Goal: Information Seeking & Learning: Find specific fact

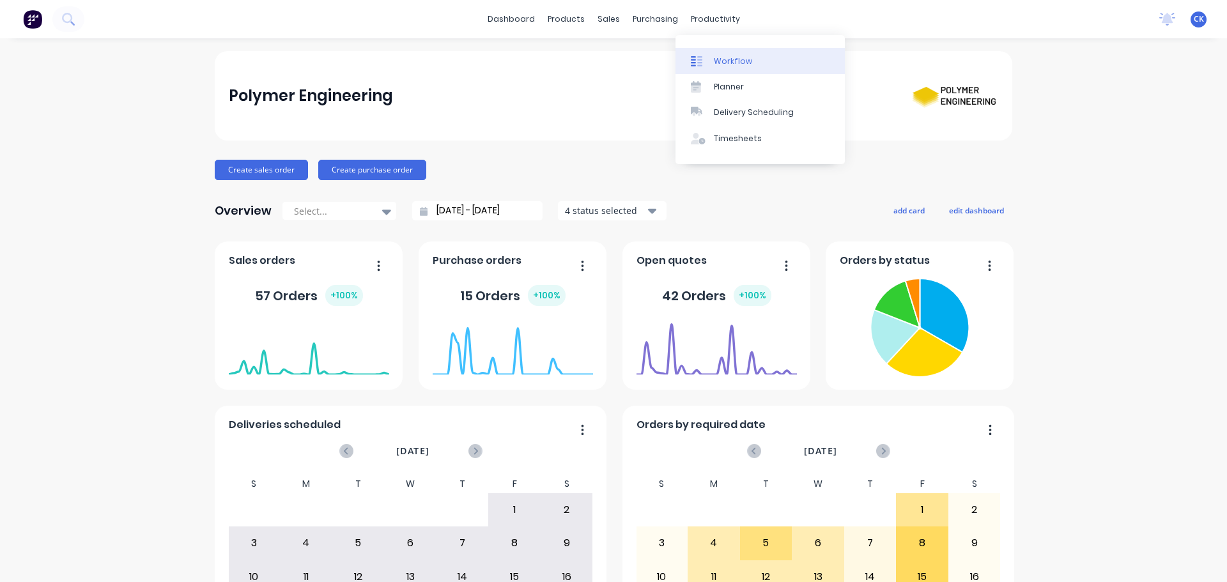
click at [706, 61] on div at bounding box center [700, 61] width 19 height 11
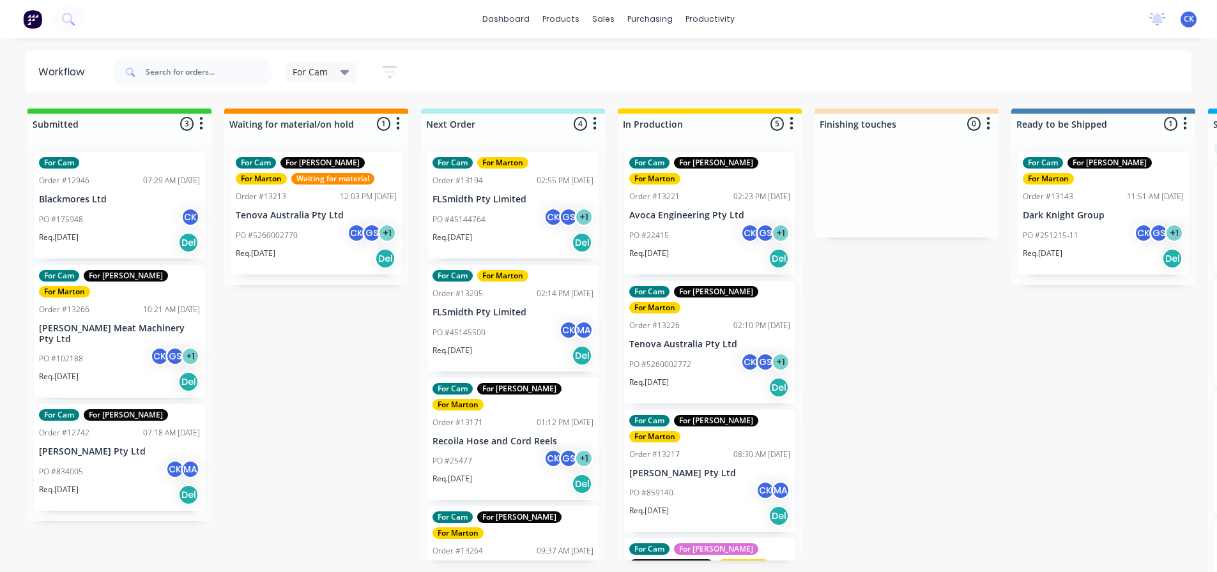
click at [717, 248] on div "Req. 20/08/25 Del" at bounding box center [709, 259] width 161 height 22
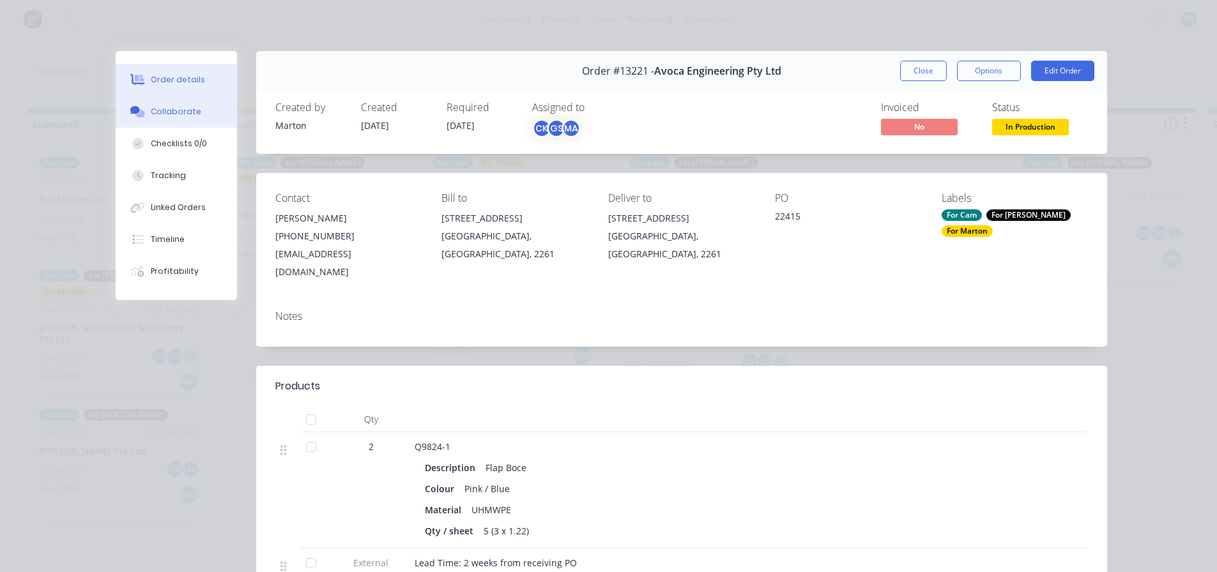
click at [167, 117] on div "Collaborate" at bounding box center [176, 111] width 50 height 11
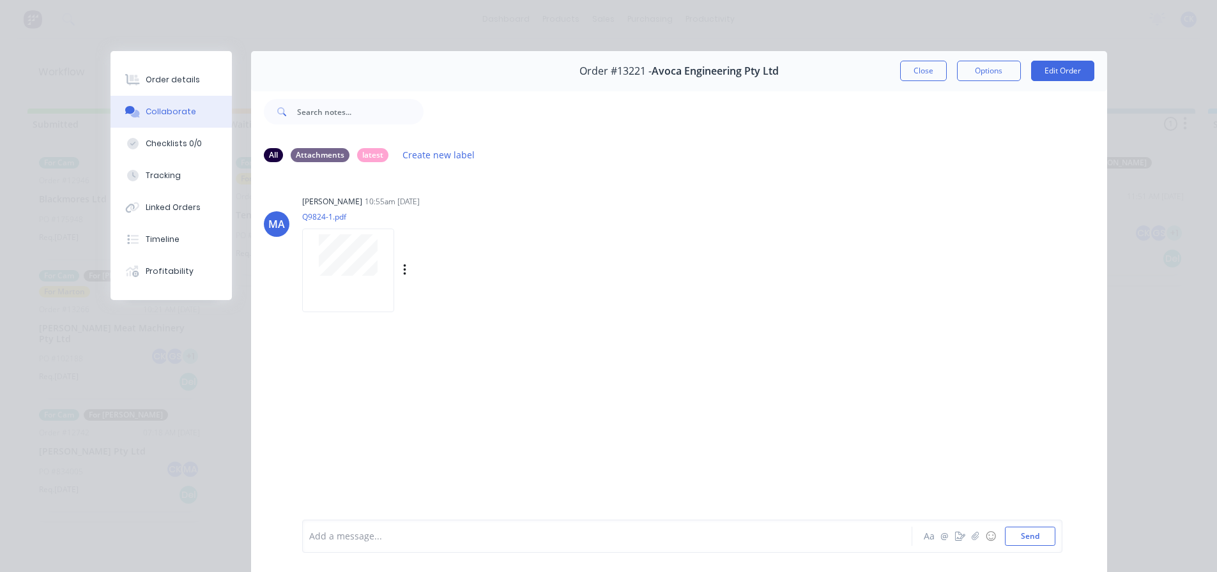
click at [368, 277] on div at bounding box center [348, 271] width 92 height 84
click at [933, 76] on button "Close" at bounding box center [923, 71] width 47 height 20
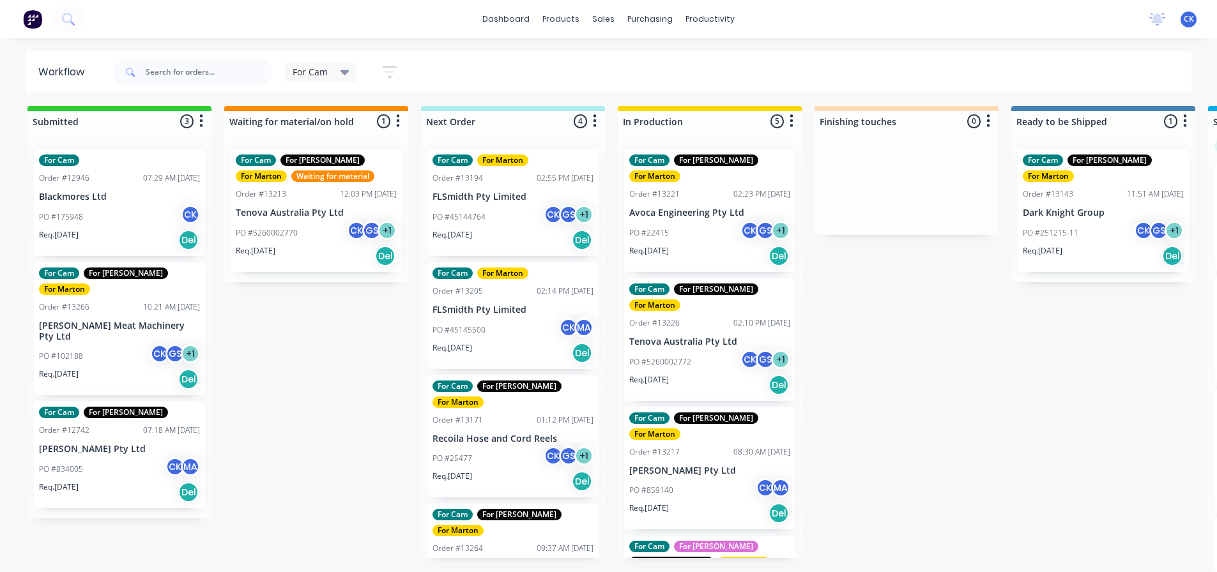
click at [717, 350] on div "PO #5260002772 CK GS + 1" at bounding box center [709, 362] width 161 height 24
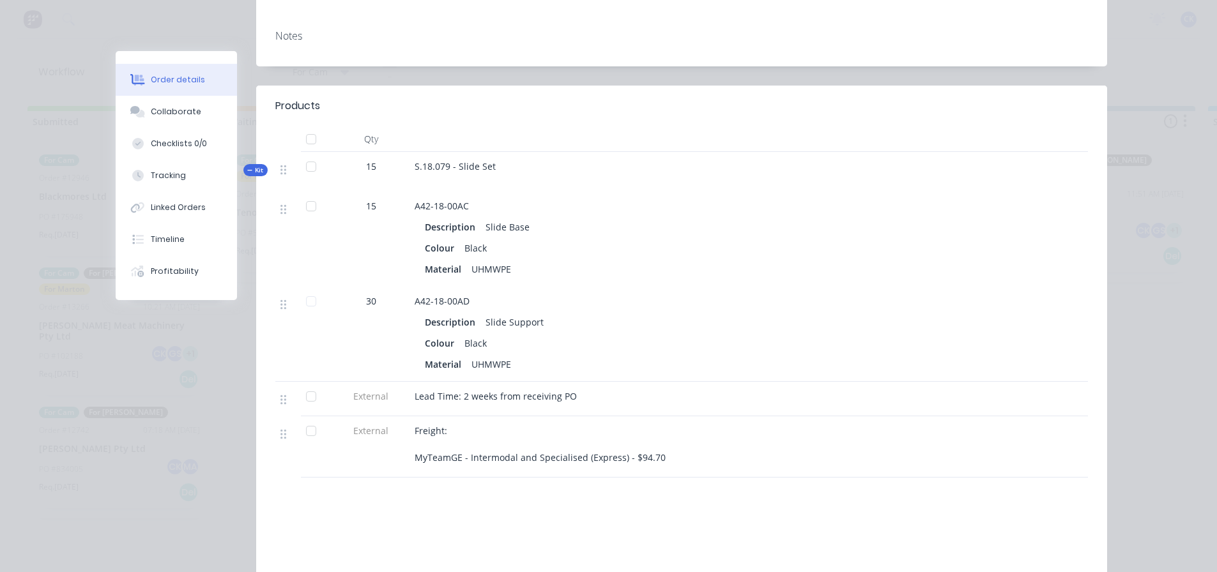
scroll to position [319, 0]
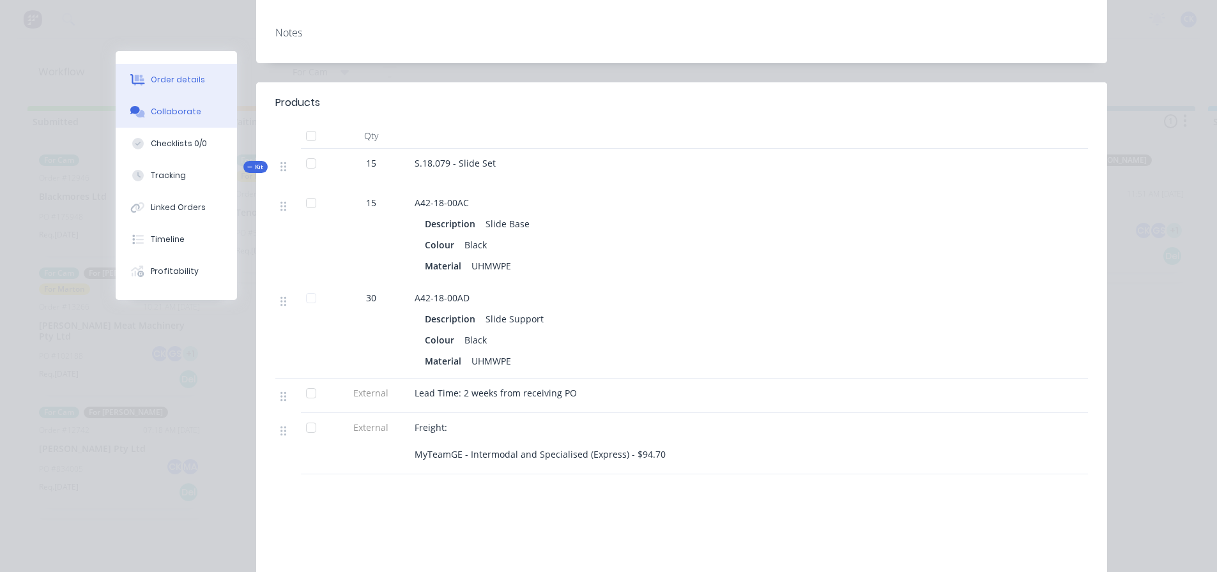
click at [178, 121] on button "Collaborate" at bounding box center [176, 112] width 121 height 32
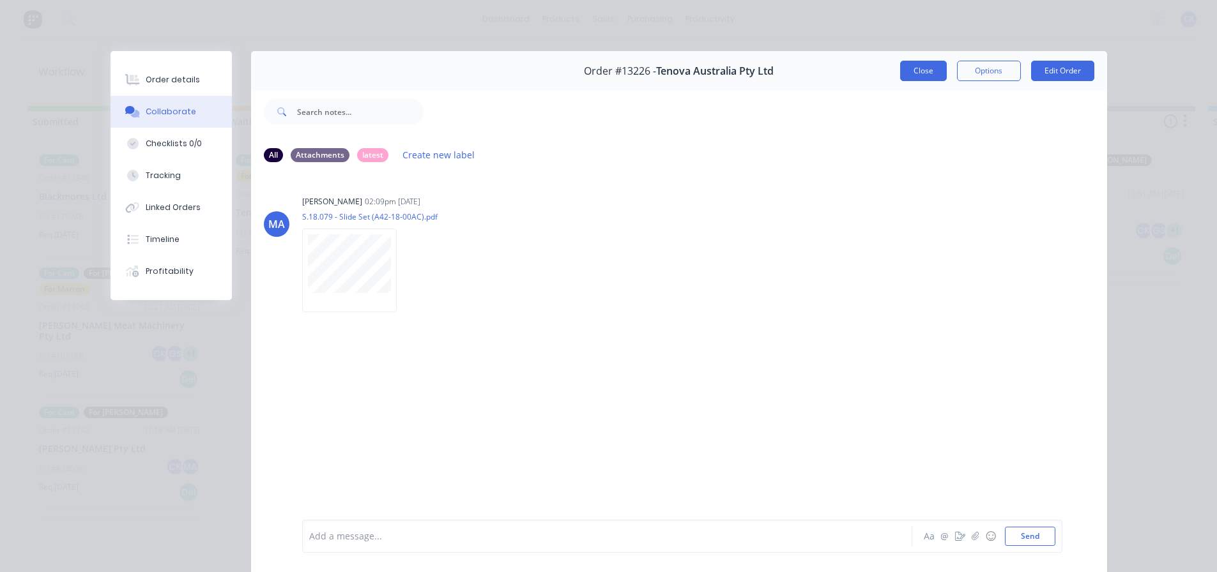
click at [915, 73] on button "Close" at bounding box center [923, 71] width 47 height 20
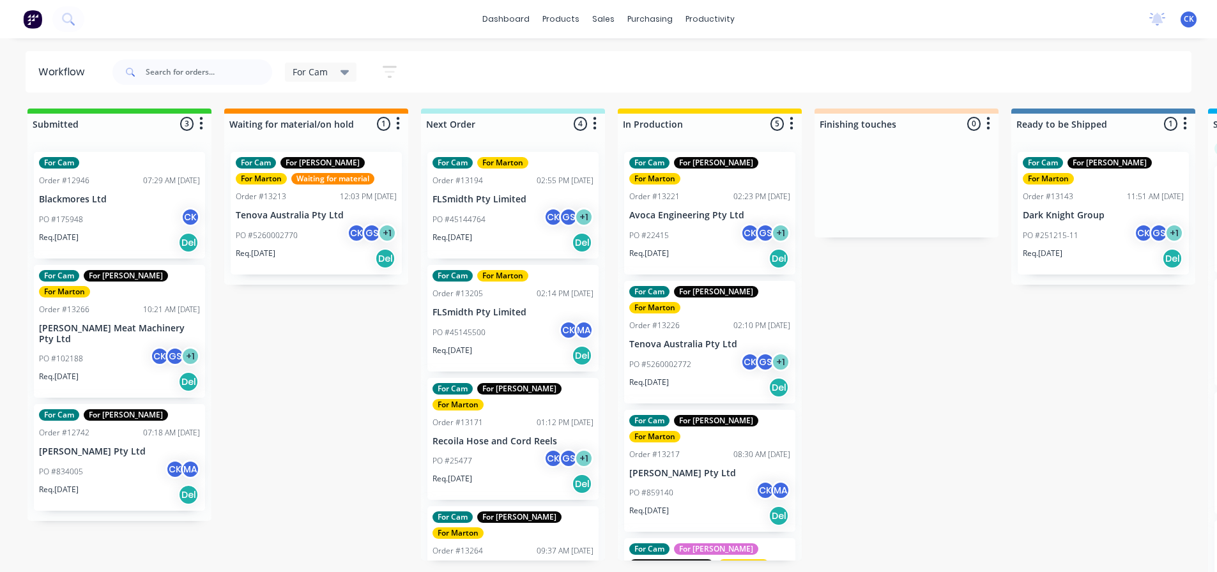
click at [689, 481] on div "PO #859140 CK MA" at bounding box center [709, 493] width 161 height 24
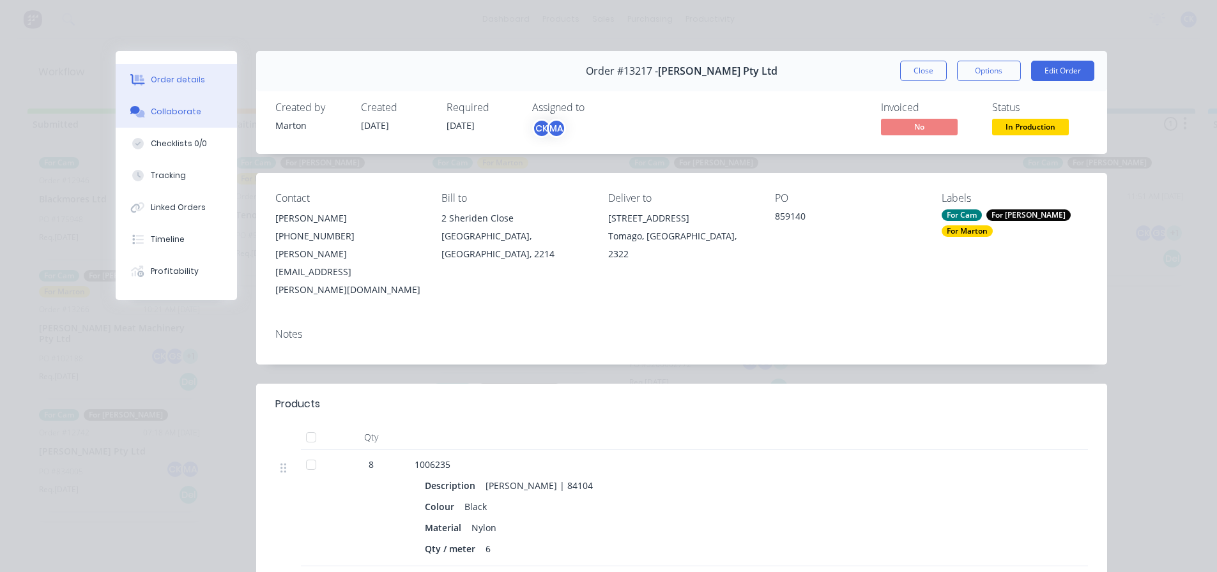
click at [180, 110] on div "Collaborate" at bounding box center [176, 111] width 50 height 11
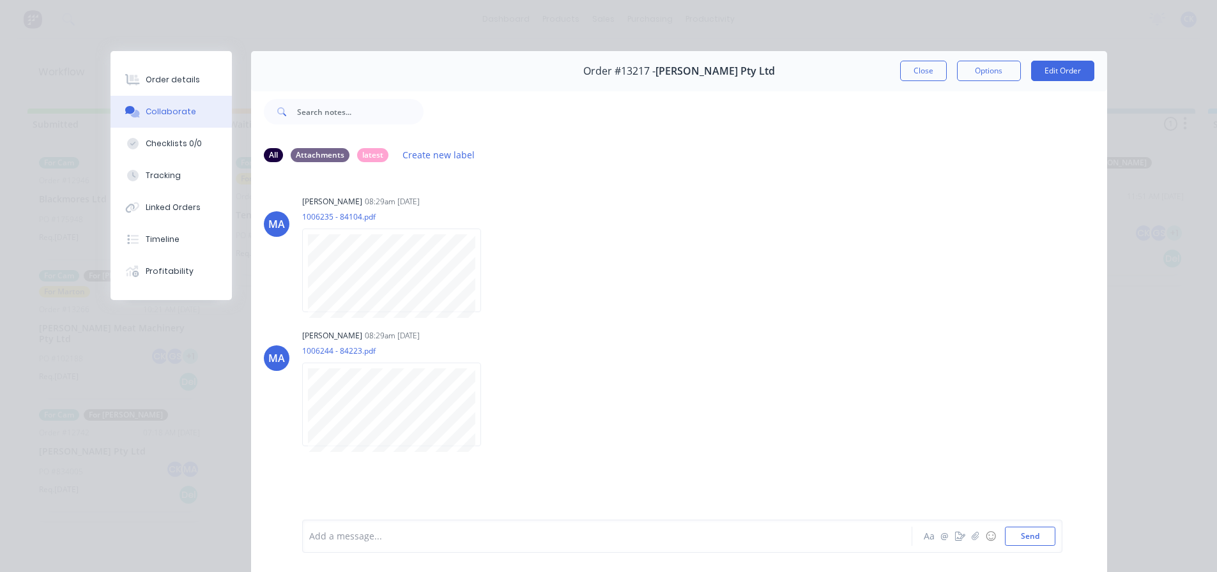
drag, startPoint x: 921, startPoint y: 68, endPoint x: 917, endPoint y: 74, distance: 7.4
click at [921, 69] on button "Close" at bounding box center [923, 71] width 47 height 20
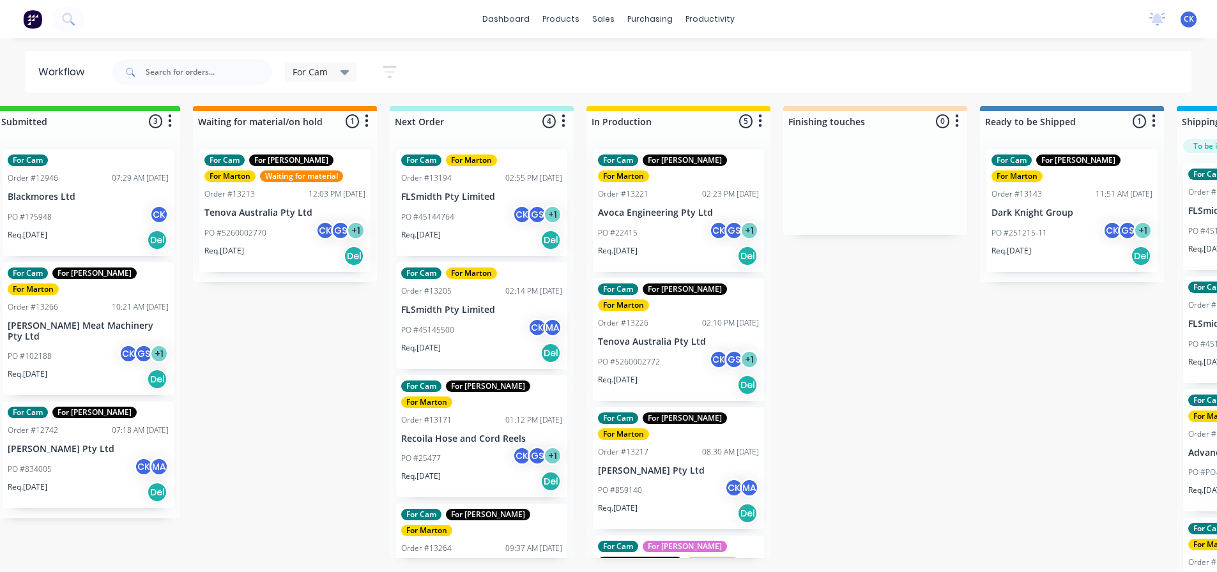
scroll to position [0, 31]
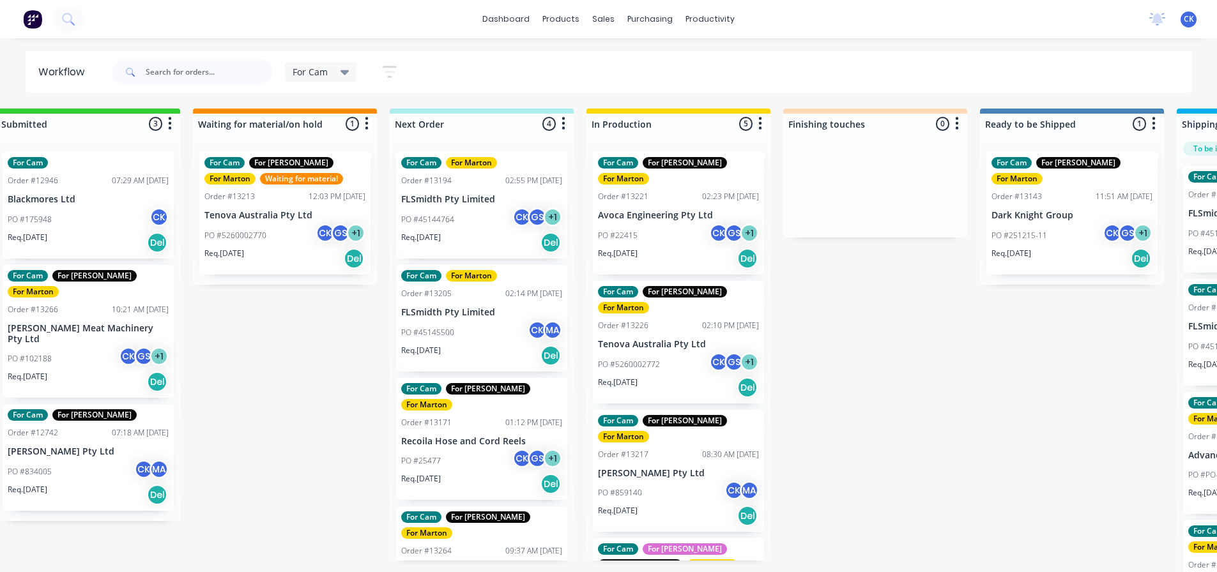
click at [663, 248] on div "Req. 20/08/25 Del" at bounding box center [678, 259] width 161 height 22
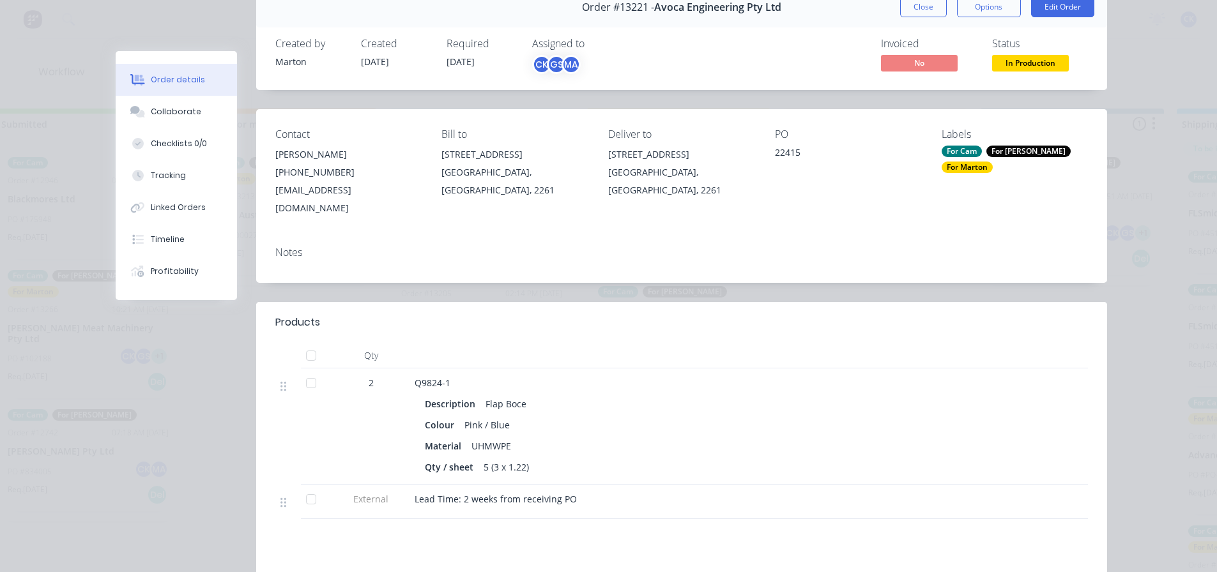
scroll to position [0, 0]
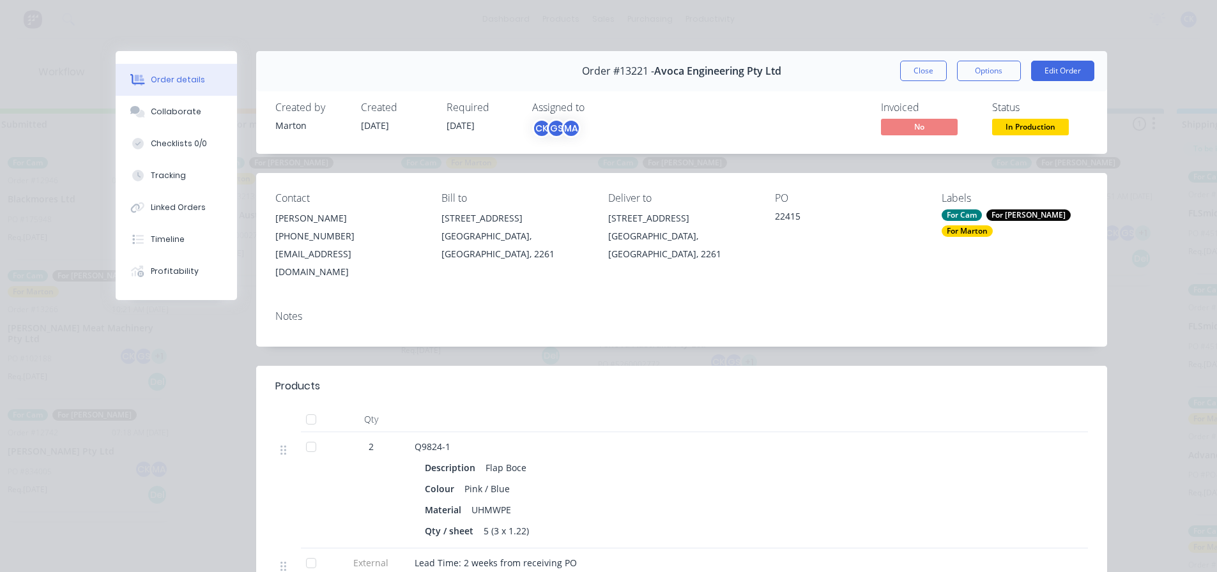
drag, startPoint x: 918, startPoint y: 70, endPoint x: 906, endPoint y: 90, distance: 22.9
click at [918, 70] on button "Close" at bounding box center [923, 71] width 47 height 20
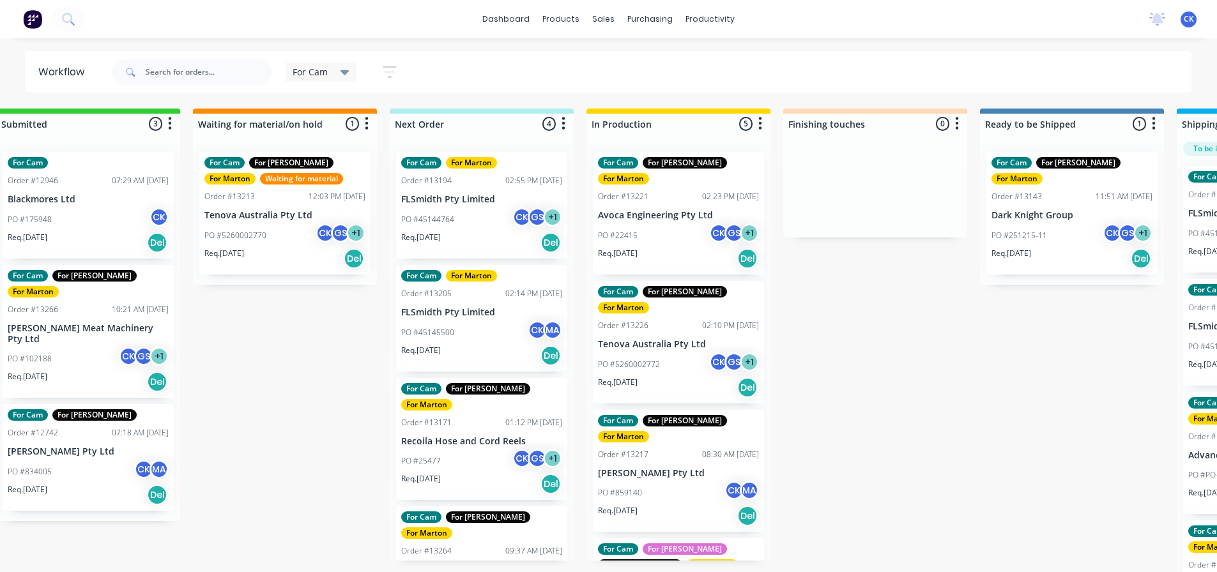
click at [688, 353] on div "PO #5260002772 CK GS + 1" at bounding box center [678, 365] width 161 height 24
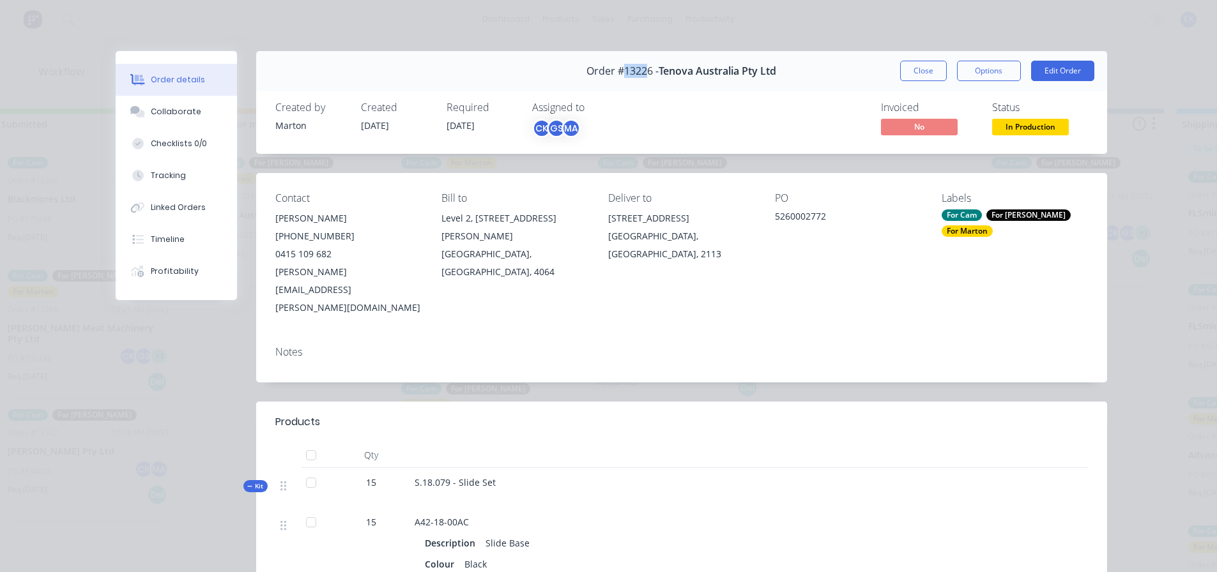
drag, startPoint x: 618, startPoint y: 72, endPoint x: 646, endPoint y: 72, distance: 27.5
click at [644, 72] on span "Order #13226 -" at bounding box center [622, 71] width 72 height 12
click at [996, 68] on button "Options" at bounding box center [989, 71] width 64 height 20
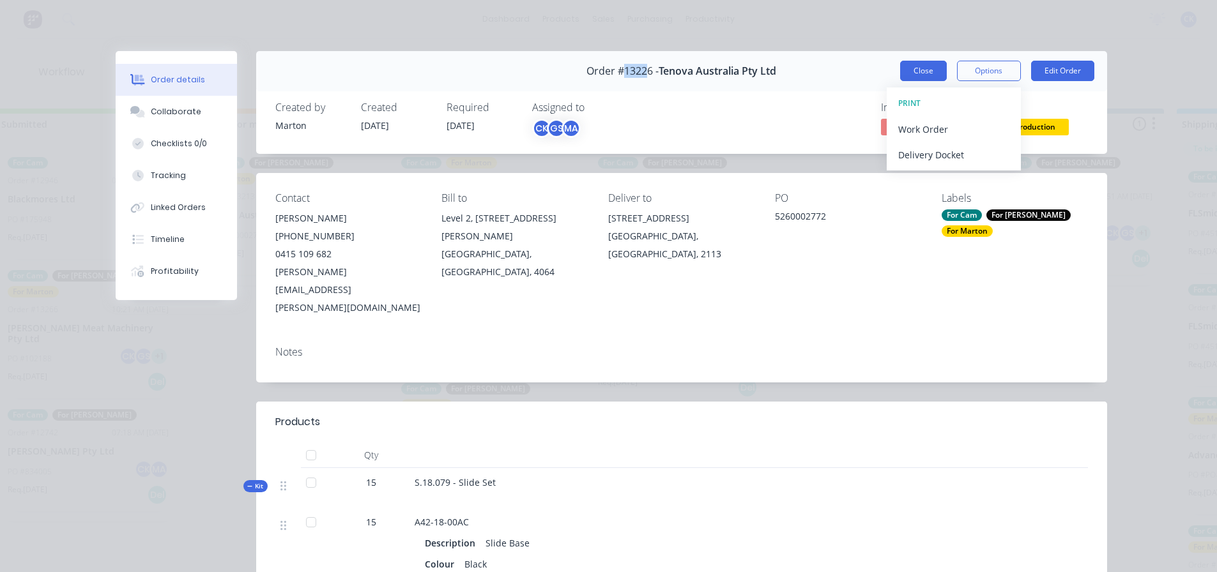
click at [925, 67] on button "Close" at bounding box center [923, 71] width 47 height 20
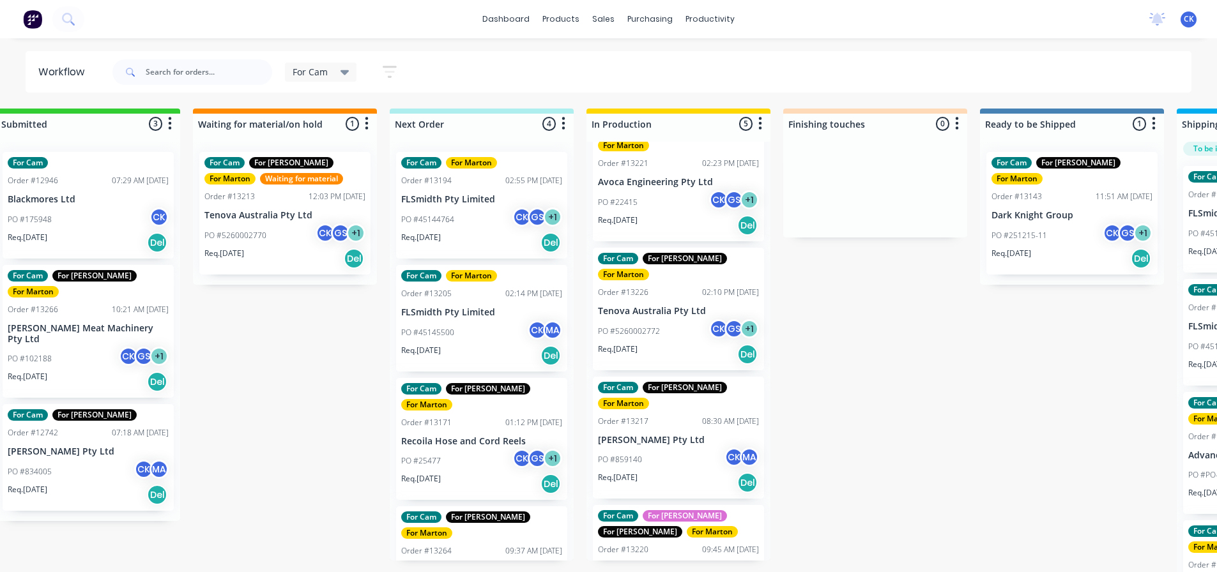
scroll to position [64, 0]
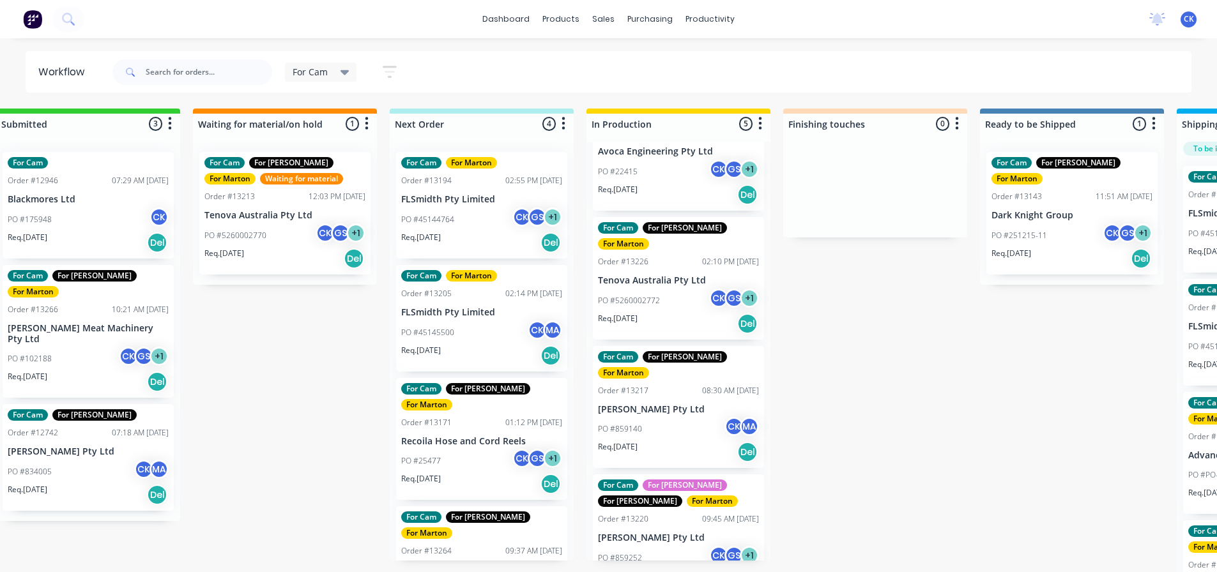
click at [660, 417] on div "PO #859140 CK MA" at bounding box center [678, 429] width 161 height 24
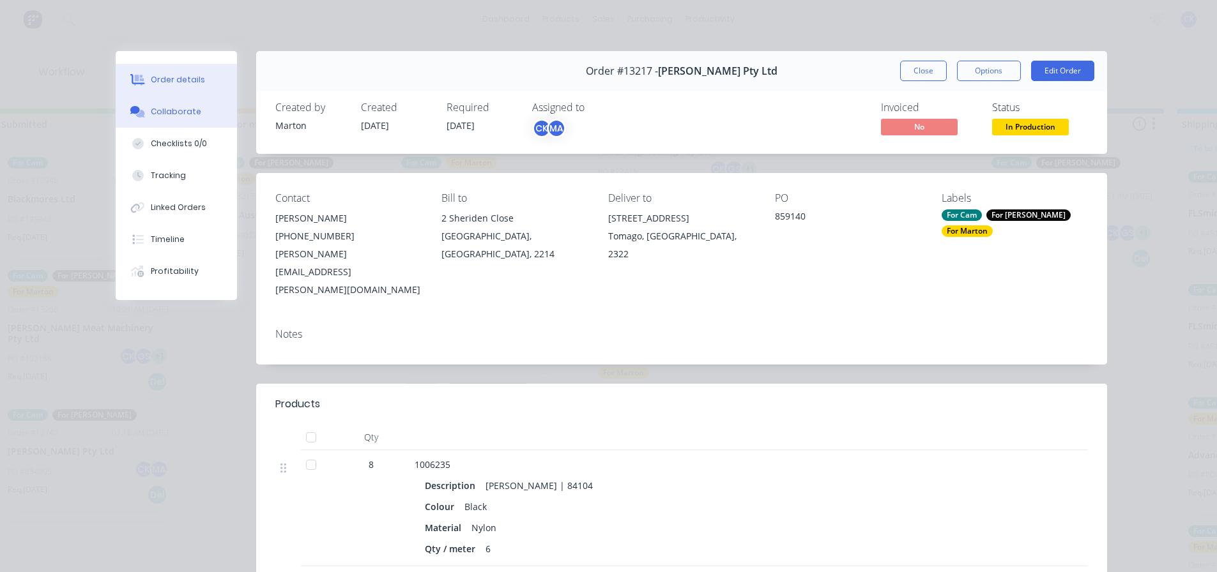
click at [213, 114] on button "Collaborate" at bounding box center [176, 112] width 121 height 32
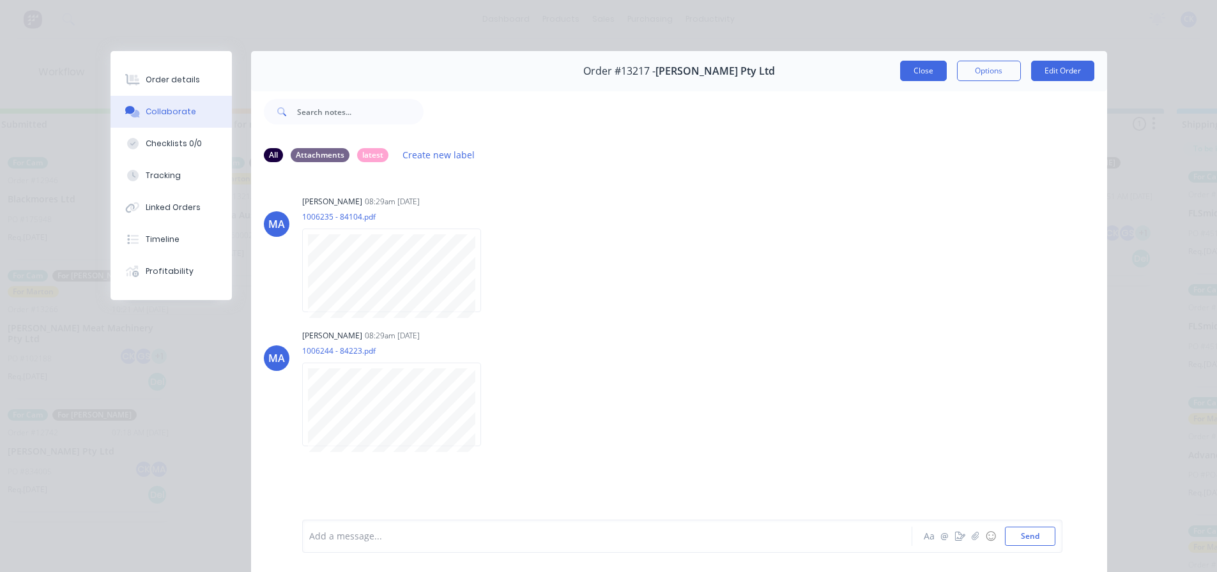
click at [914, 71] on button "Close" at bounding box center [923, 71] width 47 height 20
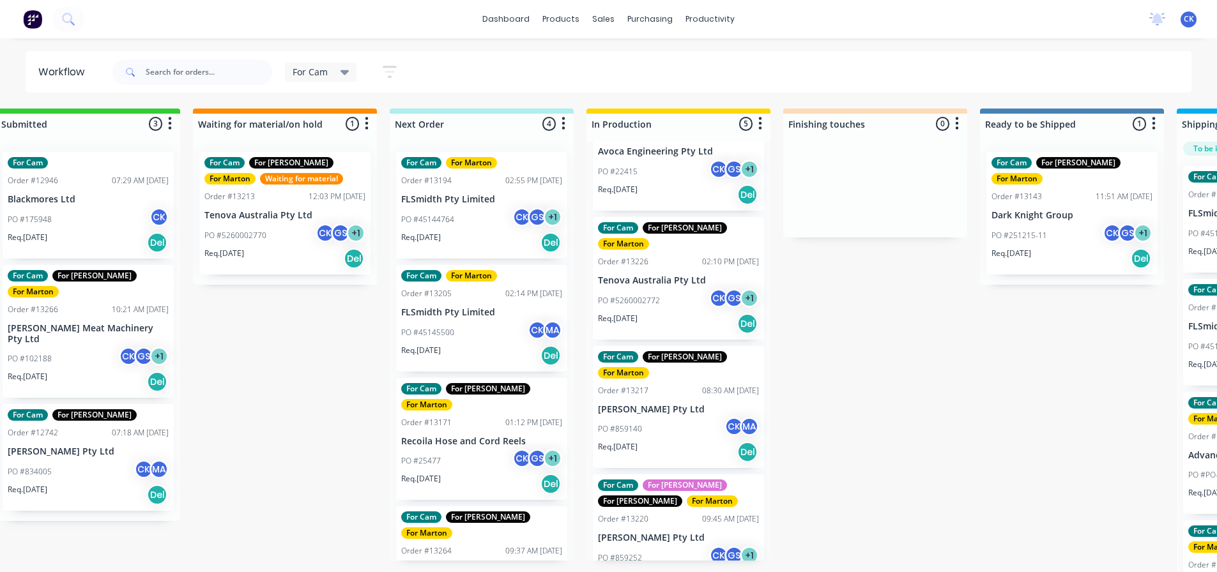
click at [654, 313] on div "Req. 01/09/25 Del" at bounding box center [678, 324] width 161 height 22
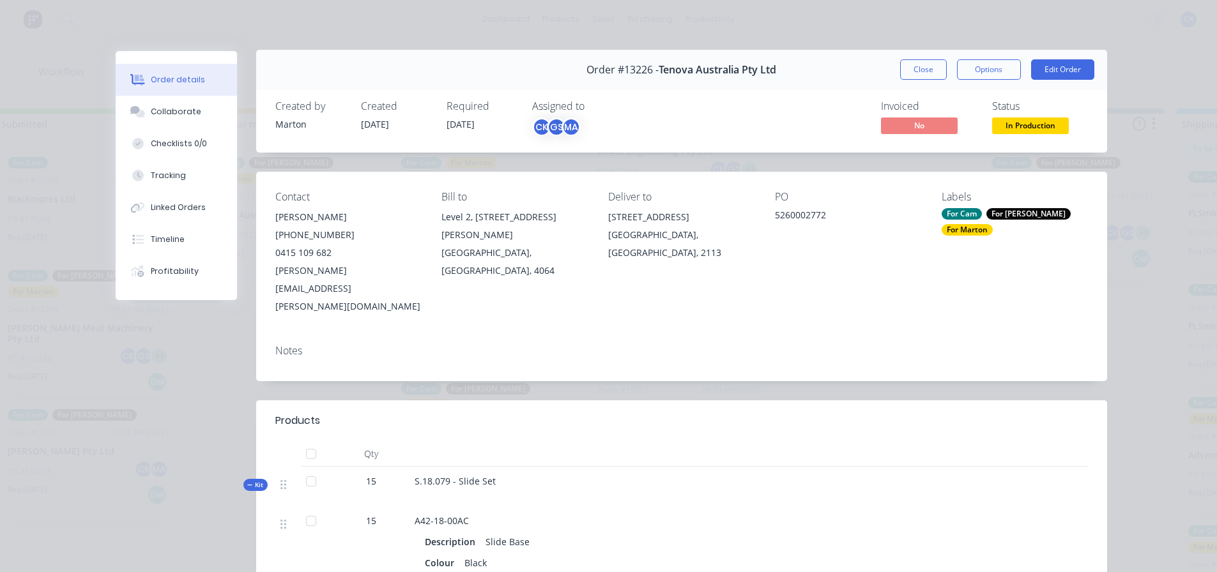
scroll to position [0, 0]
click at [906, 63] on button "Close" at bounding box center [923, 71] width 47 height 20
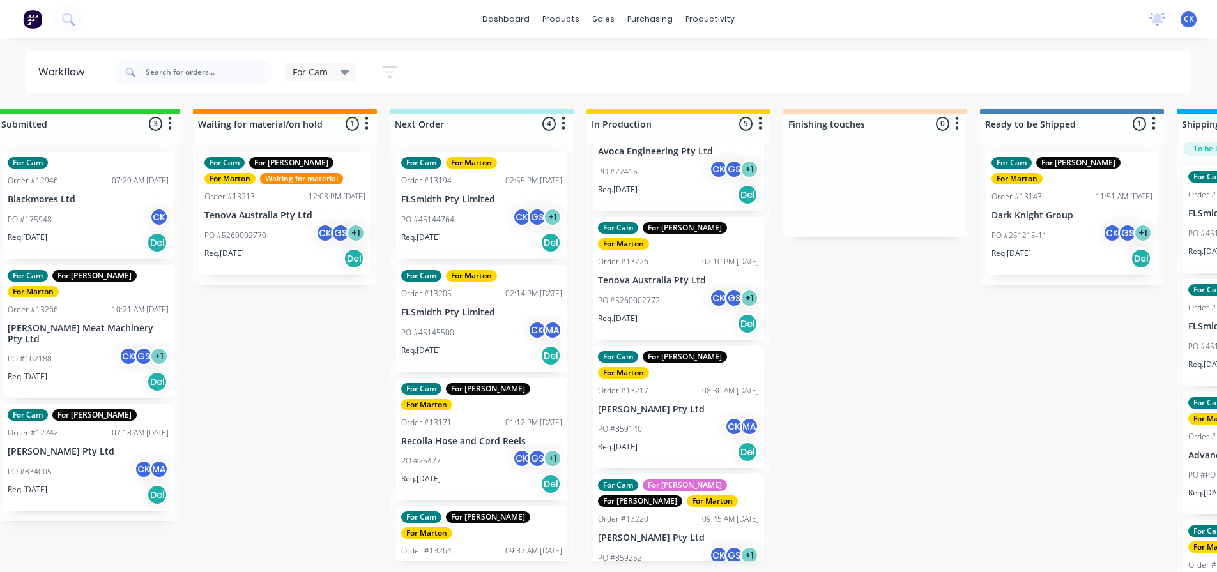
click at [696, 404] on p "[PERSON_NAME] Pty Ltd" at bounding box center [678, 409] width 161 height 11
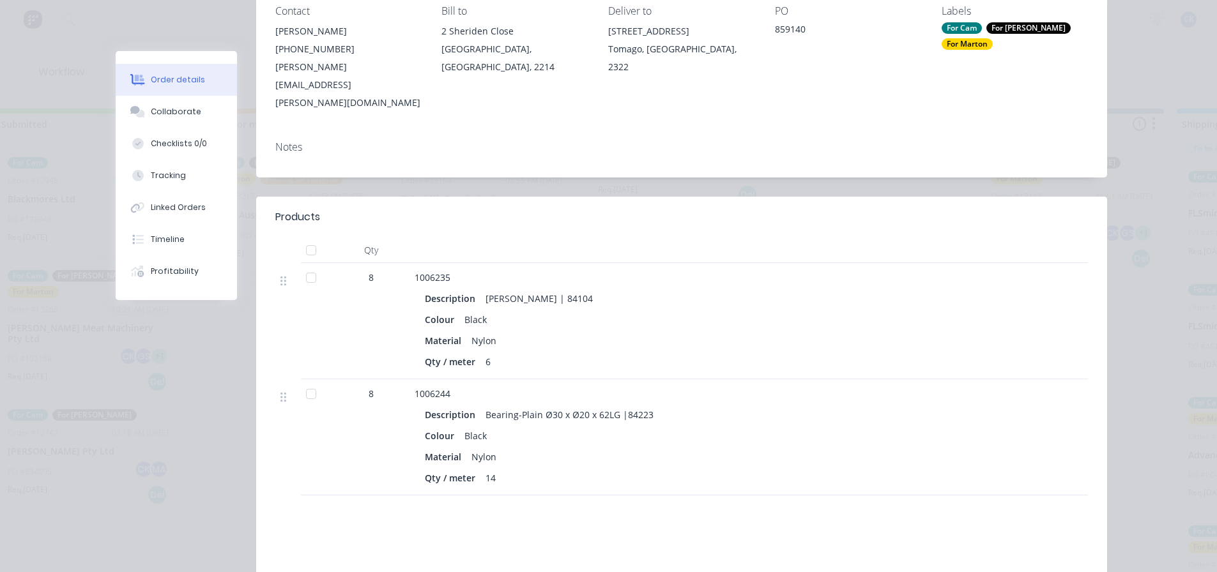
scroll to position [192, 0]
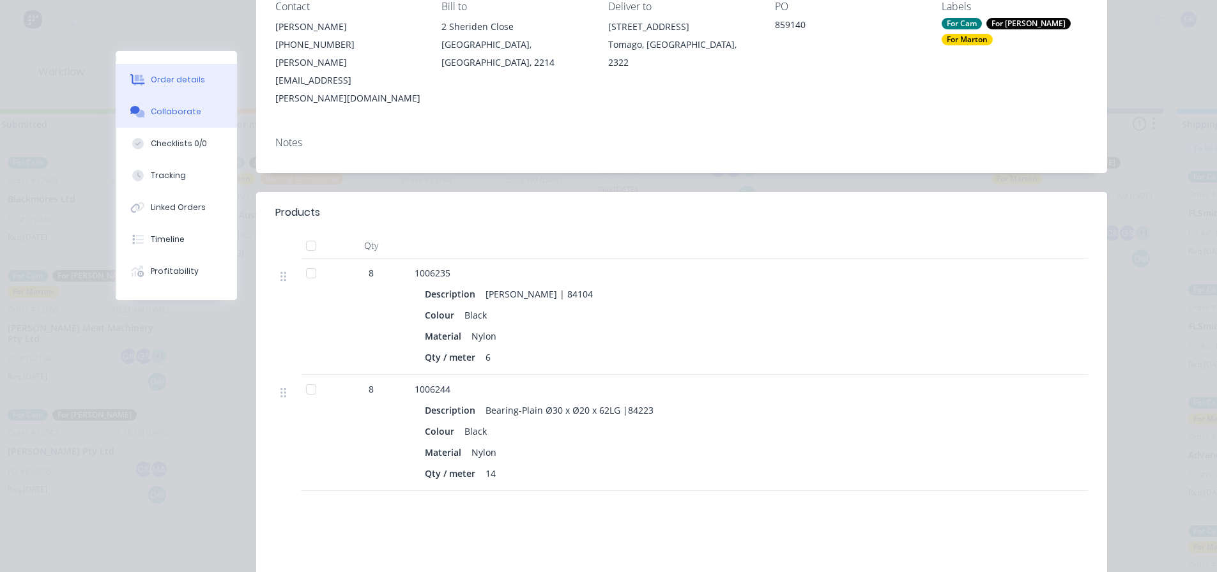
click at [200, 122] on button "Collaborate" at bounding box center [176, 112] width 121 height 32
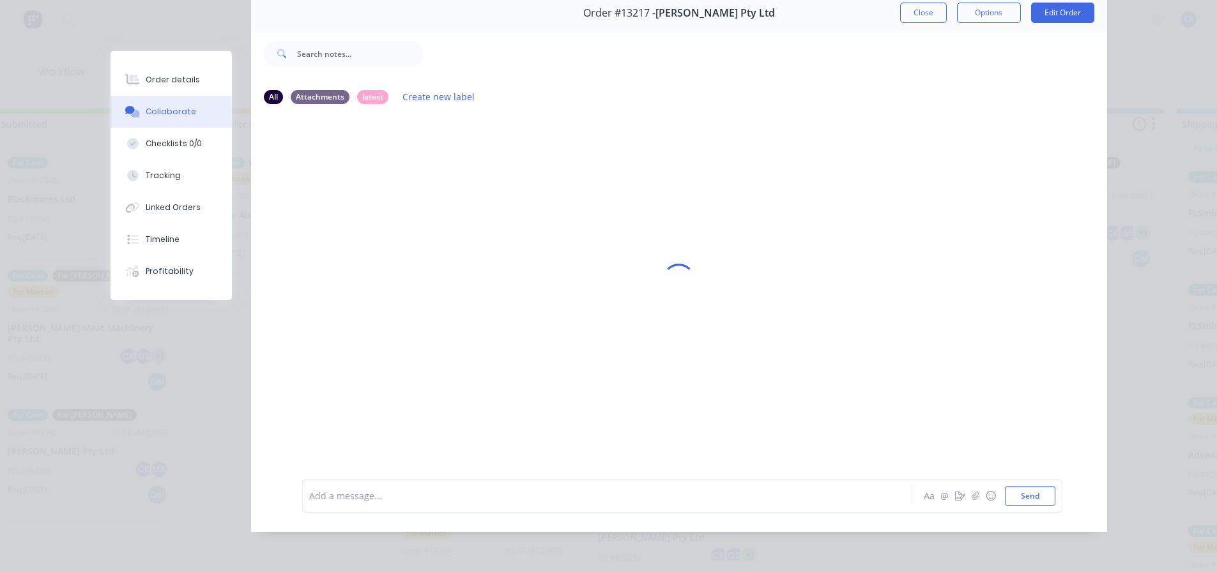
scroll to position [0, 0]
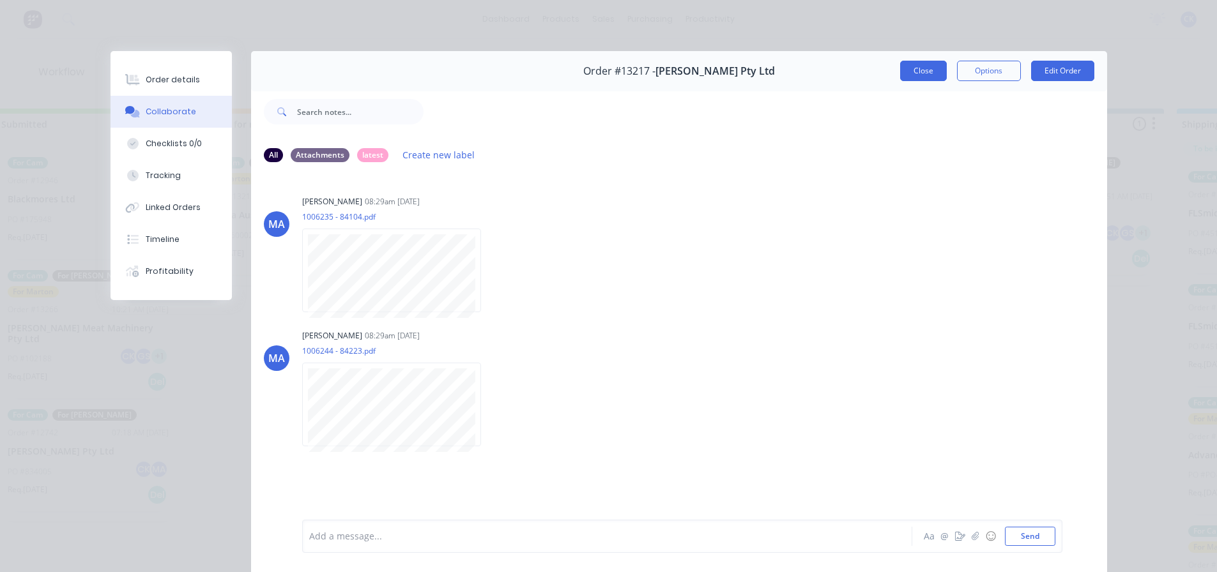
click at [906, 72] on button "Close" at bounding box center [923, 71] width 47 height 20
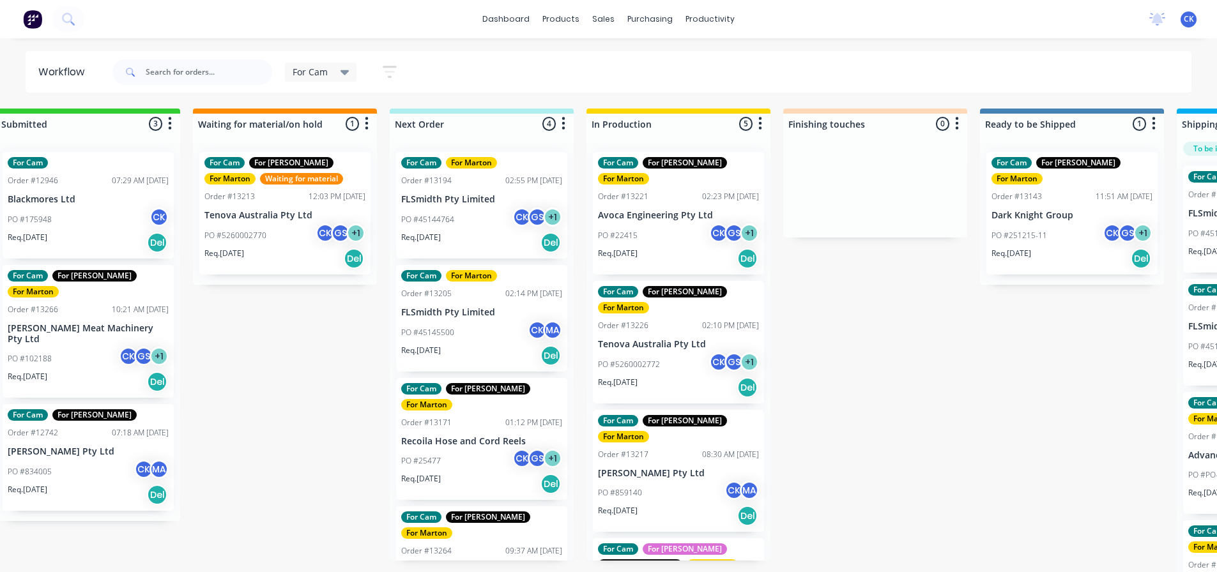
click at [323, 73] on span "For Cam" at bounding box center [310, 71] width 35 height 13
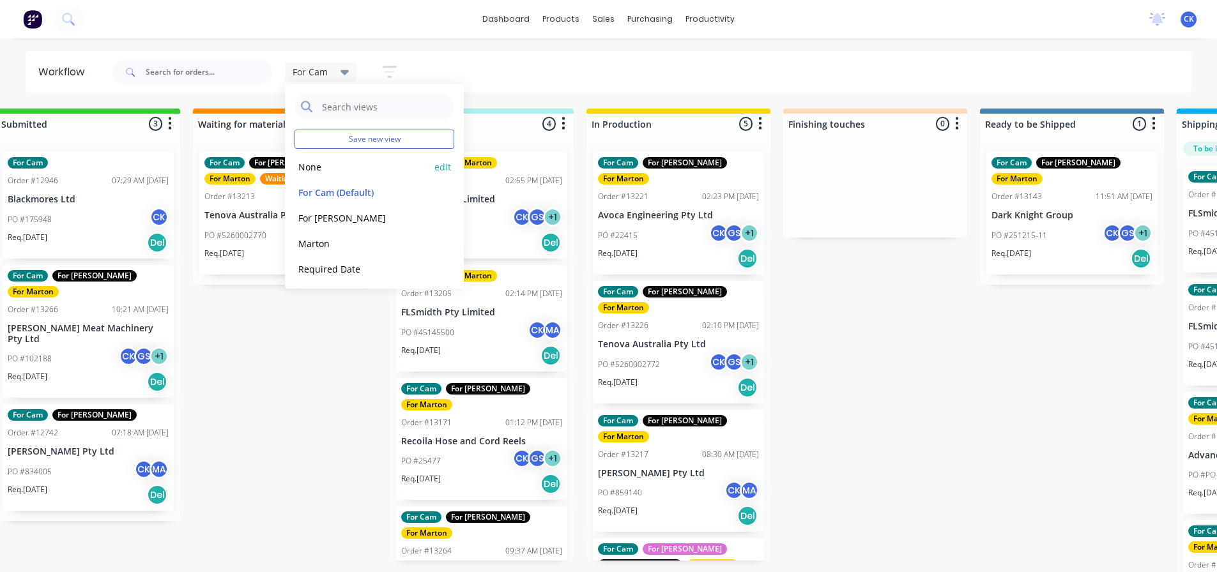
click at [351, 162] on button "None" at bounding box center [362, 167] width 136 height 15
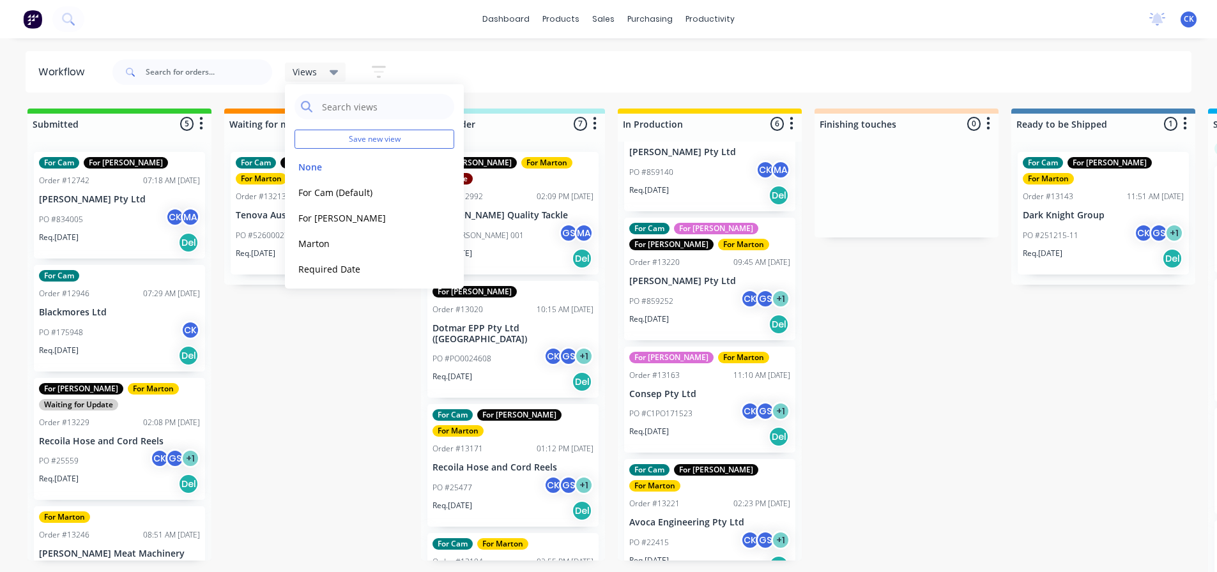
scroll to position [64, 0]
click at [699, 401] on div "PO #C1PO171523 CK GS + 1" at bounding box center [709, 413] width 161 height 24
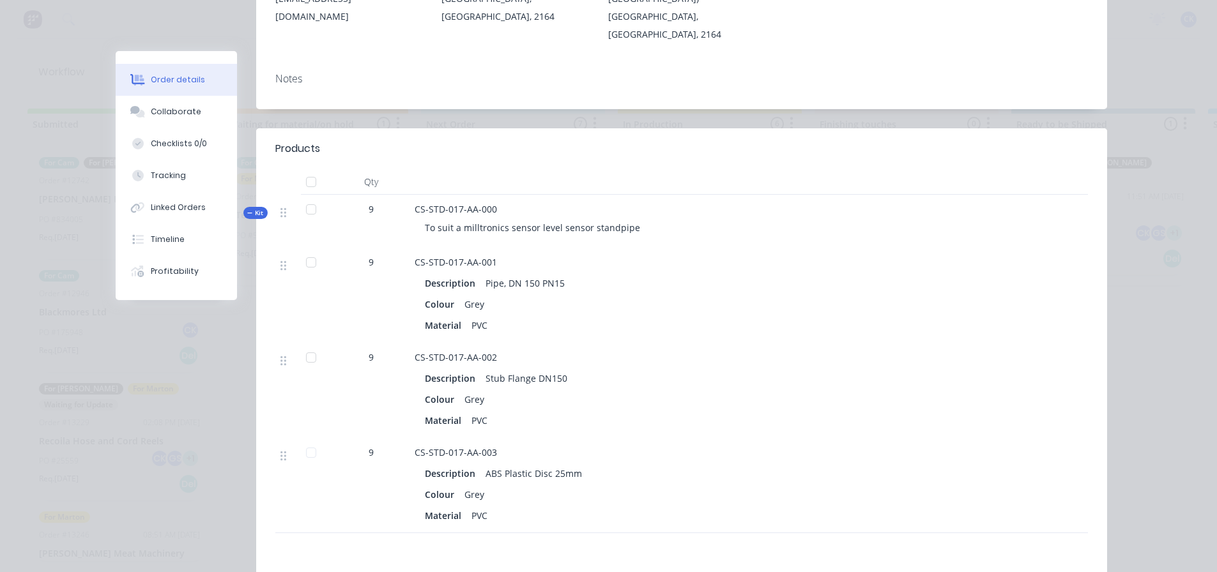
scroll to position [0, 0]
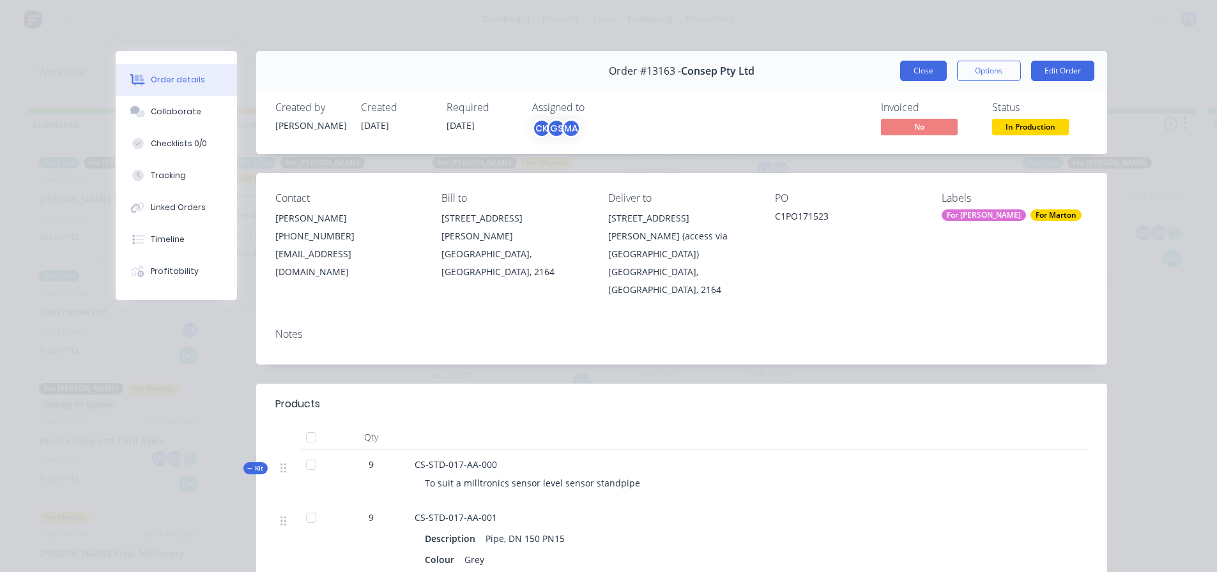
click at [926, 65] on button "Close" at bounding box center [923, 71] width 47 height 20
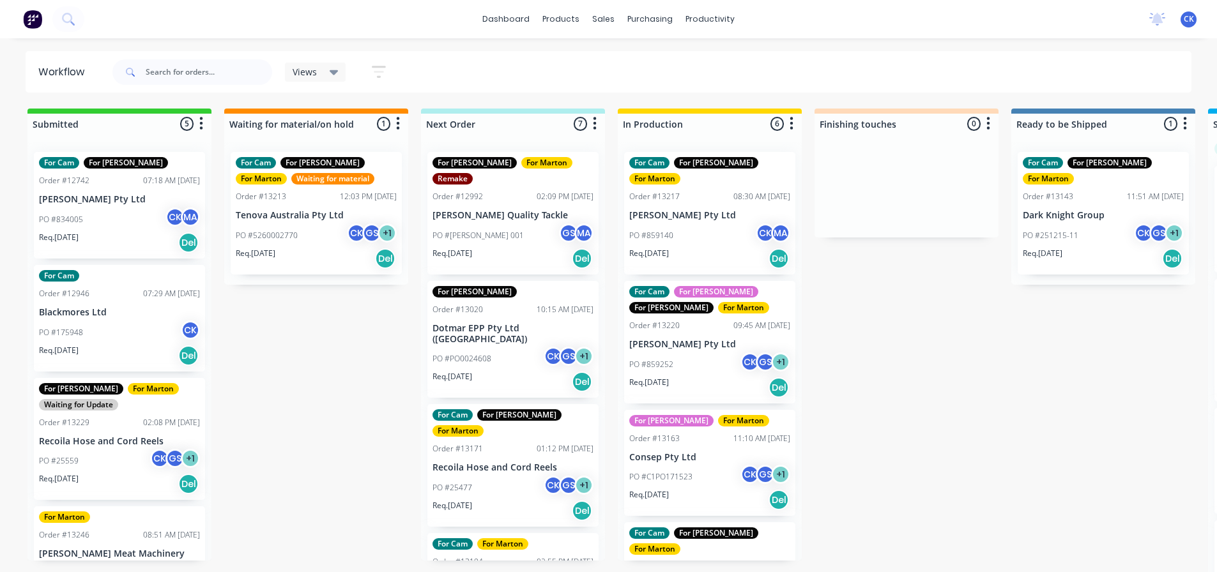
click at [341, 72] on div "Views" at bounding box center [315, 72] width 61 height 19
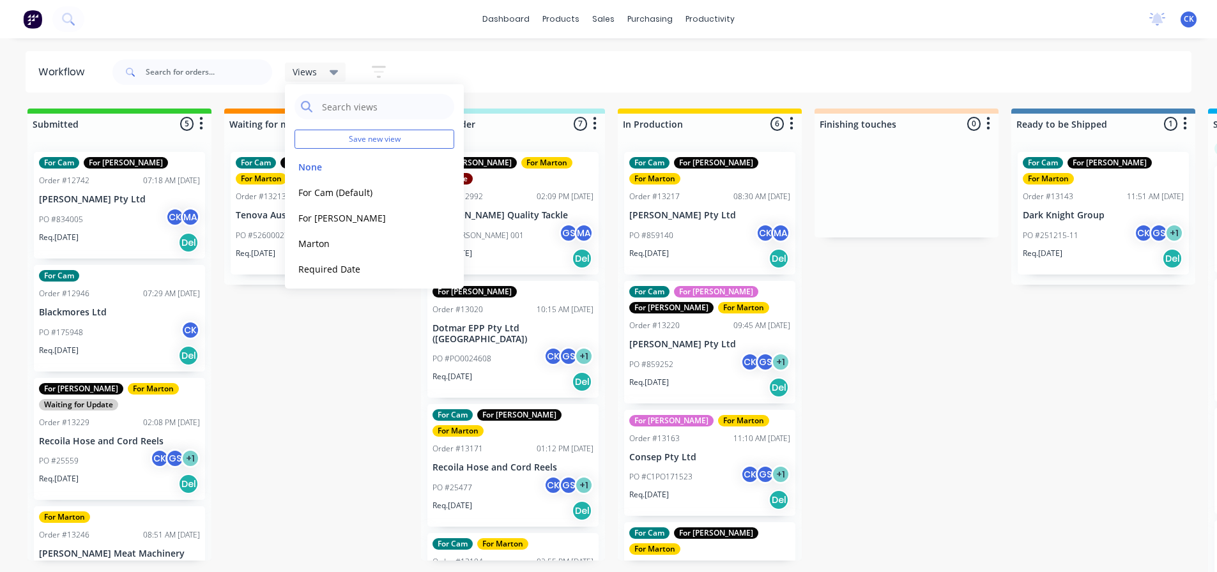
click at [373, 74] on icon "button" at bounding box center [379, 72] width 14 height 16
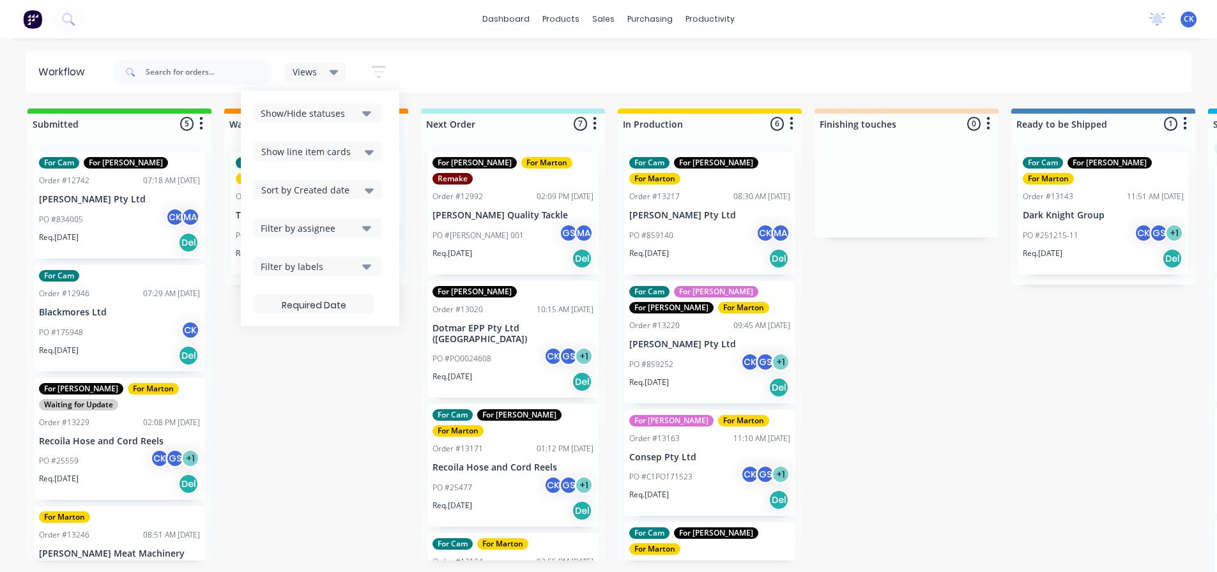
click at [339, 192] on span "Sort by Created date" at bounding box center [305, 189] width 88 height 13
click at [333, 234] on div "Required date" at bounding box center [318, 240] width 128 height 23
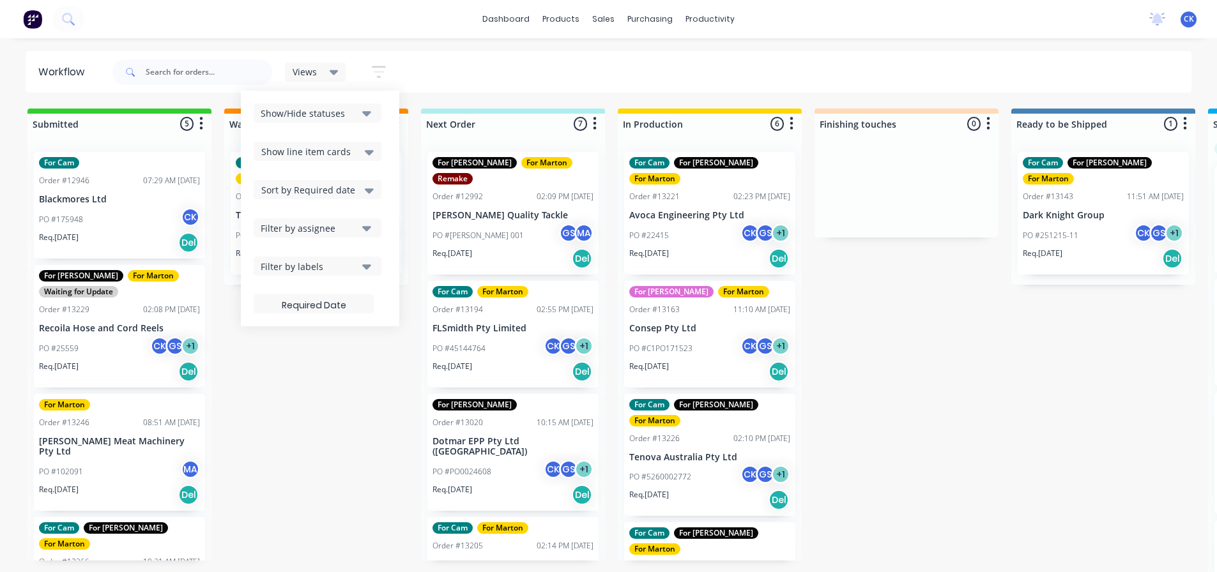
click at [347, 404] on div "Submitted 5 Sort By Created date Required date Order number Customer name Most …" at bounding box center [870, 342] width 1760 height 466
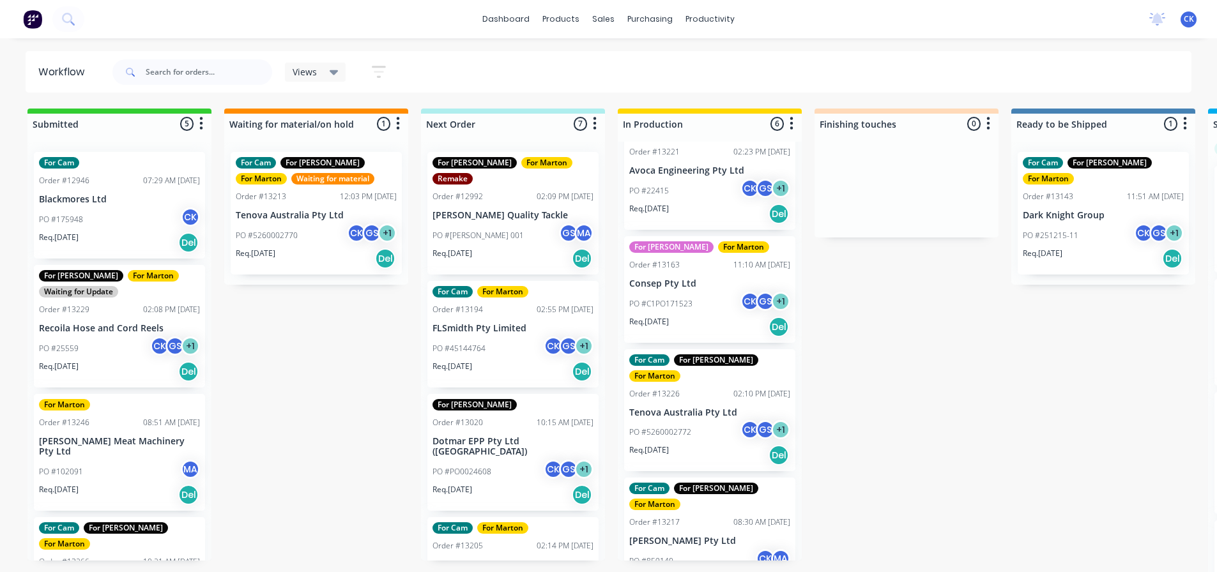
scroll to position [64, 0]
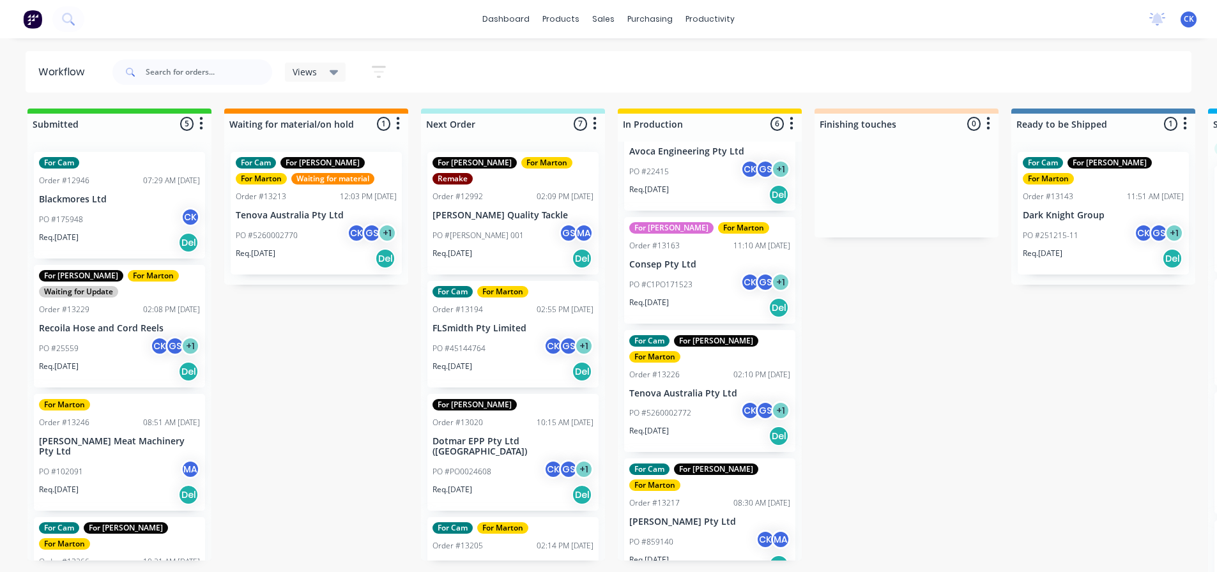
click at [700, 401] on div "PO #5260002772 CK GS + 1" at bounding box center [709, 413] width 161 height 24
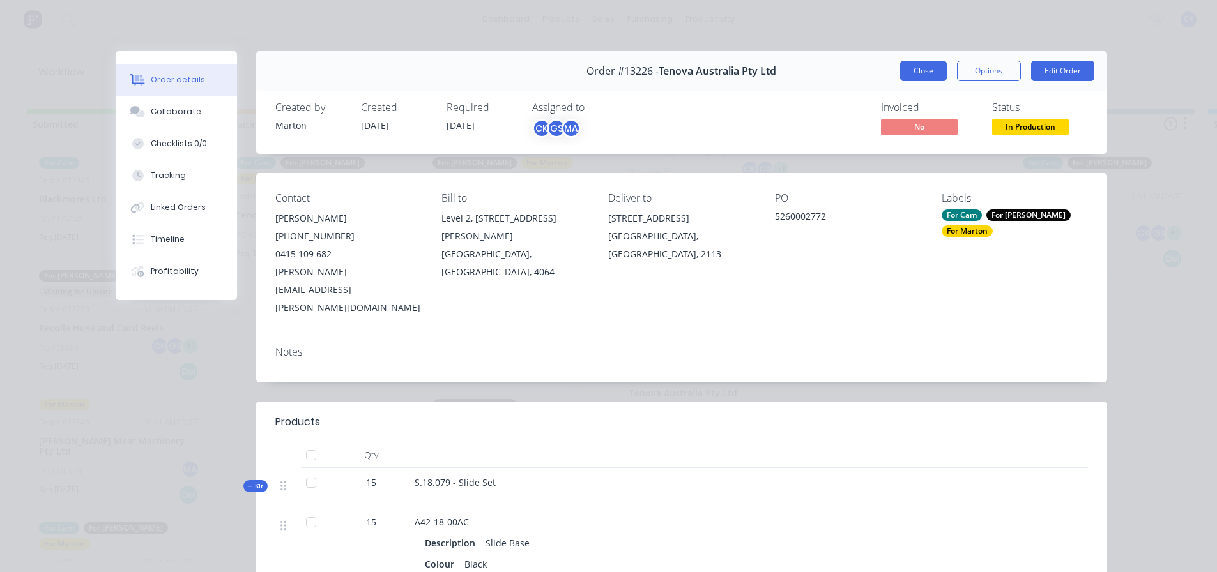
click at [915, 69] on button "Close" at bounding box center [923, 71] width 47 height 20
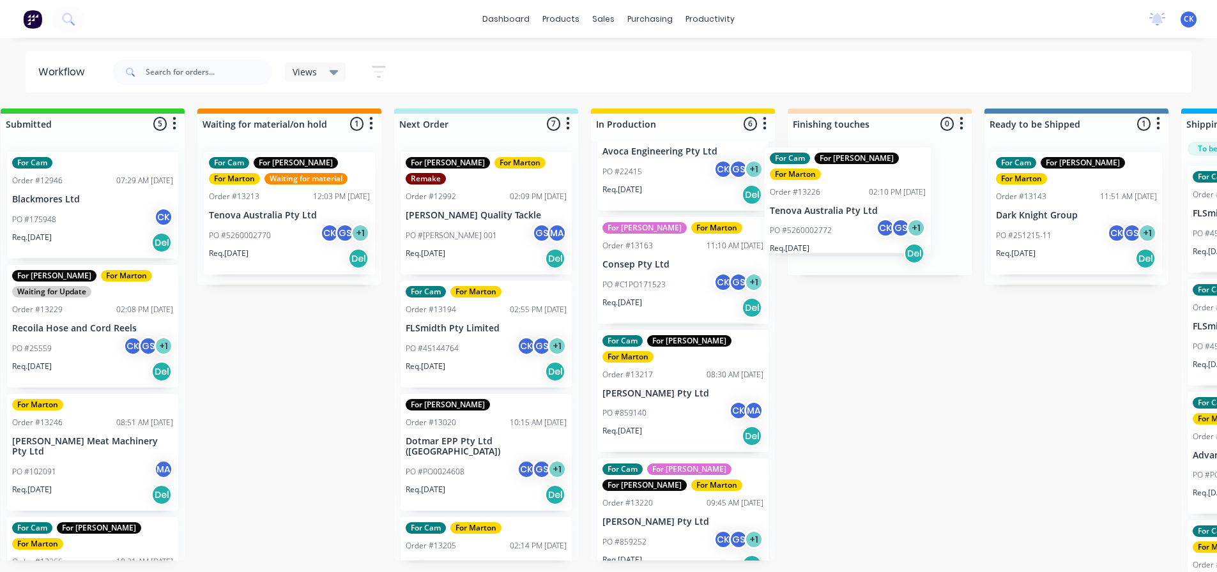
scroll to position [0, 31]
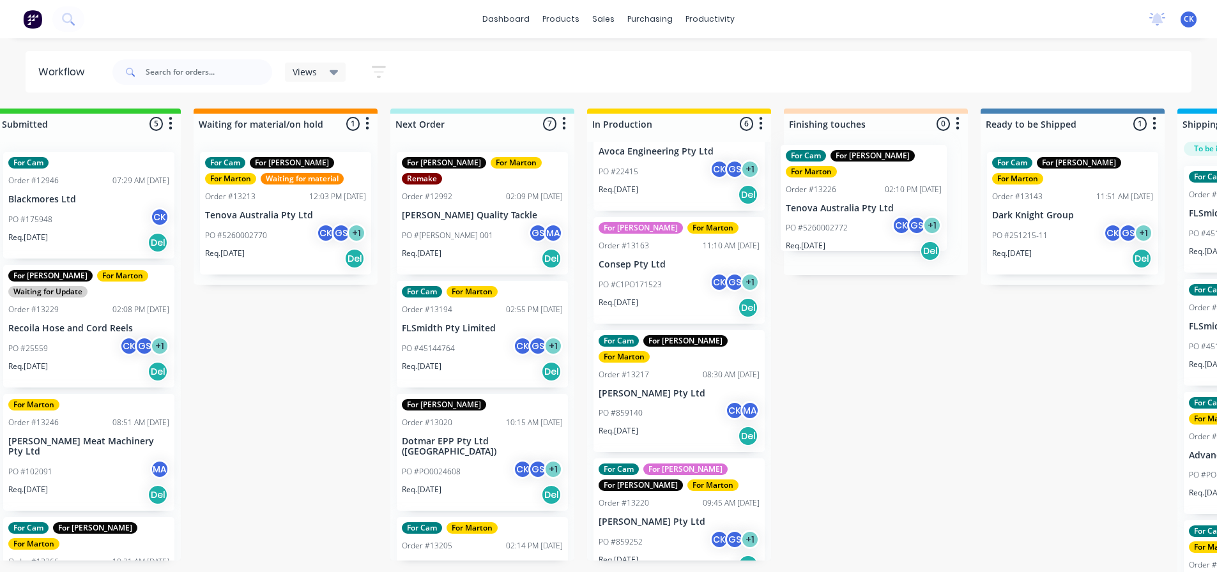
drag, startPoint x: 696, startPoint y: 392, endPoint x: 859, endPoint y: 222, distance: 235.8
click at [859, 222] on div "Submitted 5 Sort By Created date Required date Order number Customer name Most …" at bounding box center [840, 342] width 1760 height 466
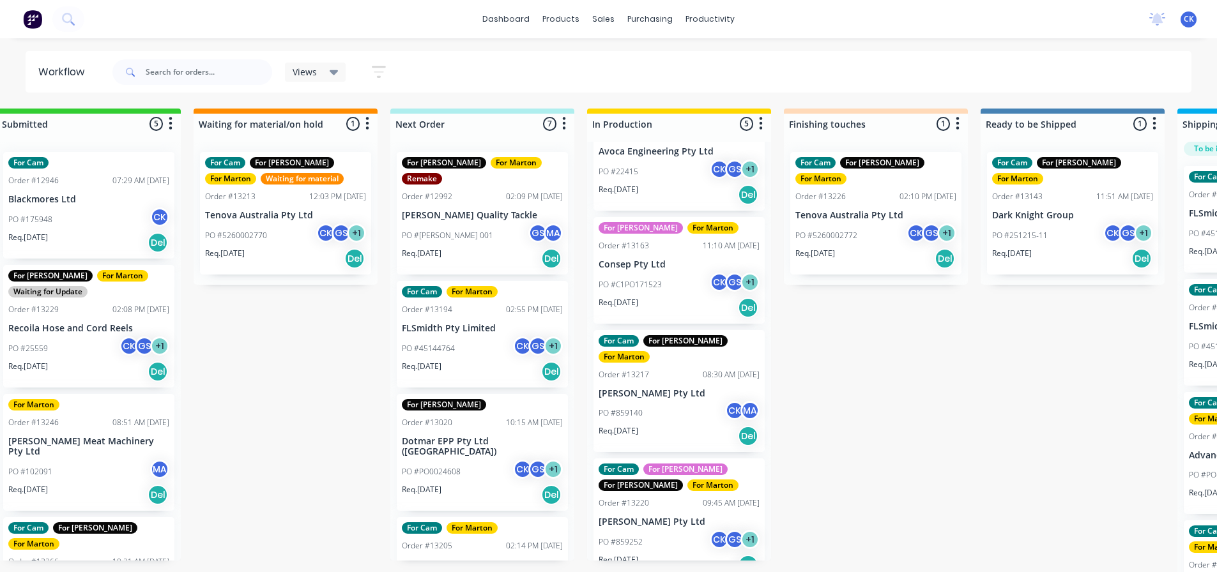
click at [847, 230] on p "PO #5260002772" at bounding box center [826, 235] width 62 height 11
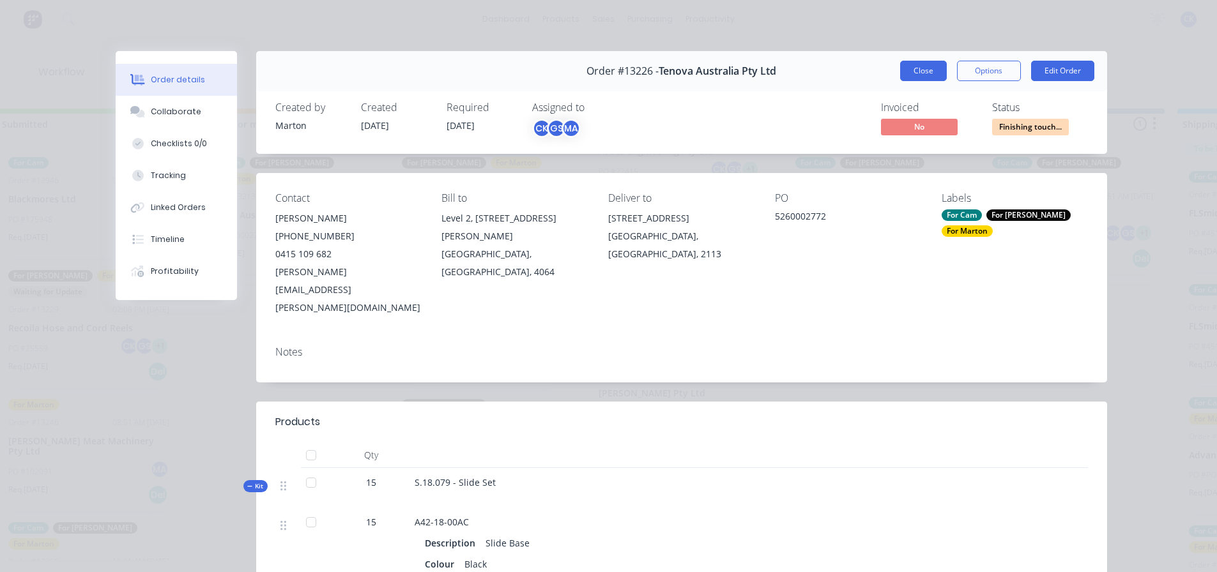
click at [919, 75] on button "Close" at bounding box center [923, 71] width 47 height 20
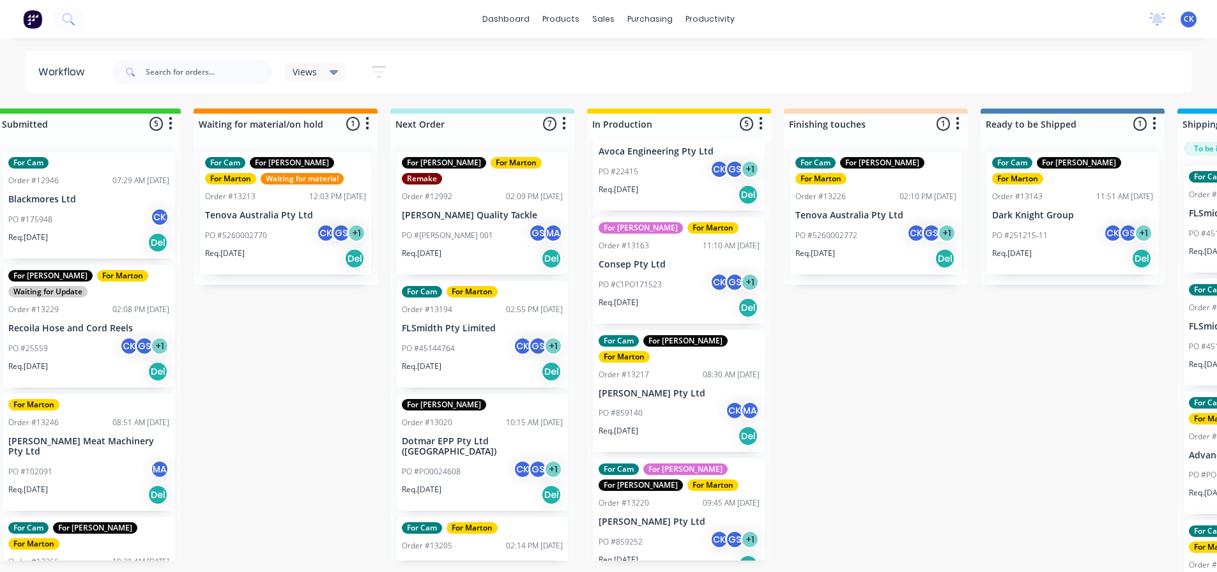
click at [342, 72] on div "Views" at bounding box center [315, 72] width 61 height 19
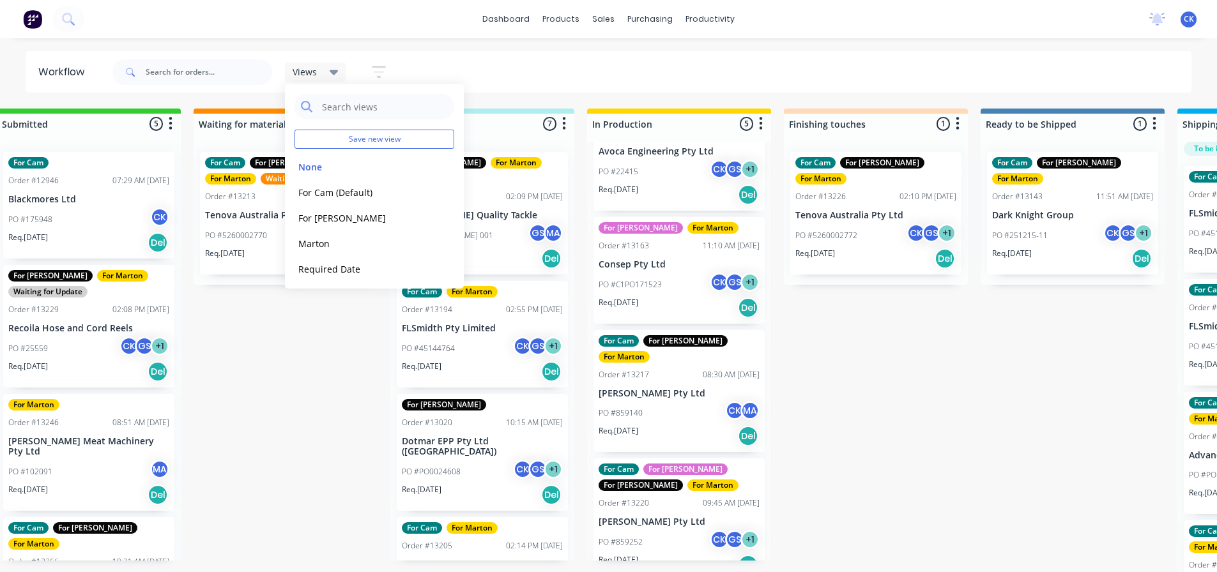
click at [881, 206] on div "For Cam For Gary For Marton Order #13226 02:10 PM 15/08/25 Tenova Australia Pty…" at bounding box center [875, 213] width 171 height 123
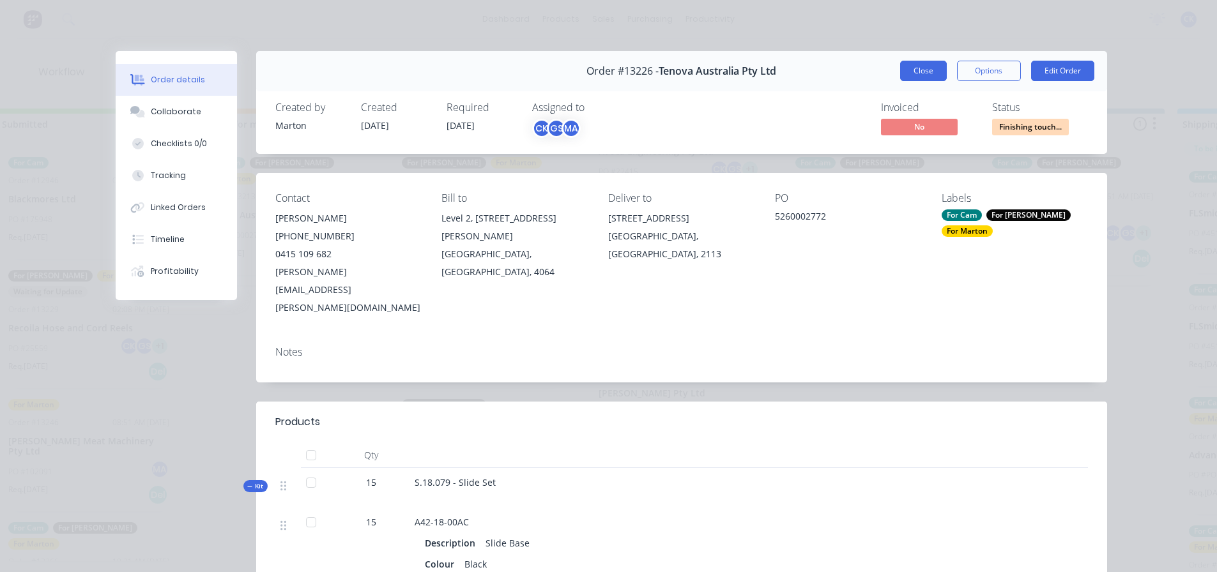
click at [919, 70] on button "Close" at bounding box center [923, 71] width 47 height 20
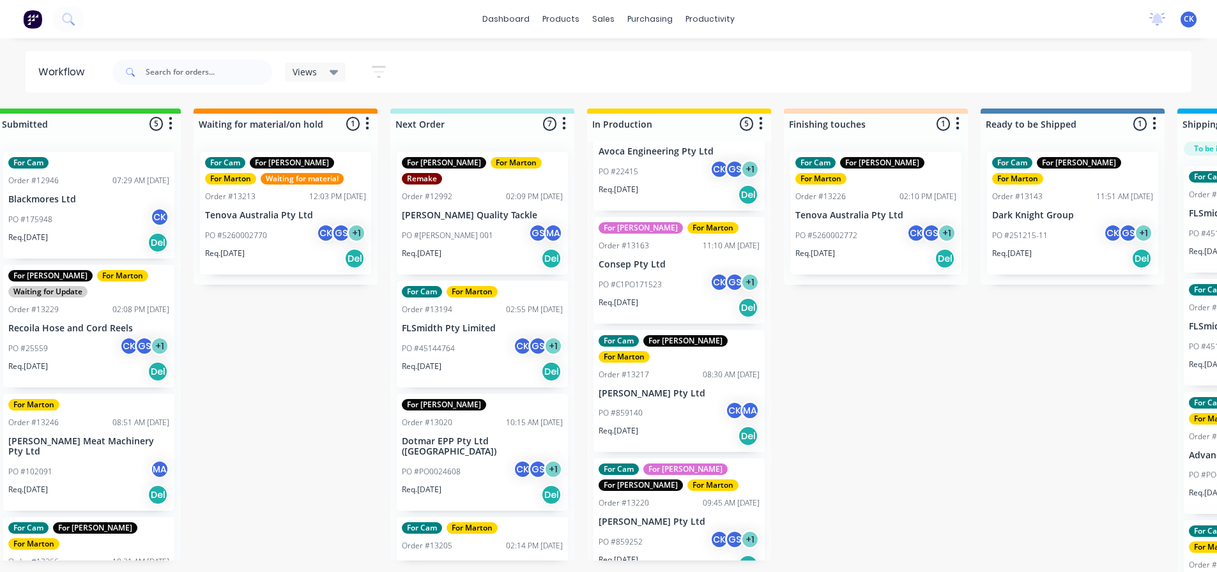
scroll to position [0, 0]
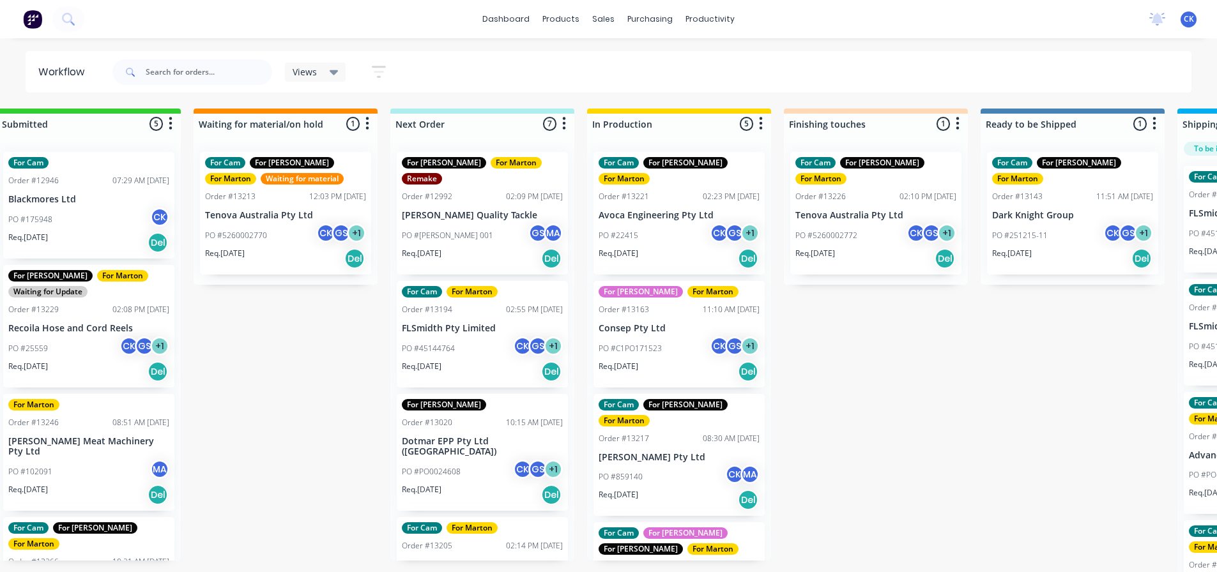
click at [685, 248] on div "Req. 20/08/25 Del" at bounding box center [679, 259] width 161 height 22
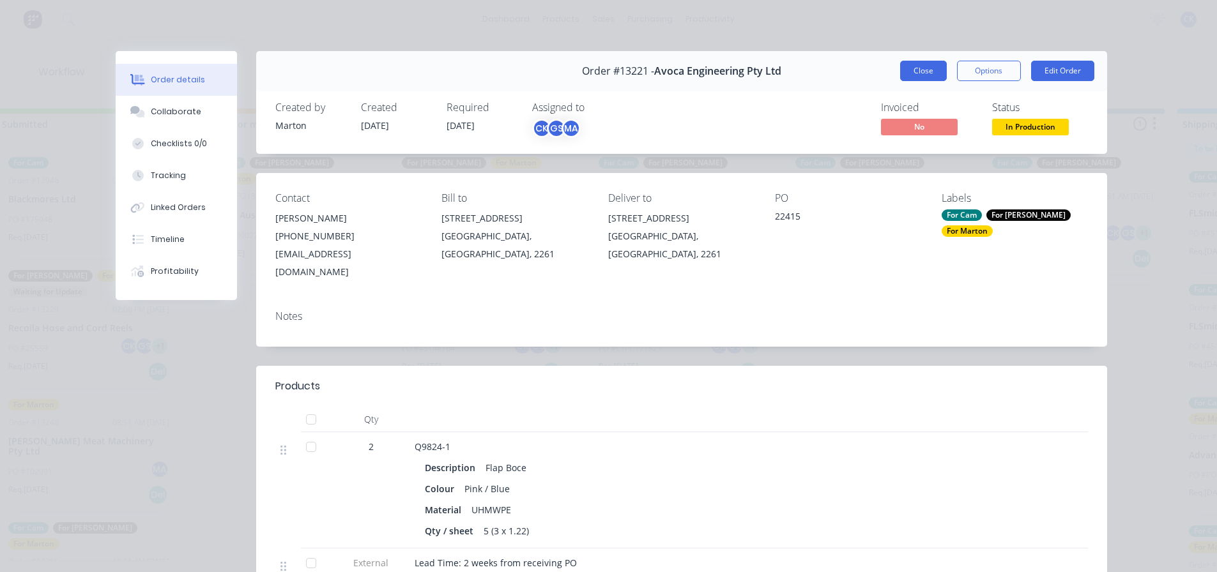
click at [922, 72] on button "Close" at bounding box center [923, 71] width 47 height 20
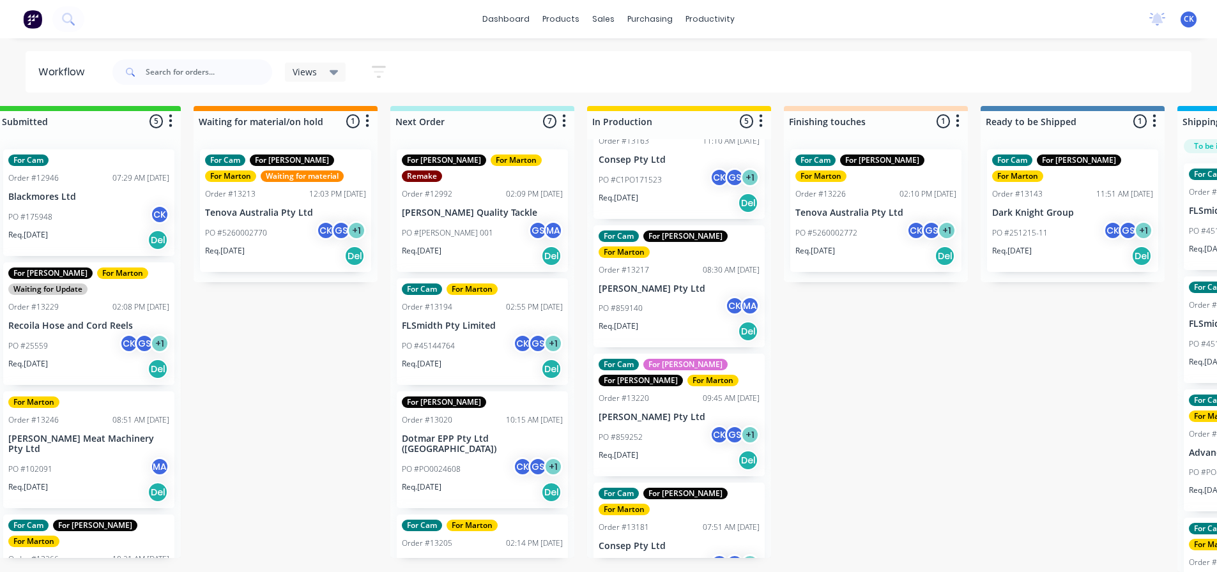
scroll to position [12, 31]
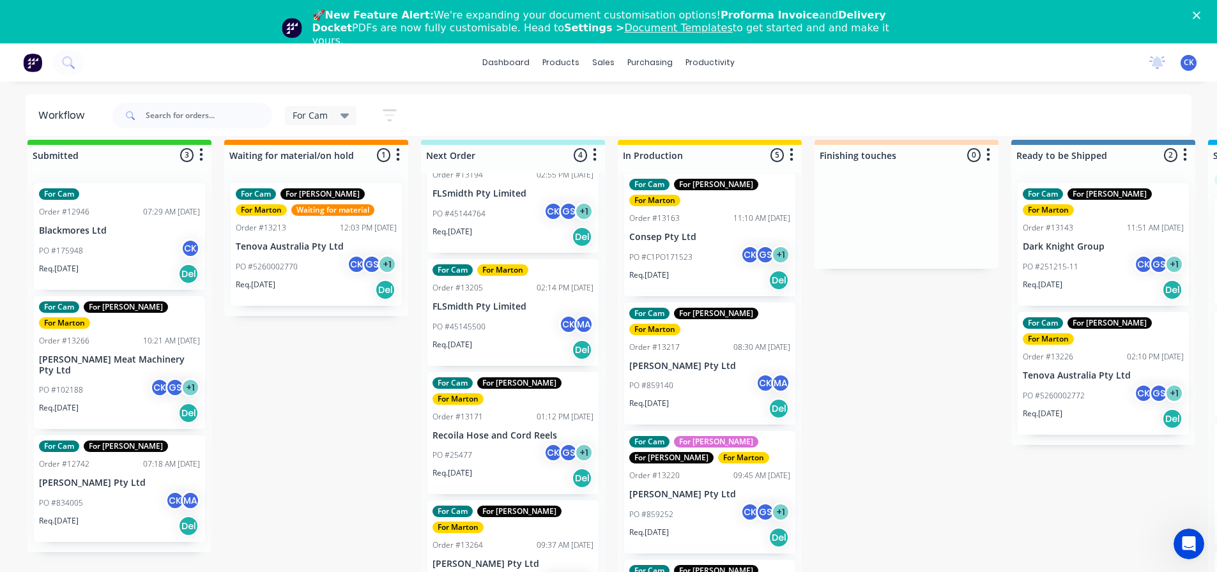
scroll to position [166, 0]
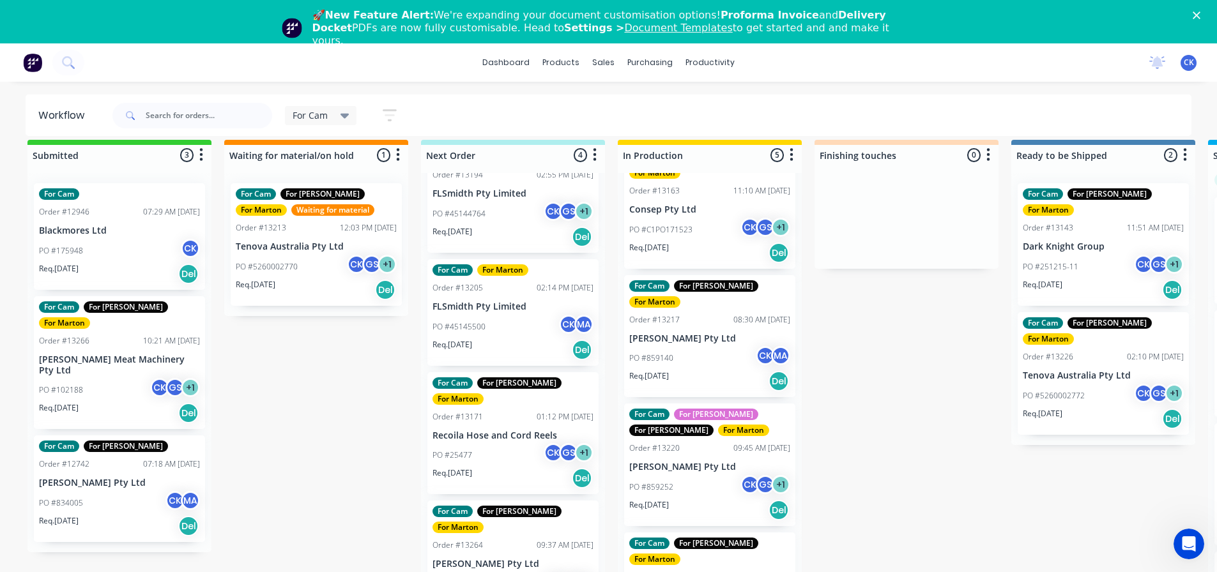
click at [498, 234] on div "Req. 21/08/25 Del" at bounding box center [512, 237] width 161 height 22
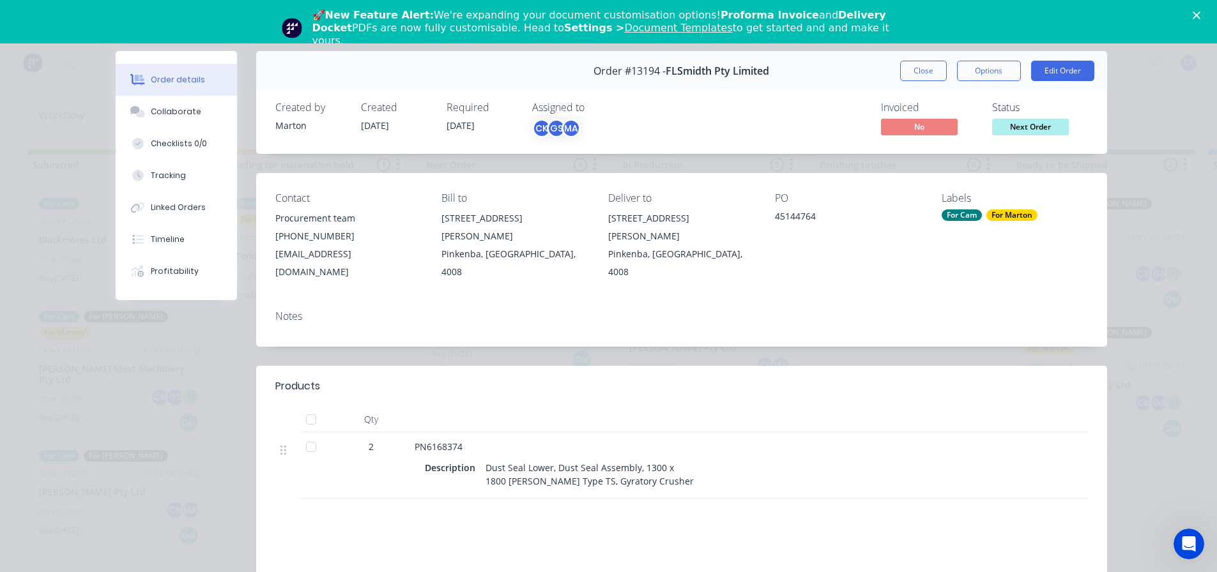
scroll to position [0, 0]
drag, startPoint x: 636, startPoint y: 451, endPoint x: 694, endPoint y: 462, distance: 59.8
click at [694, 462] on div "Description Dust Seal Lower, Dust Seal Assembly, 1300 x 1800 Traylor Type TS, G…" at bounding box center [665, 475] width 480 height 32
click at [695, 459] on div "Description Dust Seal Lower, Dust Seal Assembly, 1300 x 1800 Traylor Type TS, G…" at bounding box center [665, 475] width 480 height 32
click at [919, 72] on button "Close" at bounding box center [923, 71] width 47 height 20
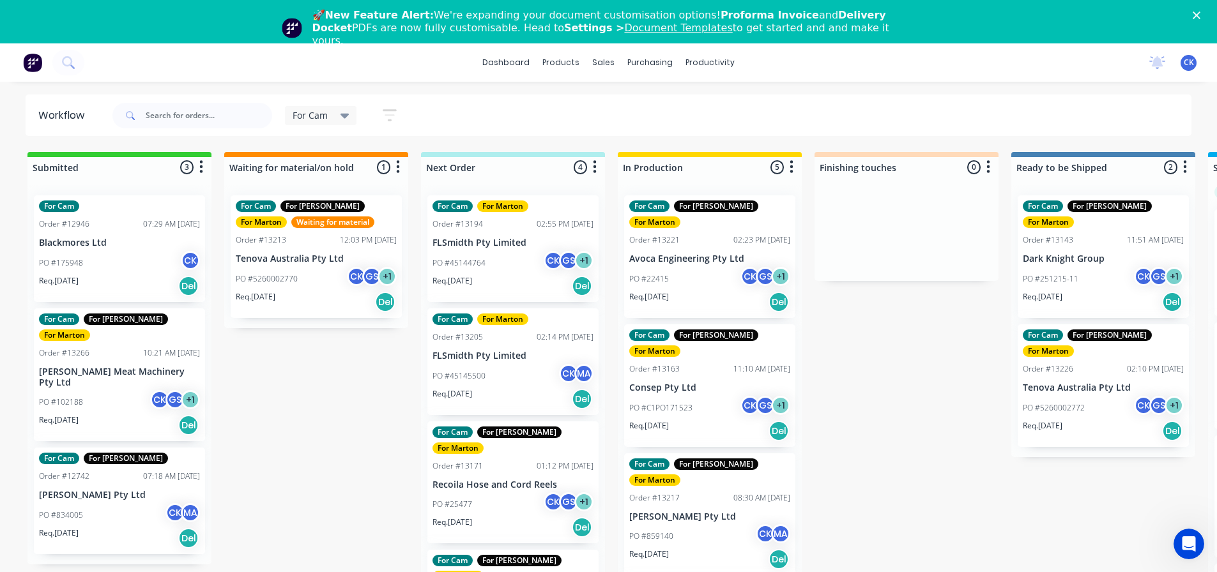
click at [509, 281] on div "Req. [DATE] Del" at bounding box center [512, 286] width 161 height 22
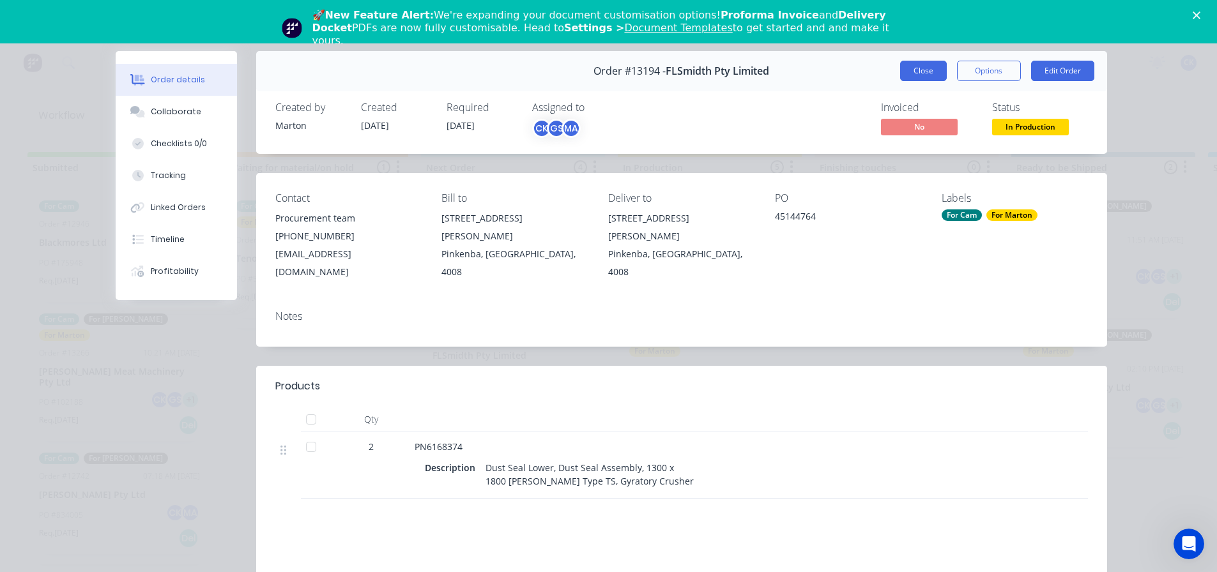
click at [923, 73] on button "Close" at bounding box center [923, 71] width 47 height 20
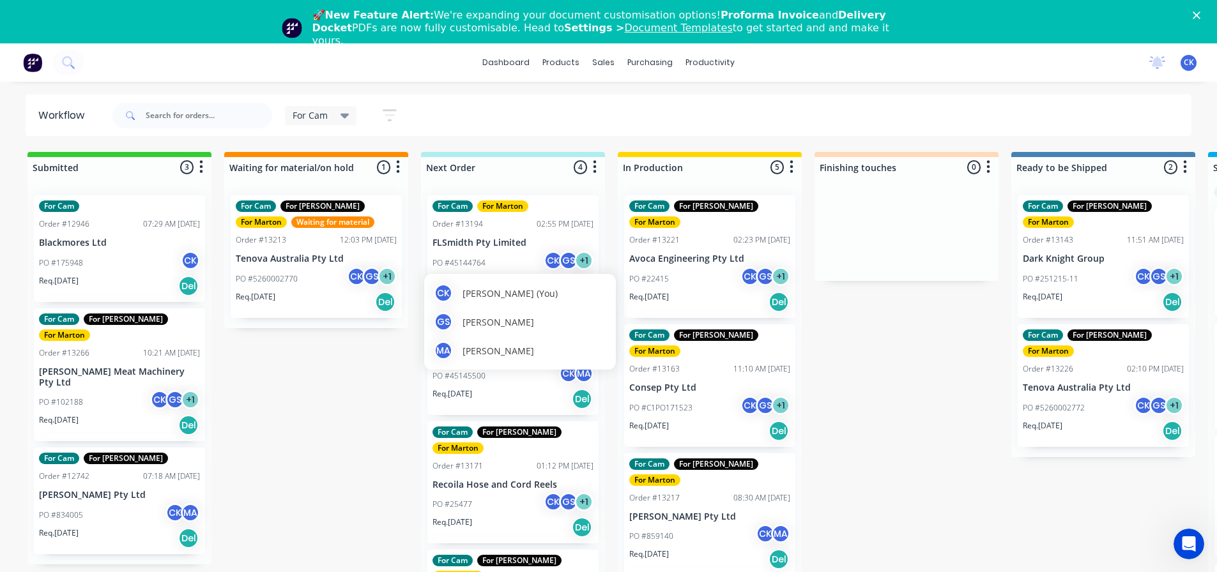
click at [541, 354] on div "MA Marton Agocs" at bounding box center [520, 350] width 172 height 19
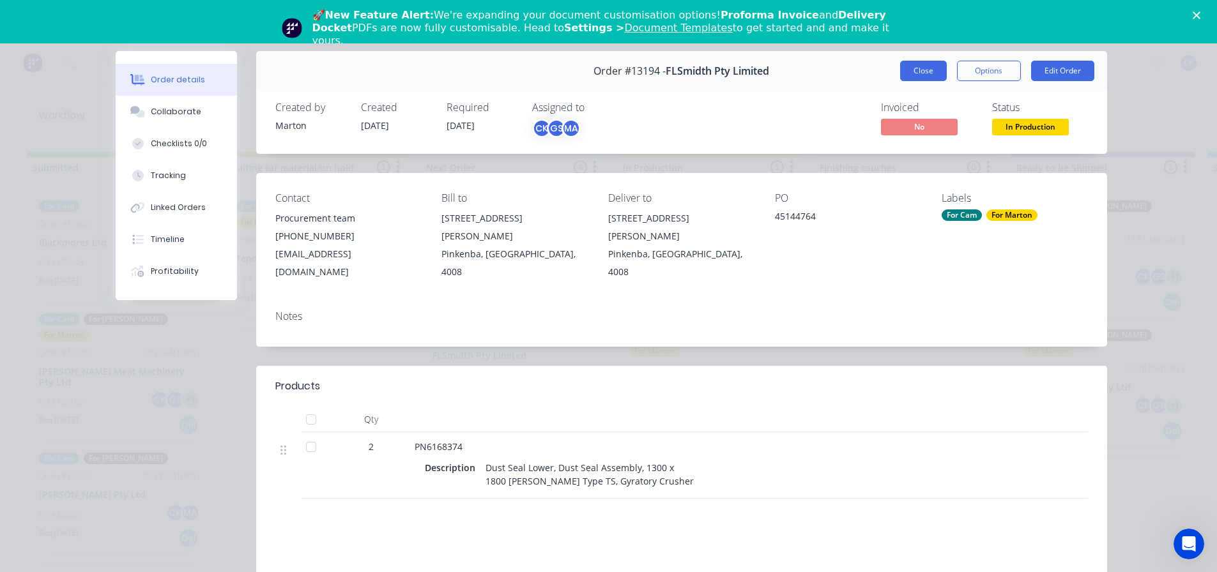
click at [921, 78] on button "Close" at bounding box center [923, 71] width 47 height 20
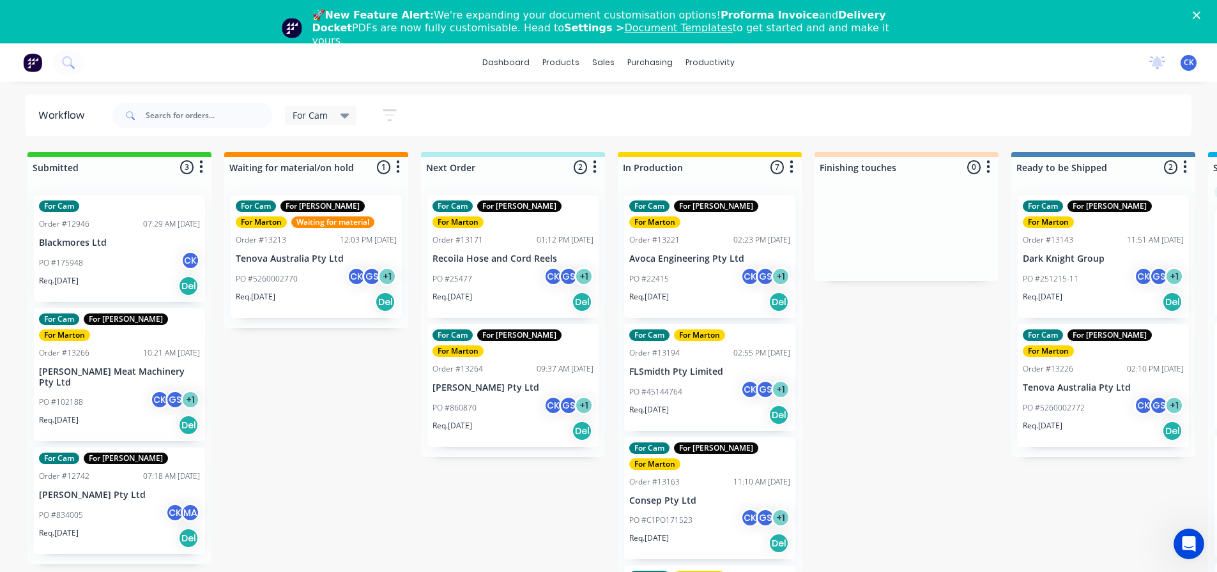
click at [708, 292] on div "Req. [DATE] Del" at bounding box center [709, 302] width 161 height 22
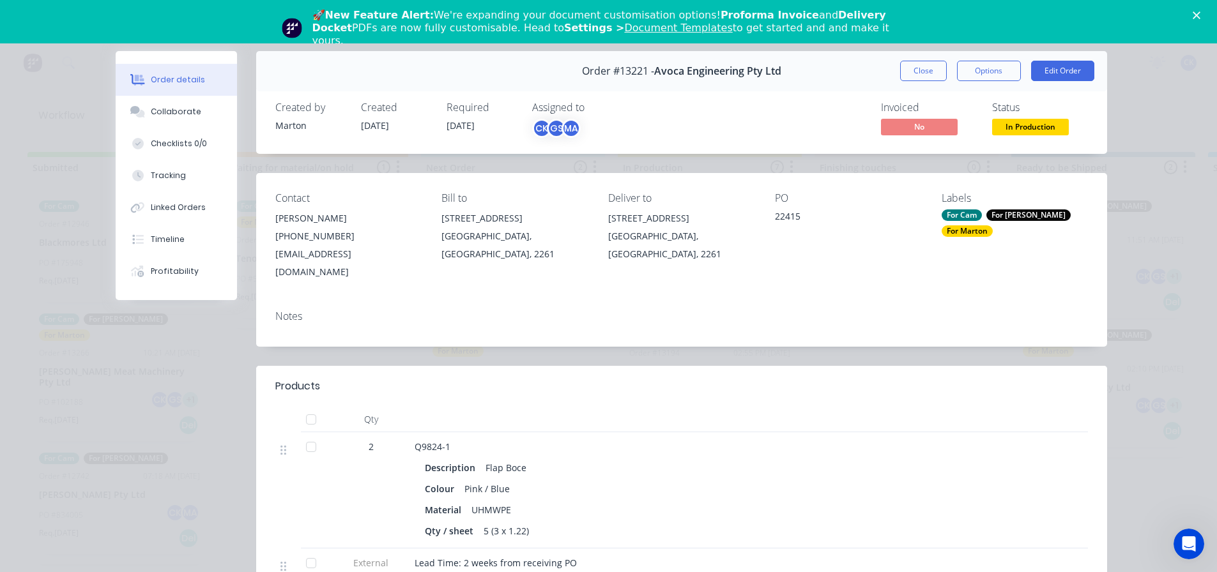
click at [1200, 19] on icon "Close" at bounding box center [1197, 15] width 8 height 8
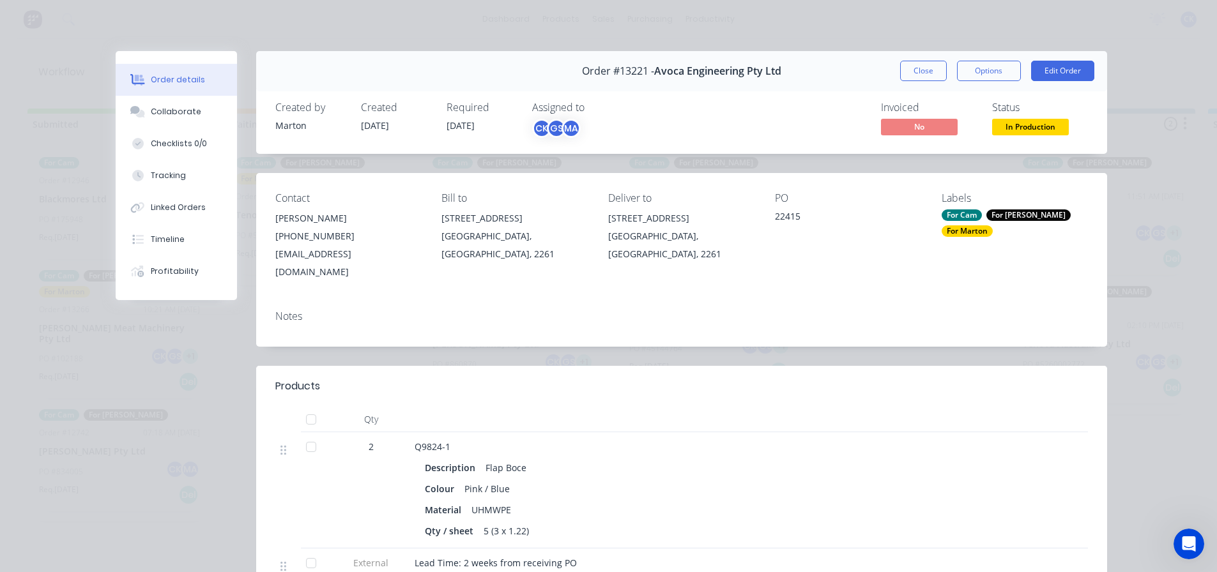
click at [915, 79] on button "Close" at bounding box center [923, 71] width 47 height 20
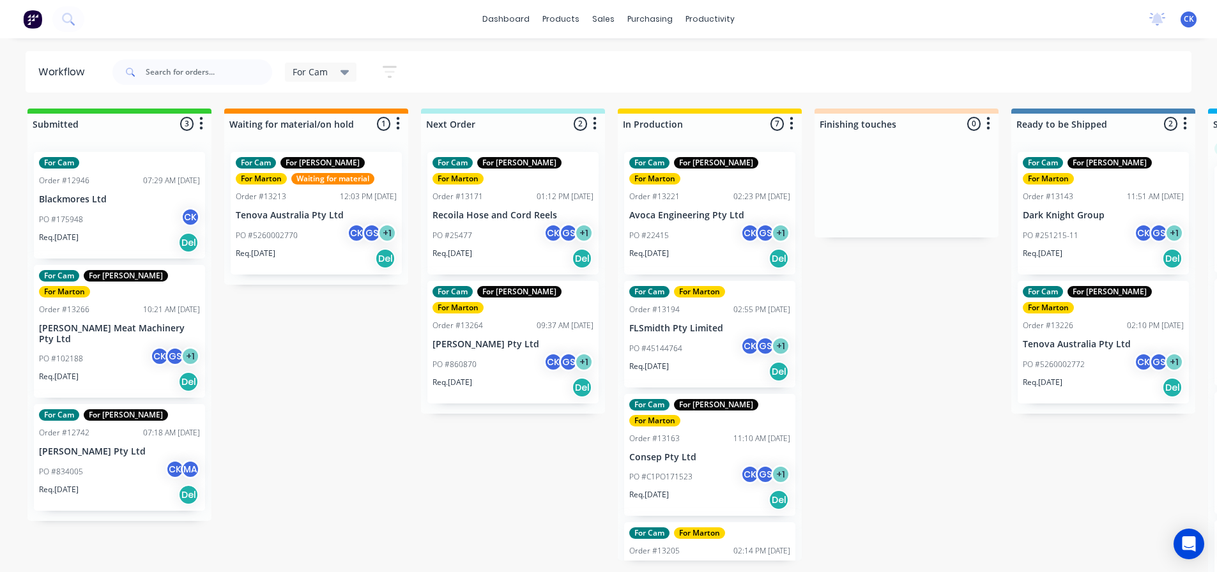
click at [516, 248] on div "Req. [DATE] Del" at bounding box center [512, 259] width 161 height 22
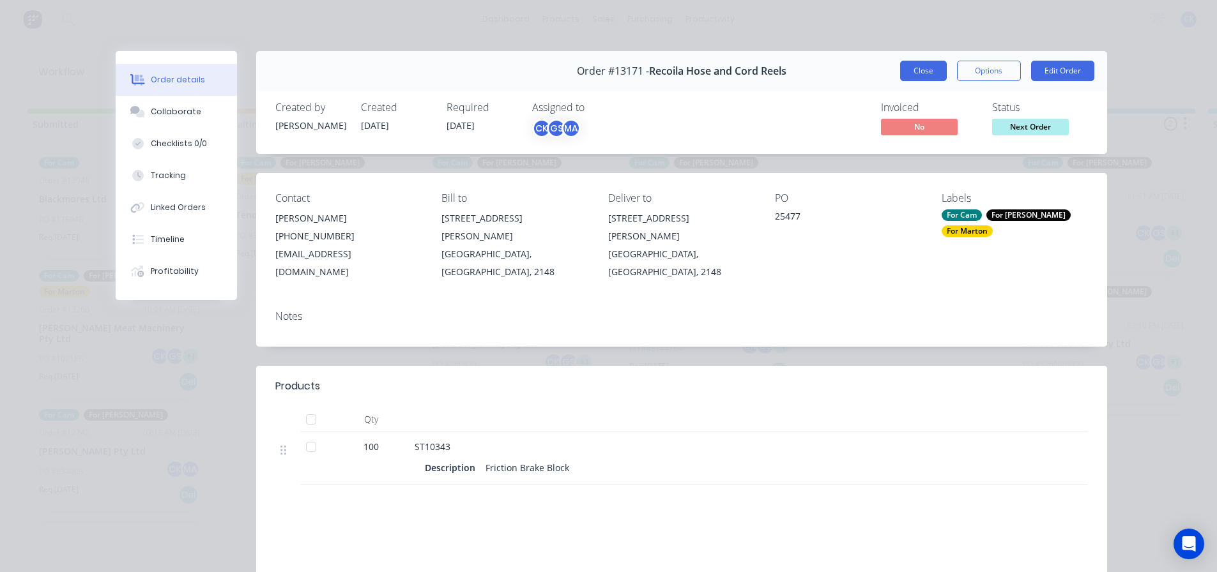
click at [931, 61] on button "Close" at bounding box center [923, 71] width 47 height 20
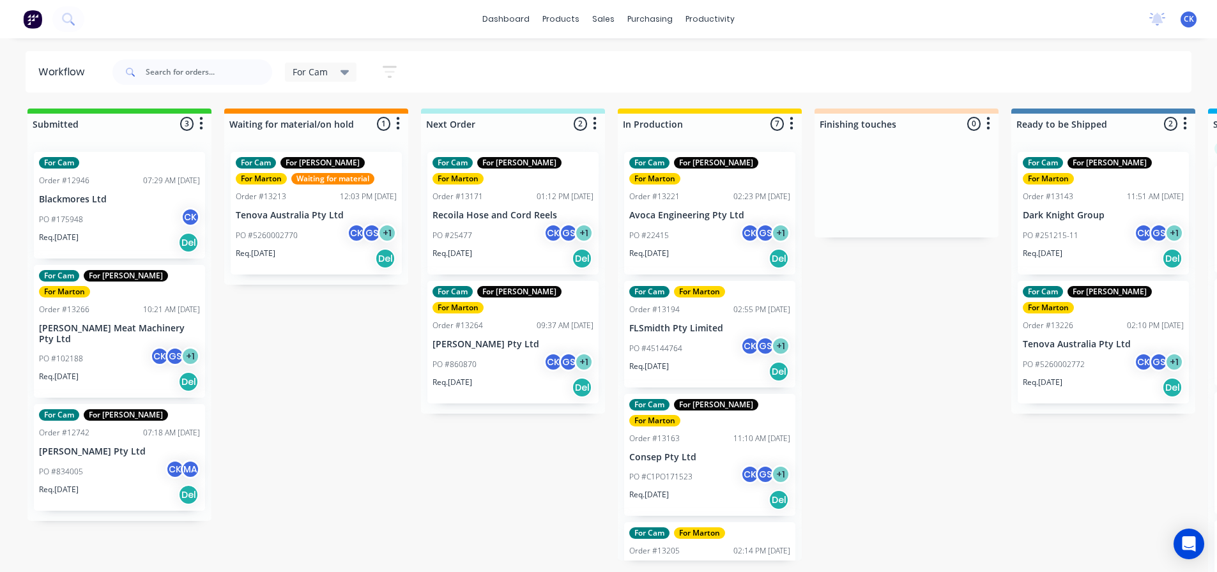
click at [336, 59] on div "For Cam Save new view None edit For Cam (Default) edit For Gary edit Marton edi…" at bounding box center [348, 71] width 126 height 25
click at [337, 64] on div "For Cam" at bounding box center [321, 72] width 72 height 19
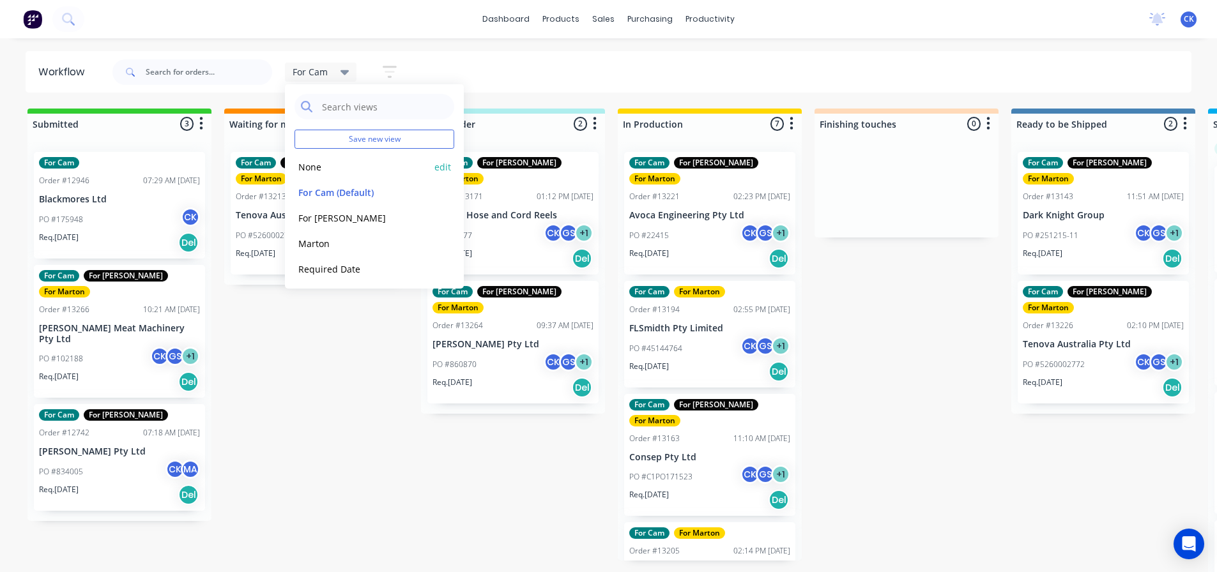
click at [340, 172] on button "None" at bounding box center [362, 167] width 136 height 15
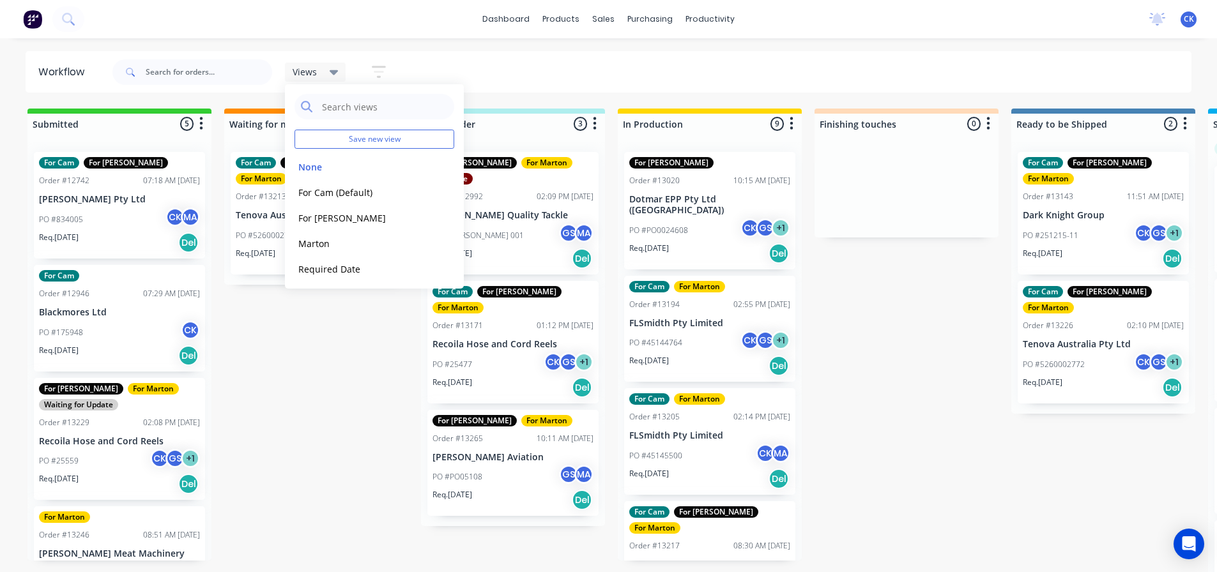
click at [371, 71] on button "button" at bounding box center [378, 71] width 41 height 25
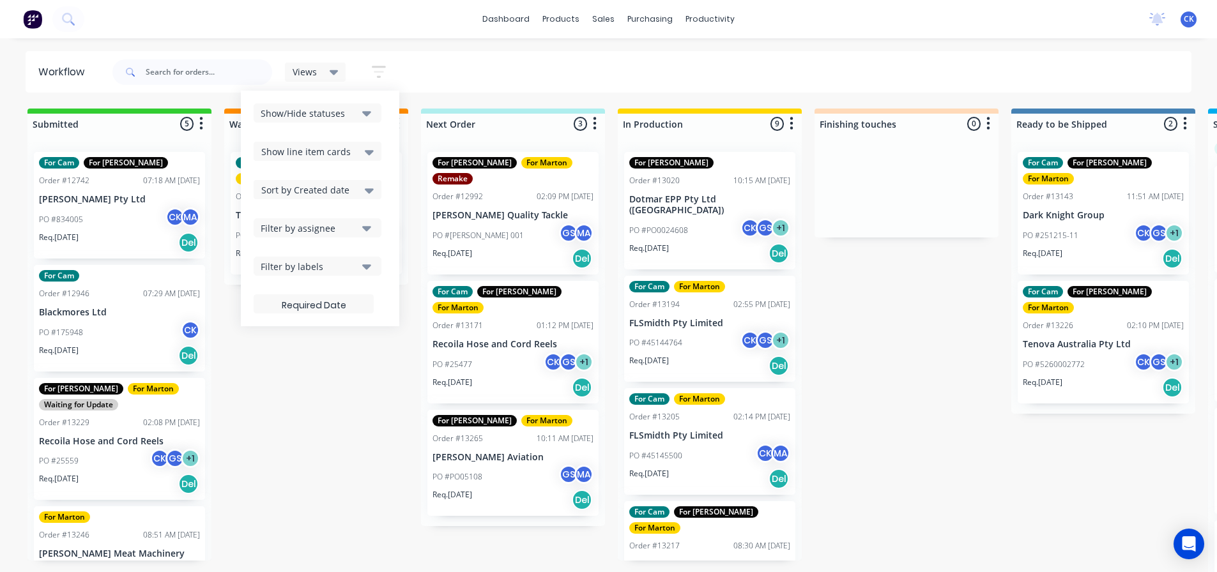
click at [334, 191] on span "Sort by Created date" at bounding box center [305, 189] width 88 height 13
click at [341, 238] on div "Required date" at bounding box center [318, 240] width 128 height 23
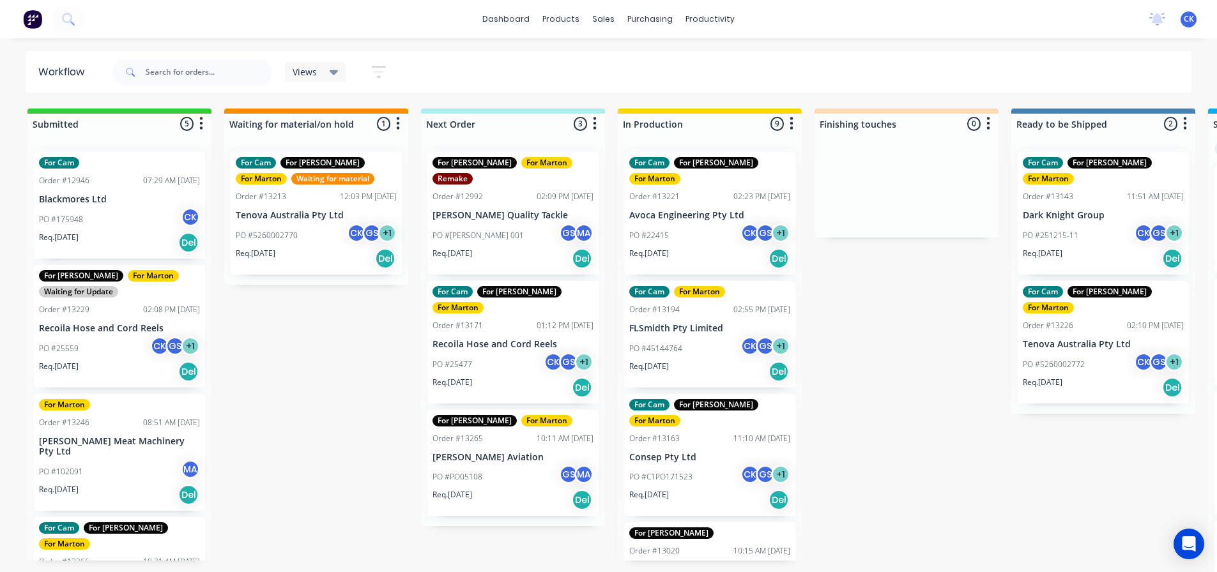
click at [843, 339] on div "Submitted 5 Sort By Created date Required date Order number Customer name Most …" at bounding box center [870, 342] width 1760 height 466
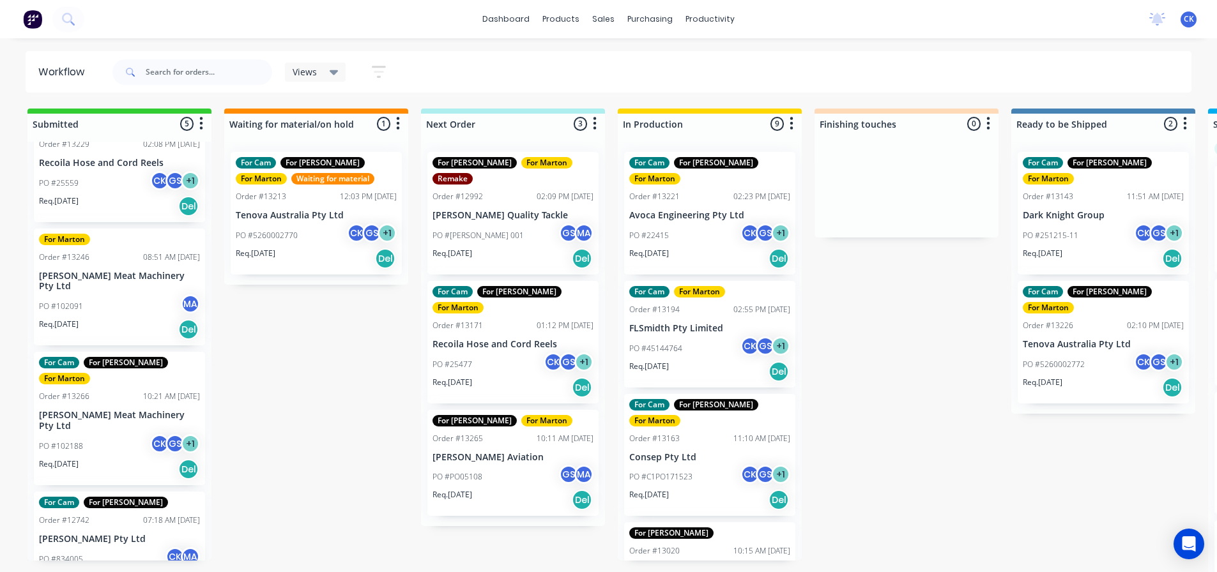
scroll to position [166, 0]
click at [118, 458] on div "Req. 02/09/25 Del" at bounding box center [119, 469] width 161 height 22
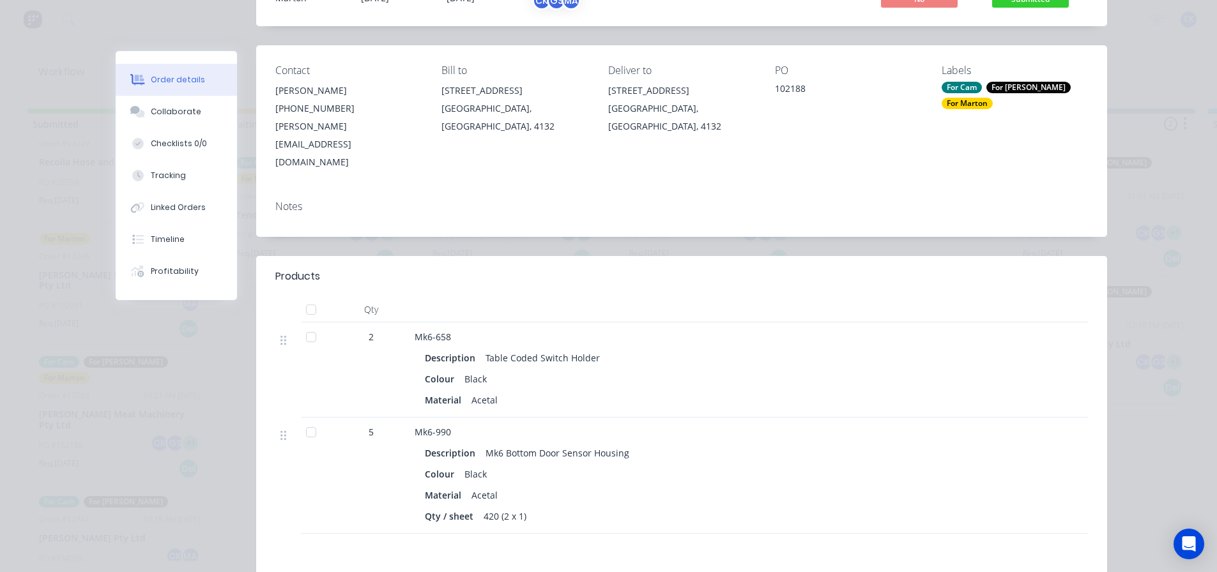
scroll to position [0, 0]
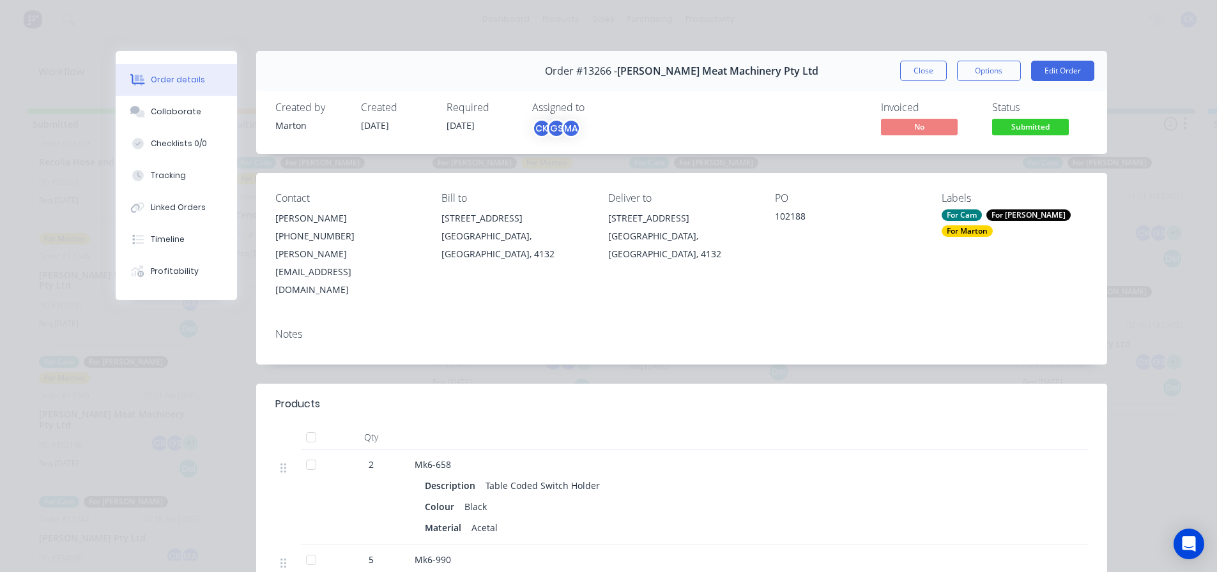
click at [942, 68] on div "Close Options Edit Order" at bounding box center [997, 71] width 194 height 20
click at [926, 73] on button "Close" at bounding box center [923, 71] width 47 height 20
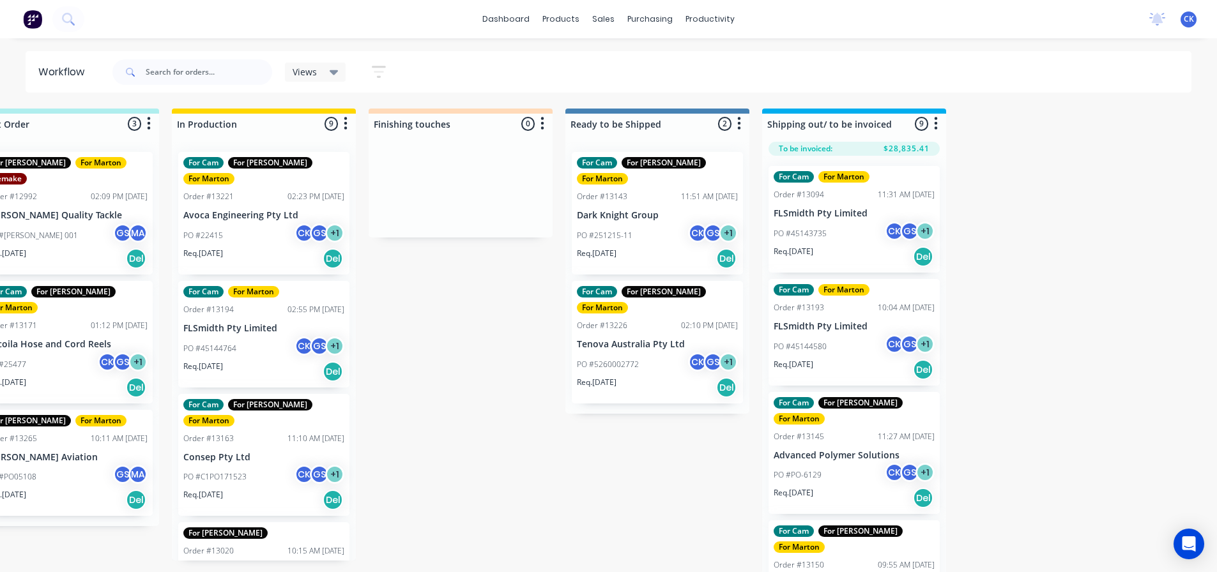
scroll to position [0, 455]
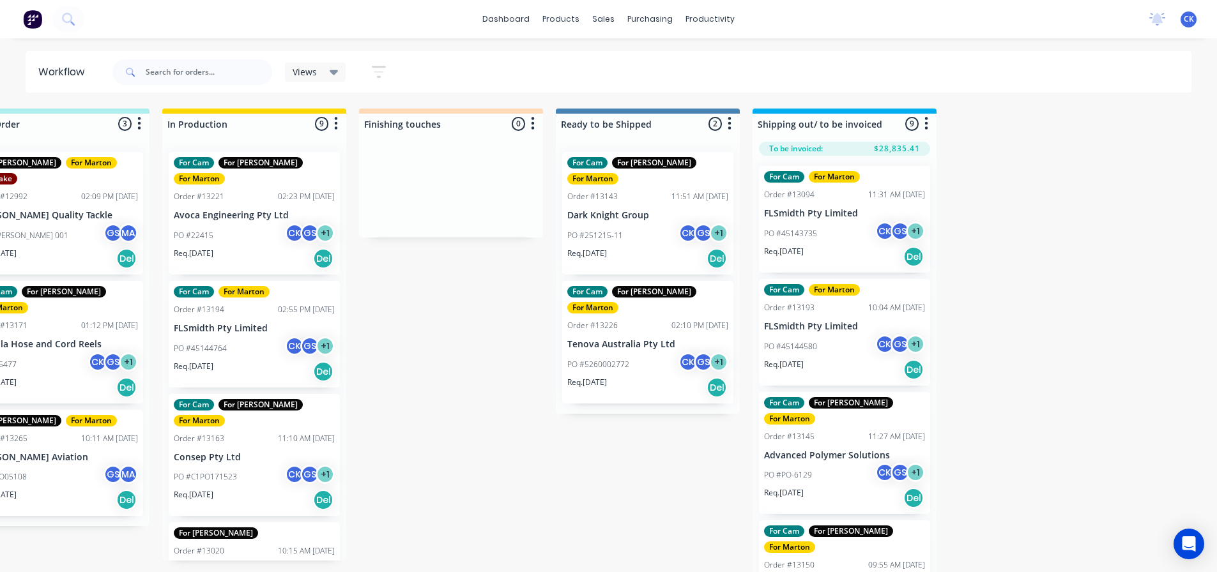
click at [662, 248] on div "Req. 01/08/25 Del" at bounding box center [647, 259] width 161 height 22
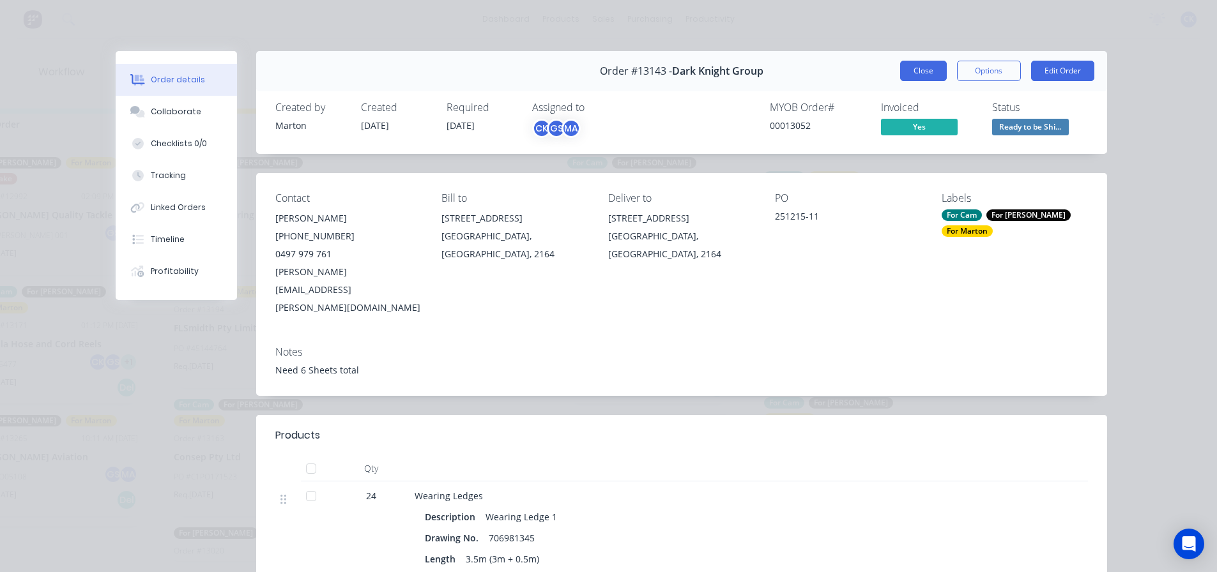
click at [908, 74] on button "Close" at bounding box center [923, 71] width 47 height 20
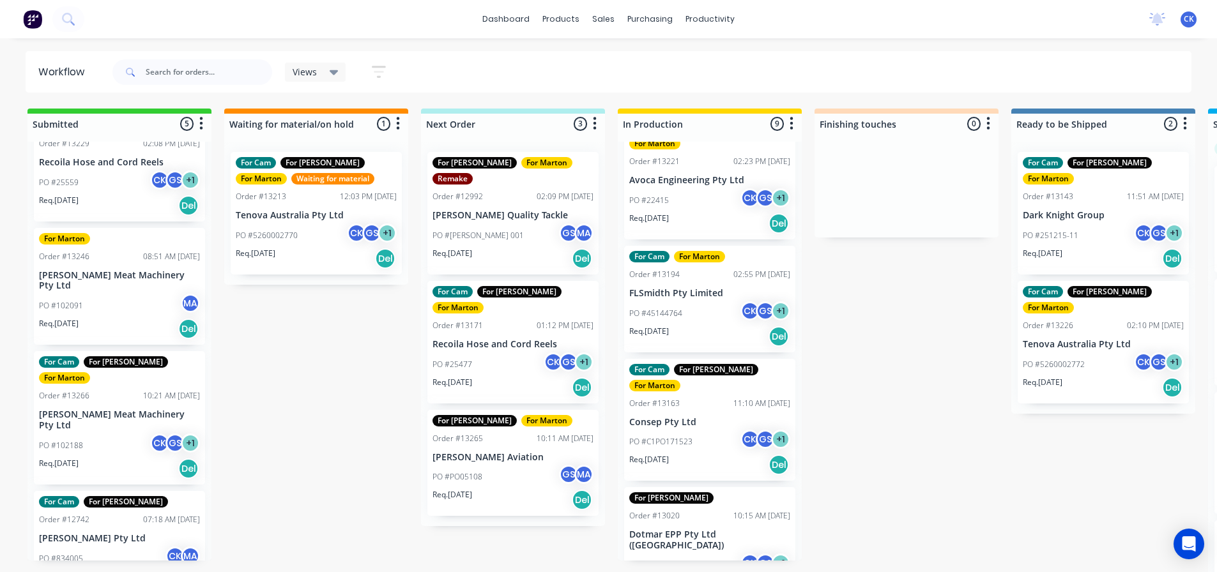
scroll to position [0, 0]
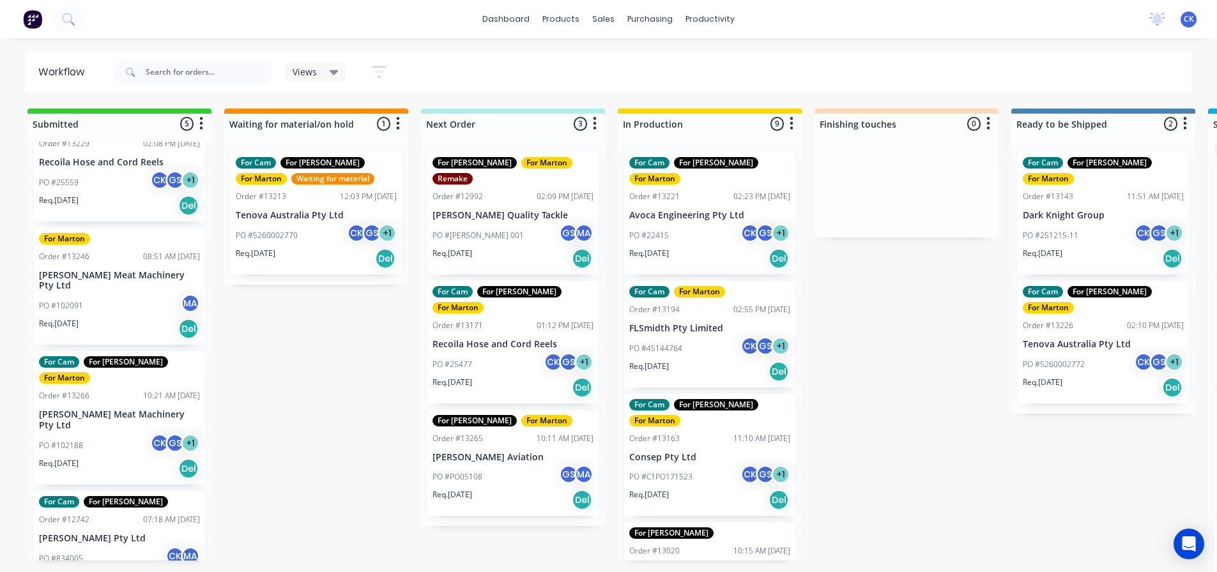
click at [698, 248] on div "Req. [DATE] Del" at bounding box center [709, 259] width 161 height 22
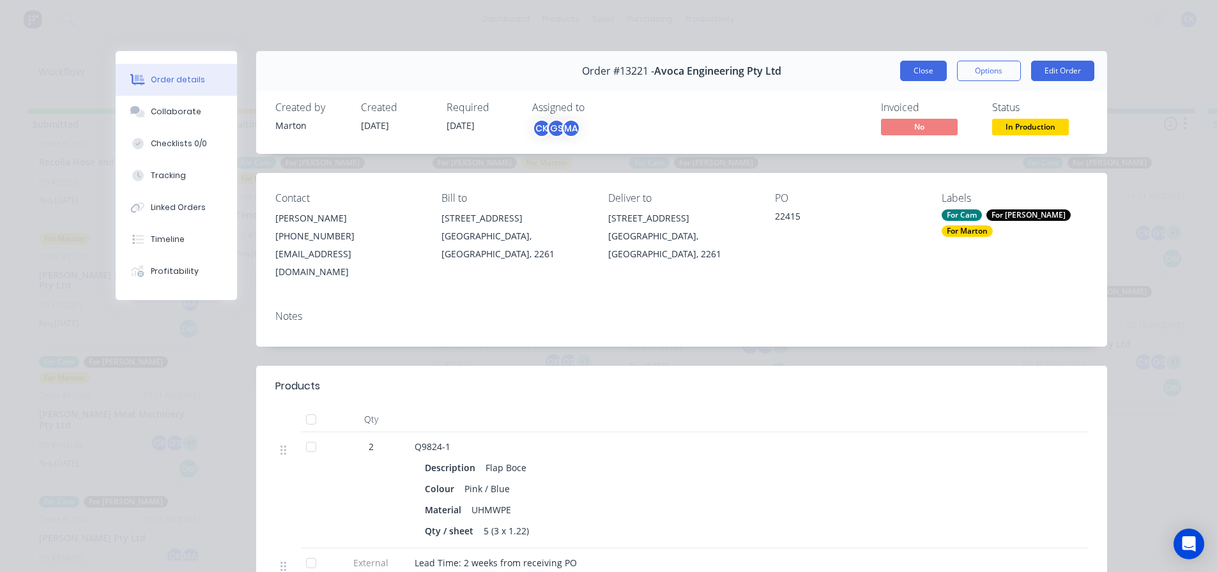
click at [927, 72] on button "Close" at bounding box center [923, 71] width 47 height 20
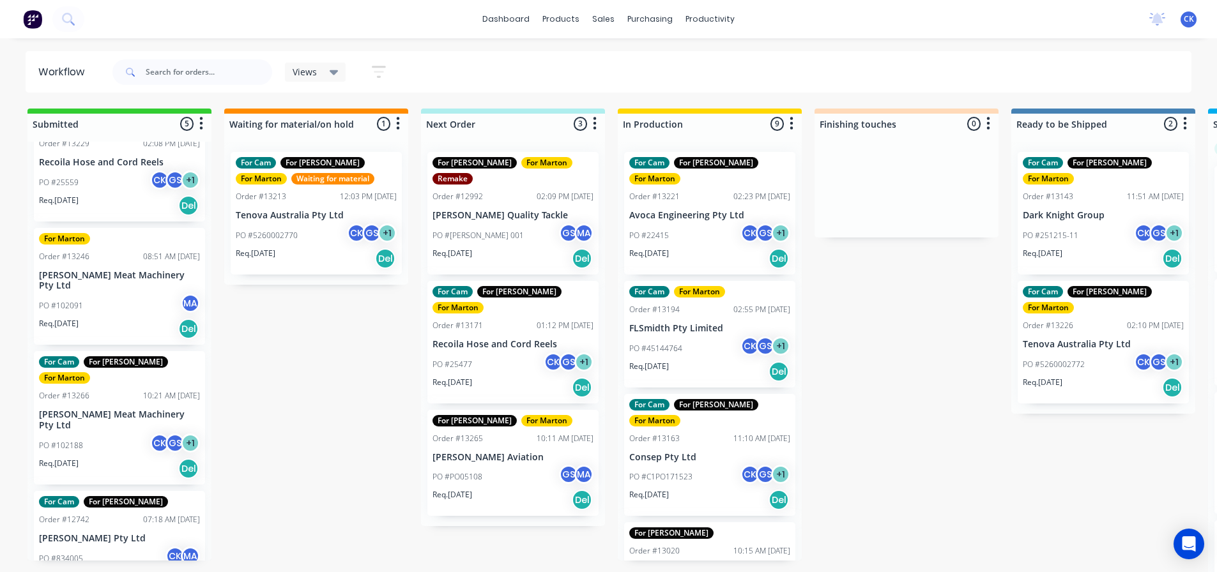
click at [729, 323] on p "FLSmidth Pty Limited" at bounding box center [709, 328] width 161 height 11
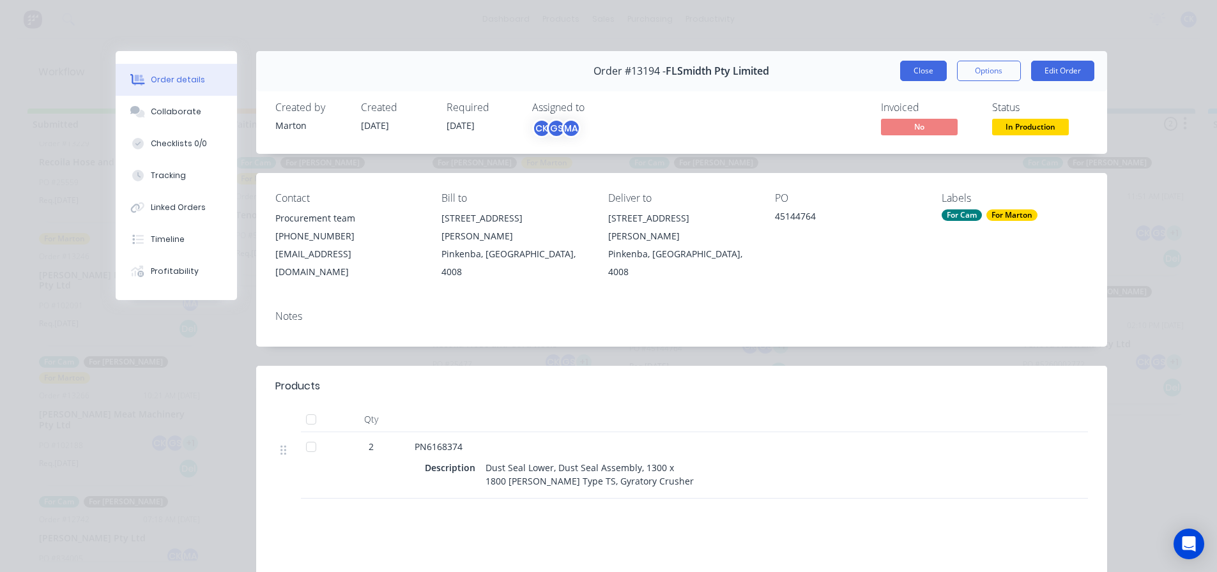
click at [912, 70] on button "Close" at bounding box center [923, 71] width 47 height 20
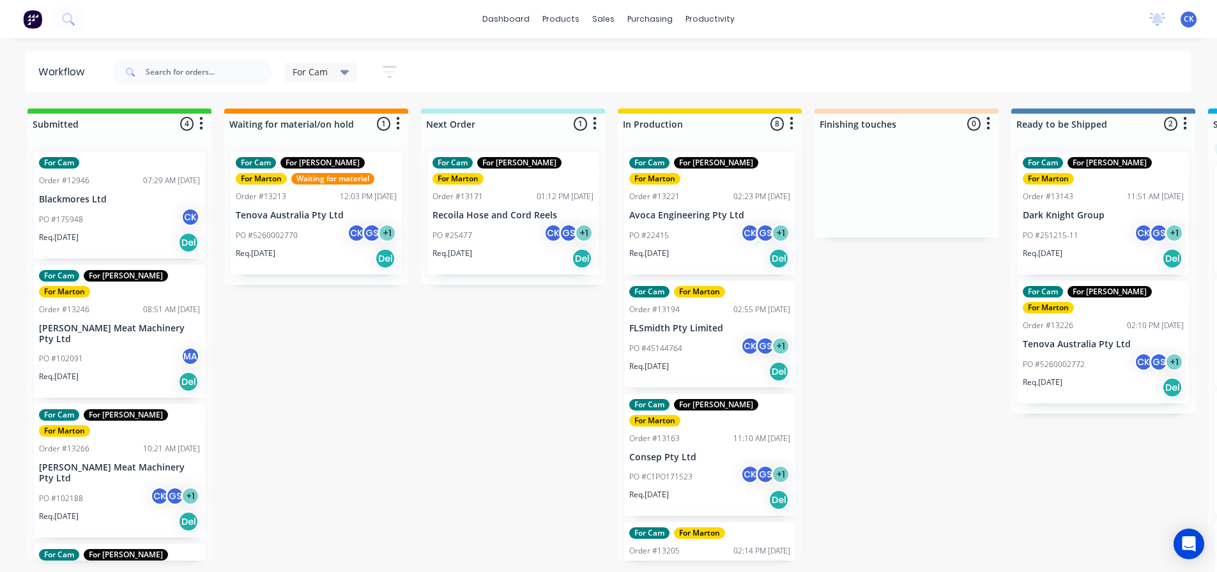
click at [349, 67] on div "For Cam" at bounding box center [321, 72] width 72 height 19
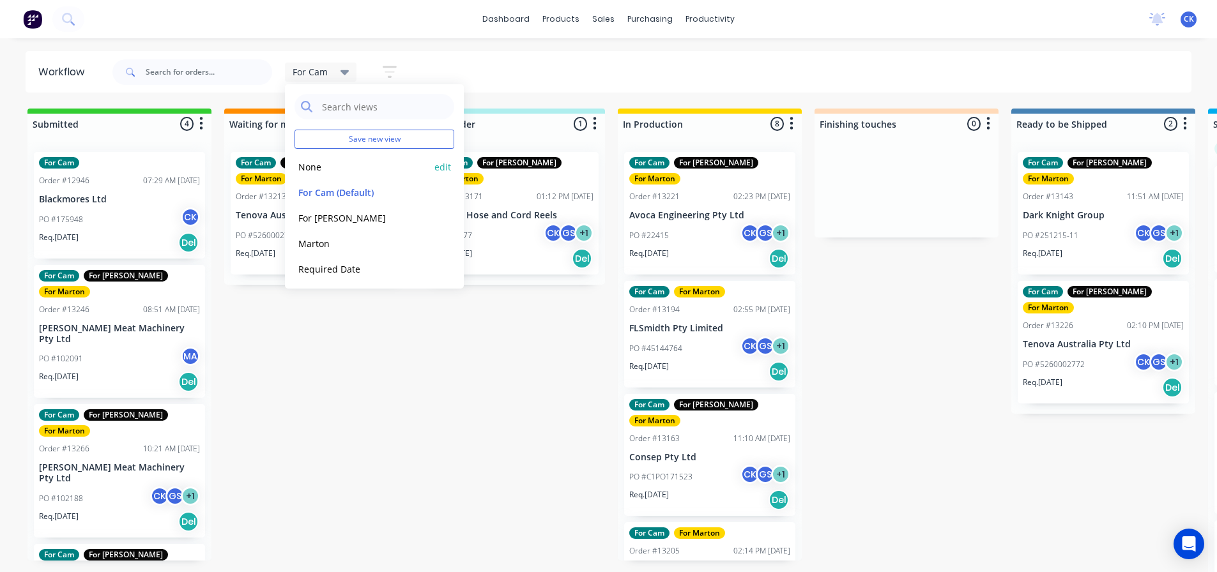
click at [330, 165] on button "None" at bounding box center [362, 167] width 136 height 15
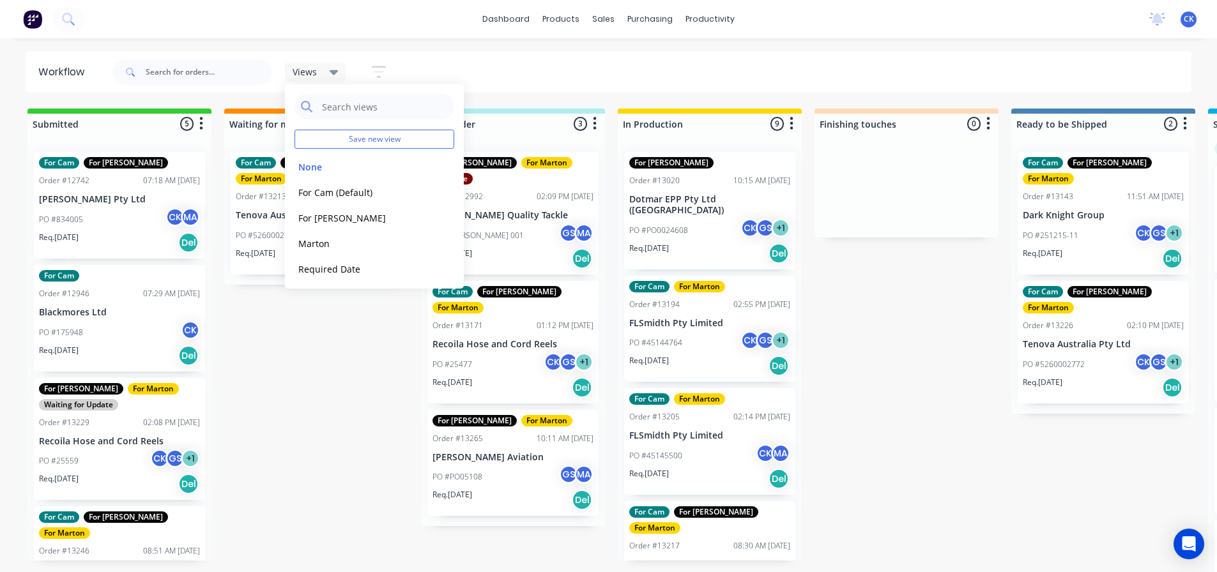
click at [749, 82] on div "Views Save new view None edit For Cam (Default) edit For [PERSON_NAME] edit Mar…" at bounding box center [651, 72] width 1082 height 38
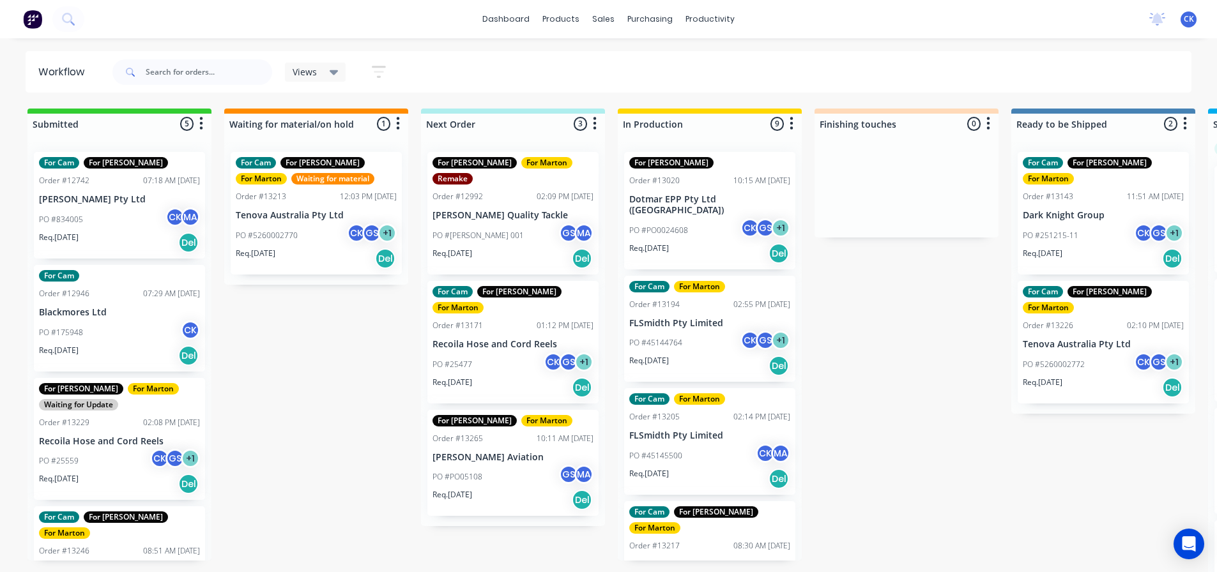
click at [378, 72] on icon "button" at bounding box center [379, 72] width 10 height 2
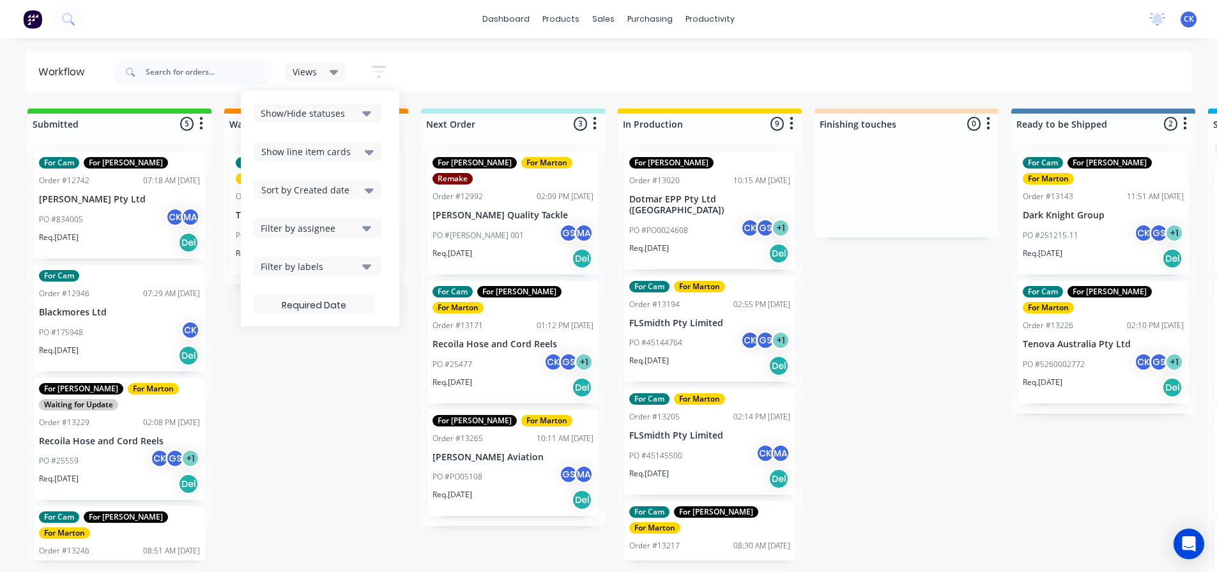
click at [333, 182] on div "Sort by Created date" at bounding box center [317, 189] width 112 height 15
click at [326, 240] on div "Required date" at bounding box center [318, 240] width 128 height 23
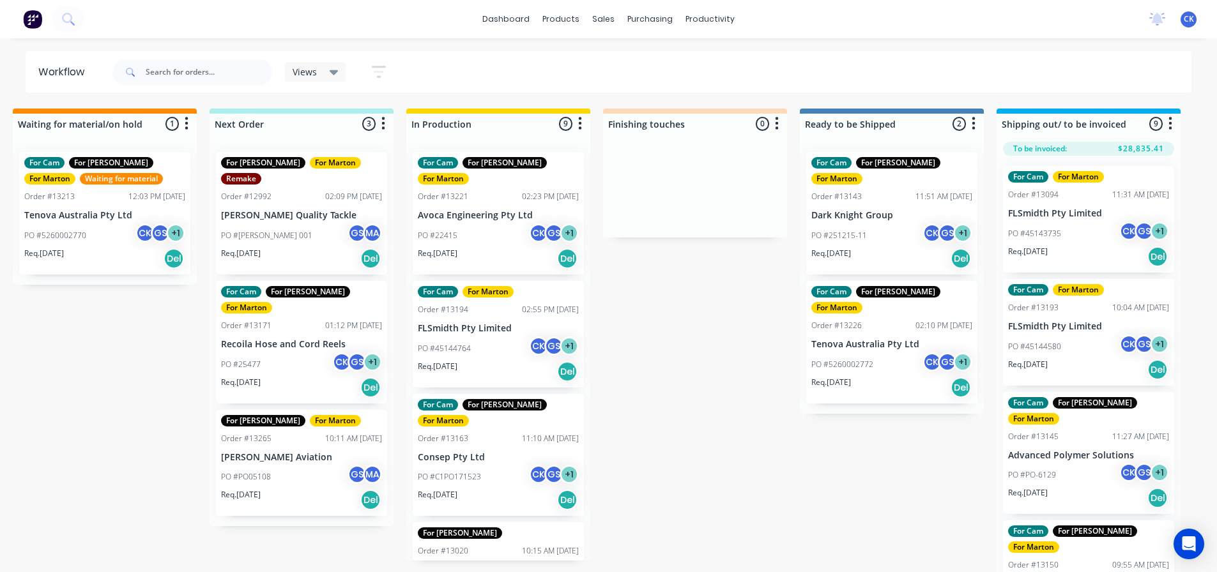
scroll to position [0, 240]
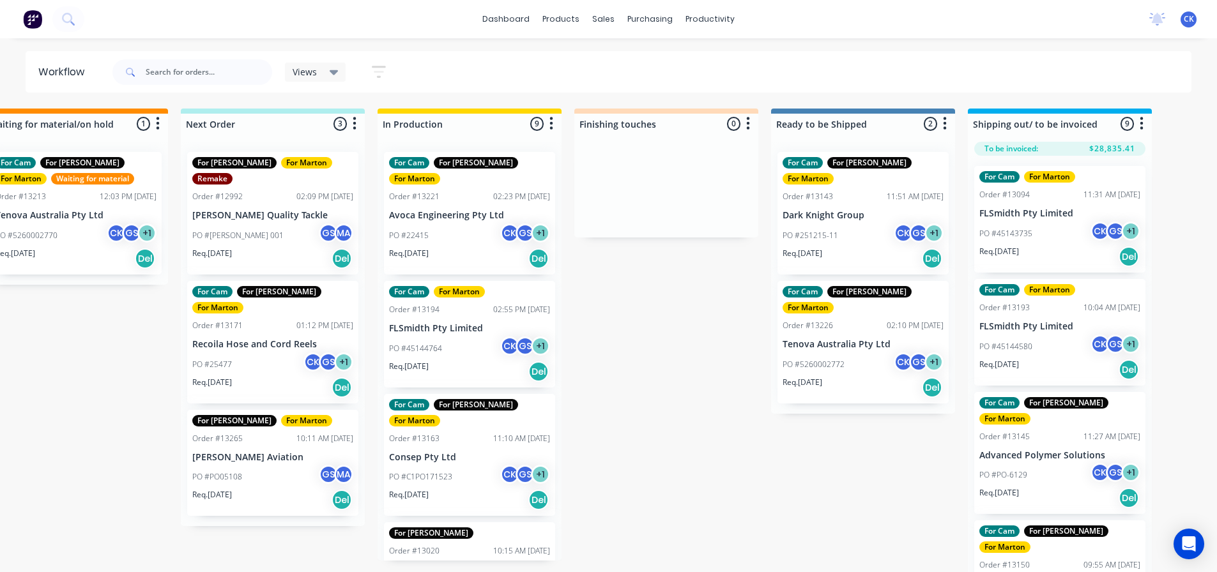
click at [480, 227] on div "PO #22415 CK GS + 1" at bounding box center [469, 236] width 161 height 24
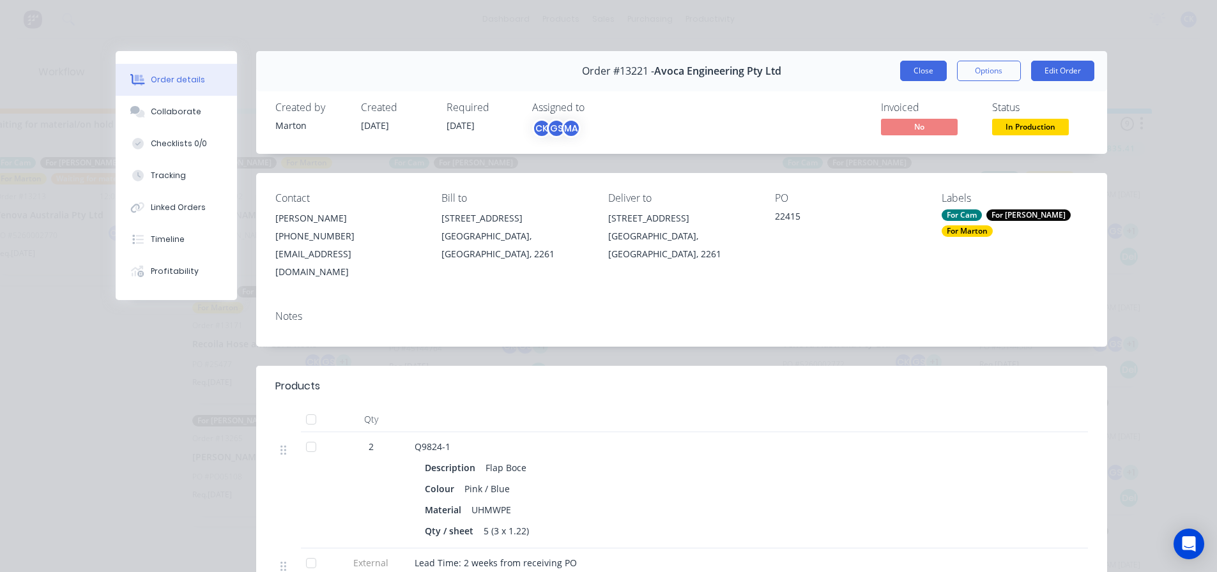
click at [937, 70] on button "Close" at bounding box center [923, 71] width 47 height 20
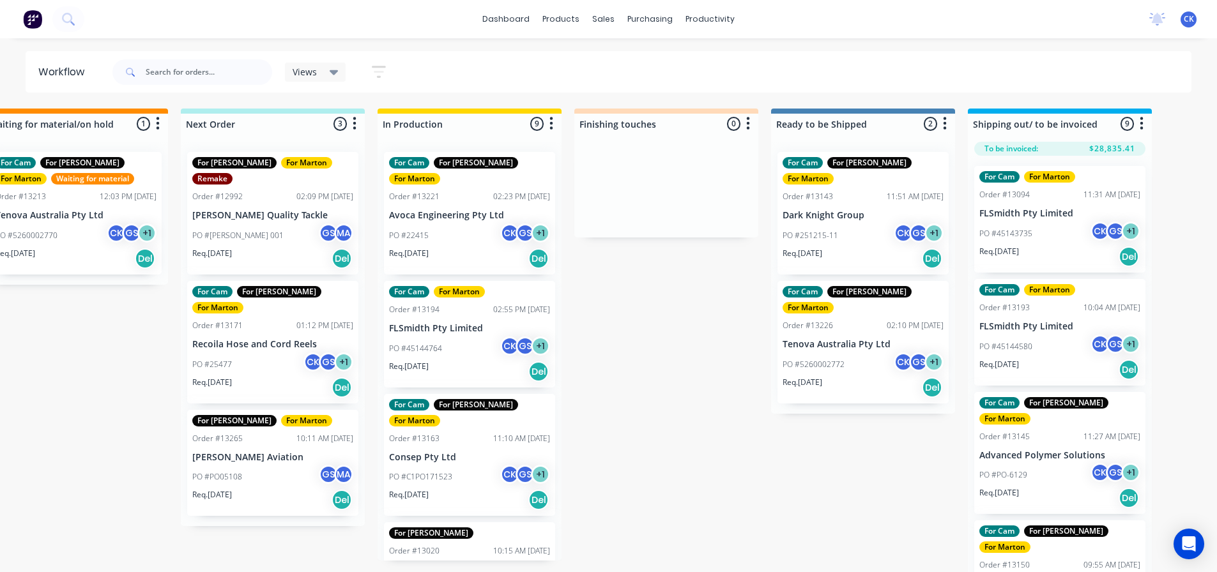
click at [463, 361] on div "Req. [DATE] Del" at bounding box center [469, 372] width 161 height 22
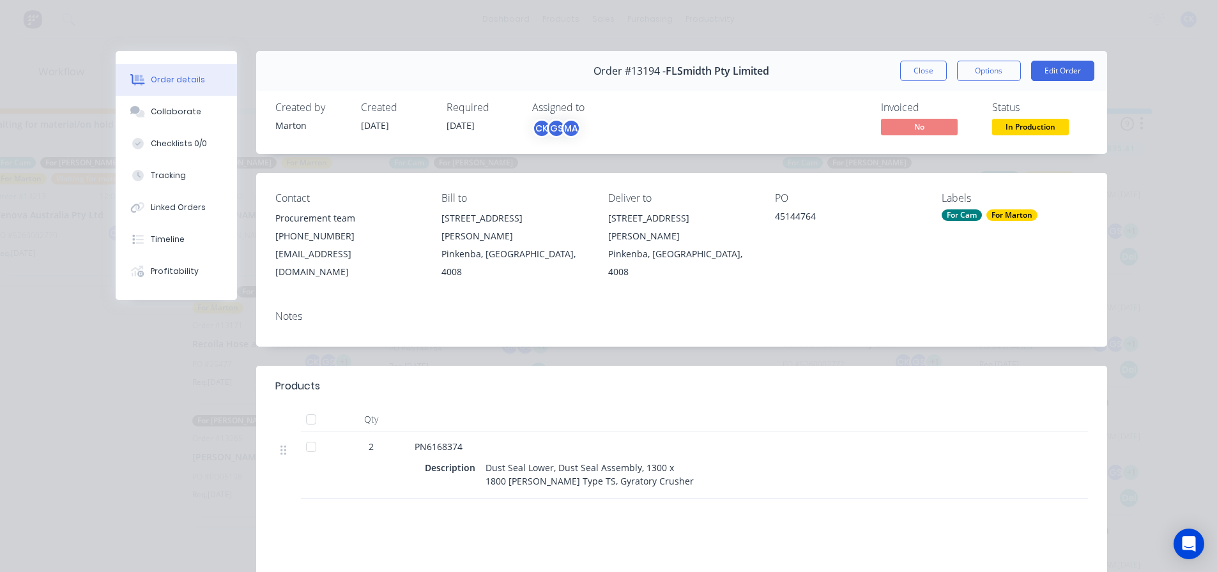
click at [140, 95] on button "Order details" at bounding box center [176, 80] width 121 height 32
click at [162, 107] on div "Collaborate" at bounding box center [176, 111] width 50 height 11
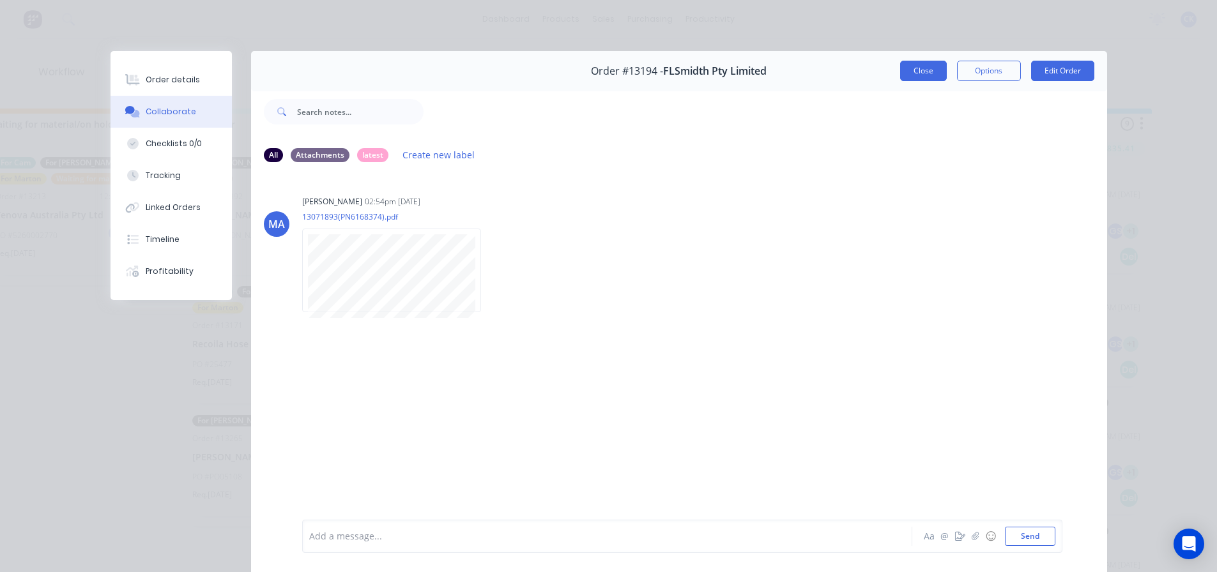
click at [926, 74] on button "Close" at bounding box center [923, 71] width 47 height 20
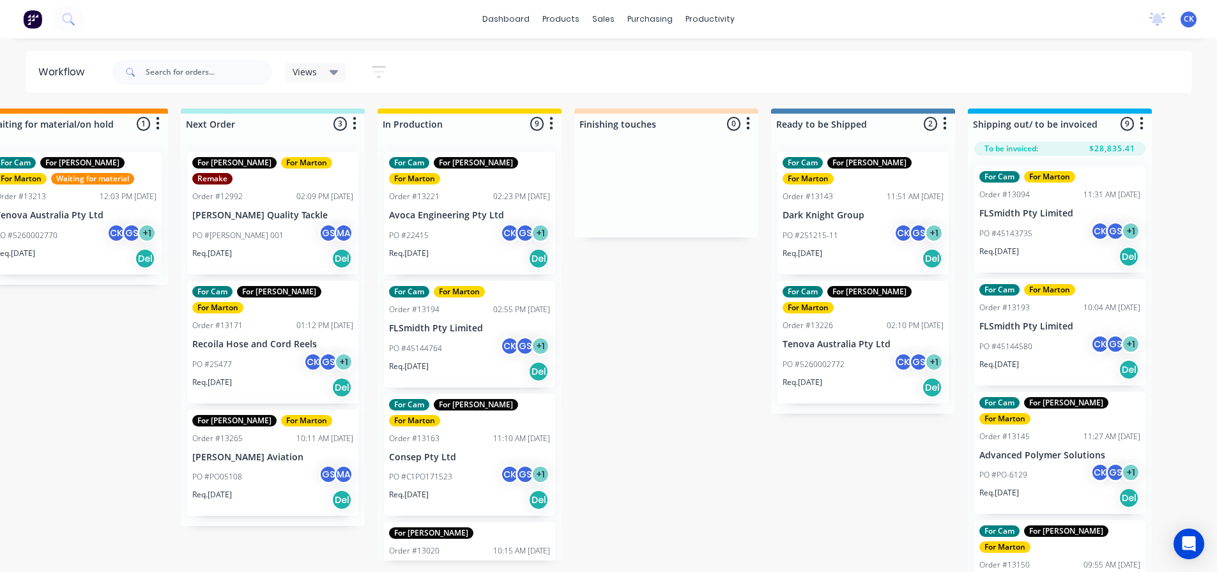
click at [470, 431] on div "For Cam For Gary For Marton Order #13163 11:10 AM 11/08/25 Consep Pty Ltd PO #C…" at bounding box center [469, 455] width 171 height 123
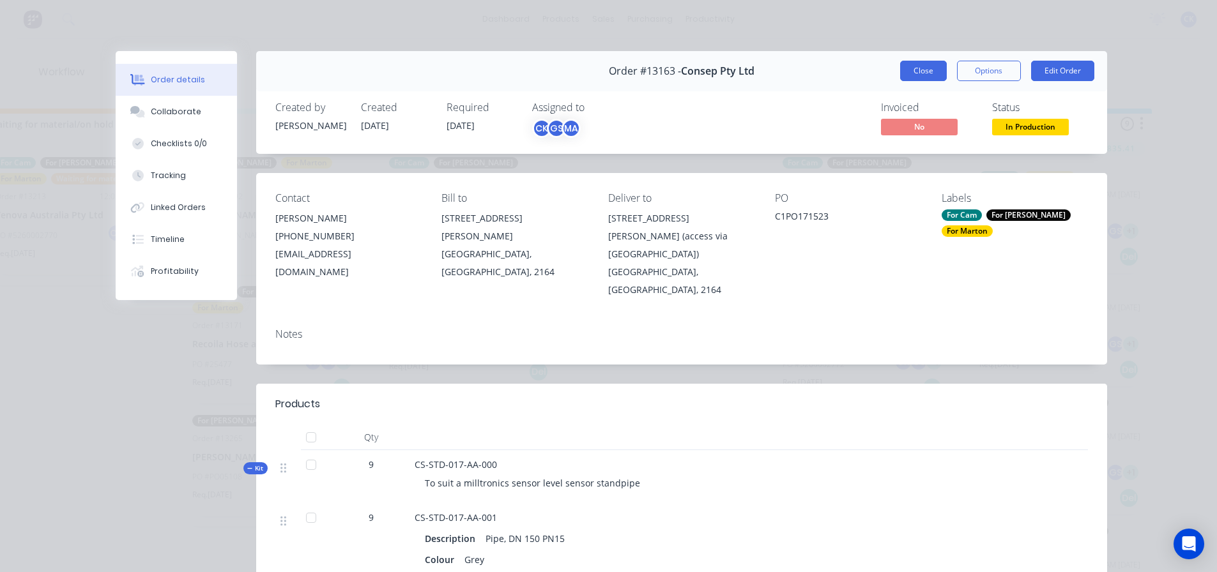
click at [922, 80] on button "Close" at bounding box center [923, 71] width 47 height 20
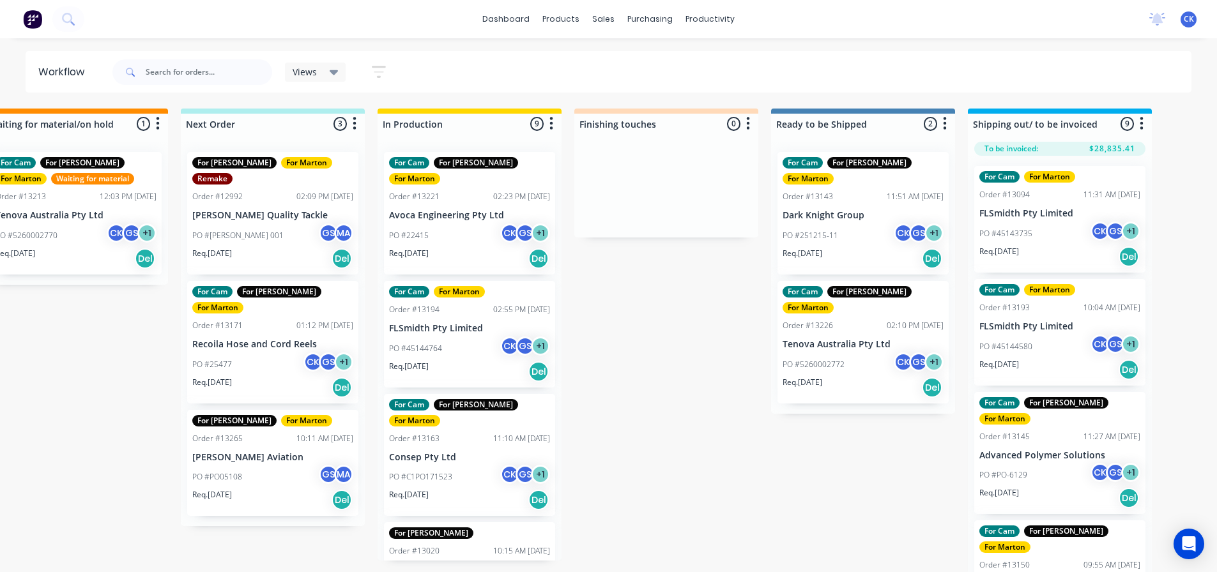
click at [478, 323] on p "FLSmidth Pty Limited" at bounding box center [469, 328] width 161 height 11
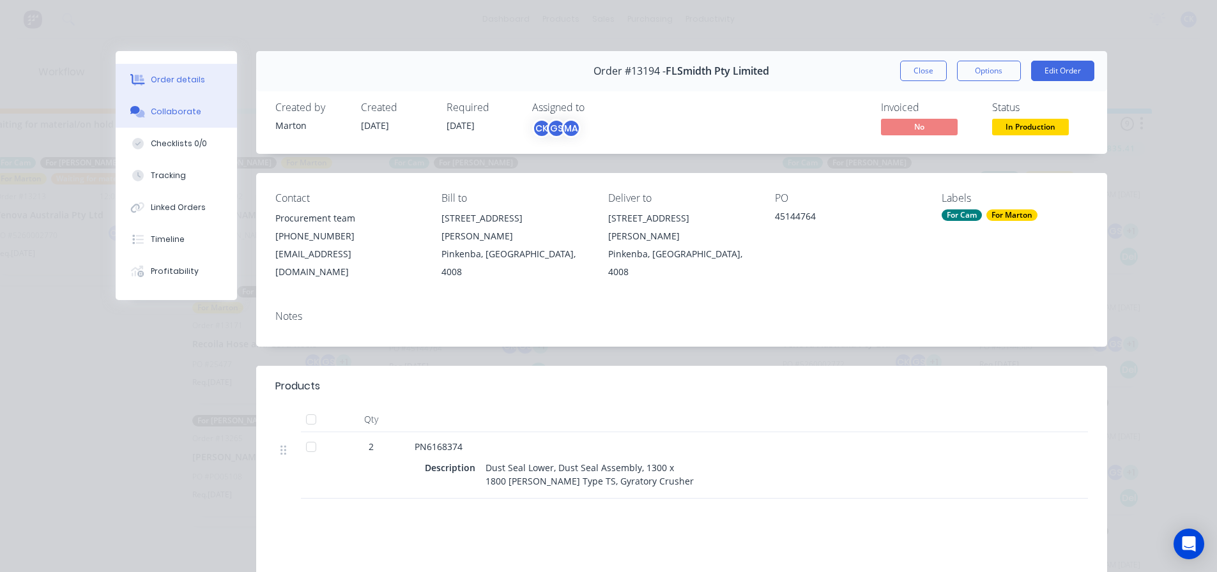
click at [160, 117] on div "Collaborate" at bounding box center [176, 111] width 50 height 11
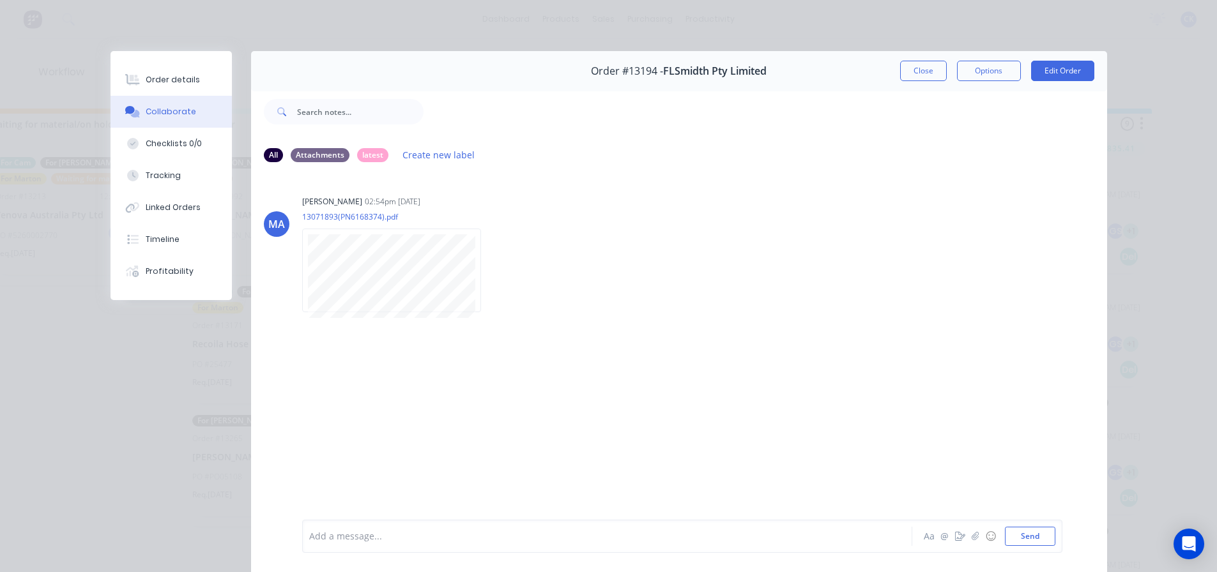
click at [908, 78] on button "Close" at bounding box center [923, 71] width 47 height 20
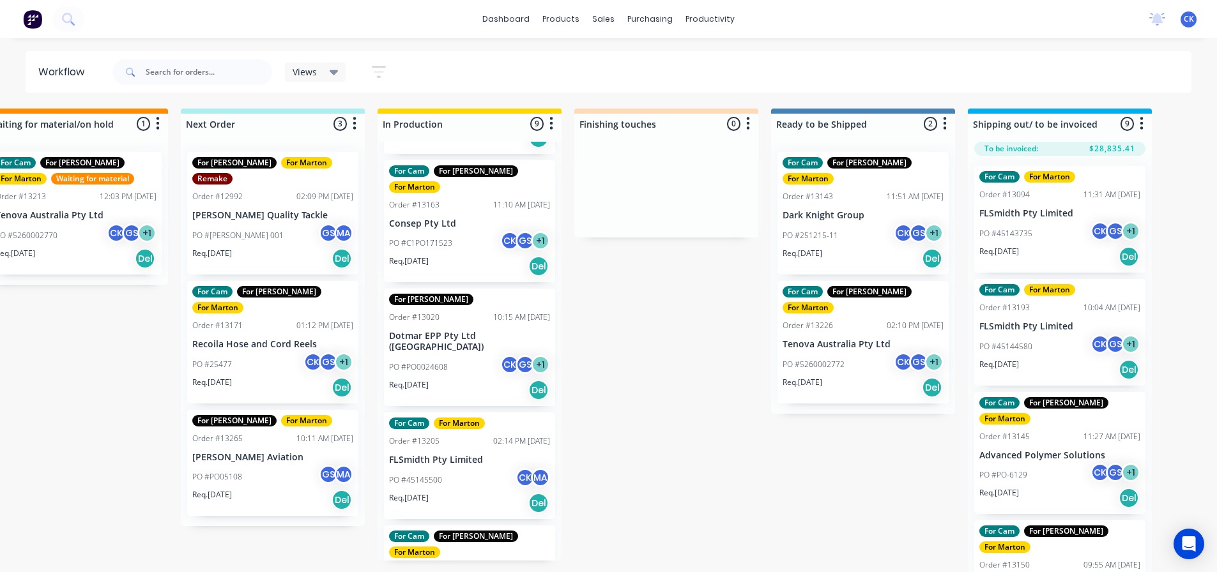
scroll to position [319, 0]
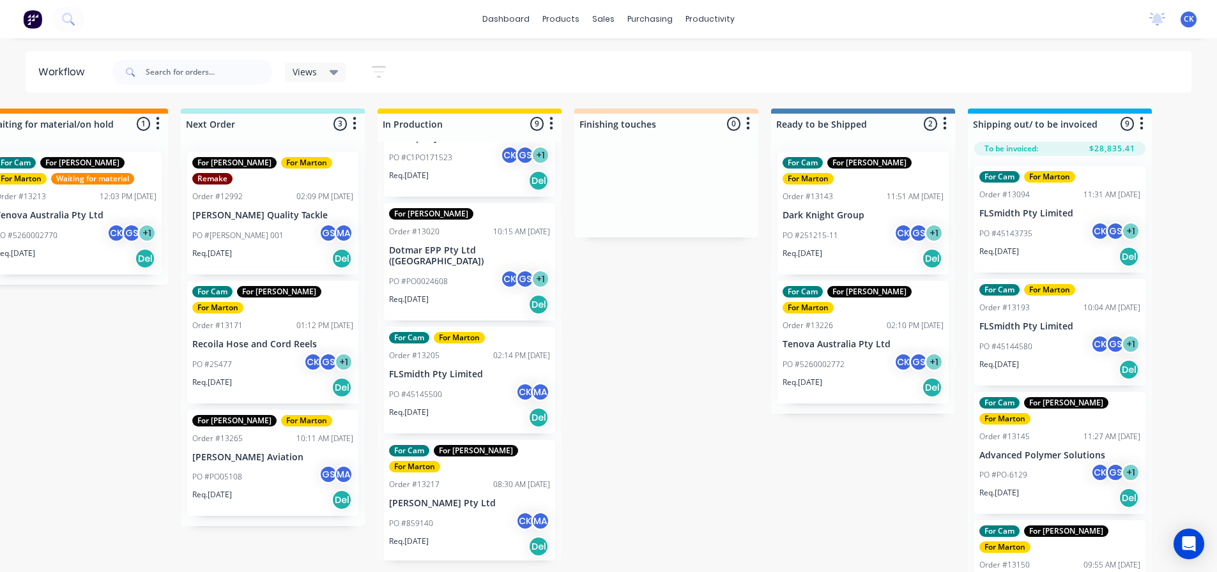
click at [468, 407] on div "Req. 30/08/25 Del" at bounding box center [469, 418] width 161 height 22
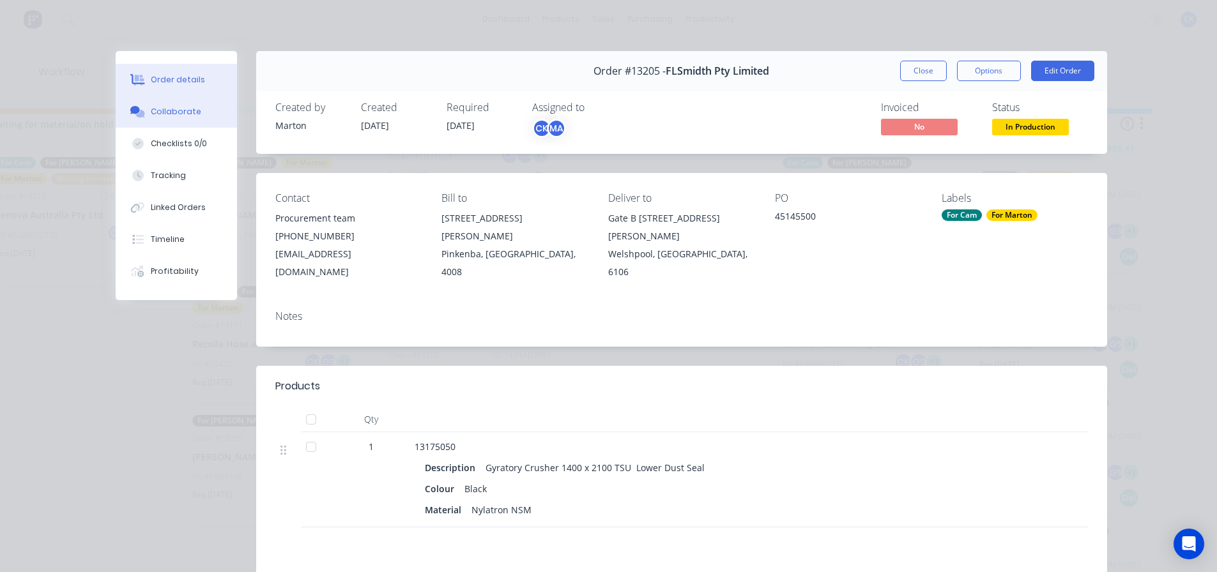
click at [205, 114] on button "Collaborate" at bounding box center [176, 112] width 121 height 32
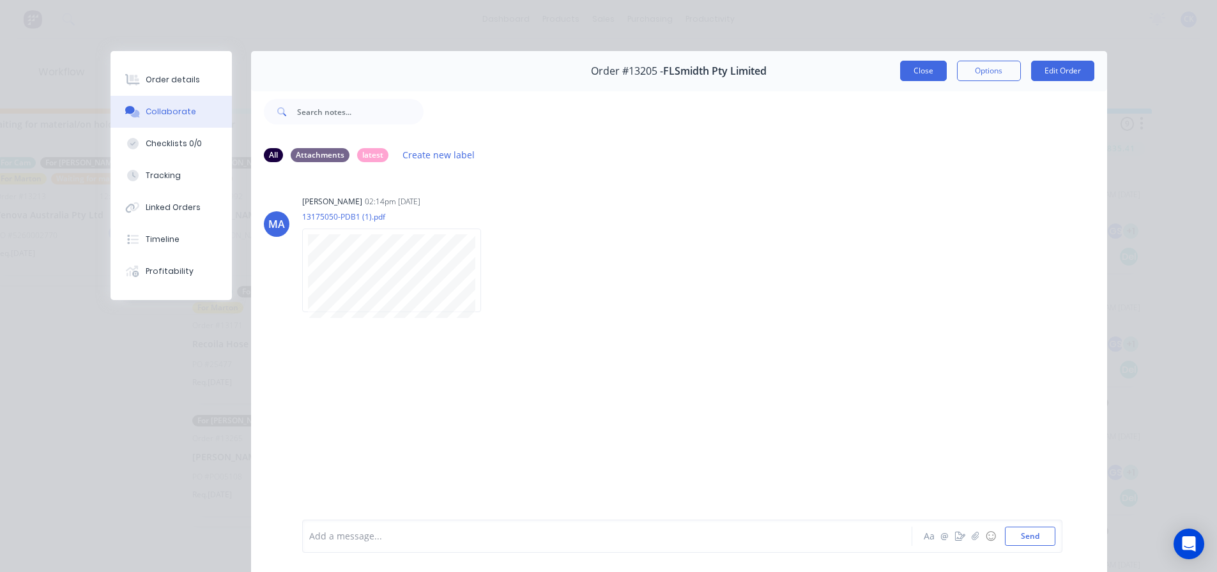
click at [901, 79] on button "Close" at bounding box center [923, 71] width 47 height 20
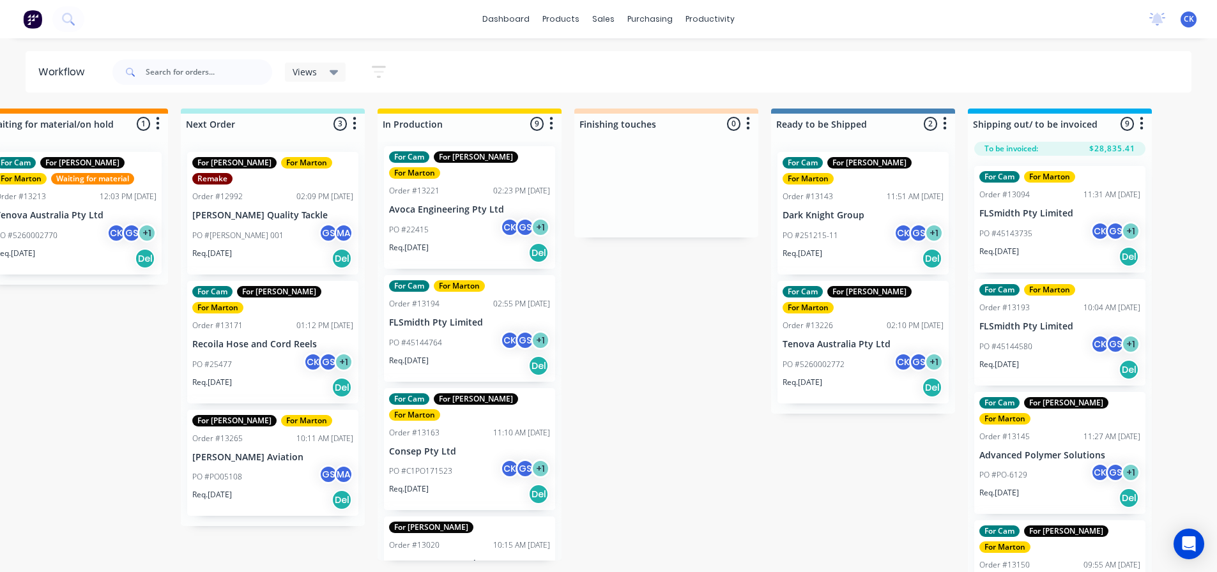
scroll to position [0, 0]
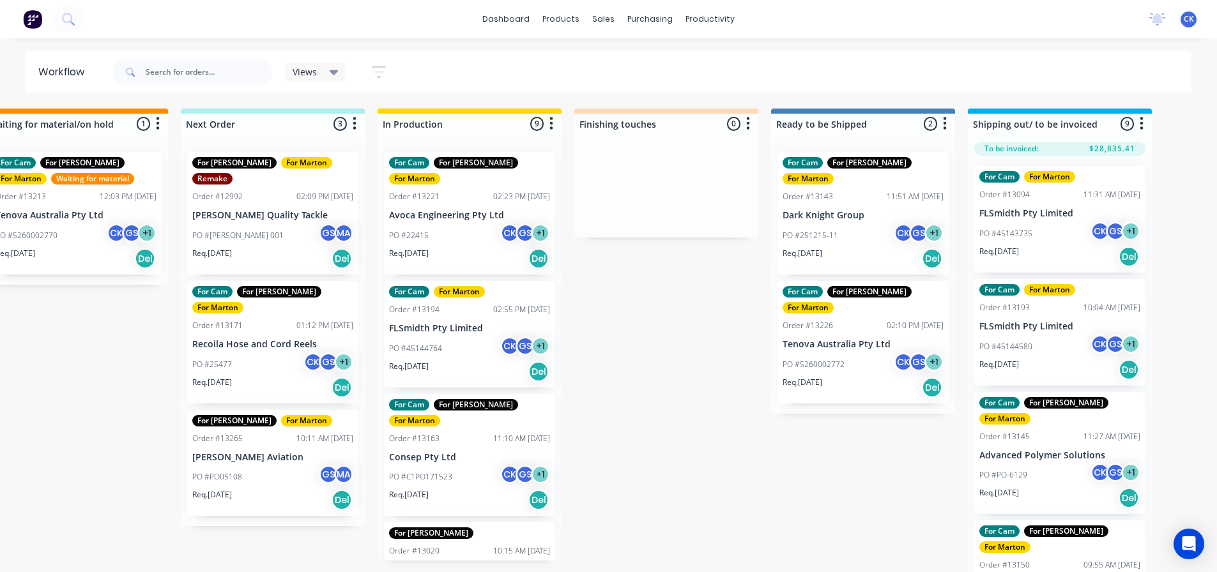
click at [467, 343] on div "PO #45144764 CK GS + 1" at bounding box center [469, 349] width 161 height 24
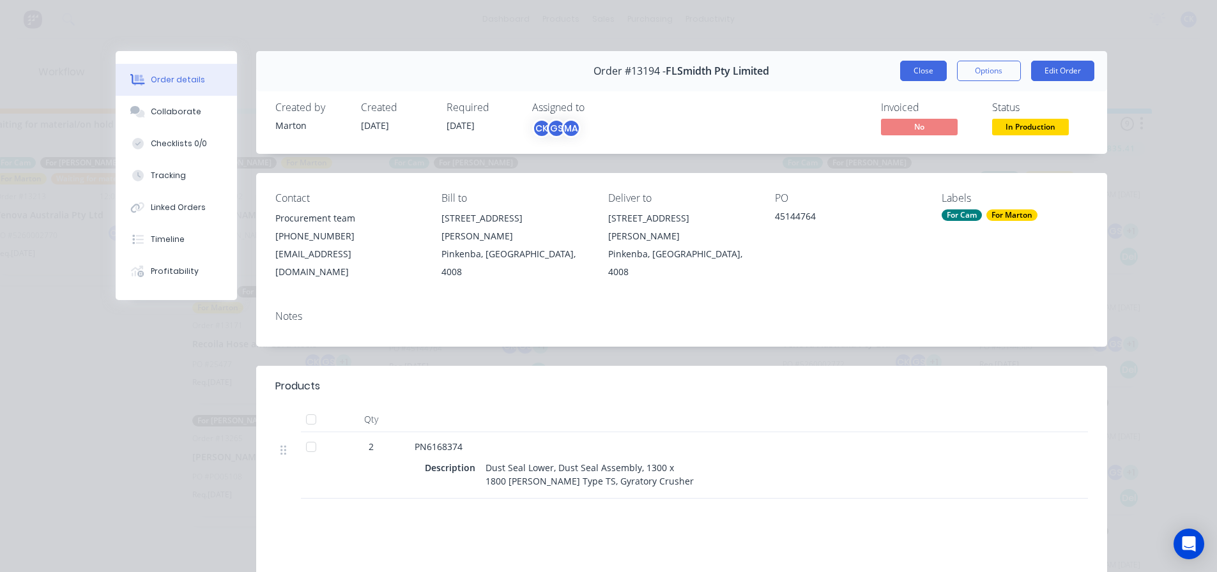
click at [928, 73] on button "Close" at bounding box center [923, 71] width 47 height 20
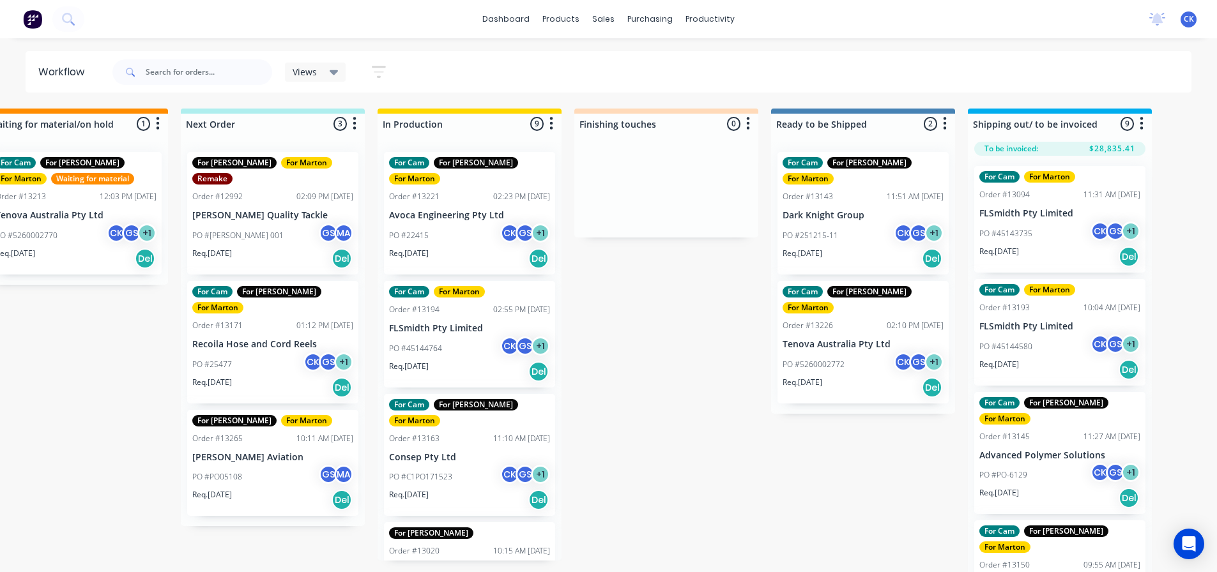
click at [486, 452] on p "Consep Pty Ltd" at bounding box center [469, 457] width 161 height 11
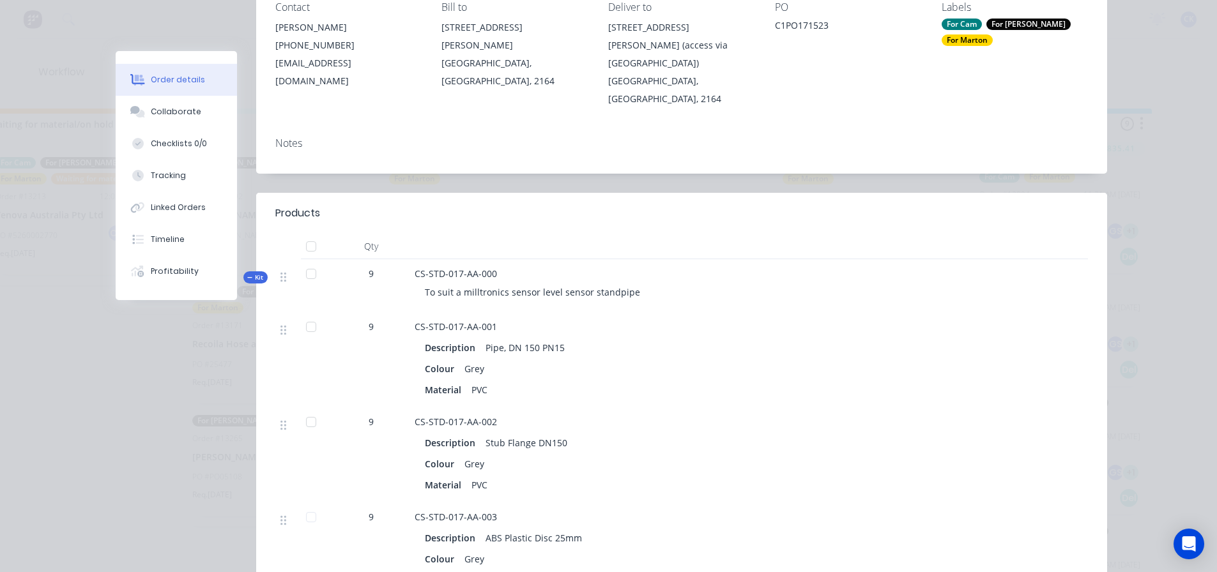
scroll to position [192, 0]
click at [177, 120] on button "Collaborate" at bounding box center [176, 112] width 121 height 32
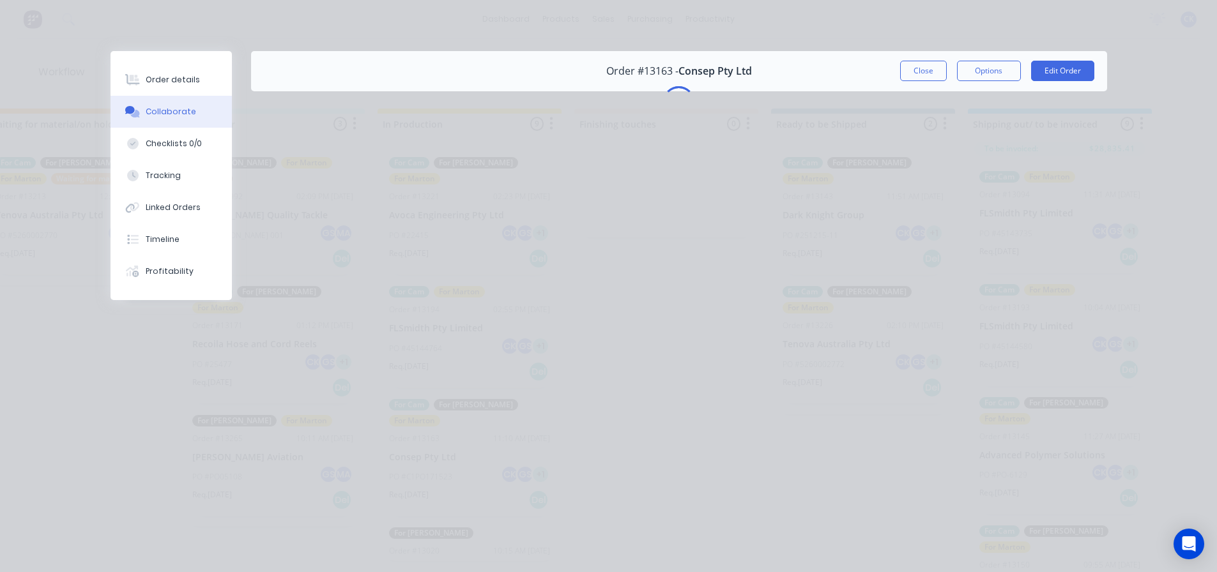
scroll to position [0, 0]
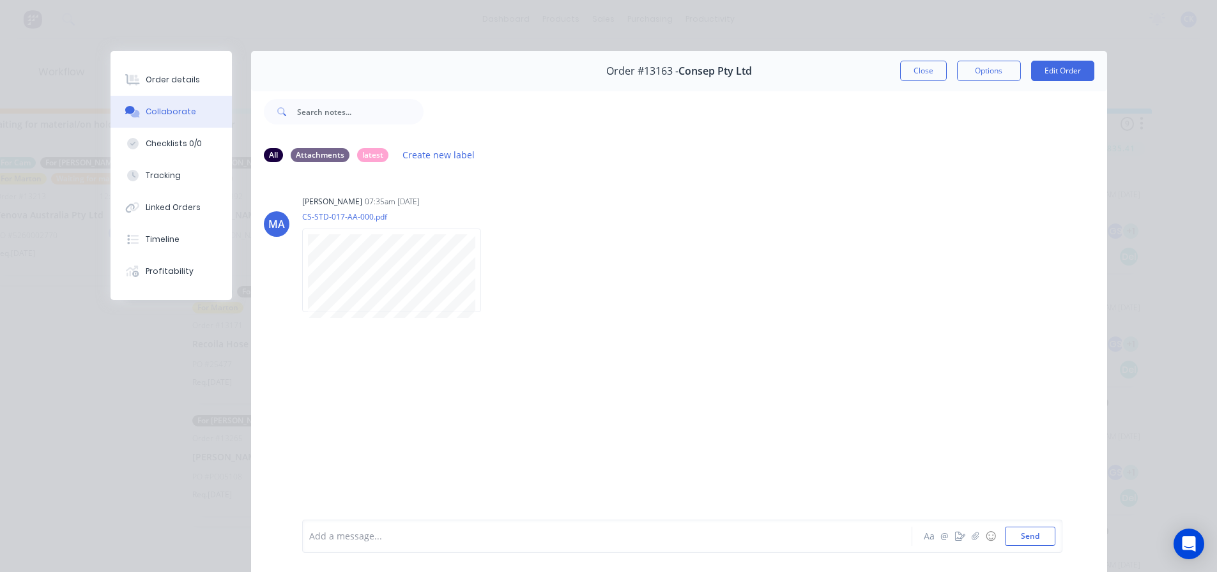
click at [922, 62] on button "Close" at bounding box center [923, 71] width 47 height 20
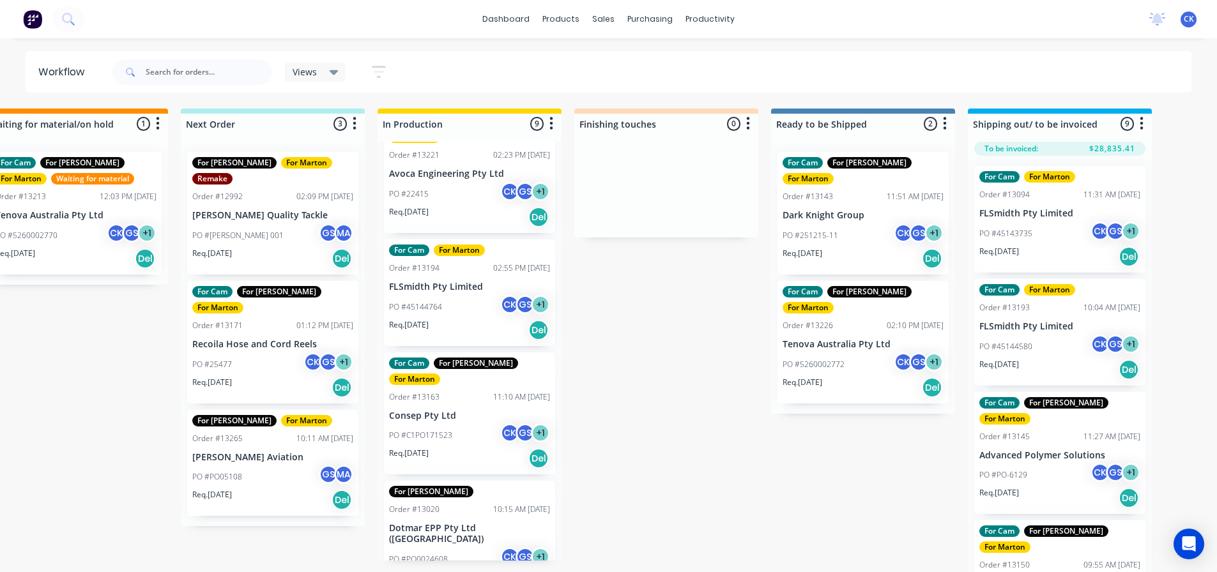
scroll to position [64, 0]
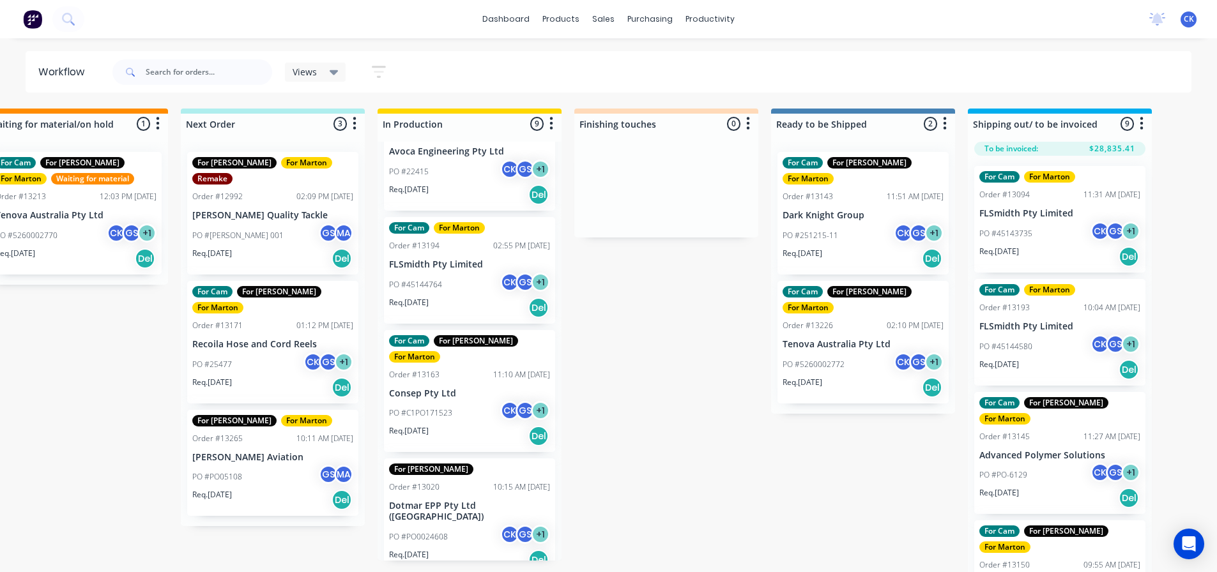
click at [456, 425] on div "Req. 25/08/25 Del" at bounding box center [469, 436] width 161 height 22
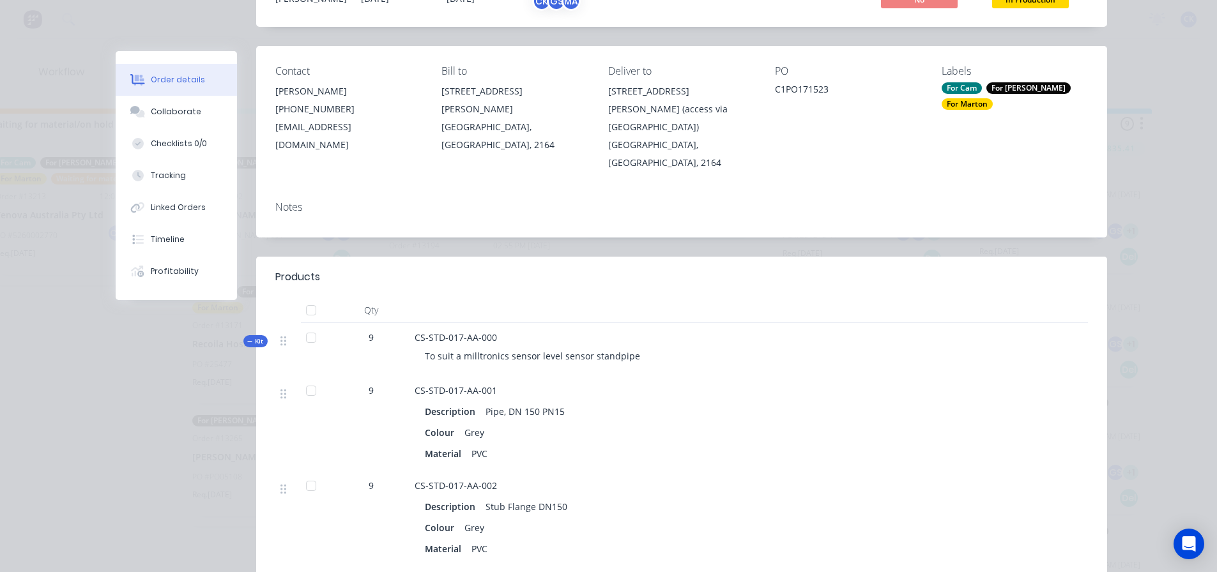
scroll to position [128, 0]
click at [168, 95] on button "Order details" at bounding box center [176, 80] width 121 height 32
click at [169, 107] on div "Collaborate" at bounding box center [176, 111] width 50 height 11
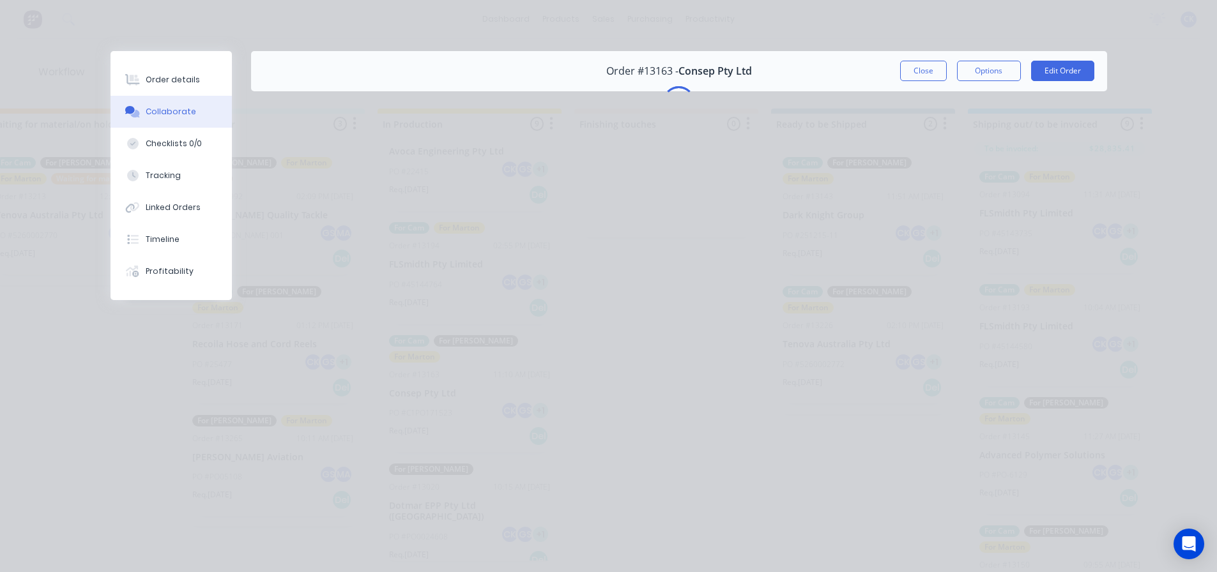
scroll to position [0, 0]
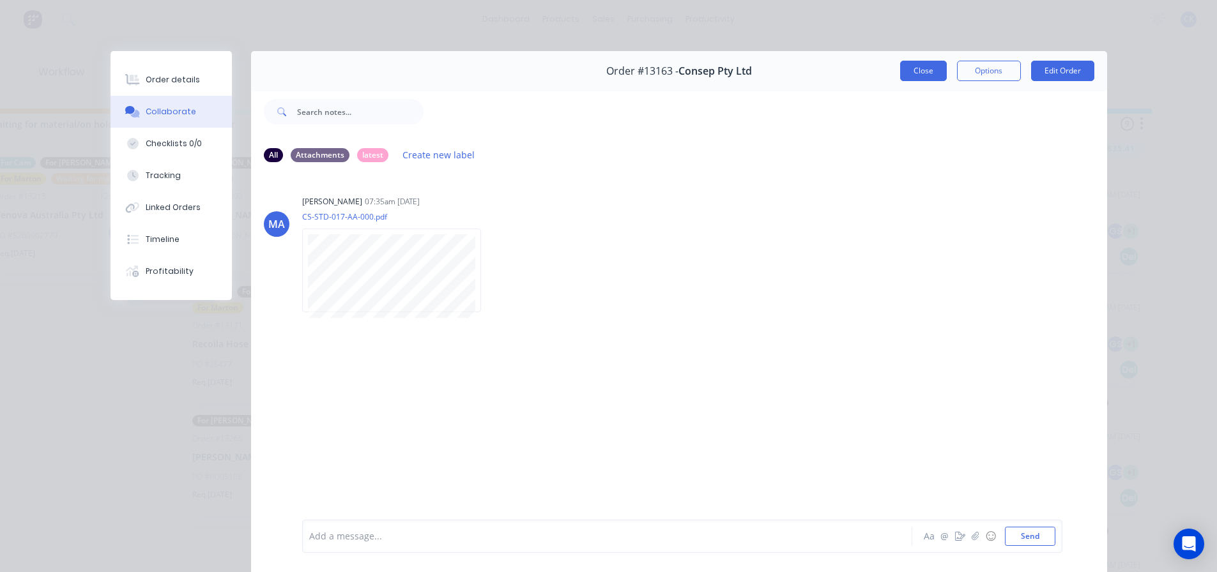
click at [917, 66] on button "Close" at bounding box center [923, 71] width 47 height 20
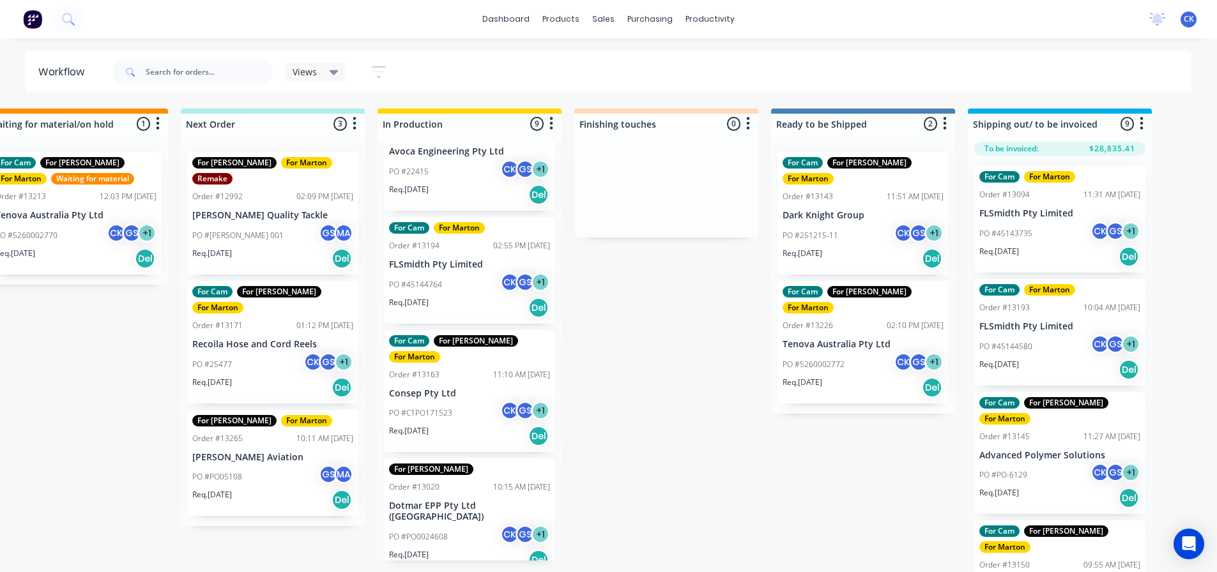
click at [455, 501] on p "Dotmar EPP Pty Ltd ([GEOGRAPHIC_DATA])" at bounding box center [469, 512] width 161 height 22
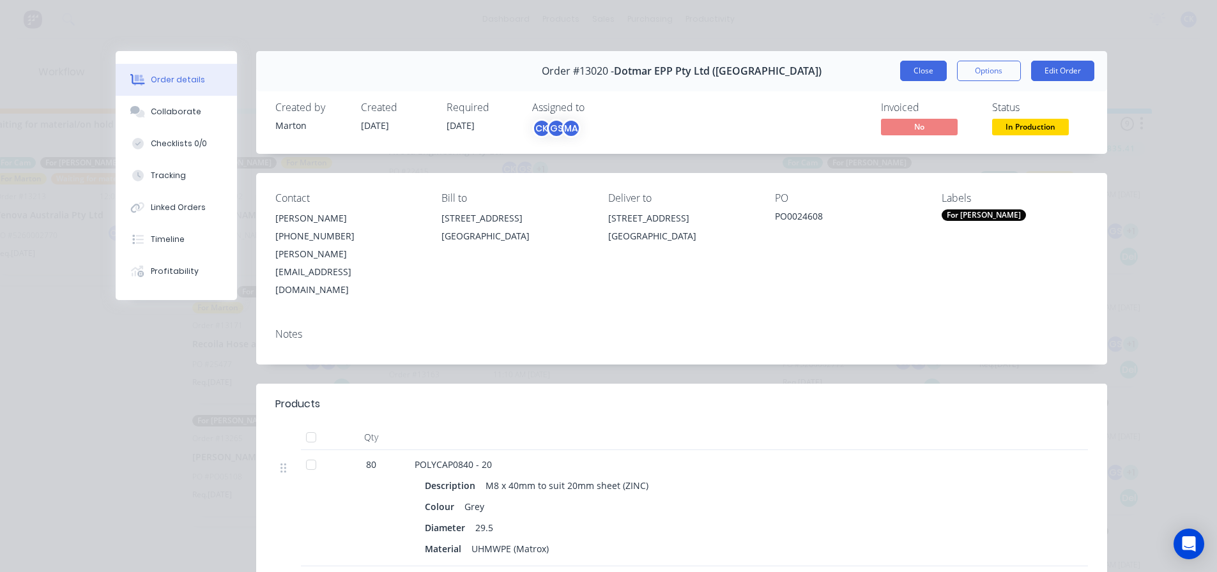
click at [910, 73] on button "Close" at bounding box center [923, 71] width 47 height 20
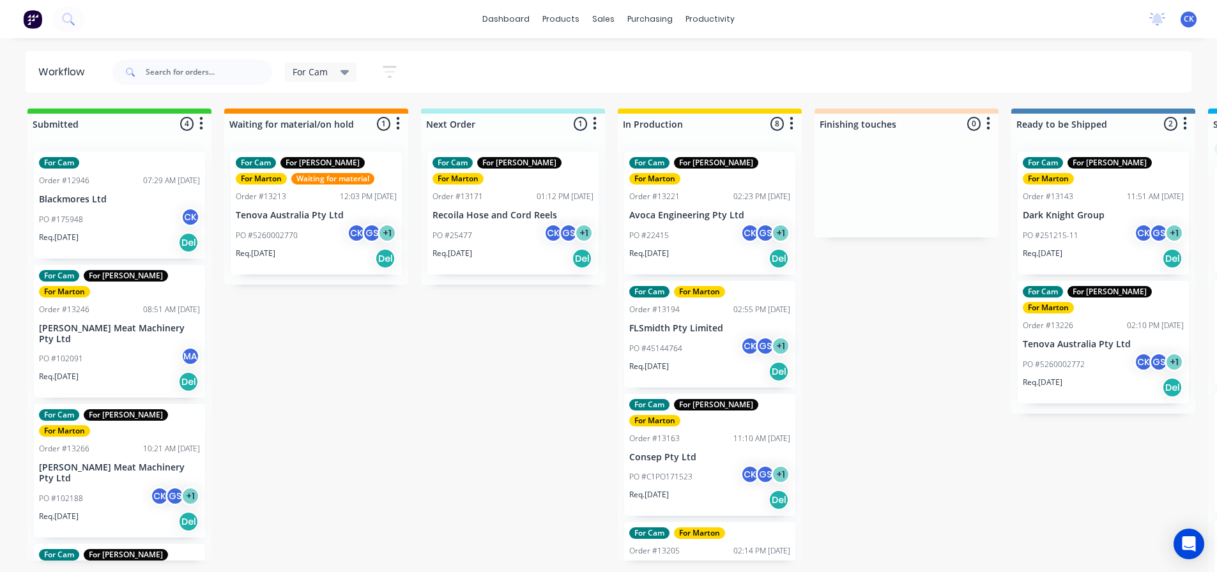
click at [684, 224] on div "PO #22415 CK GS + 1" at bounding box center [709, 236] width 161 height 24
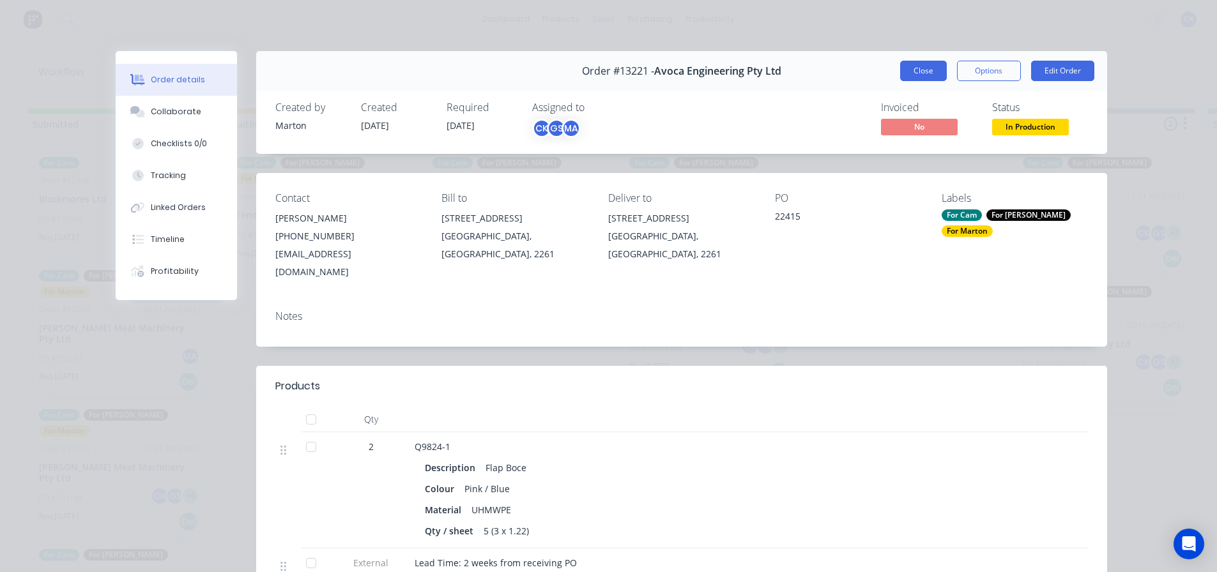
click at [929, 70] on button "Close" at bounding box center [923, 71] width 47 height 20
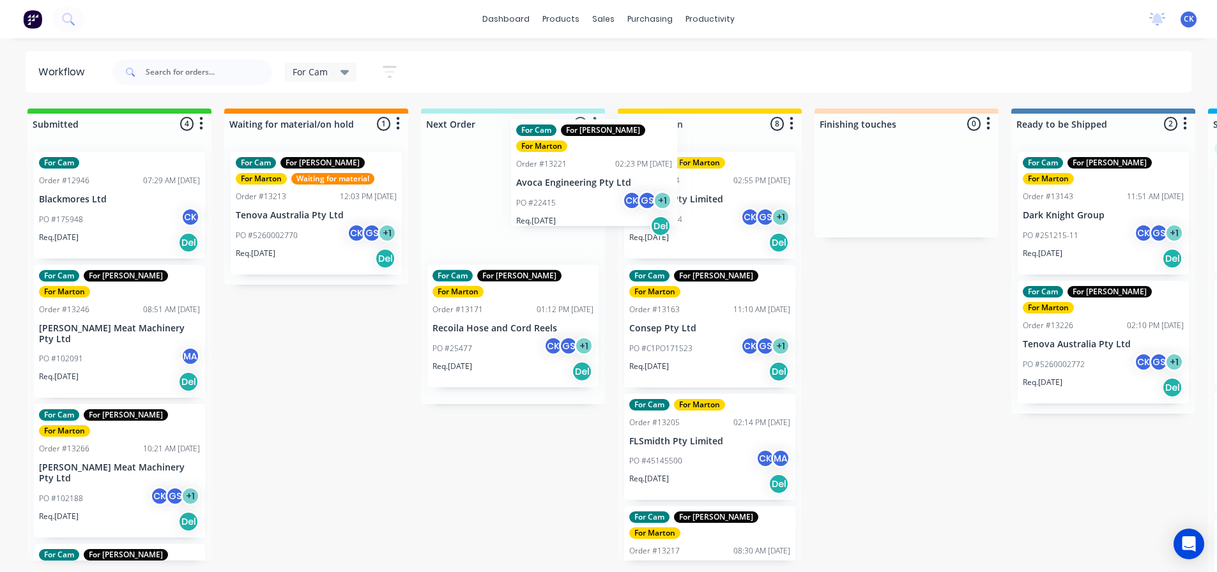
drag, startPoint x: 700, startPoint y: 227, endPoint x: 581, endPoint y: 198, distance: 121.6
click at [579, 195] on div "Submitted 4 Sort By Created date Required date Order number Customer name Most …" at bounding box center [870, 342] width 1760 height 466
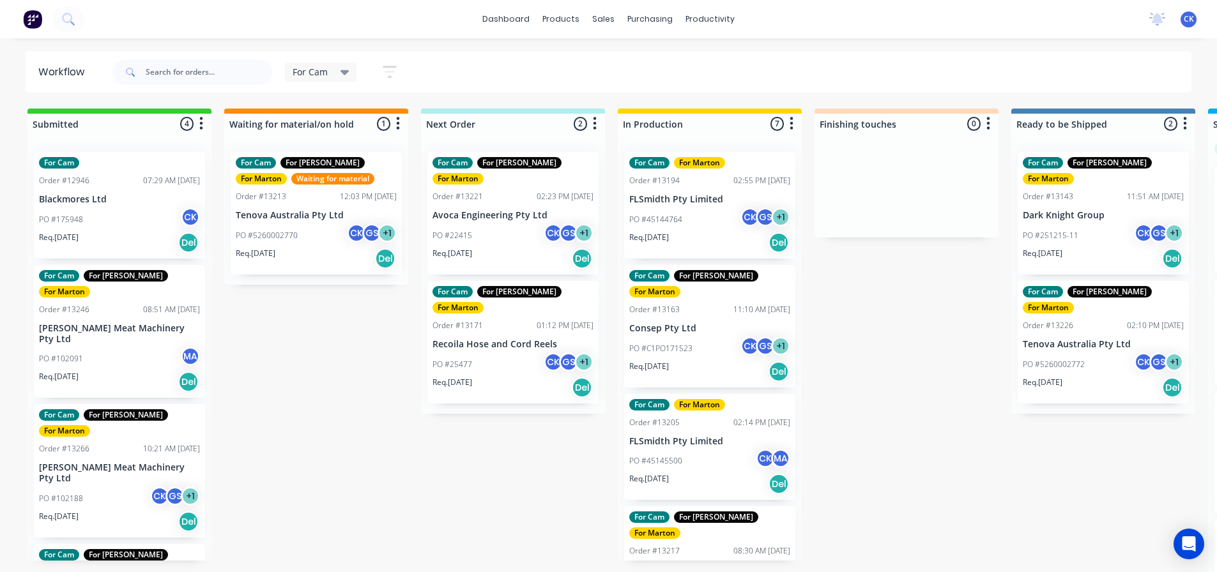
click at [698, 229] on div "PO #45144764 CK GS + 1" at bounding box center [709, 220] width 161 height 24
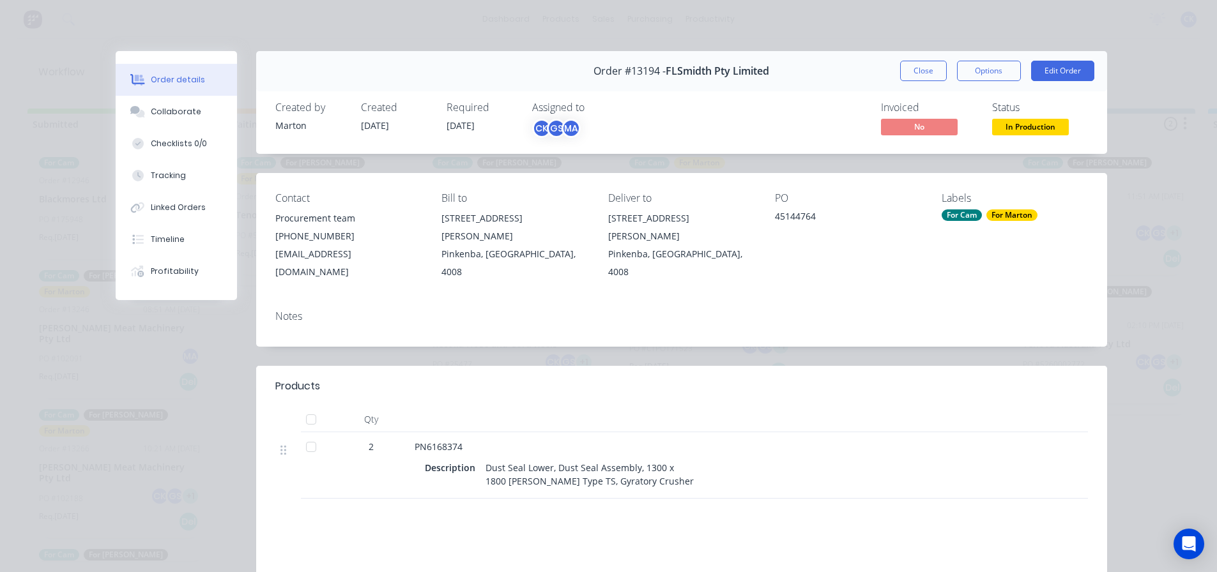
drag, startPoint x: 931, startPoint y: 75, endPoint x: 914, endPoint y: 86, distance: 20.4
click at [930, 75] on button "Close" at bounding box center [923, 71] width 47 height 20
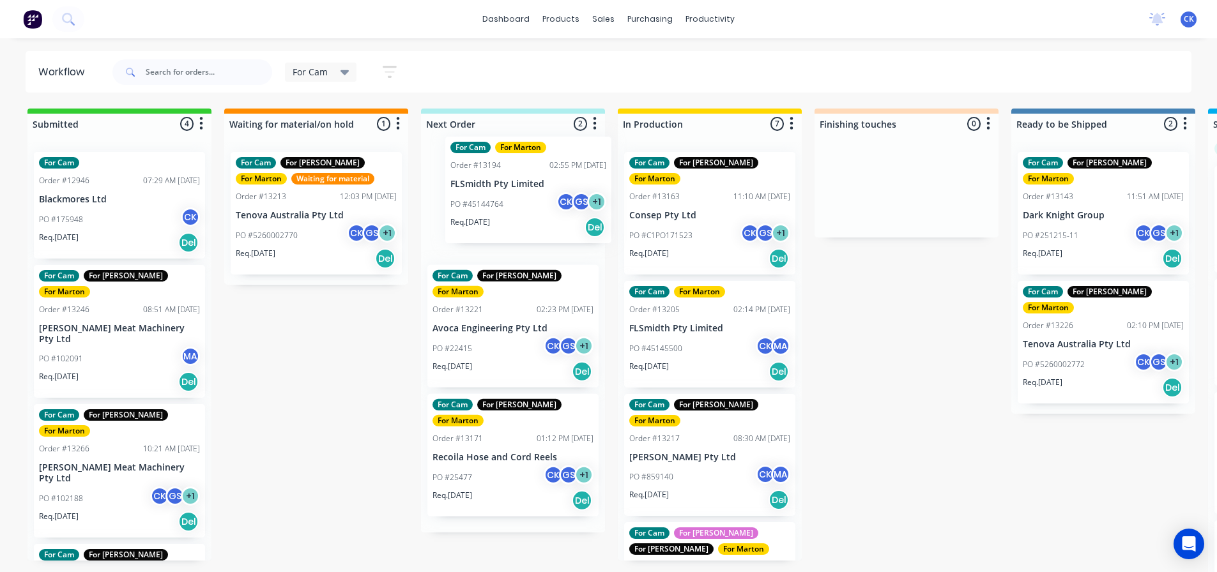
drag, startPoint x: 700, startPoint y: 203, endPoint x: 500, endPoint y: 178, distance: 200.8
click at [510, 187] on div "Submitted 4 Sort By Created date Required date Order number Customer name Most …" at bounding box center [870, 342] width 1760 height 466
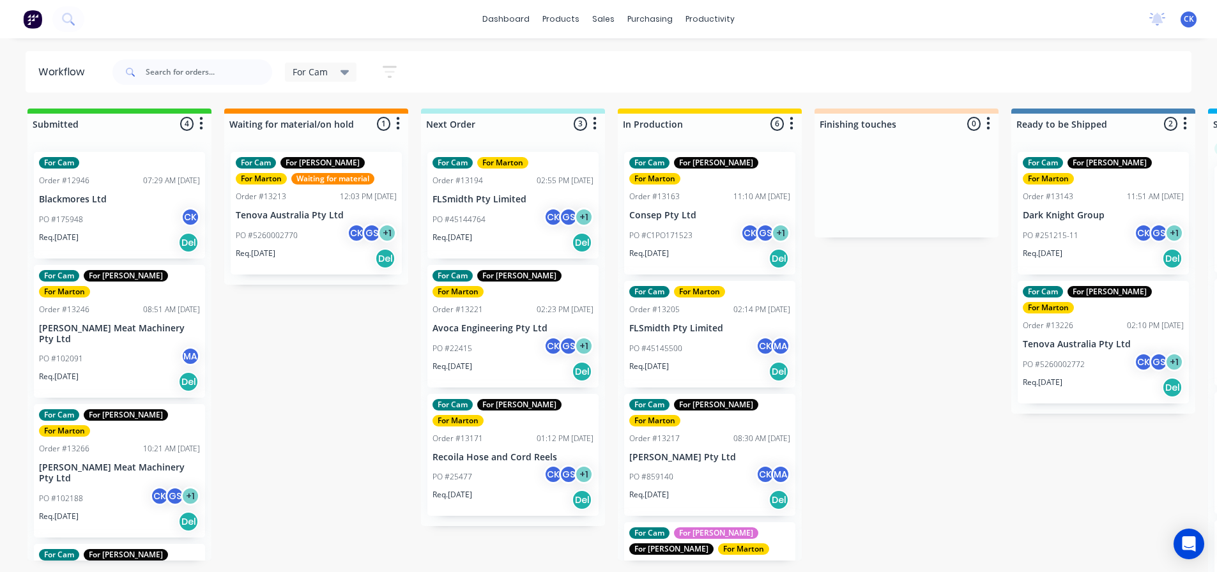
click at [326, 70] on span "For Cam" at bounding box center [310, 71] width 35 height 13
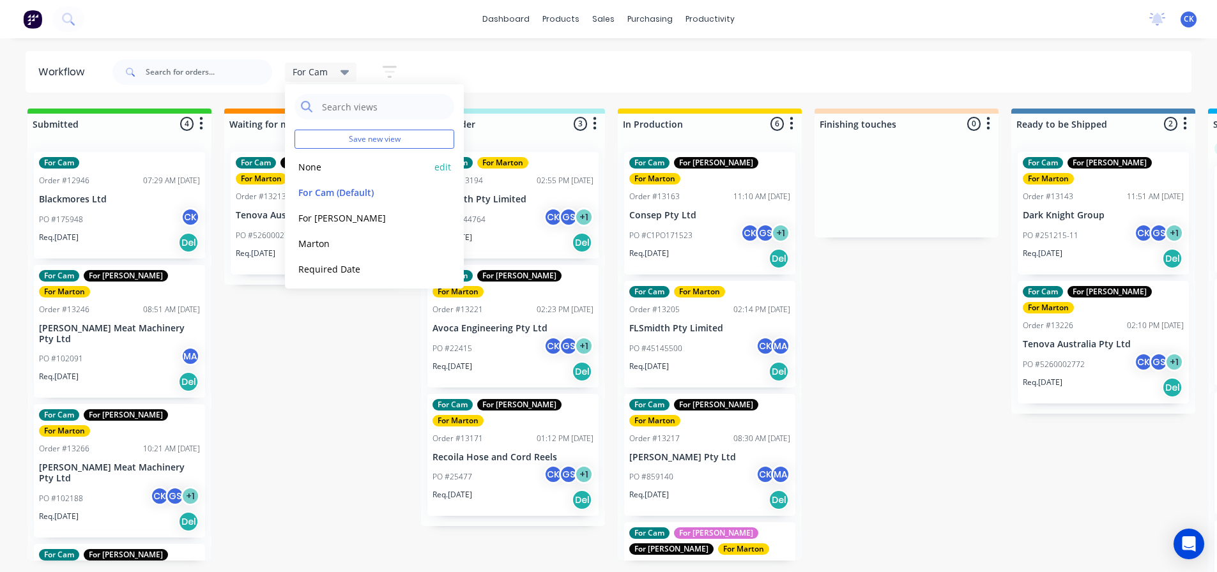
click at [349, 171] on button "None" at bounding box center [362, 167] width 136 height 15
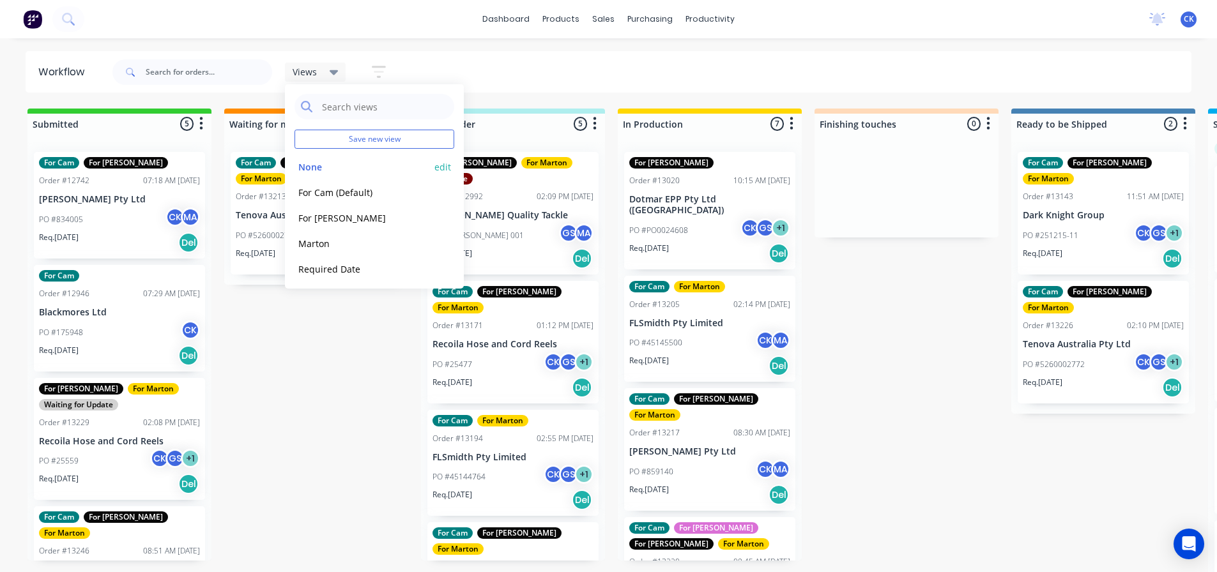
click at [440, 171] on button "edit" at bounding box center [442, 166] width 17 height 13
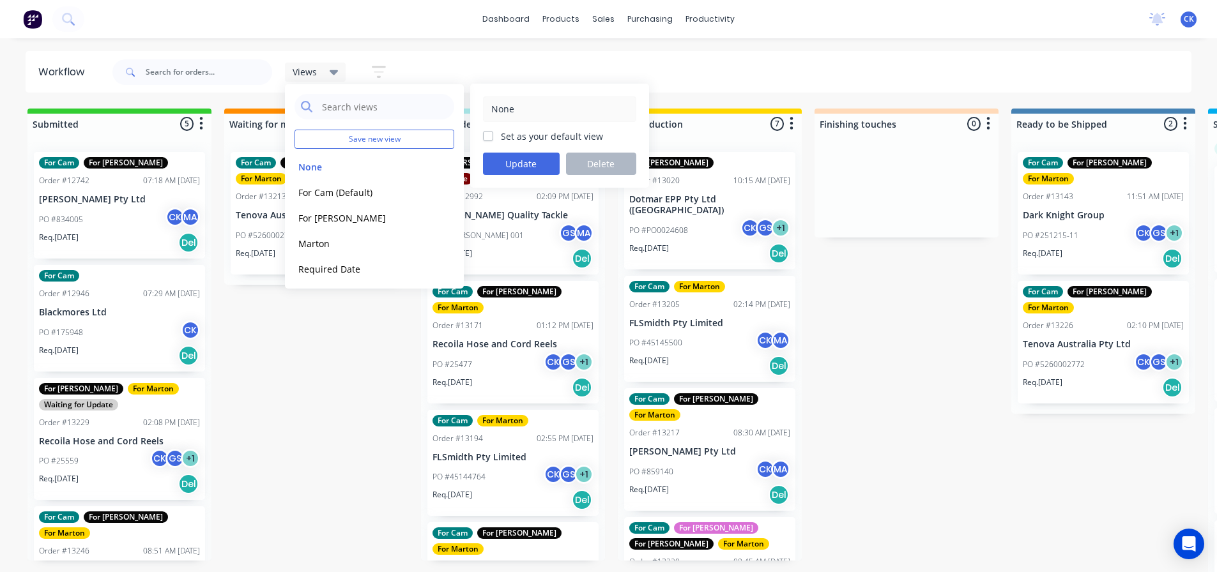
click at [381, 66] on icon "button" at bounding box center [379, 72] width 14 height 16
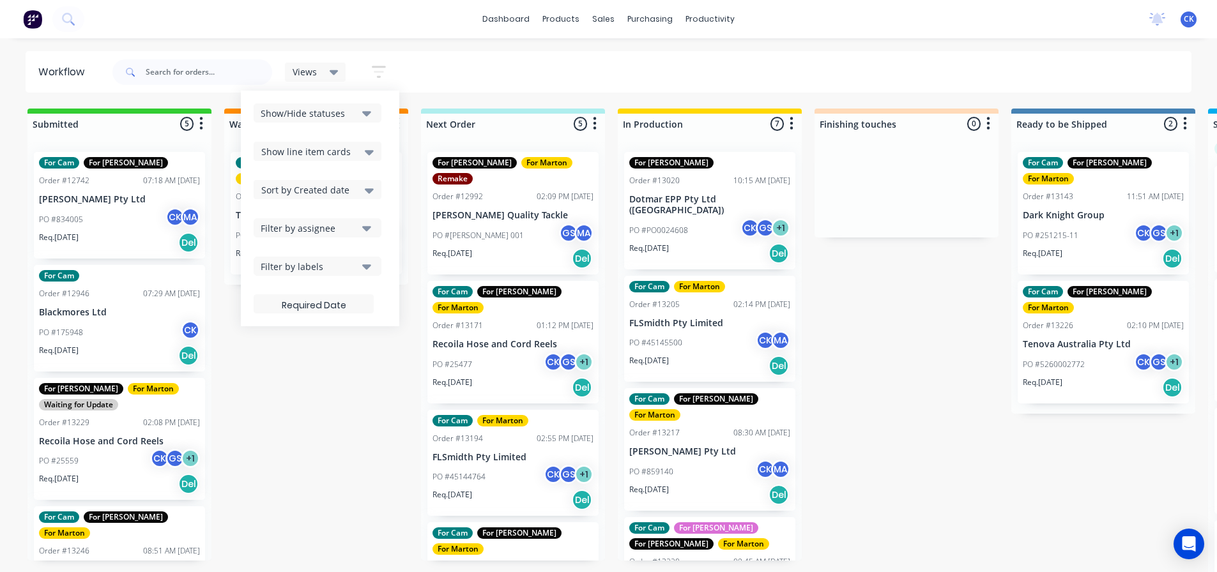
click at [330, 184] on span "Sort by Created date" at bounding box center [305, 189] width 88 height 13
drag, startPoint x: 337, startPoint y: 247, endPoint x: 337, endPoint y: 233, distance: 13.4
click at [337, 247] on div "Required date" at bounding box center [318, 240] width 128 height 23
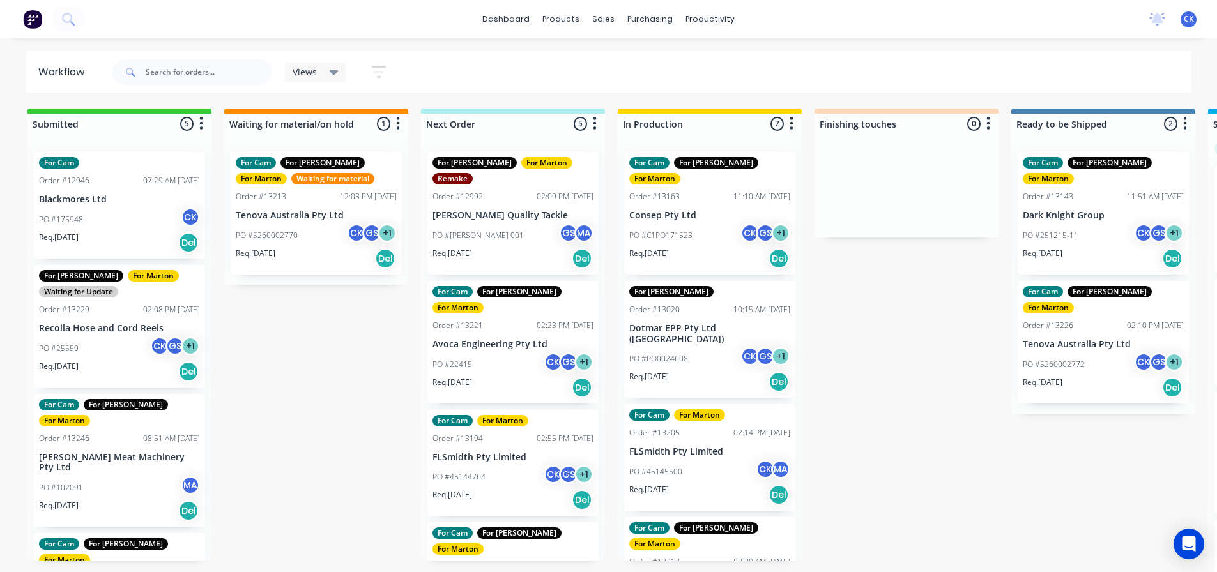
click at [333, 71] on icon at bounding box center [334, 72] width 9 height 5
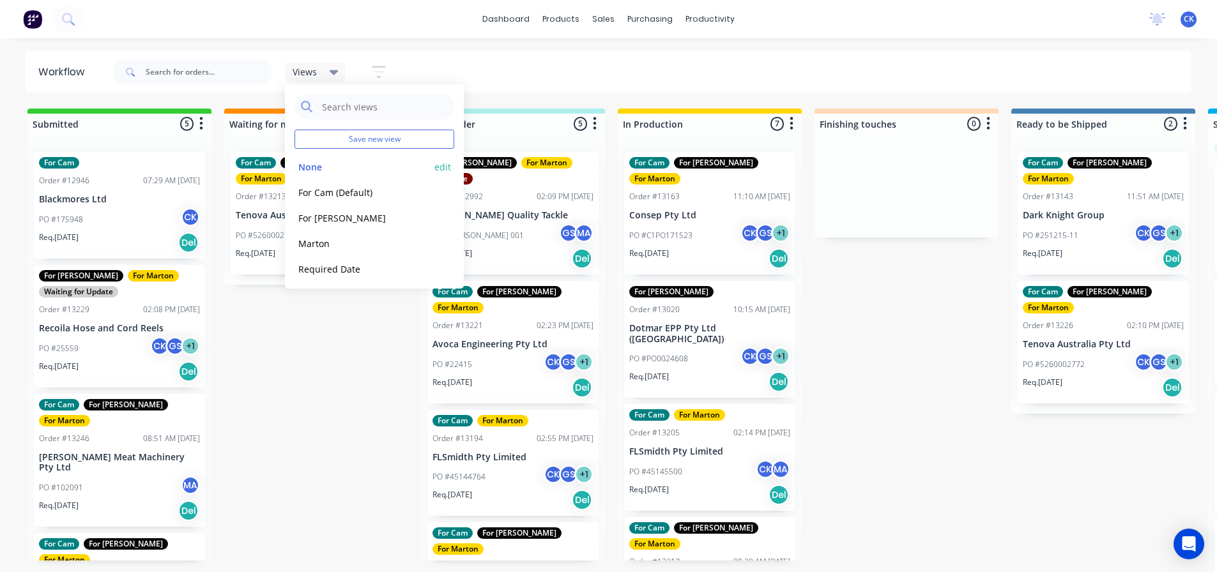
click at [434, 169] on button "edit" at bounding box center [442, 166] width 17 height 13
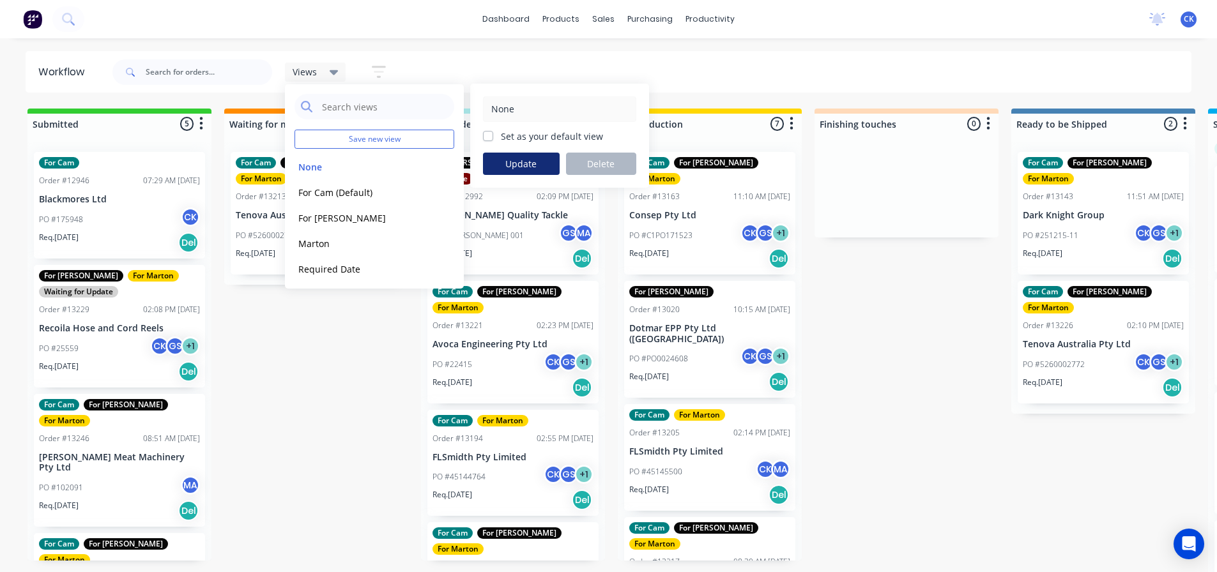
click at [523, 168] on button "Update" at bounding box center [521, 164] width 77 height 22
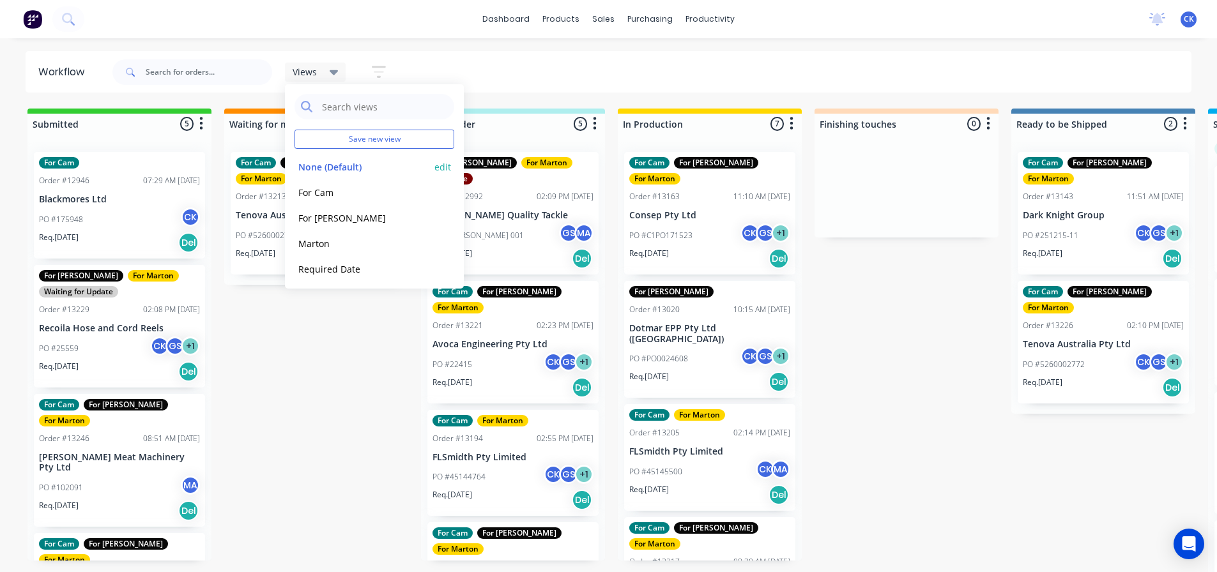
click at [361, 168] on button "None (Default)" at bounding box center [362, 167] width 136 height 15
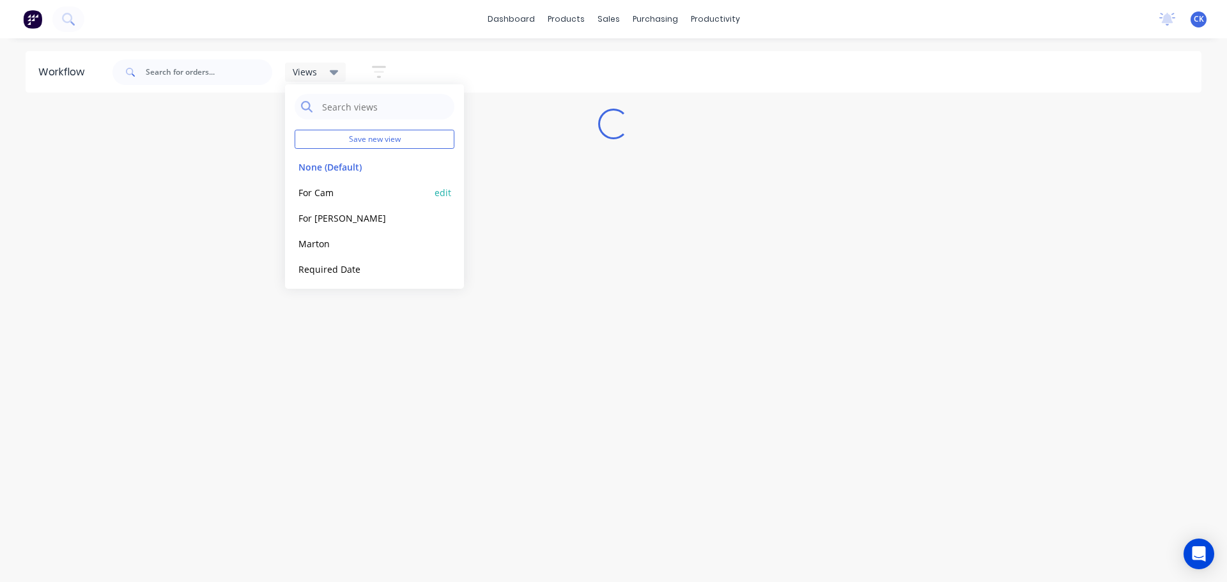
click at [379, 192] on button "For Cam" at bounding box center [362, 192] width 136 height 15
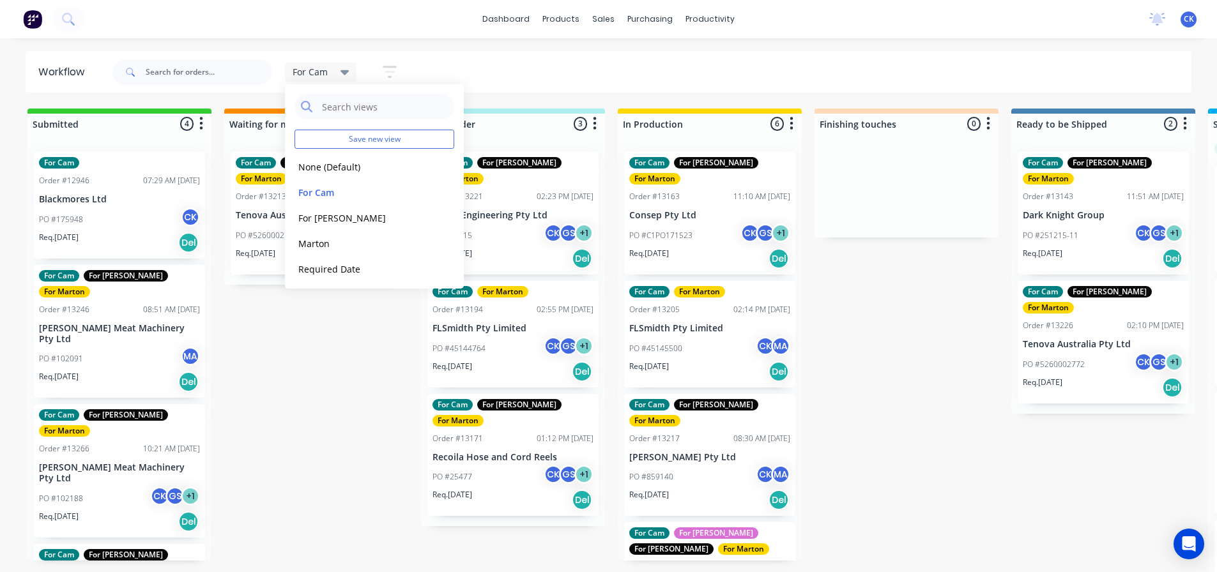
click at [387, 80] on button "button" at bounding box center [389, 71] width 41 height 25
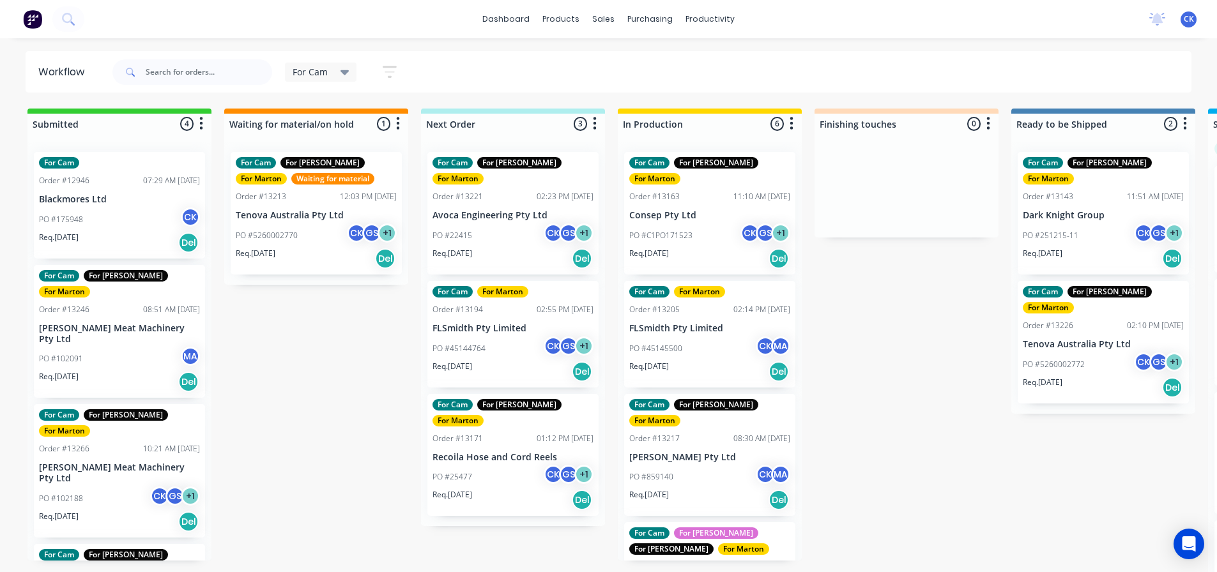
click at [342, 75] on icon at bounding box center [344, 72] width 9 height 14
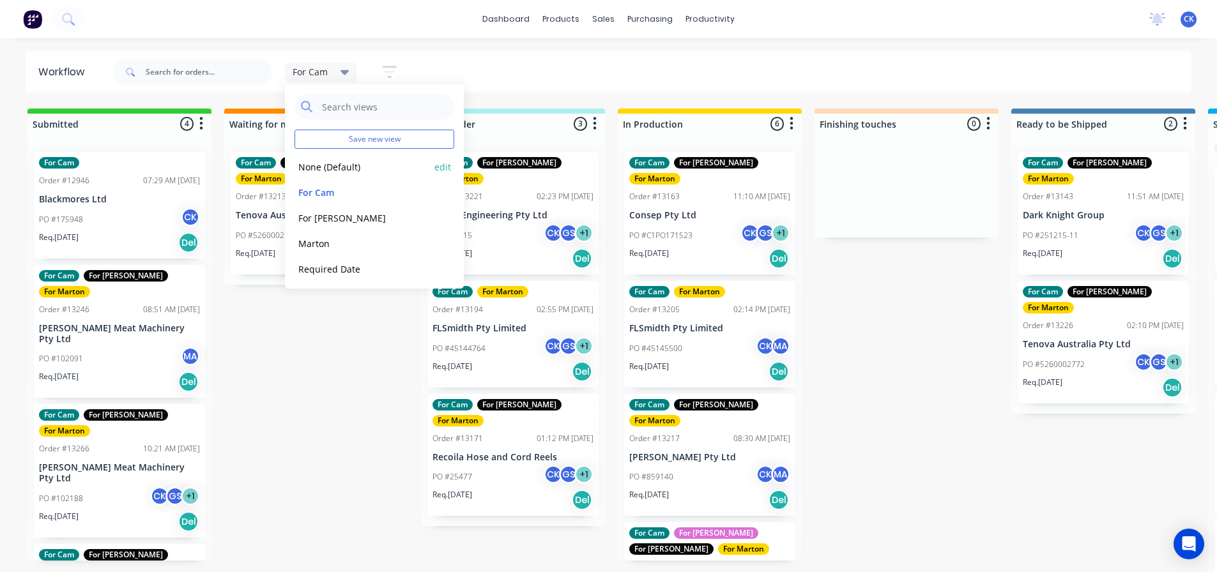
click at [326, 162] on button "None (Default)" at bounding box center [362, 167] width 136 height 15
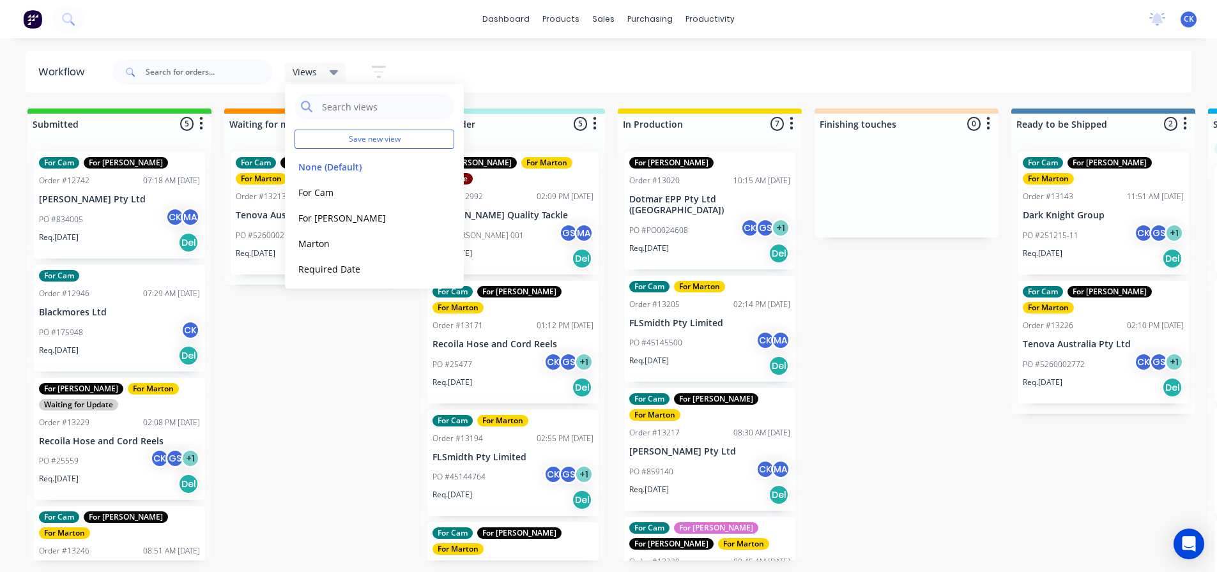
click at [374, 74] on icon "button" at bounding box center [379, 72] width 14 height 16
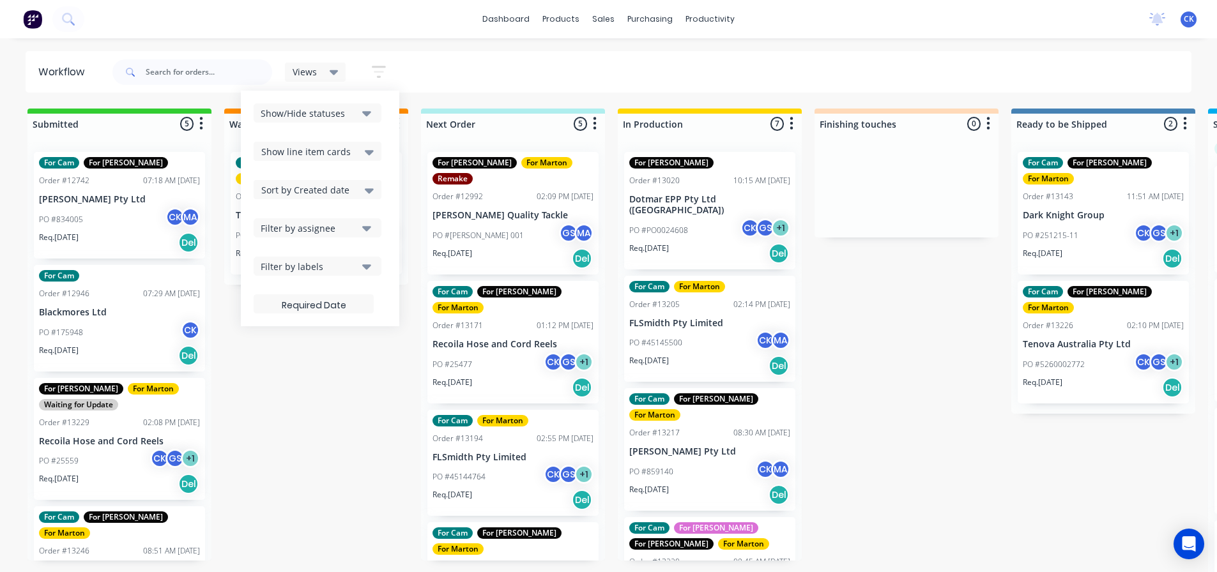
click at [361, 193] on div "Sort by Created date" at bounding box center [317, 189] width 112 height 15
click at [339, 249] on div "Required date" at bounding box center [318, 240] width 128 height 23
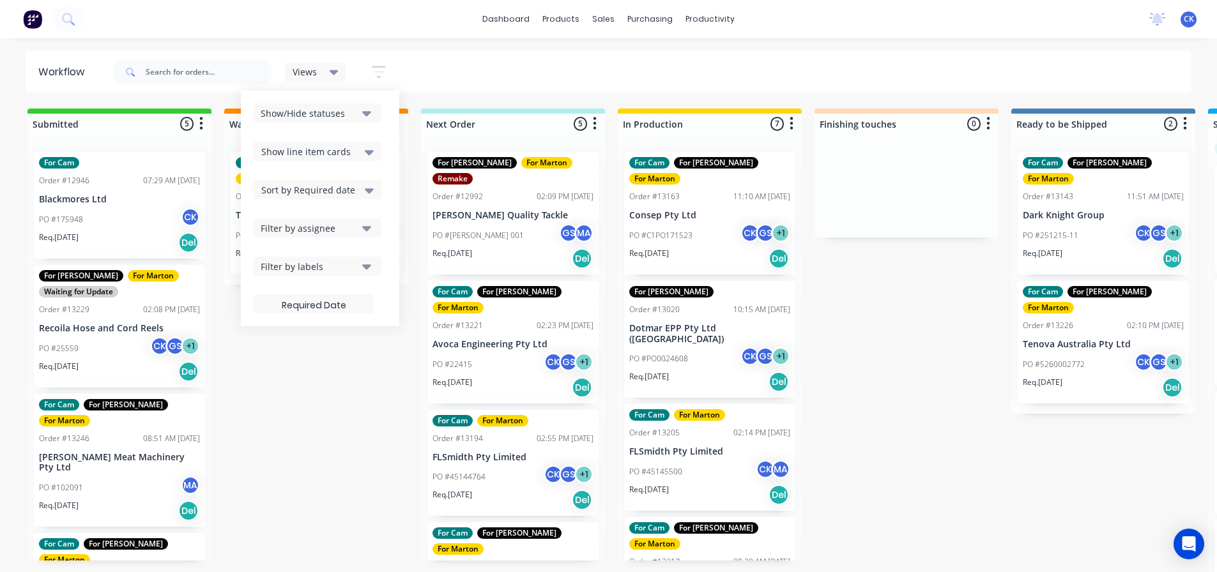
click at [835, 305] on div "Submitted 5 Sort By Created date Required date Order number Customer name Most …" at bounding box center [870, 342] width 1760 height 466
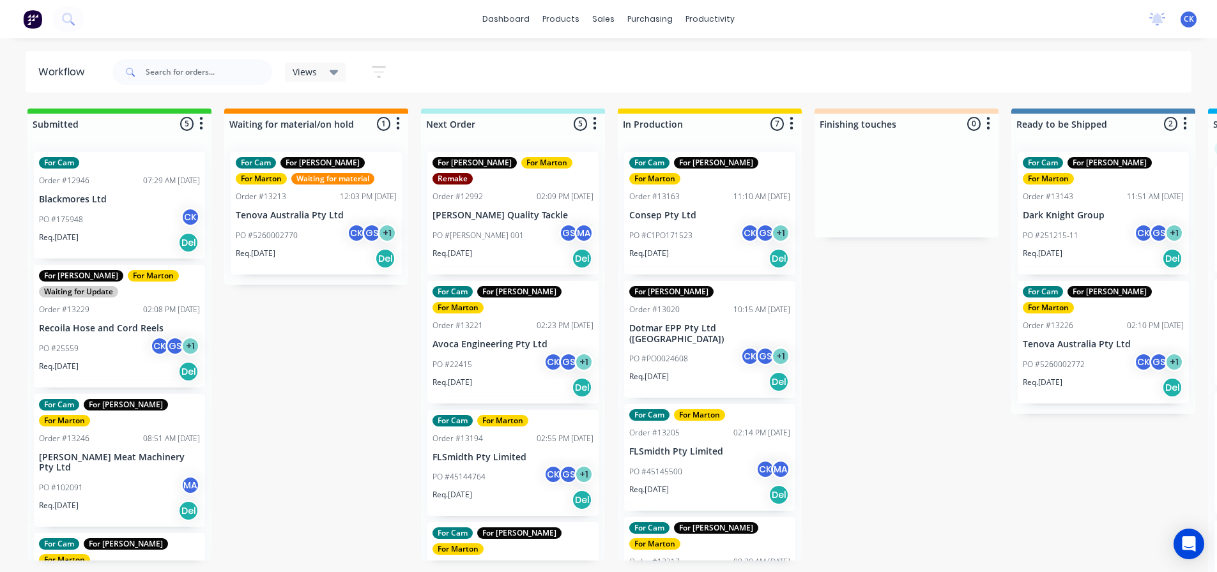
click at [337, 72] on icon at bounding box center [334, 72] width 9 height 5
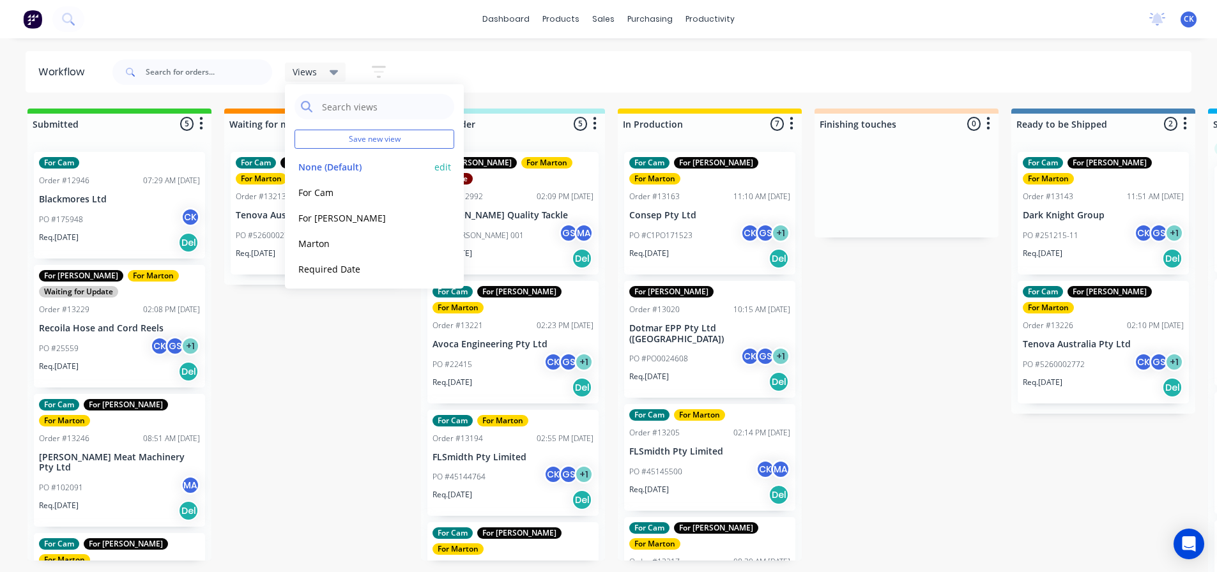
click at [444, 167] on div "None (Default) edit" at bounding box center [374, 167] width 160 height 26
click at [439, 168] on button "edit" at bounding box center [442, 166] width 17 height 13
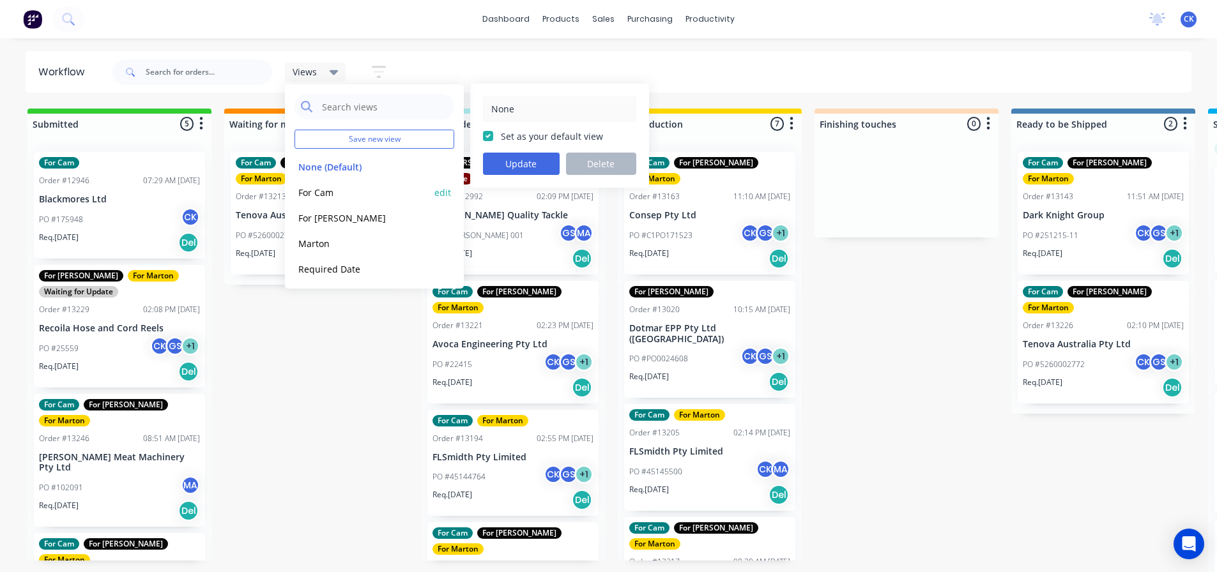
click at [434, 192] on button "edit" at bounding box center [442, 192] width 17 height 13
type input "For Cam"
checkbox input "false"
click at [403, 165] on button "None (Default)" at bounding box center [362, 167] width 136 height 15
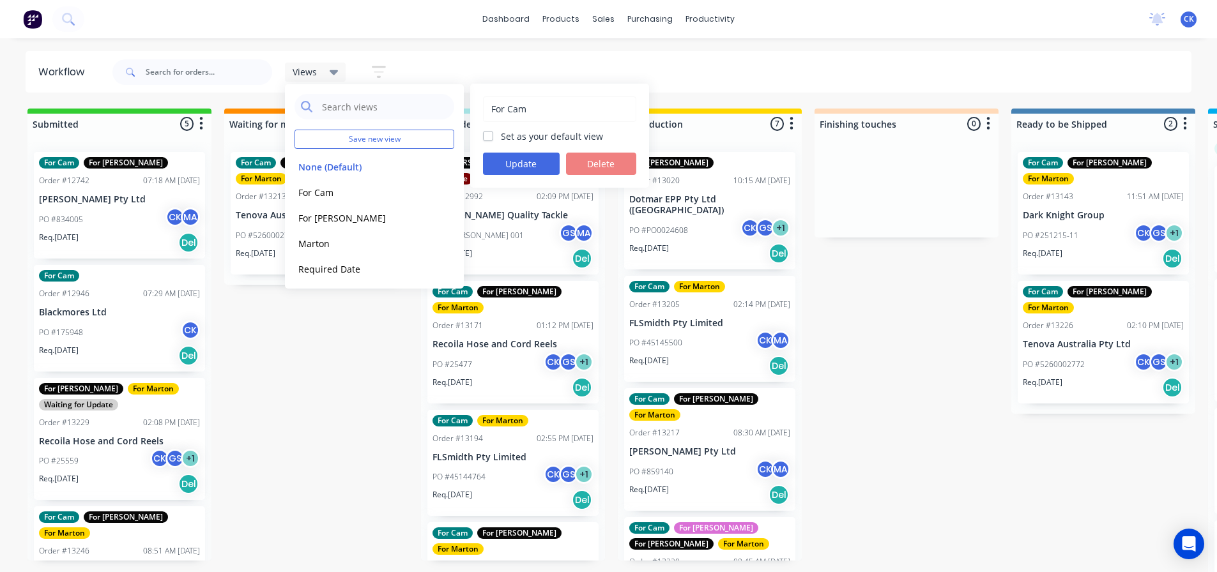
click at [379, 75] on icon "button" at bounding box center [379, 72] width 14 height 16
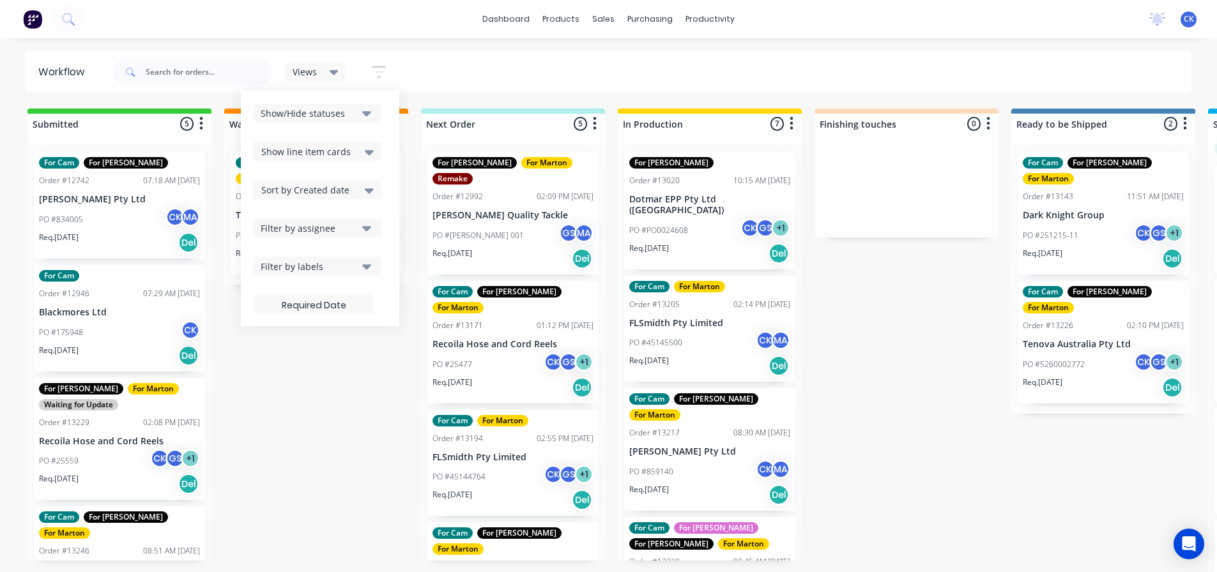
click at [354, 194] on div "Sort by Created date" at bounding box center [317, 189] width 112 height 15
click at [339, 243] on div "Required date" at bounding box center [318, 240] width 128 height 23
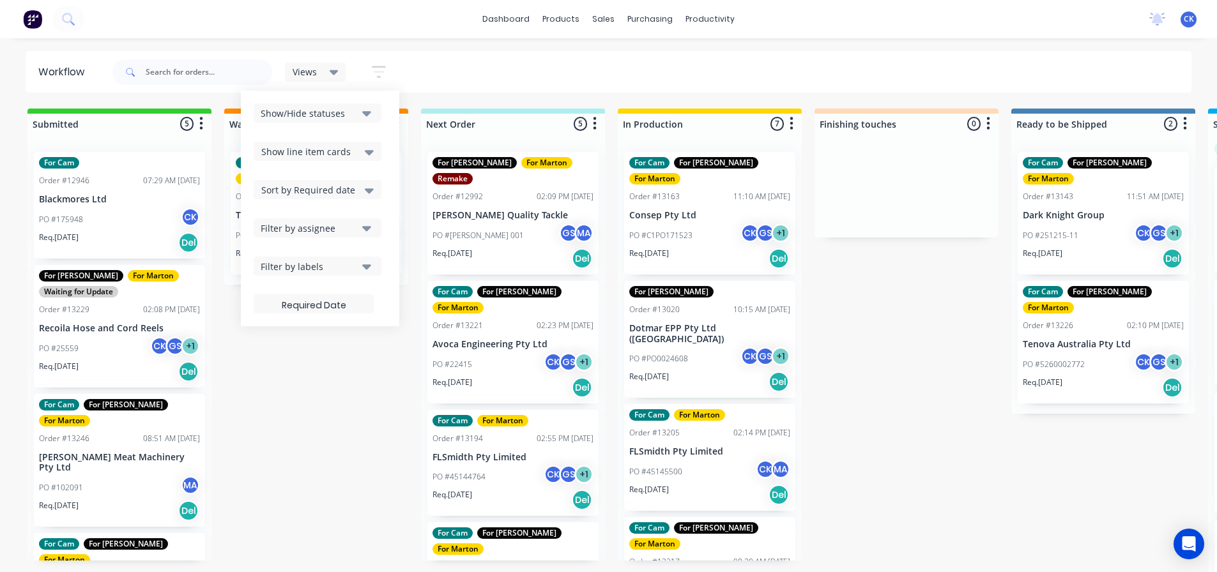
click at [878, 287] on div "Submitted 5 Sort By Created date Required date Order number Customer name Most …" at bounding box center [870, 342] width 1760 height 466
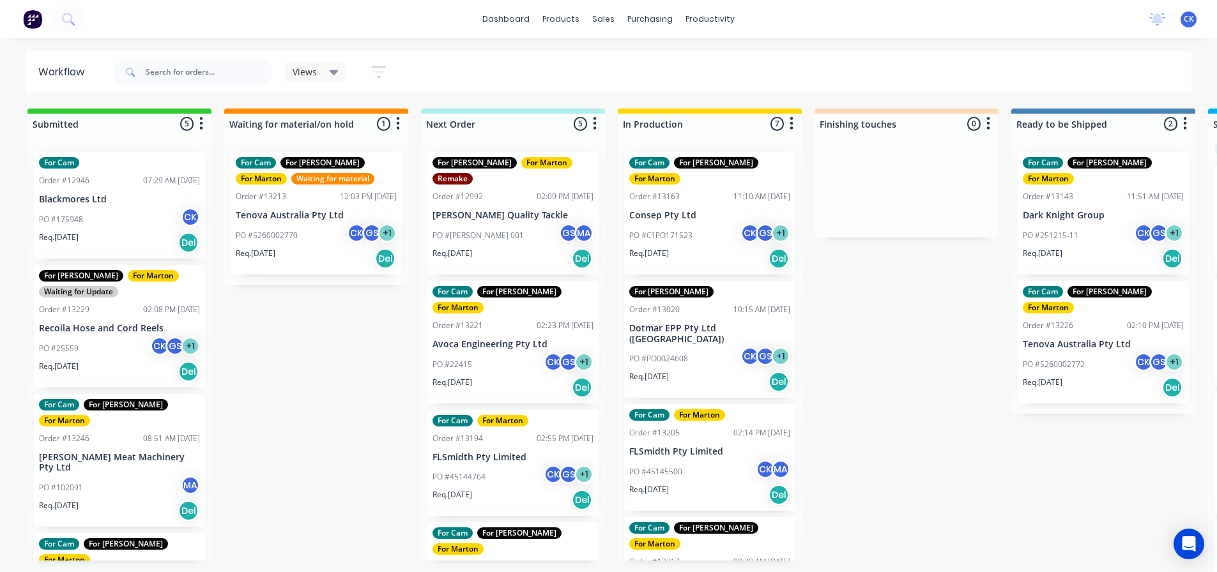
click at [645, 230] on p "PO #C1PO171523" at bounding box center [660, 235] width 63 height 11
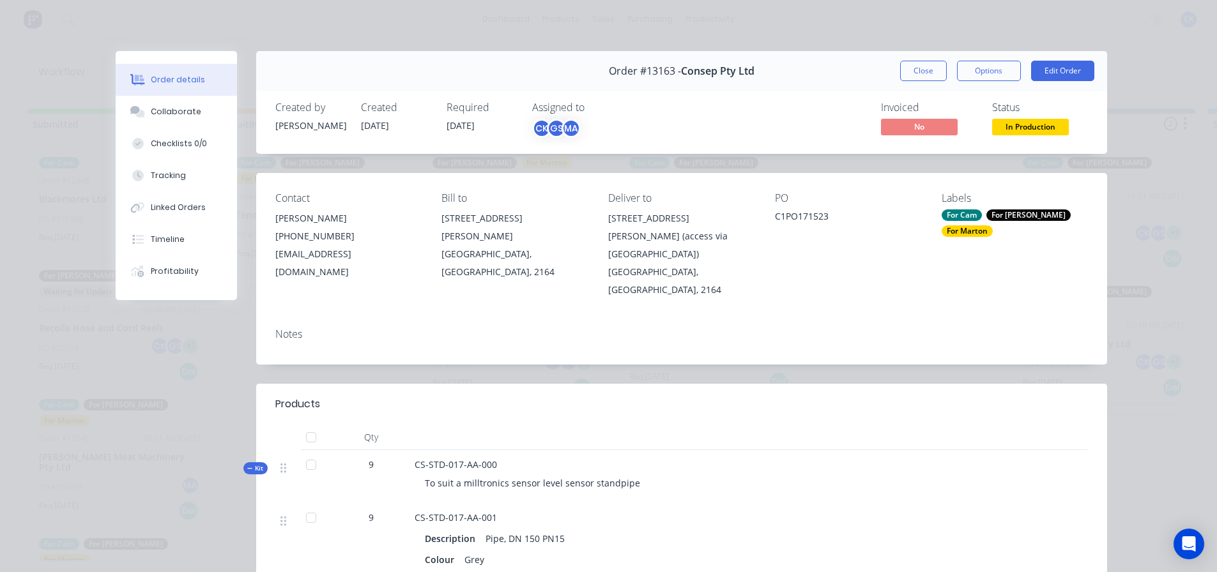
drag, startPoint x: 917, startPoint y: 67, endPoint x: 906, endPoint y: 77, distance: 14.5
click at [916, 67] on button "Close" at bounding box center [923, 71] width 47 height 20
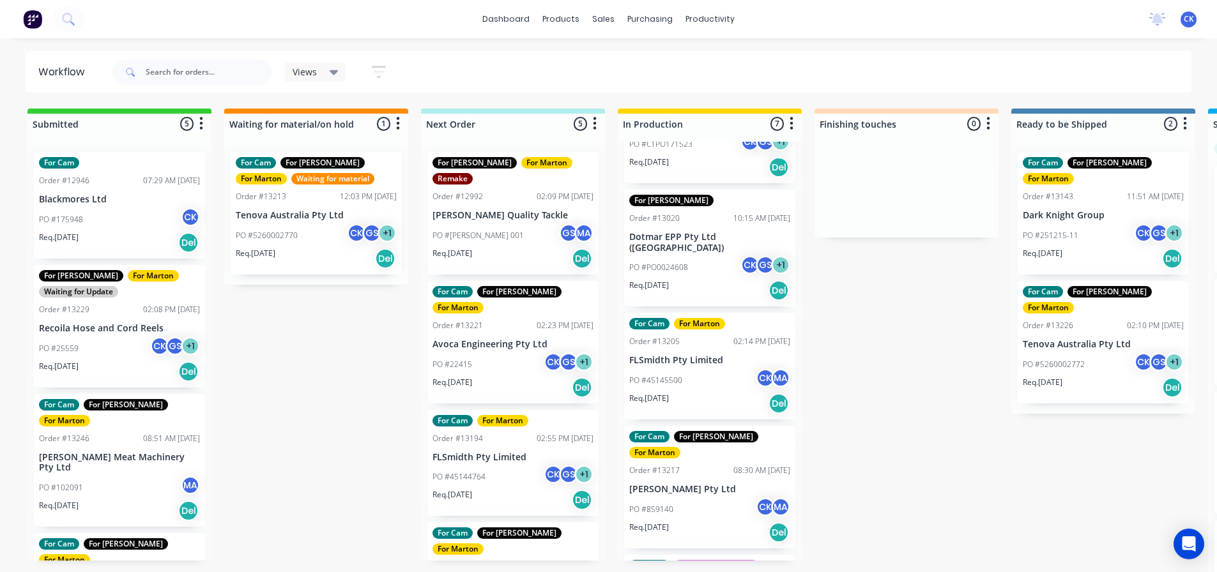
scroll to position [128, 0]
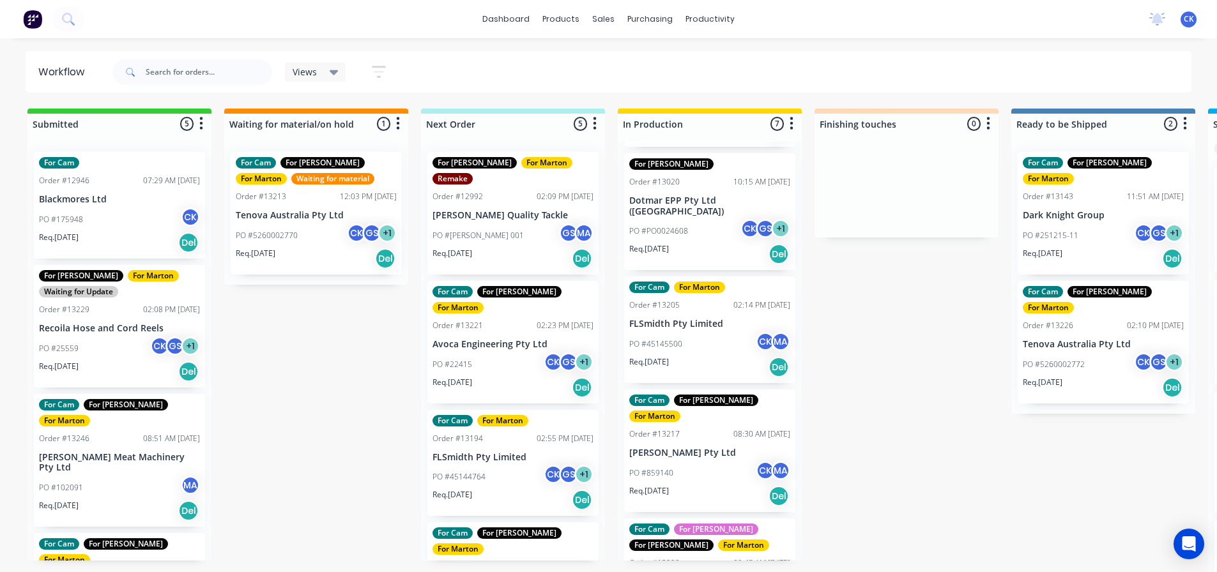
click at [712, 356] on div "Req. 30/08/25 Del" at bounding box center [709, 367] width 161 height 22
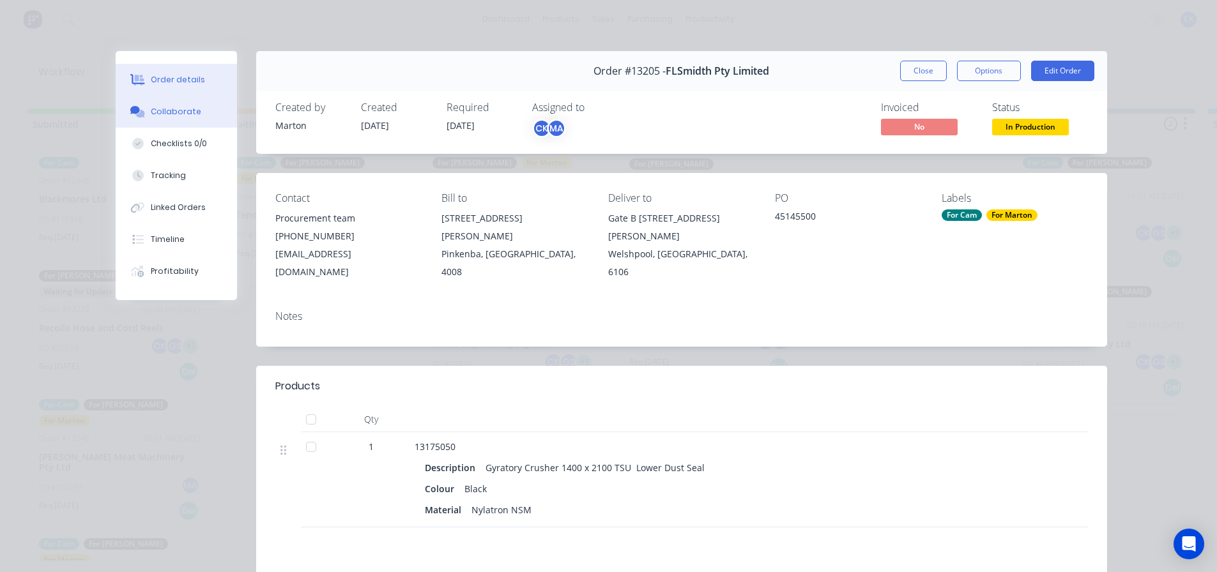
click at [206, 120] on button "Collaborate" at bounding box center [176, 112] width 121 height 32
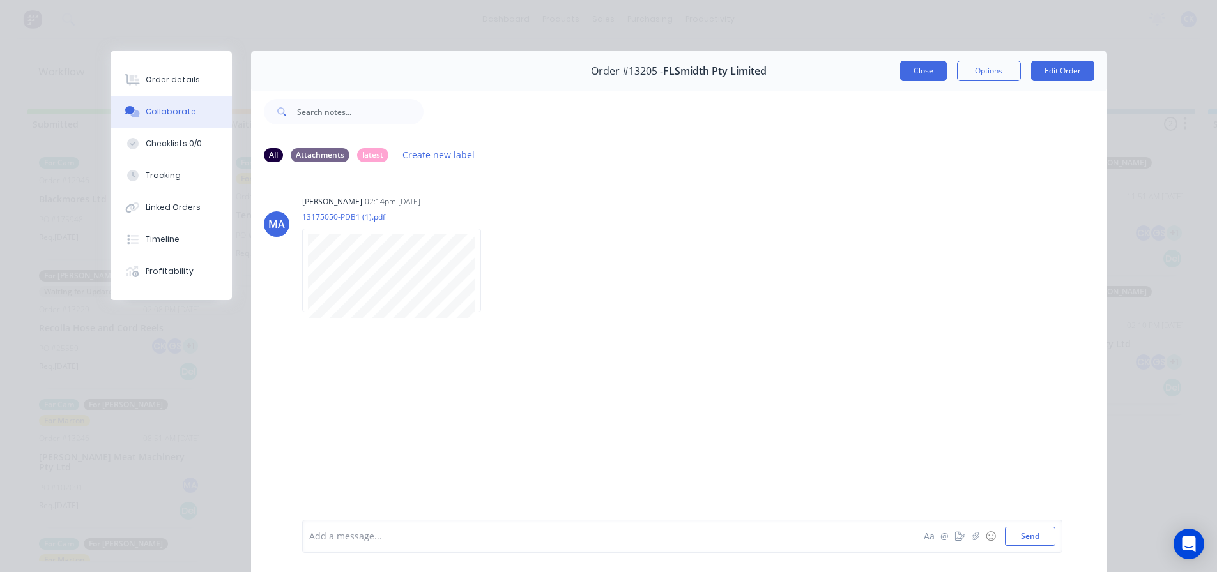
click at [924, 69] on button "Close" at bounding box center [923, 71] width 47 height 20
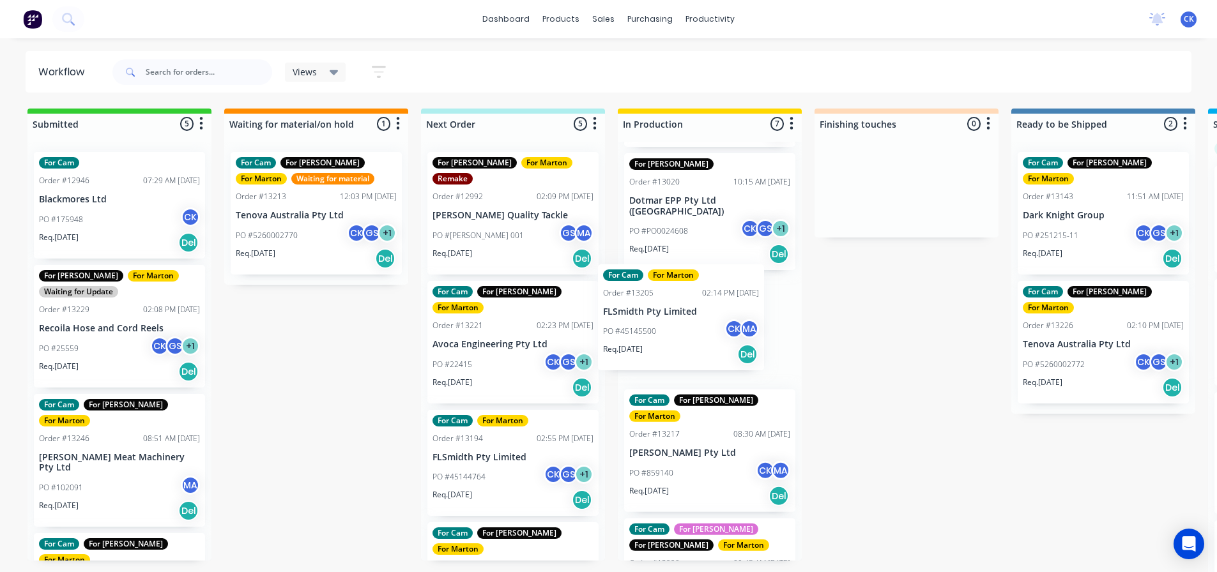
drag, startPoint x: 677, startPoint y: 353, endPoint x: 576, endPoint y: 360, distance: 101.2
click at [576, 360] on div "Submitted 5 Sort By Created date Required date Order number Customer name Most …" at bounding box center [870, 342] width 1760 height 466
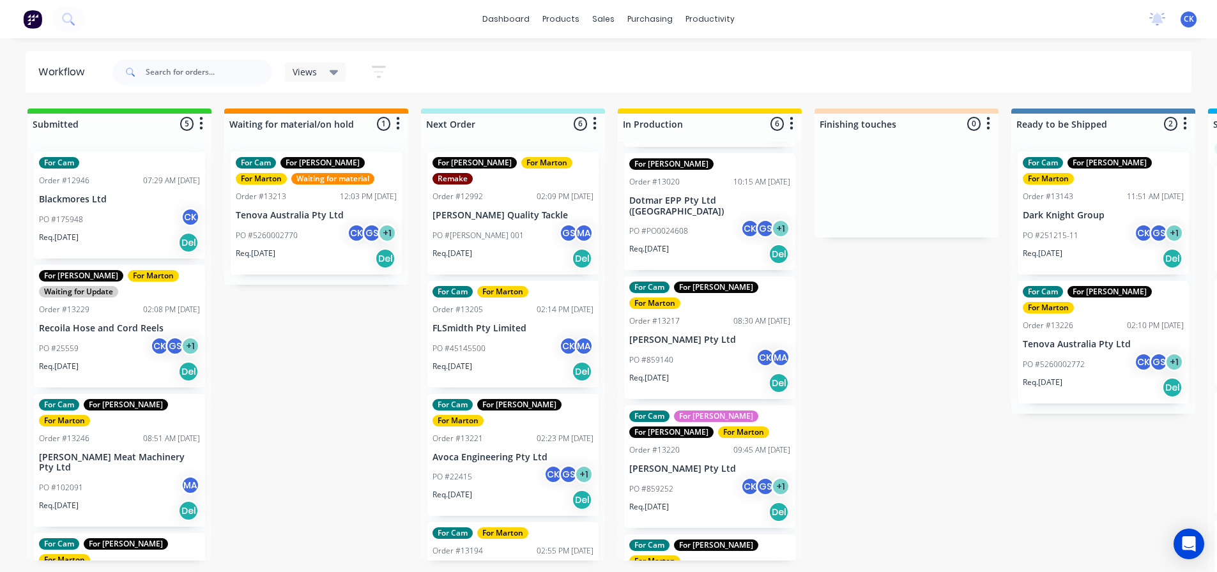
click at [702, 372] on div "Req. 02/09/25 Del" at bounding box center [709, 383] width 161 height 22
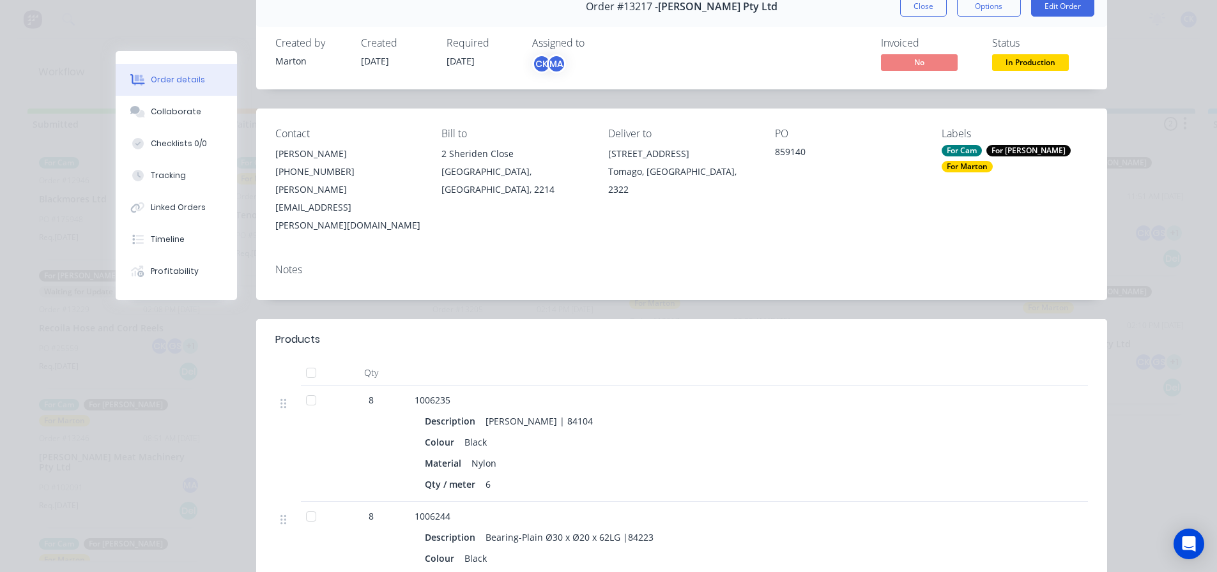
scroll to position [64, 0]
click at [919, 2] on button "Close" at bounding box center [923, 7] width 47 height 20
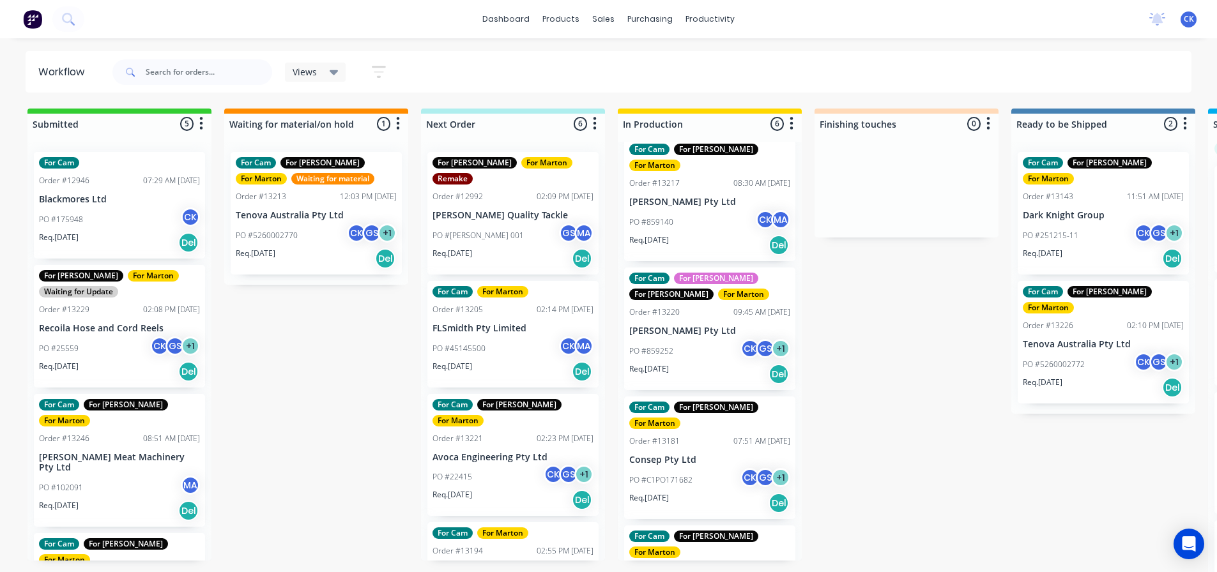
scroll to position [279, 0]
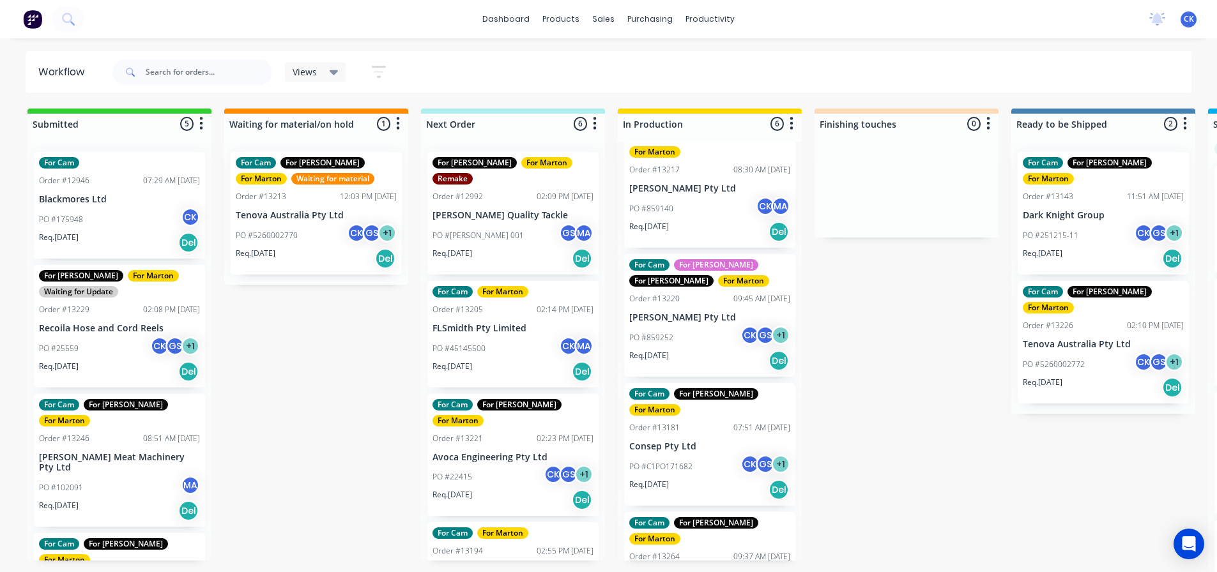
click at [708, 551] on div "Order #13264 09:37 AM 27/08/25" at bounding box center [709, 556] width 161 height 11
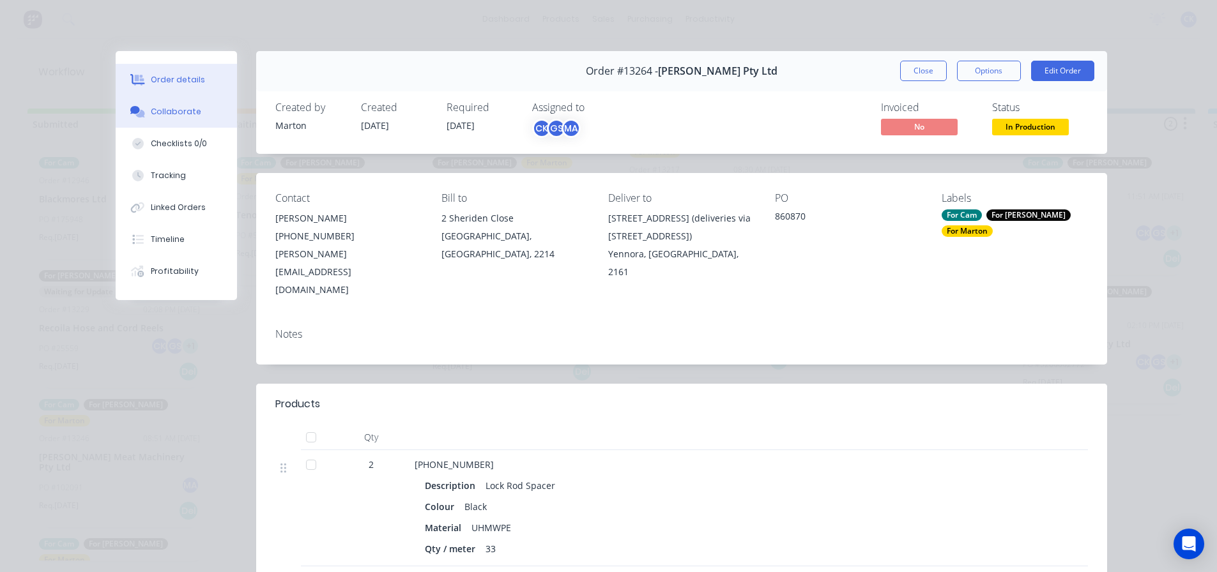
click at [210, 112] on button "Collaborate" at bounding box center [176, 112] width 121 height 32
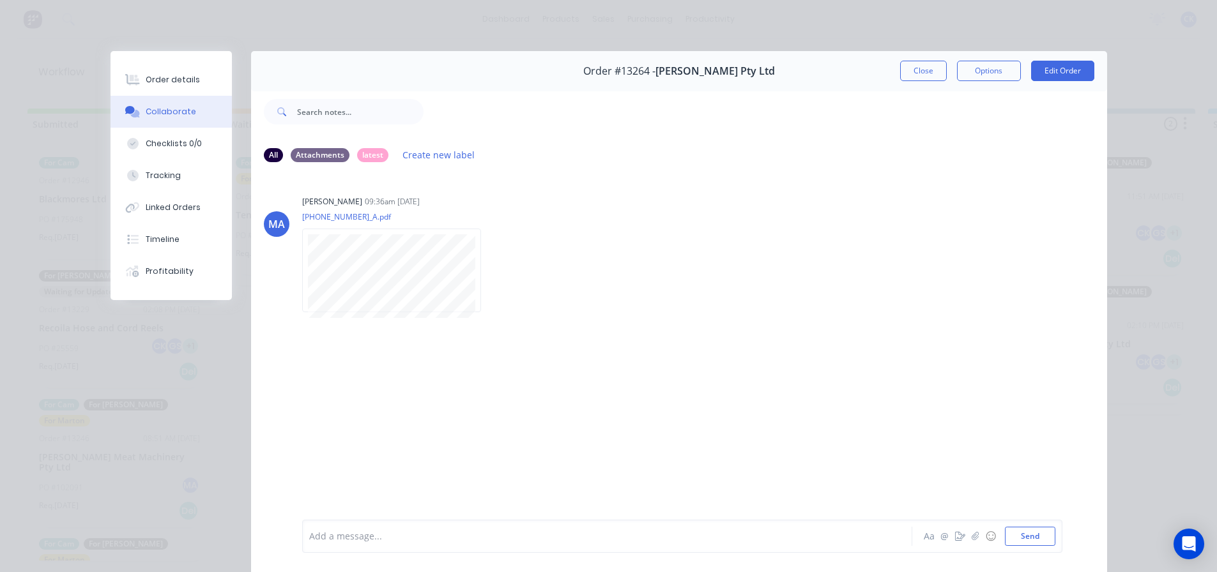
click at [926, 70] on button "Close" at bounding box center [923, 71] width 47 height 20
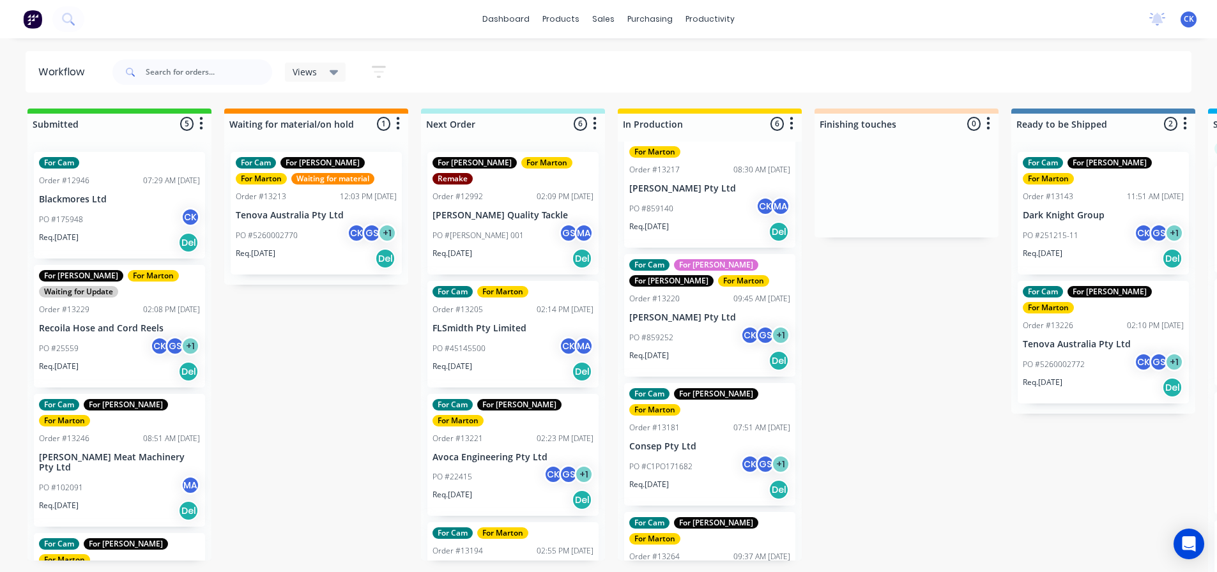
scroll to position [0, 0]
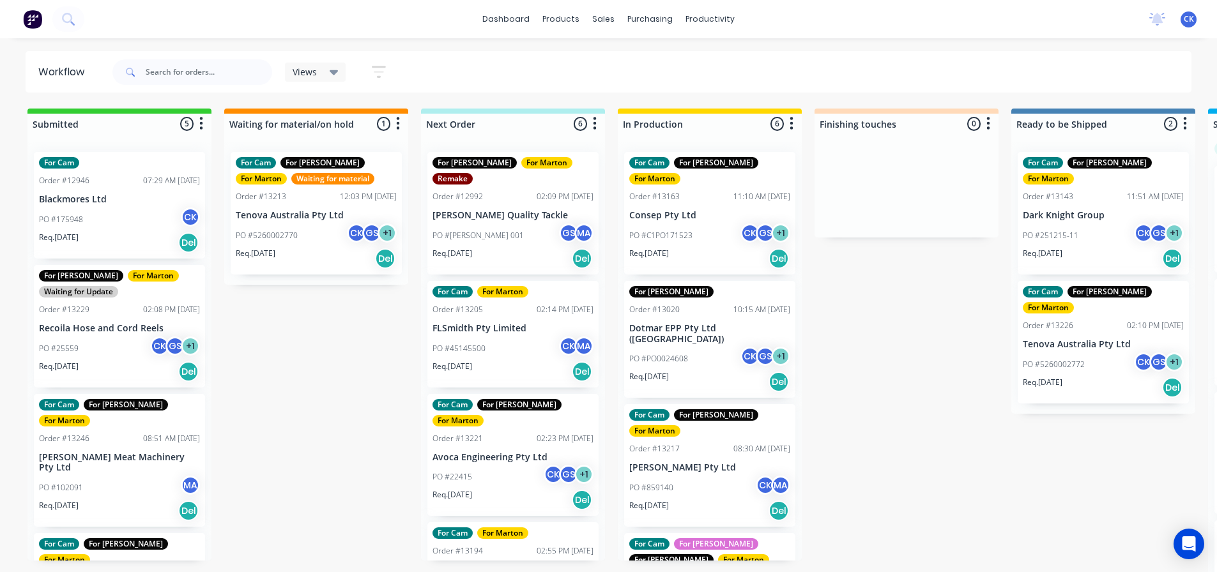
click at [683, 347] on div "PO #PO0024608 CK GS + 1" at bounding box center [709, 359] width 161 height 24
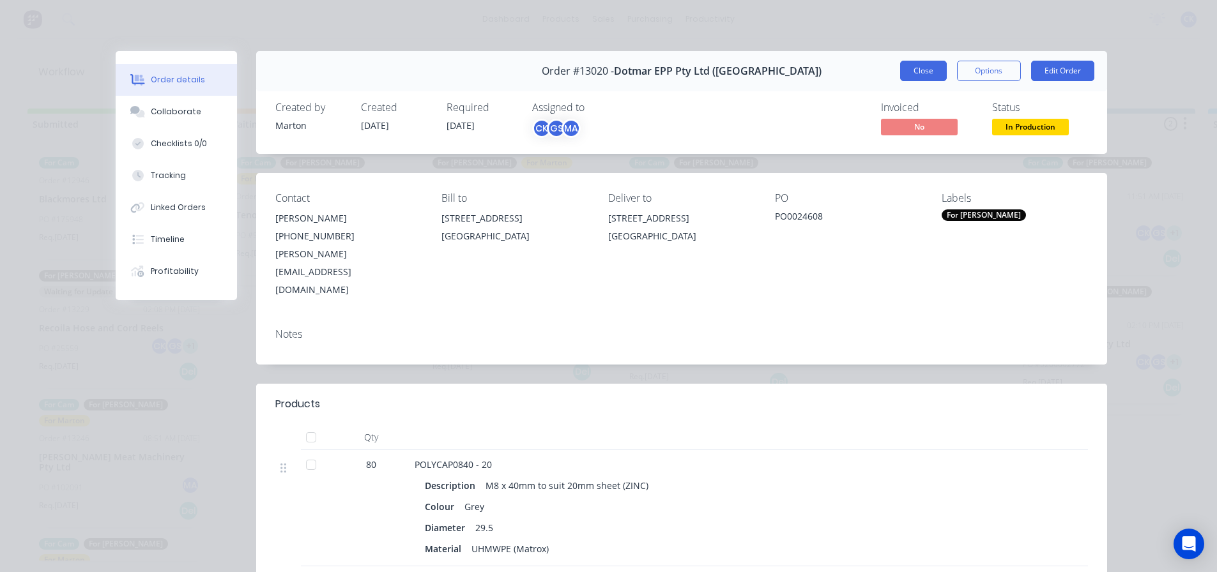
click at [913, 80] on button "Close" at bounding box center [923, 71] width 47 height 20
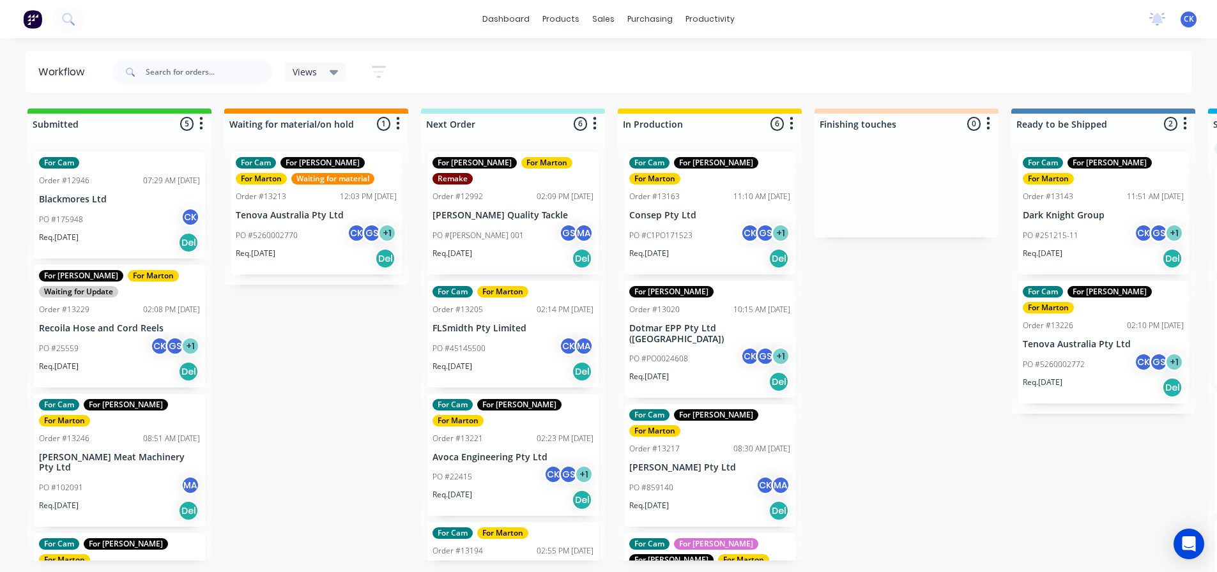
click at [726, 476] on div "PO #859140 CK MA" at bounding box center [709, 488] width 161 height 24
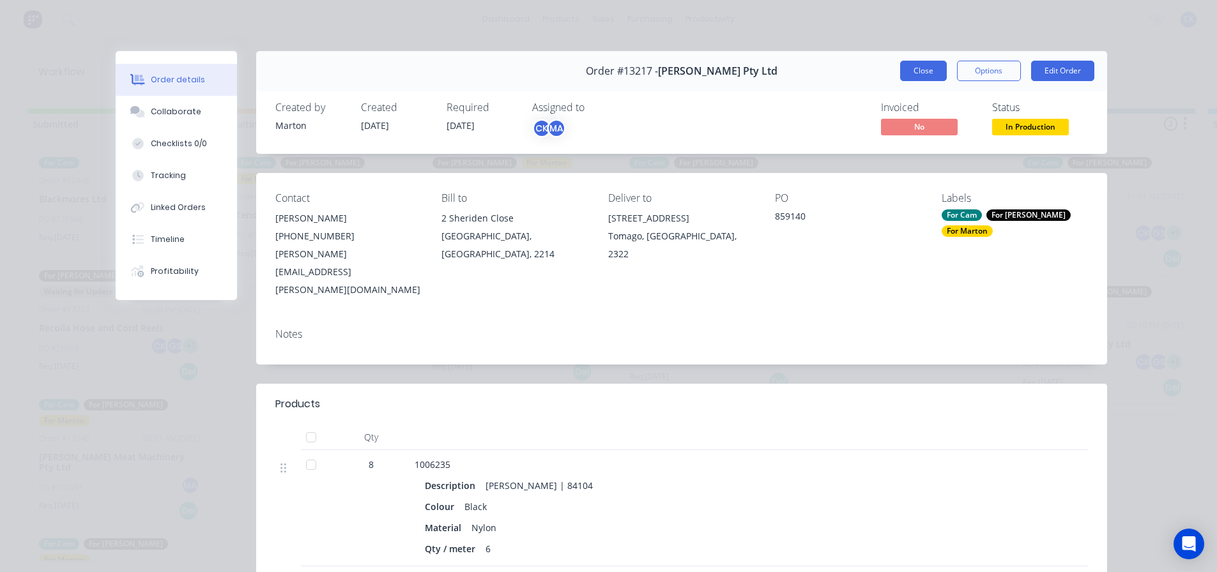
click at [934, 65] on button "Close" at bounding box center [923, 71] width 47 height 20
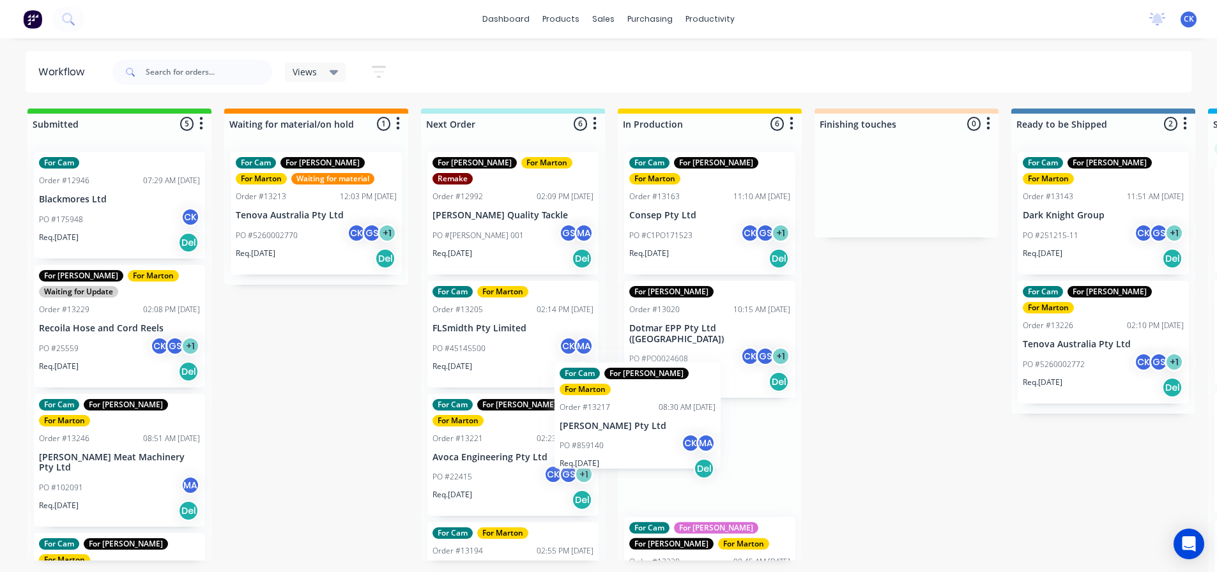
scroll to position [2, 0]
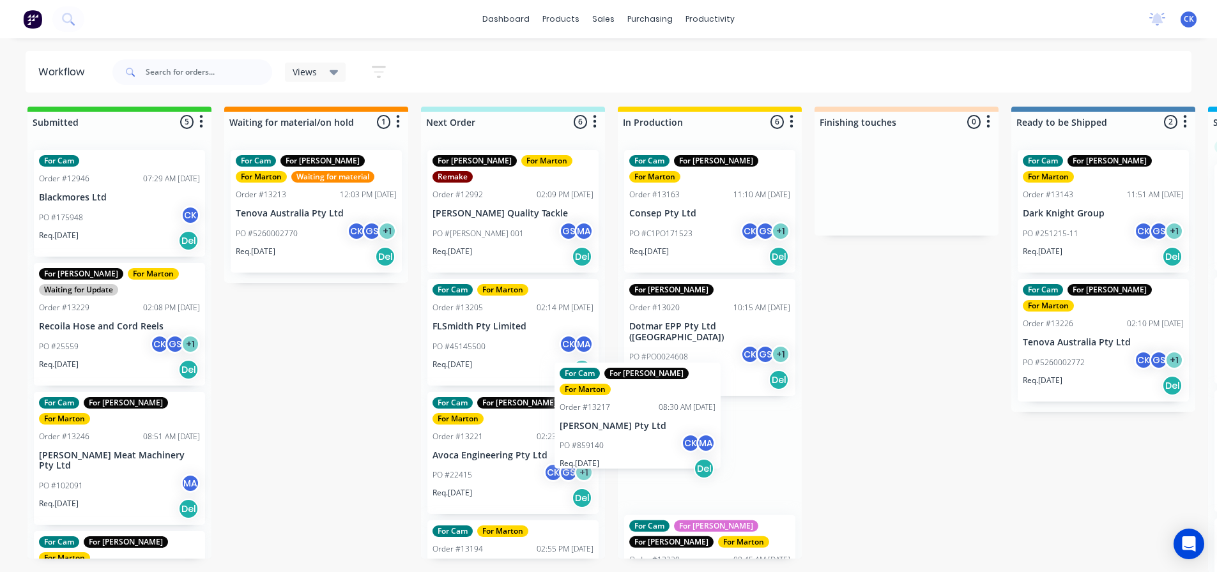
drag, startPoint x: 691, startPoint y: 458, endPoint x: 551, endPoint y: 420, distance: 145.1
click at [551, 420] on div "Submitted 5 Sort By Created date Required date Order number Customer name Most …" at bounding box center [870, 340] width 1760 height 466
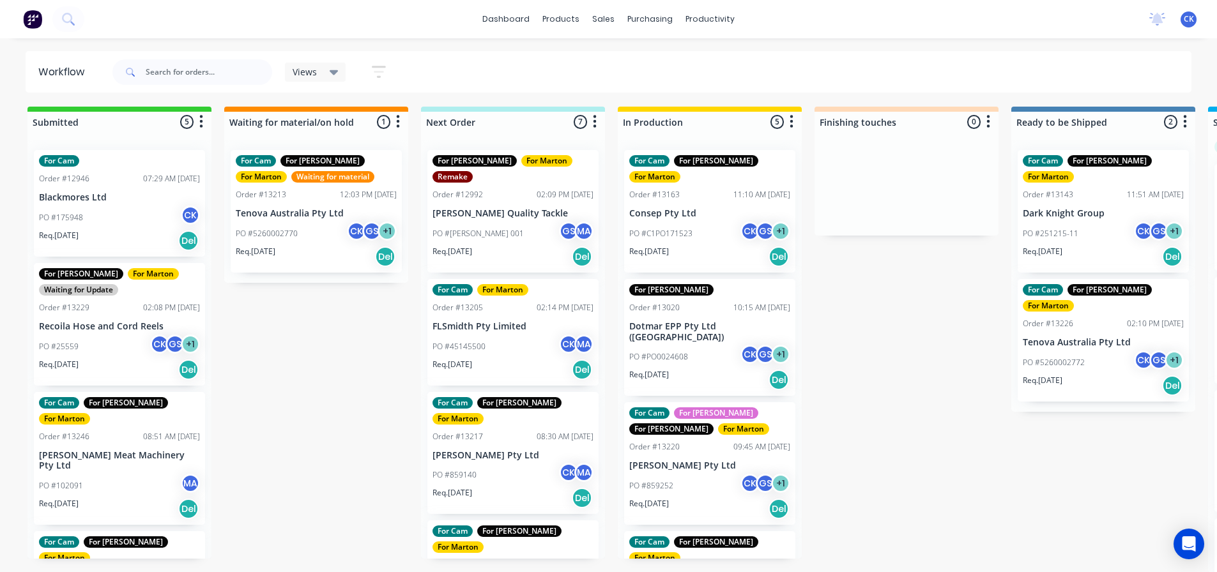
click at [686, 474] on div "PO #859252 CK GS + 1" at bounding box center [709, 486] width 161 height 24
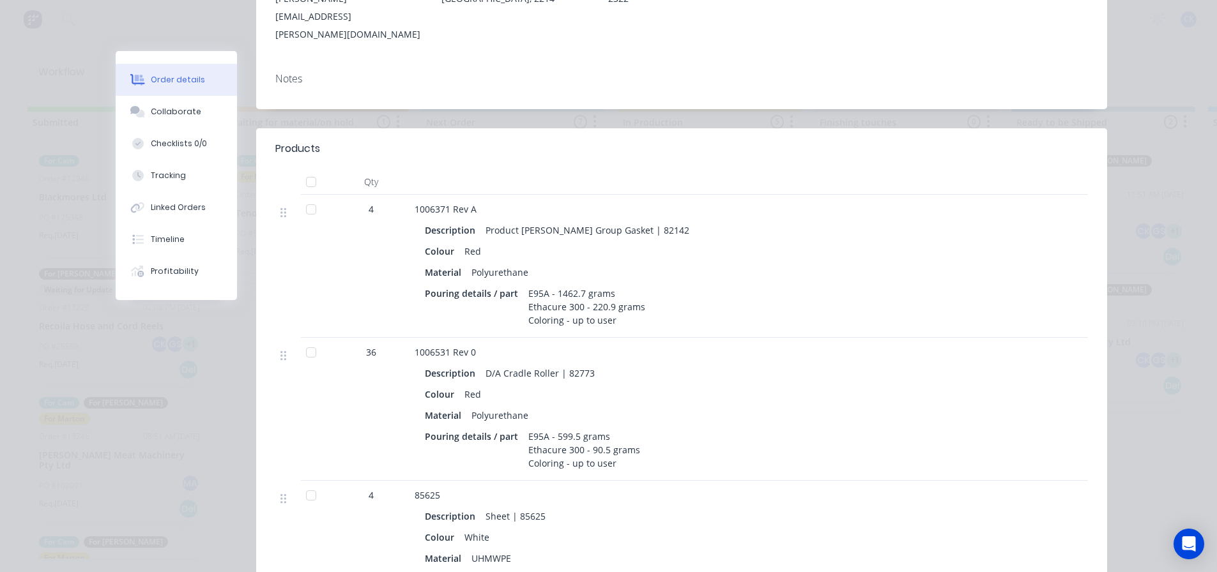
scroll to position [0, 0]
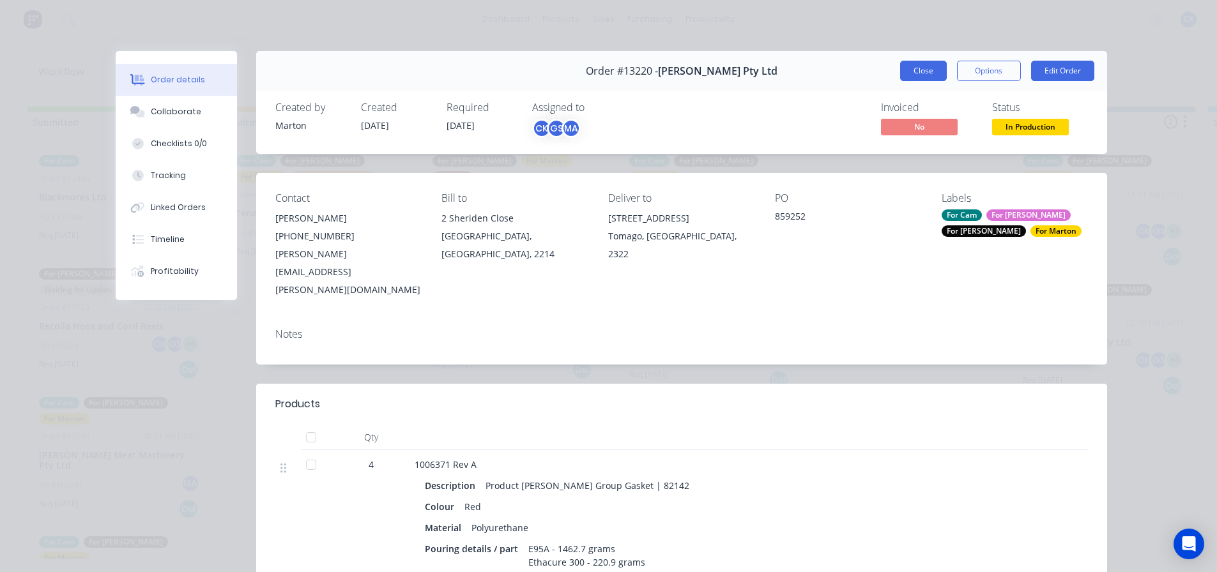
click at [917, 69] on button "Close" at bounding box center [923, 71] width 47 height 20
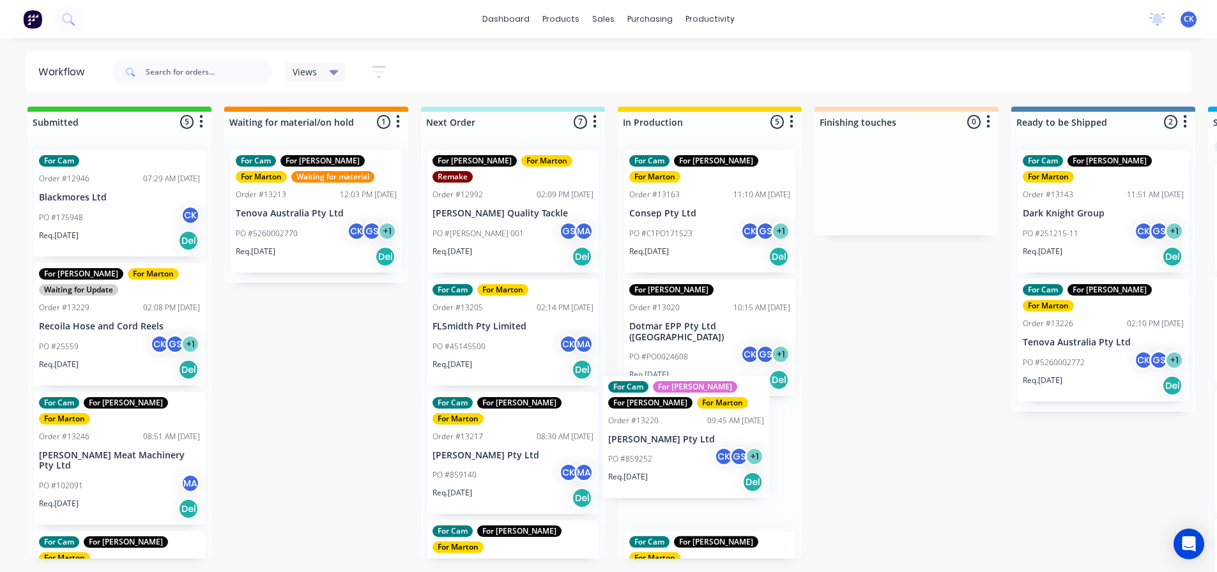
scroll to position [5, 0]
drag, startPoint x: 632, startPoint y: 460, endPoint x: 480, endPoint y: 425, distance: 156.0
click at [480, 425] on div "Submitted 5 Sort By Created date Required date Order number Customer name Most …" at bounding box center [870, 339] width 1760 height 466
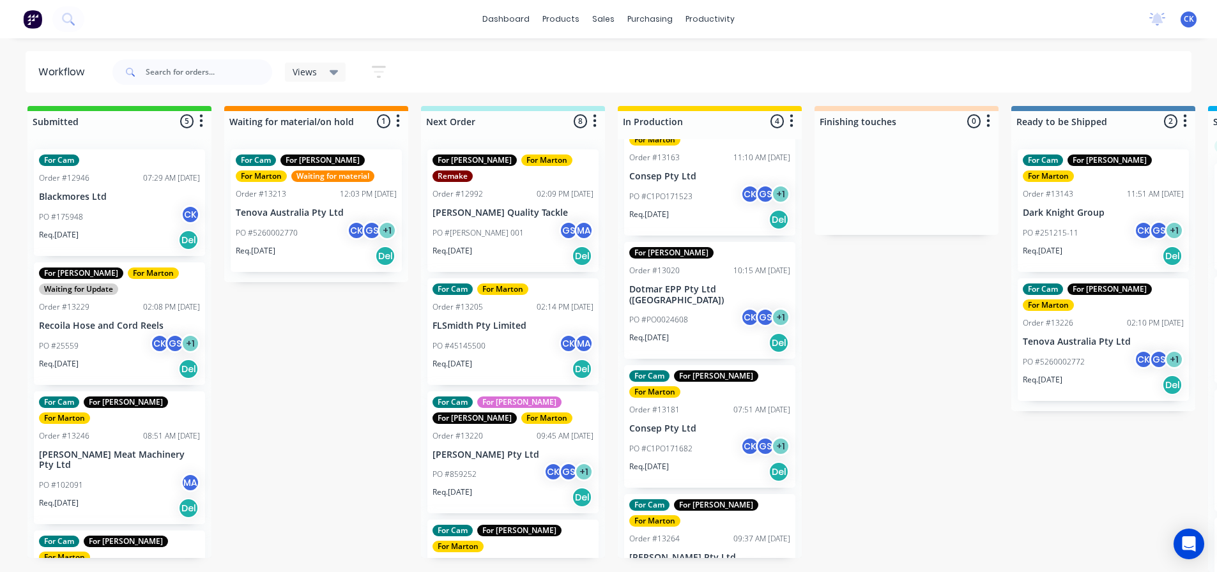
scroll to position [37, 0]
click at [714, 436] on div "PO #C1PO171682 CK GS + 1" at bounding box center [709, 448] width 161 height 24
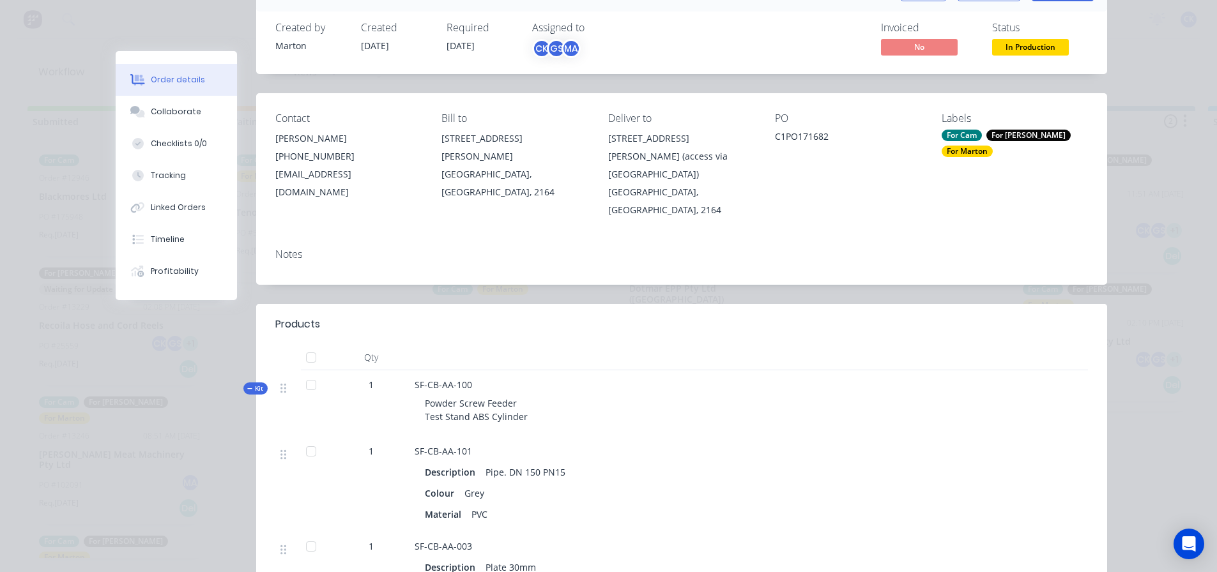
scroll to position [192, 0]
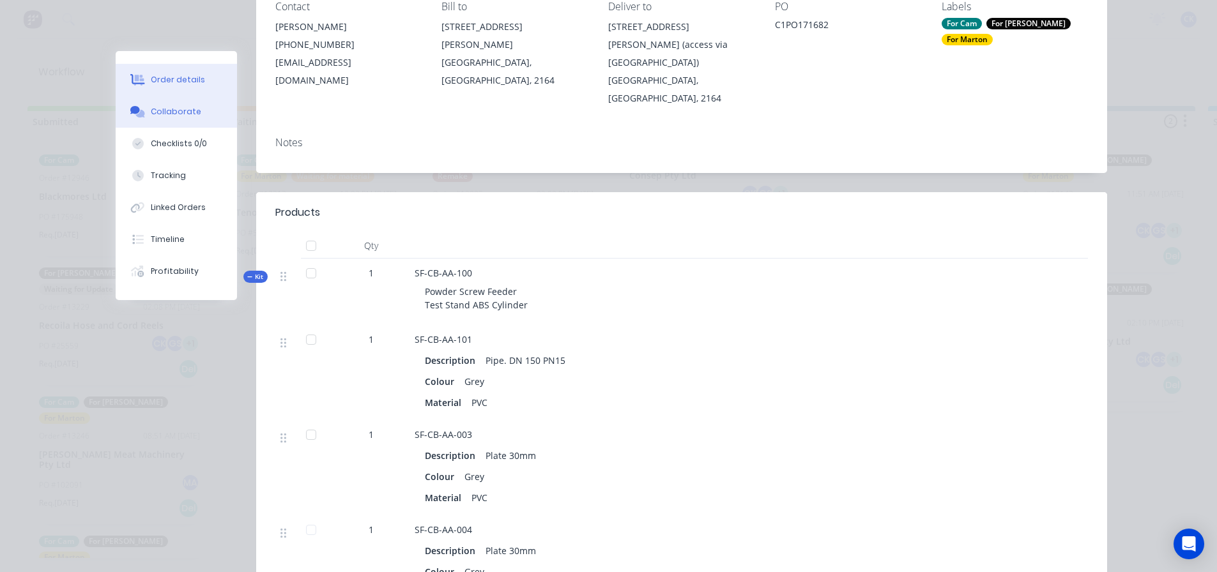
click at [185, 107] on div "Collaborate" at bounding box center [176, 111] width 50 height 11
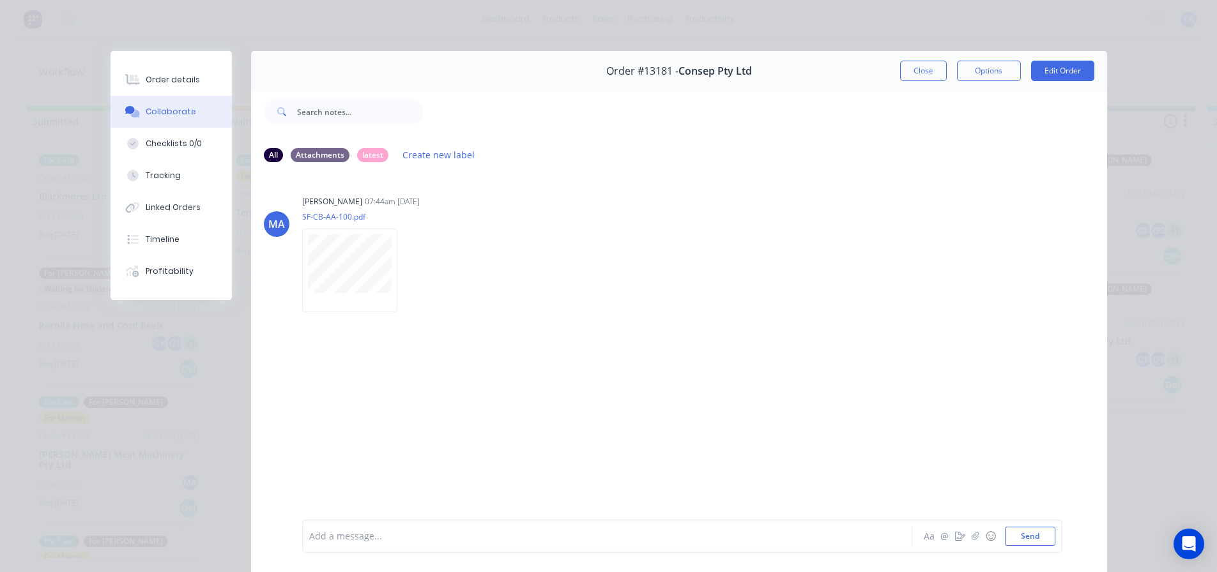
drag, startPoint x: 915, startPoint y: 72, endPoint x: 901, endPoint y: 77, distance: 15.6
click at [915, 72] on button "Close" at bounding box center [923, 71] width 47 height 20
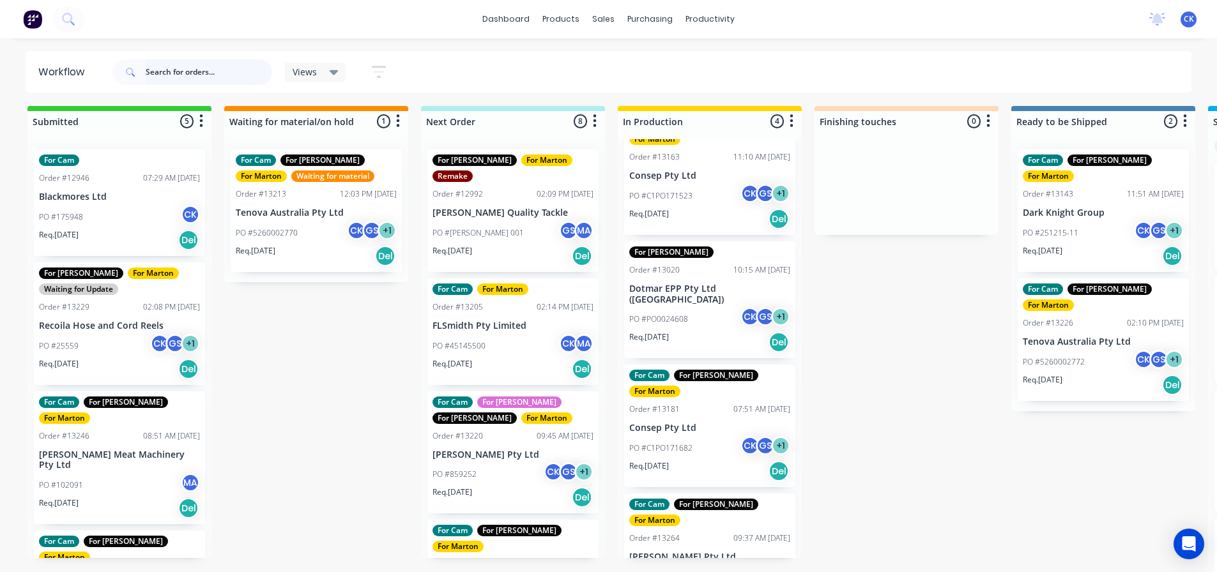
click at [230, 78] on input "text" at bounding box center [209, 72] width 126 height 26
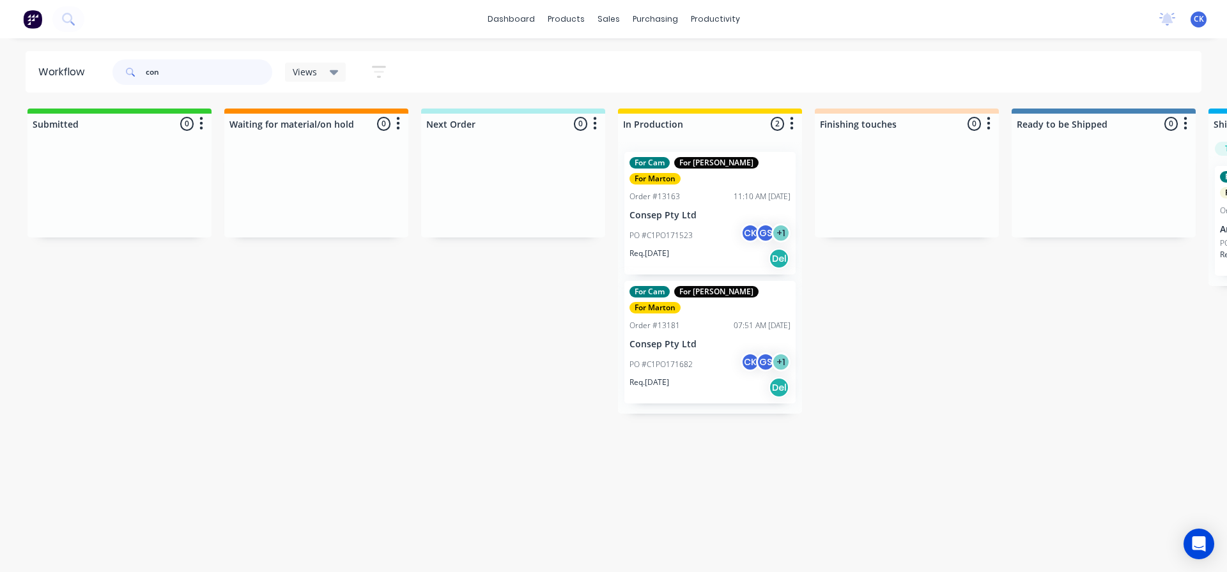
type input "con"
click at [682, 229] on div "PO #C1PO171523 CK GS + 1" at bounding box center [709, 236] width 161 height 24
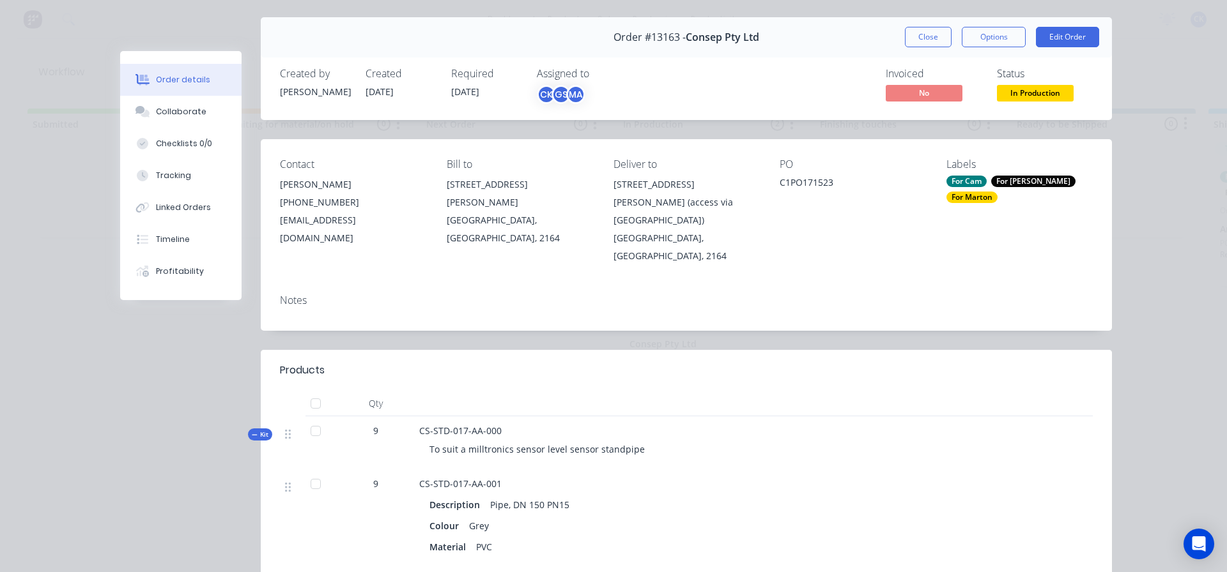
scroll to position [64, 0]
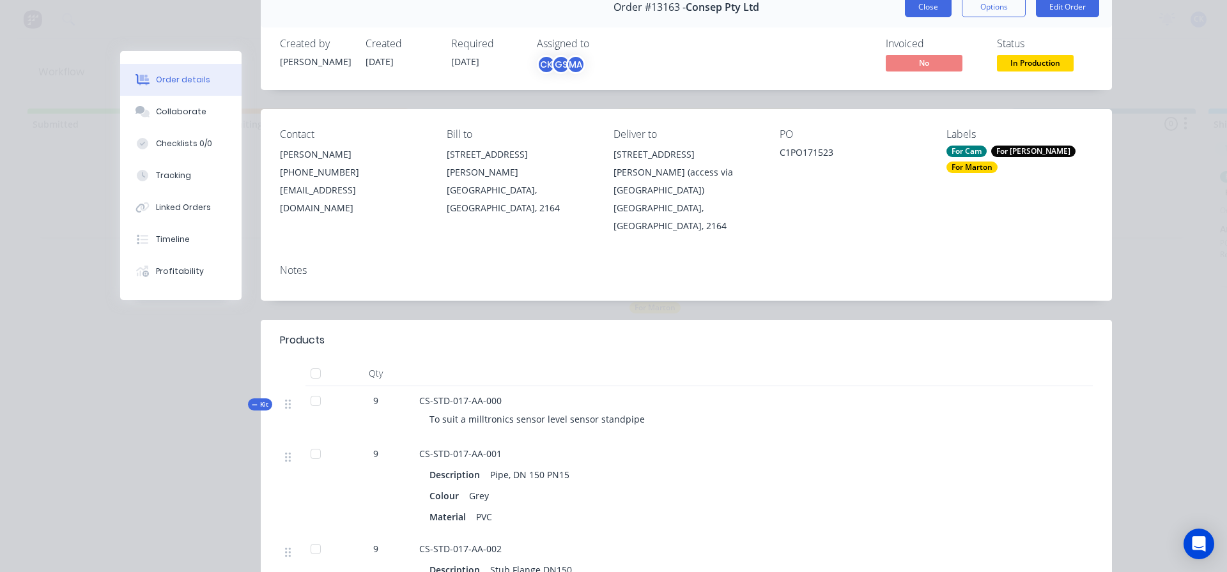
click at [924, 7] on button "Close" at bounding box center [928, 7] width 47 height 20
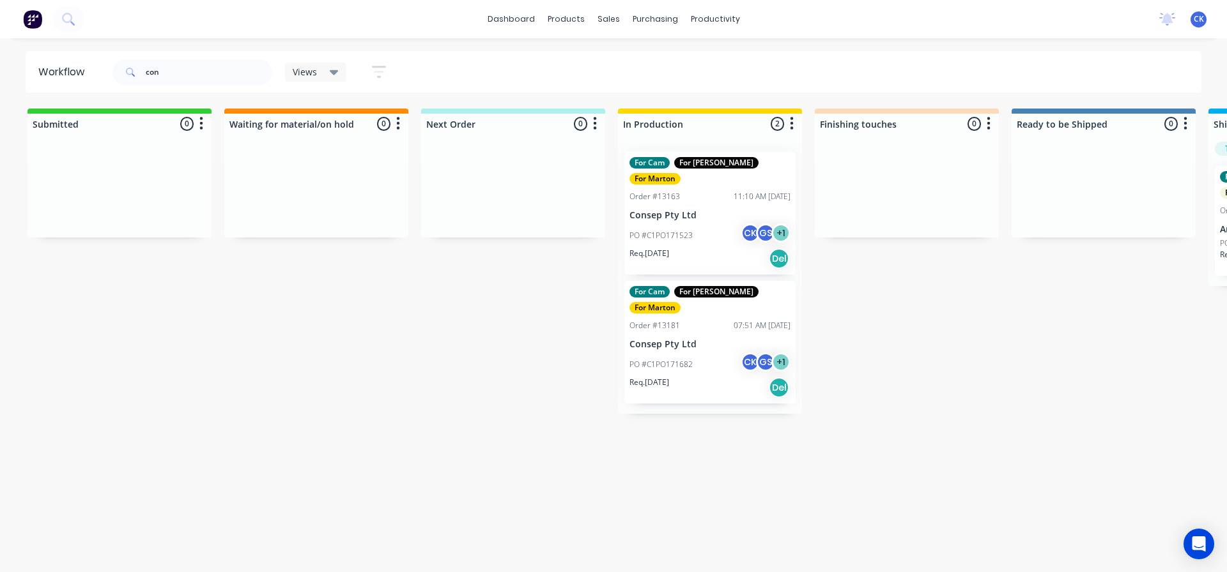
click at [705, 377] on div "Req. 04/09/25 Del" at bounding box center [709, 388] width 161 height 22
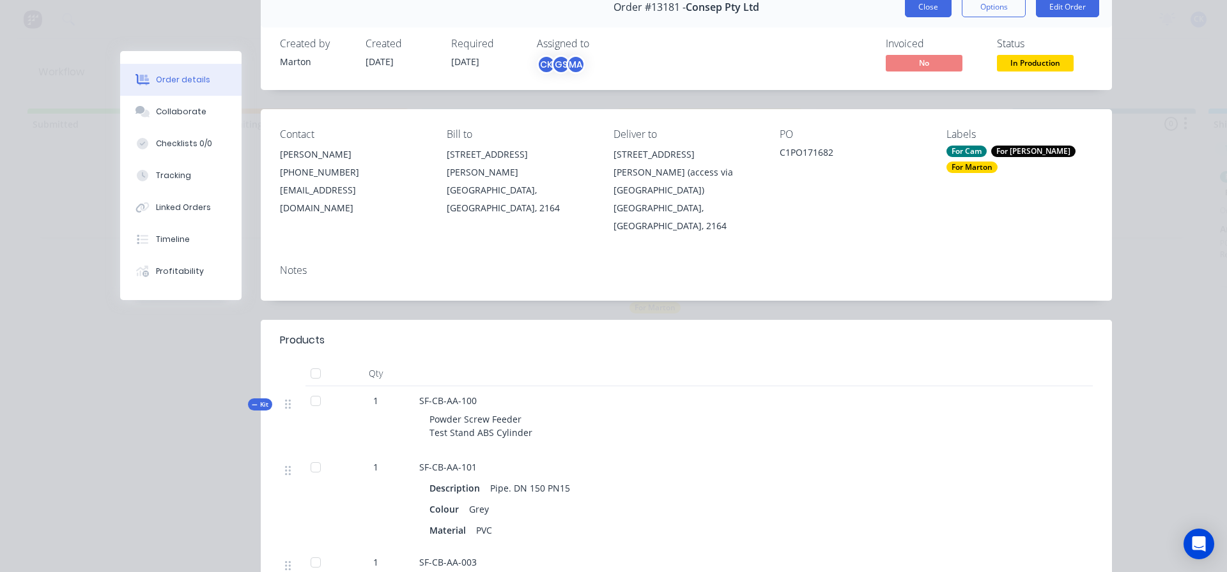
click at [937, 11] on button "Close" at bounding box center [928, 7] width 47 height 20
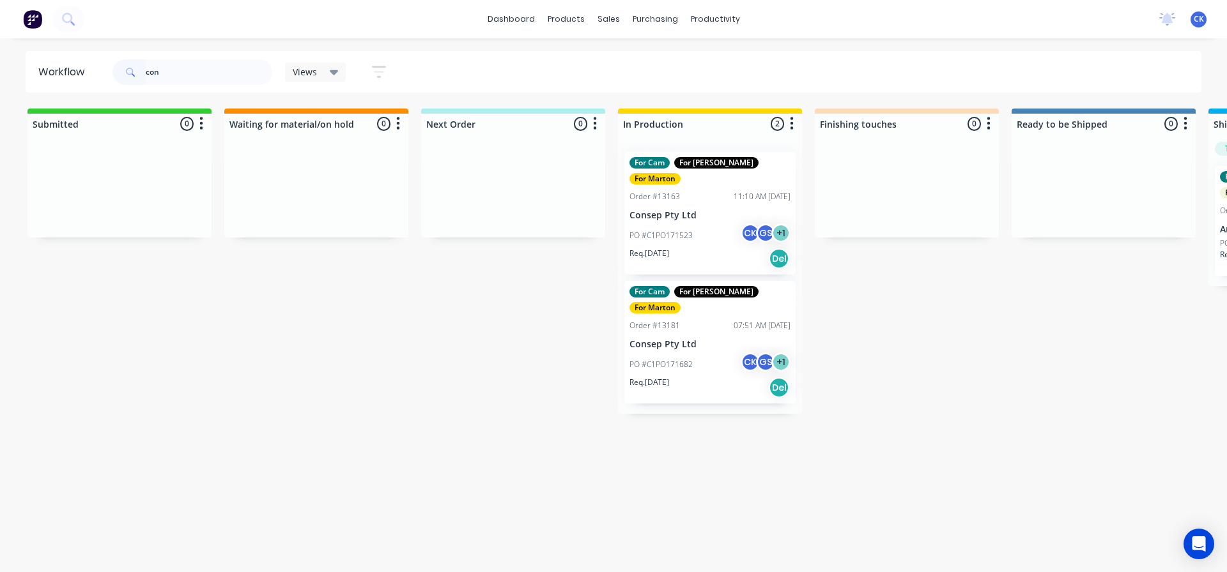
click at [721, 230] on div "PO #C1PO171523 CK GS + 1" at bounding box center [709, 236] width 161 height 24
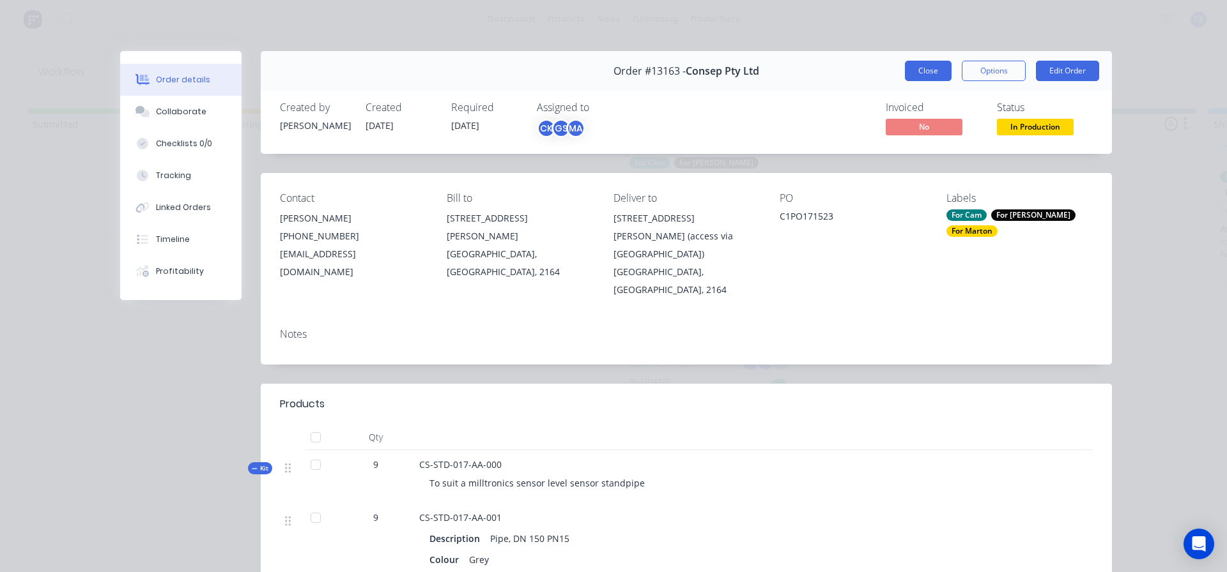
click at [922, 73] on button "Close" at bounding box center [928, 71] width 47 height 20
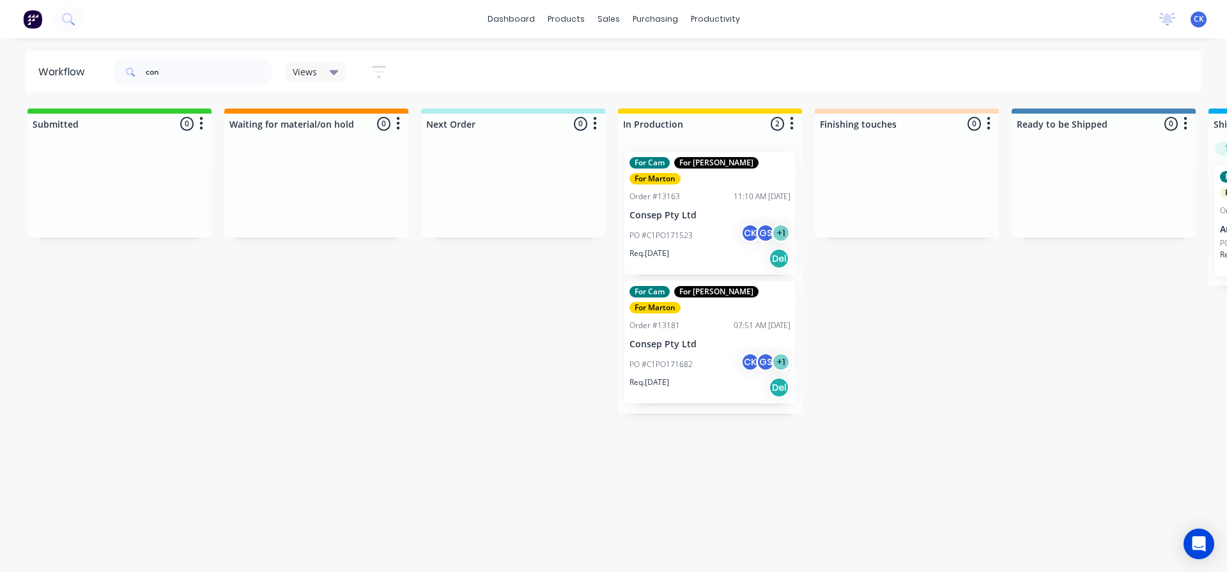
click at [677, 314] on div "MA Marton Agocs" at bounding box center [717, 307] width 172 height 19
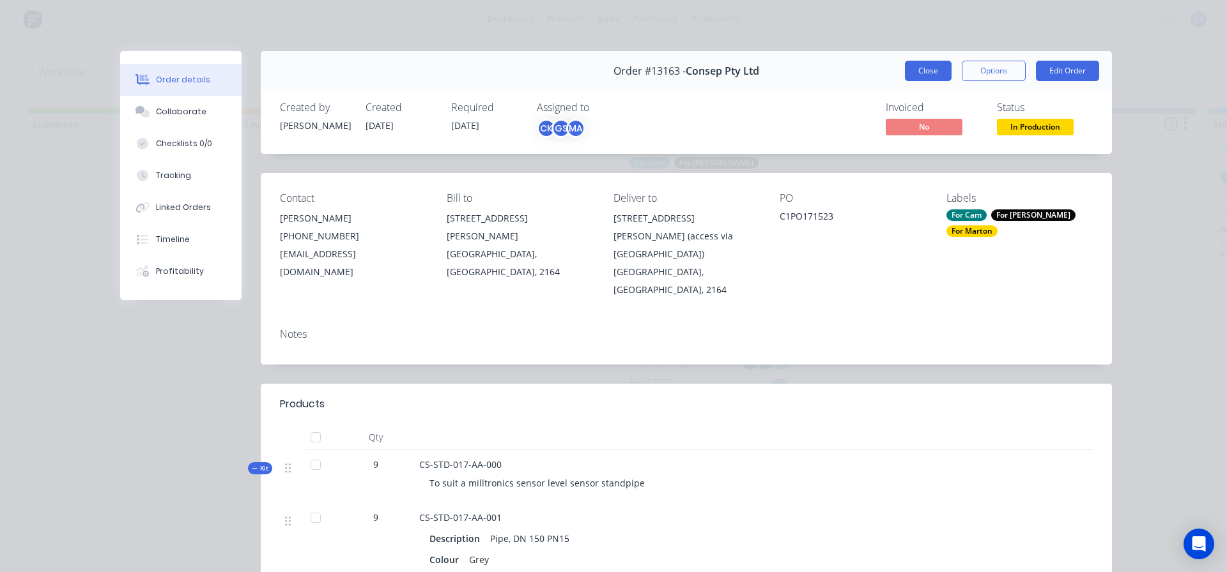
click at [941, 72] on button "Close" at bounding box center [928, 71] width 47 height 20
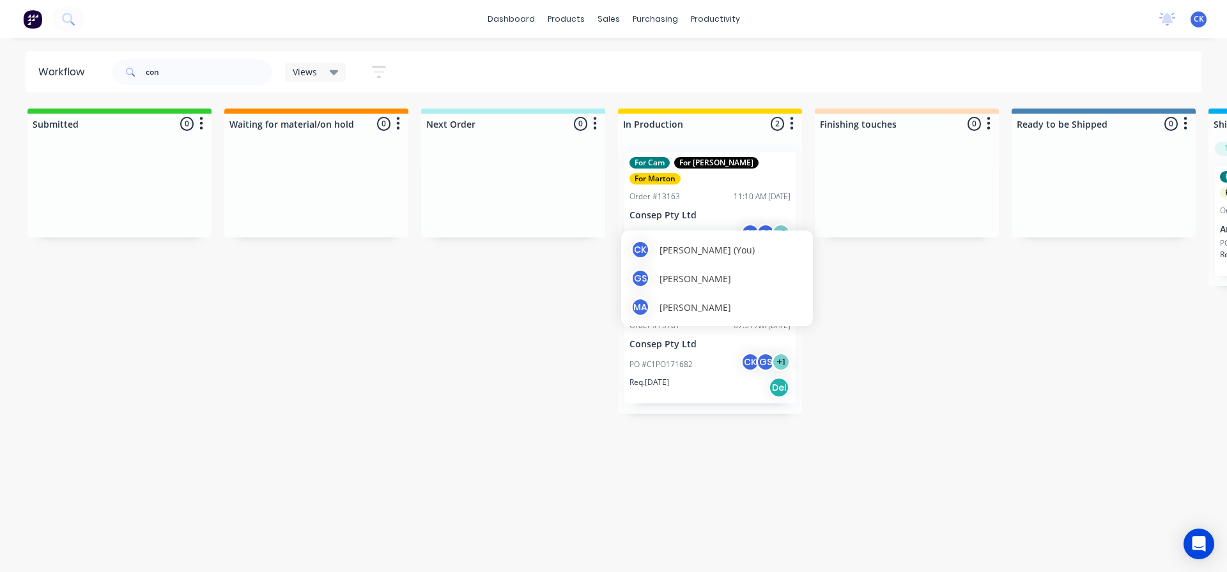
click at [712, 238] on div "CK Cameron Kotthoff (You) GS Gergely Szabo MA Marton Agocs" at bounding box center [717, 279] width 192 height 96
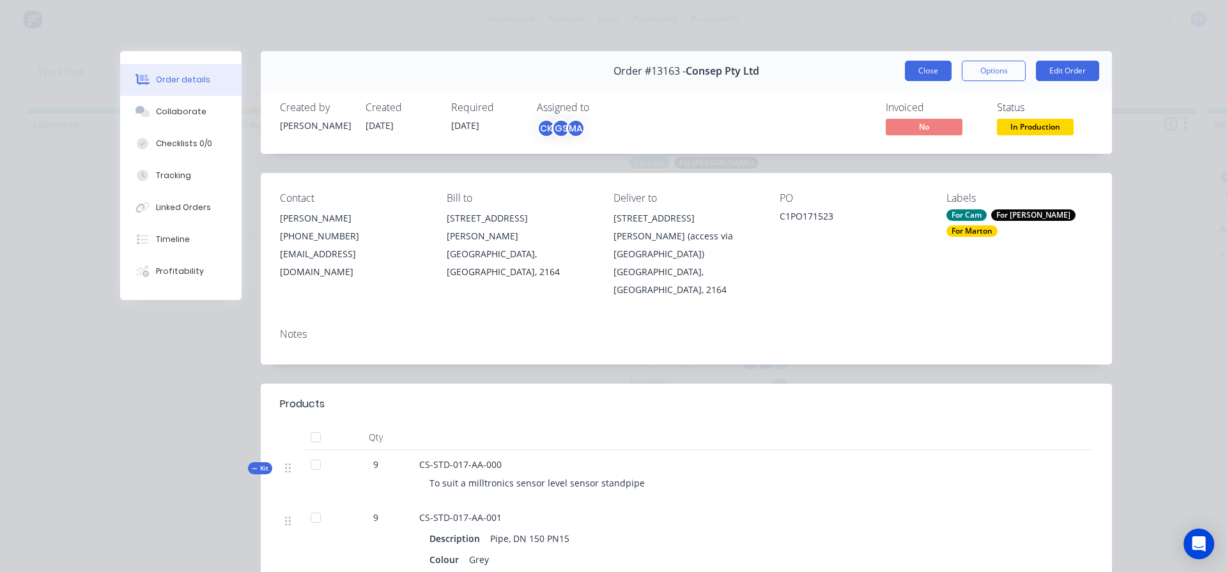
click at [912, 68] on button "Close" at bounding box center [928, 71] width 47 height 20
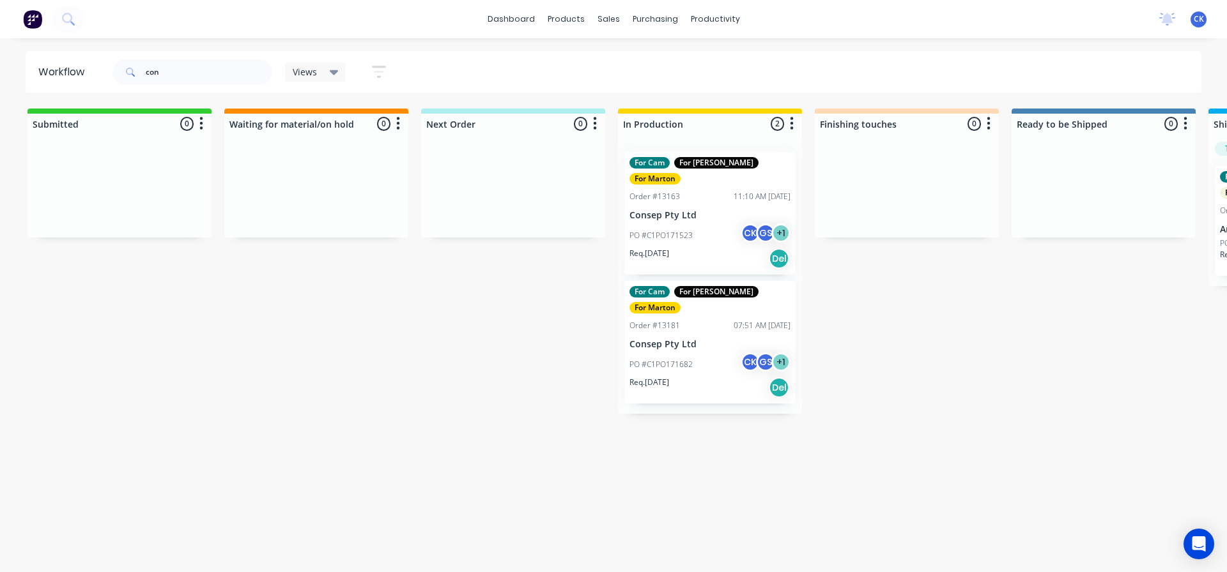
click at [719, 377] on div "Req. 04/09/25 Del" at bounding box center [709, 388] width 161 height 22
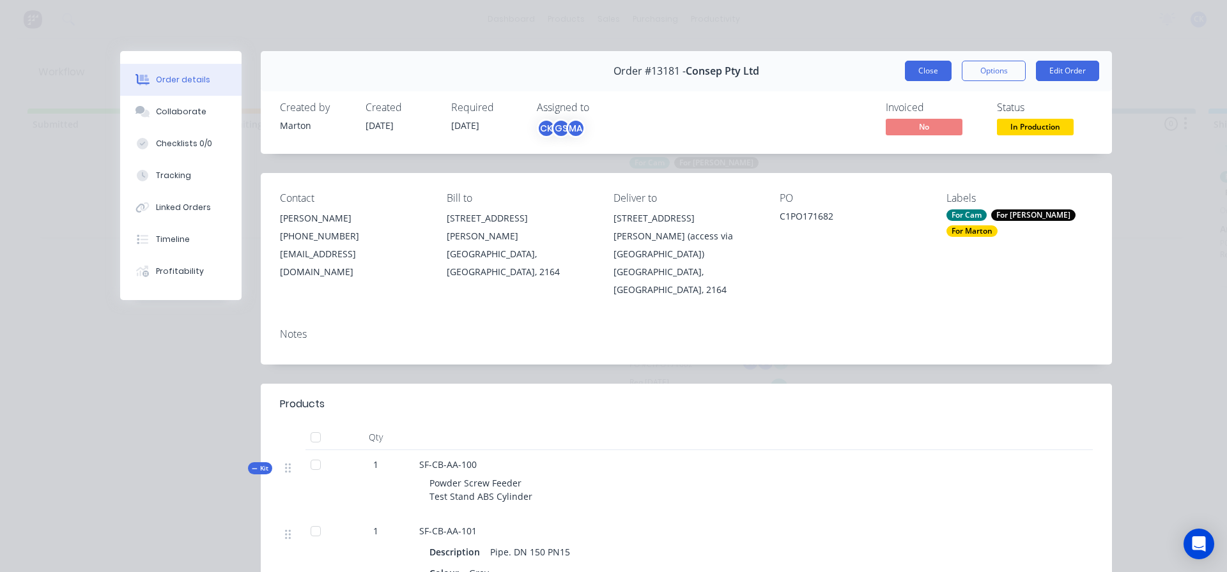
click at [908, 75] on button "Close" at bounding box center [928, 71] width 47 height 20
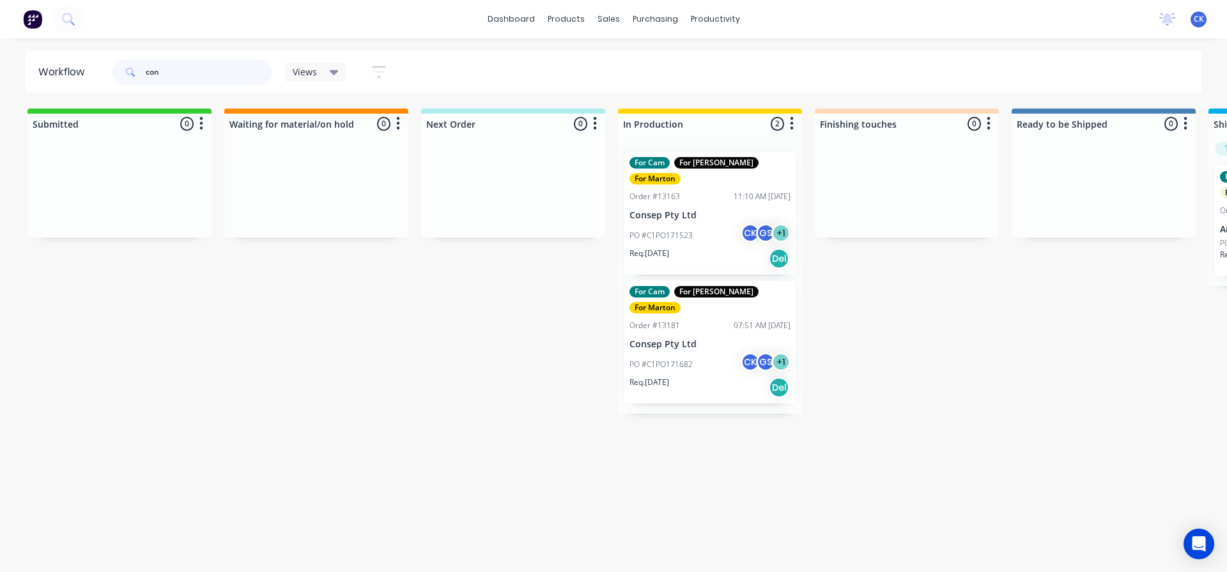
drag, startPoint x: 159, startPoint y: 69, endPoint x: 41, endPoint y: 69, distance: 118.2
click at [41, 69] on header "Workflow con Views Save new view None (Default) edit For Cam edit For Gary edit…" at bounding box center [614, 72] width 1176 height 42
click at [547, 82] on div "Views Save new view None (Default) edit For Cam edit For Gary edit Marton edit …" at bounding box center [656, 72] width 1092 height 38
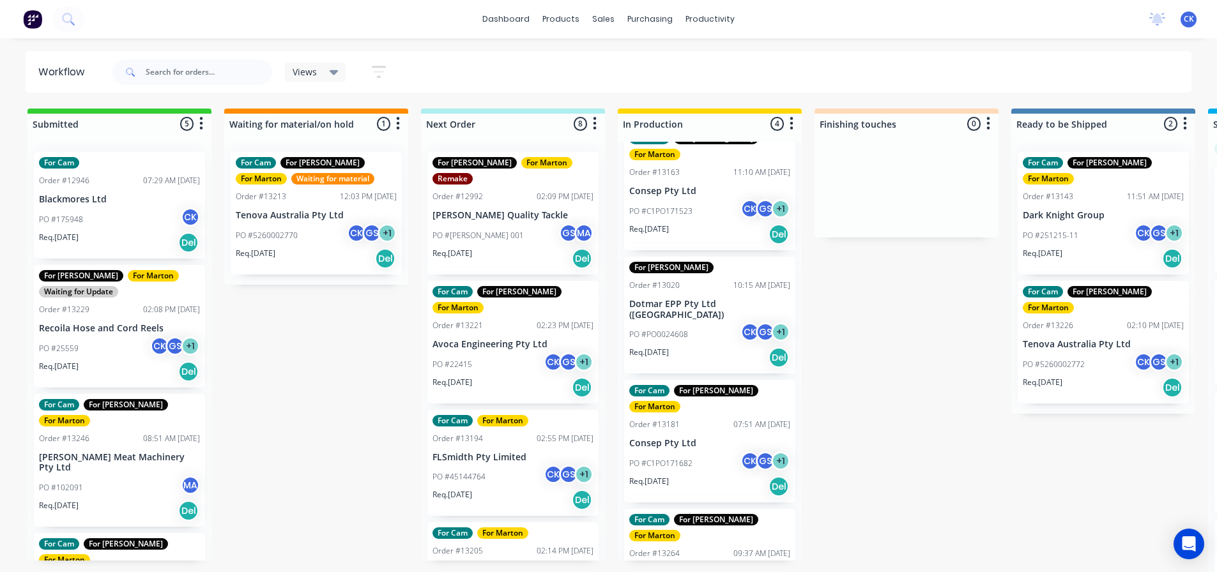
scroll to position [37, 0]
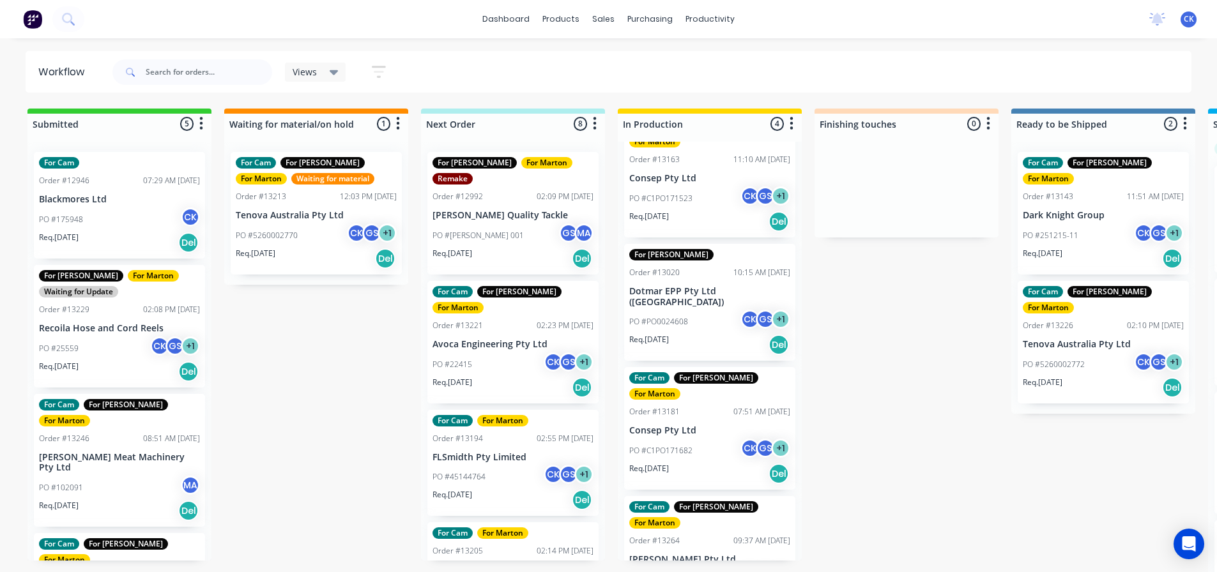
click at [669, 574] on p "PO #860870" at bounding box center [651, 579] width 44 height 11
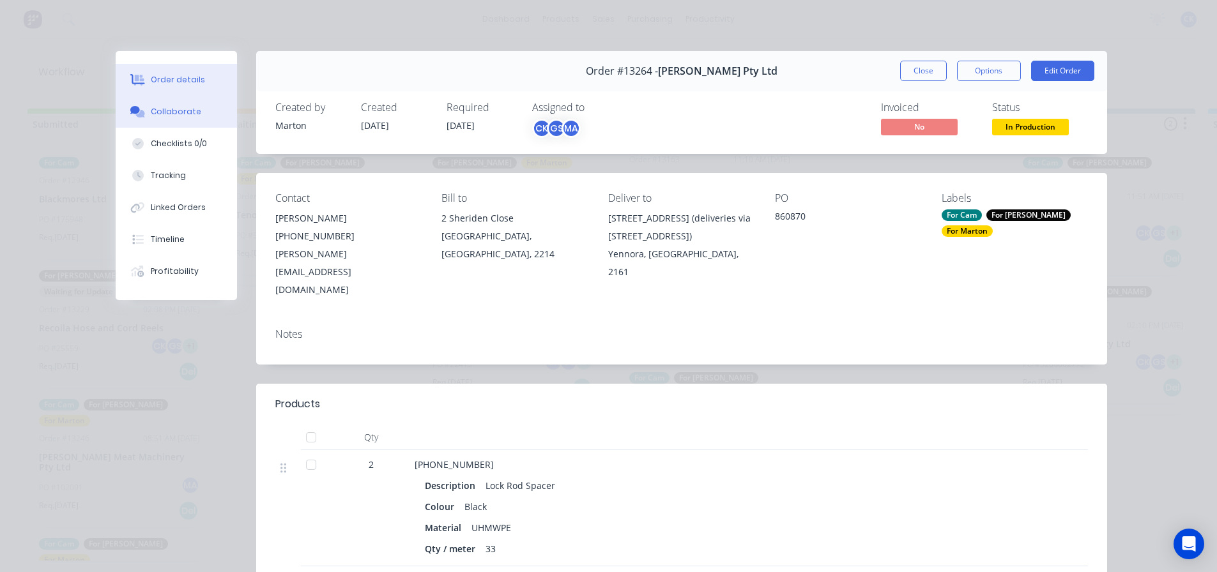
click at [175, 116] on div "Collaborate" at bounding box center [176, 111] width 50 height 11
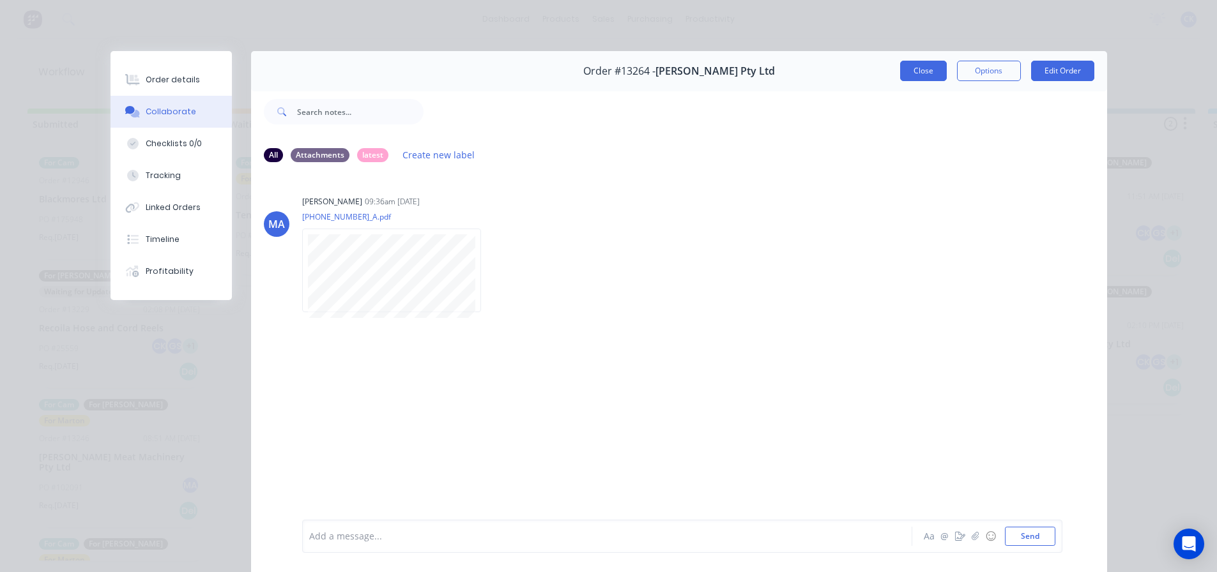
click at [914, 75] on button "Close" at bounding box center [923, 71] width 47 height 20
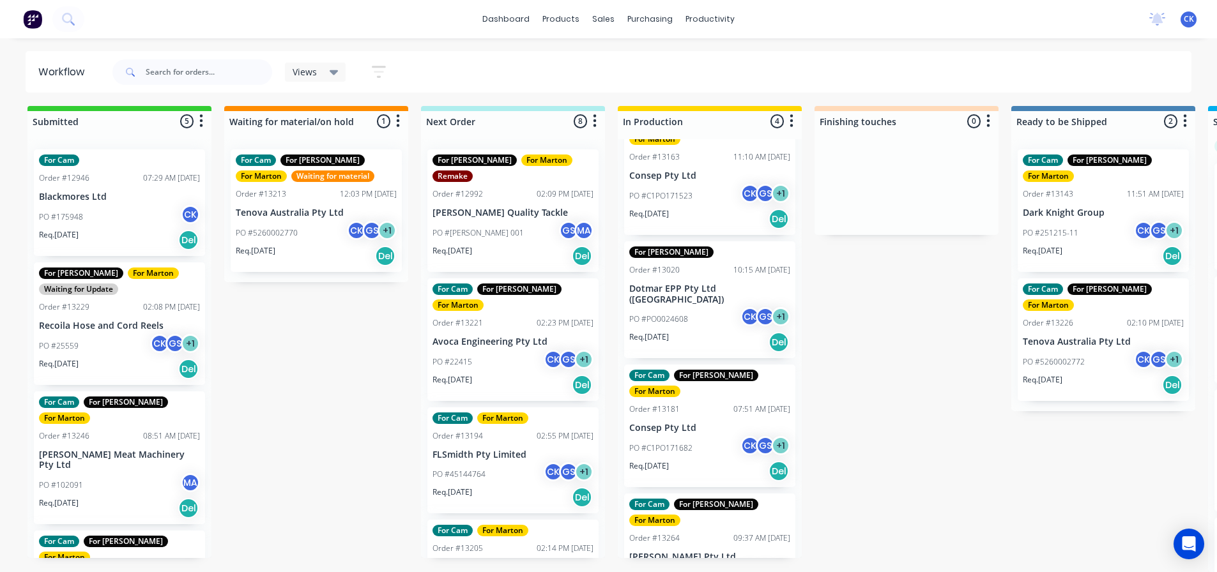
scroll to position [12, 0]
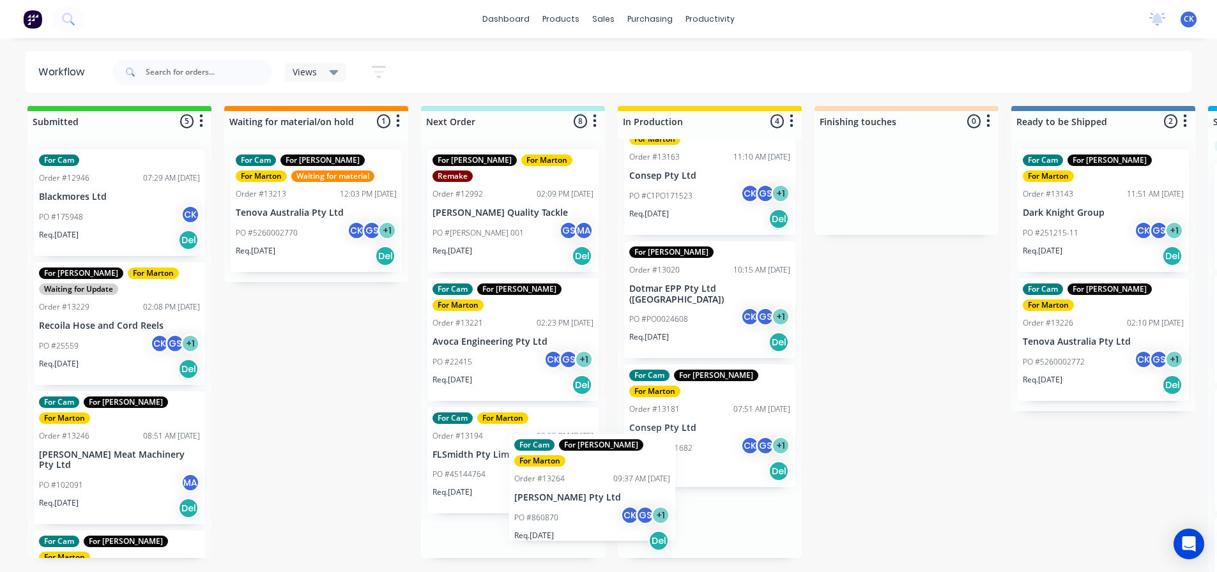
drag, startPoint x: 681, startPoint y: 514, endPoint x: 563, endPoint y: 494, distance: 119.1
click at [565, 505] on div "Submitted 5 Sort By Created date Required date Order number Customer name Most …" at bounding box center [870, 339] width 1760 height 466
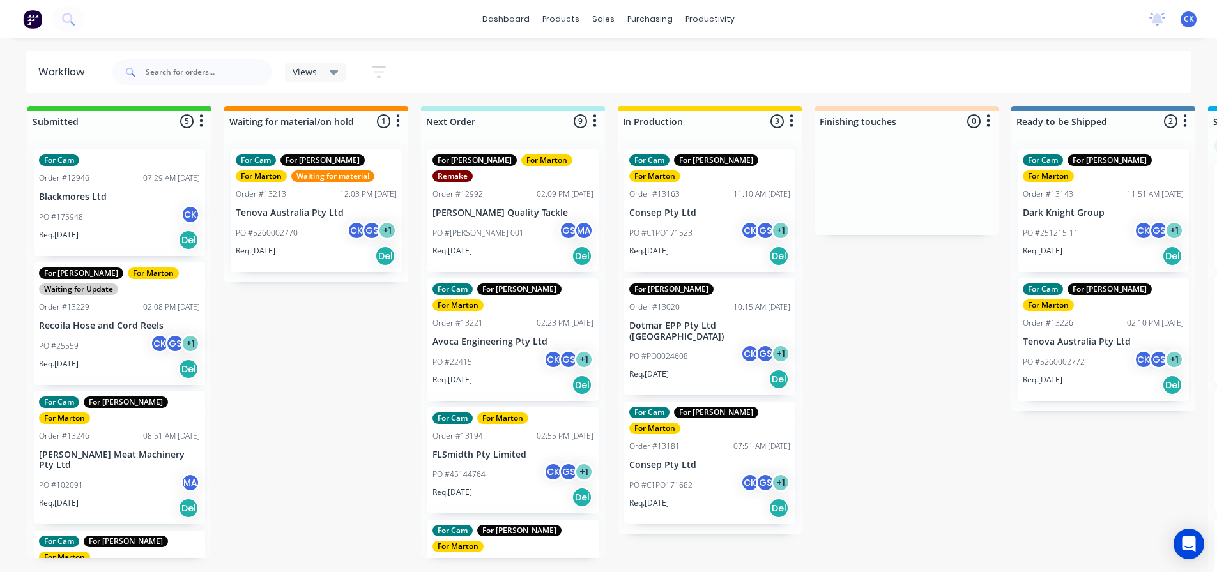
scroll to position [0, 0]
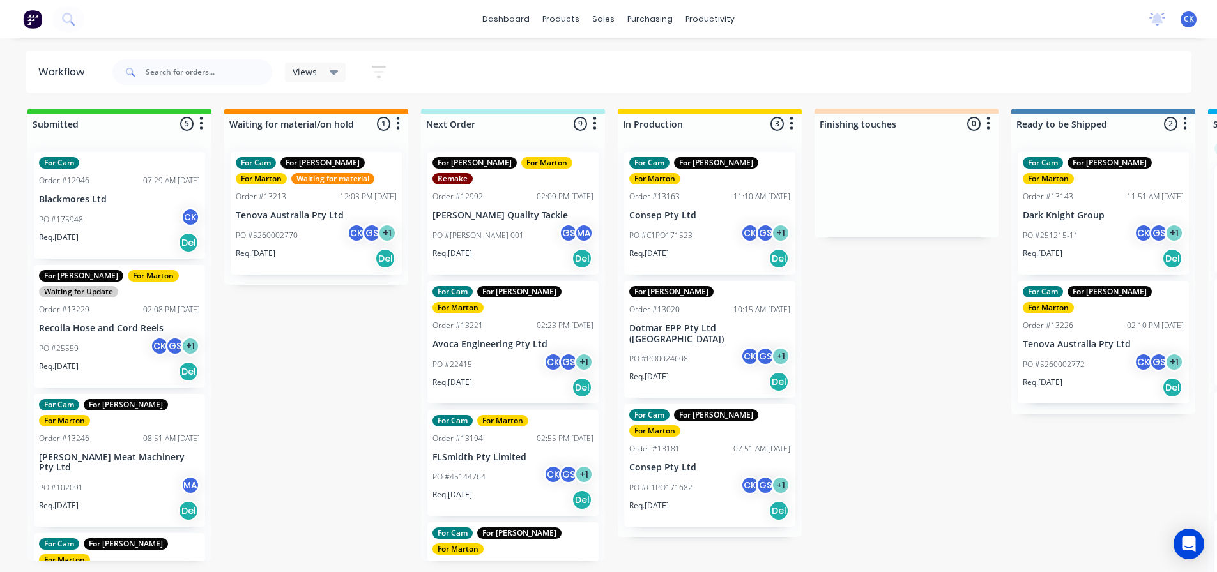
click at [381, 64] on icon "button" at bounding box center [379, 72] width 14 height 16
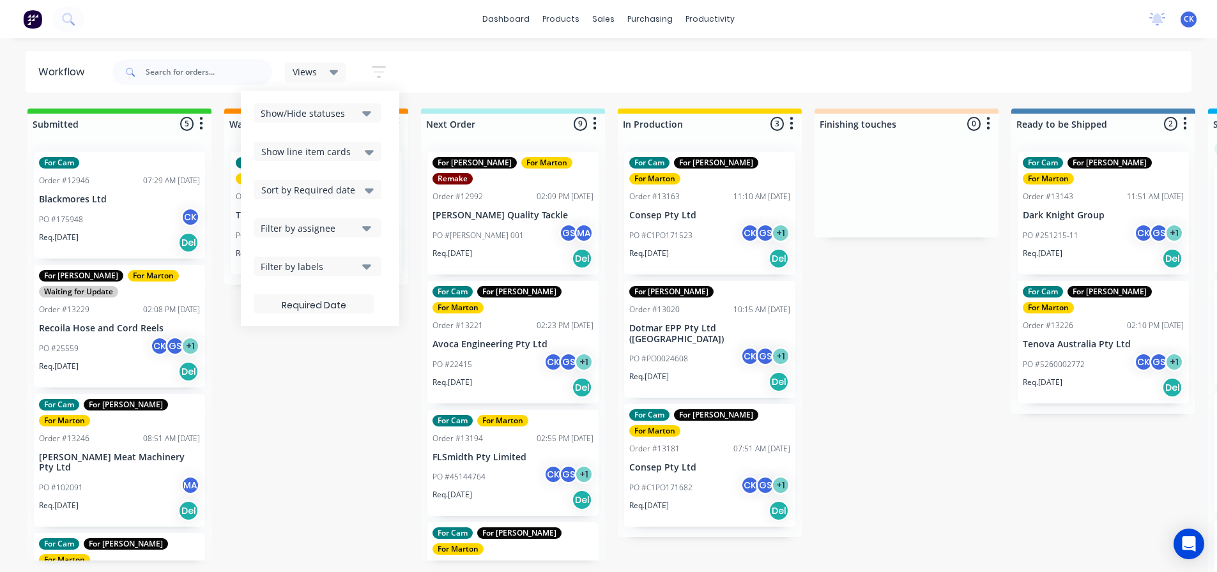
click at [370, 193] on icon at bounding box center [369, 190] width 9 height 5
click at [335, 241] on div "Required date" at bounding box center [318, 240] width 128 height 23
click at [331, 199] on div "Sort by Required date" at bounding box center [318, 189] width 128 height 19
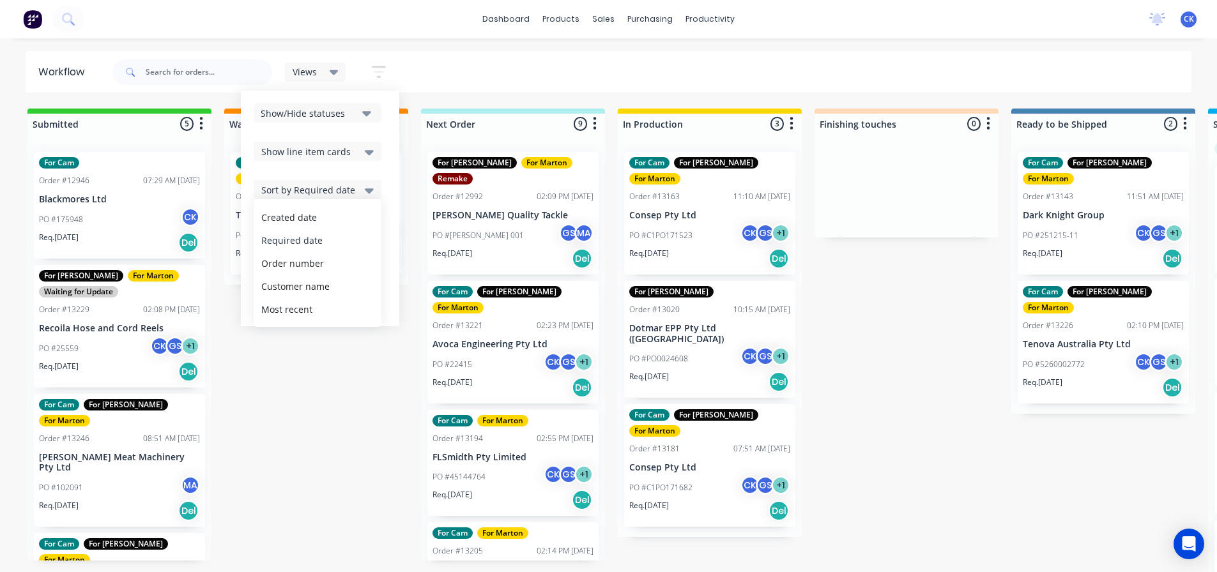
click at [314, 245] on div "Required date" at bounding box center [318, 240] width 128 height 23
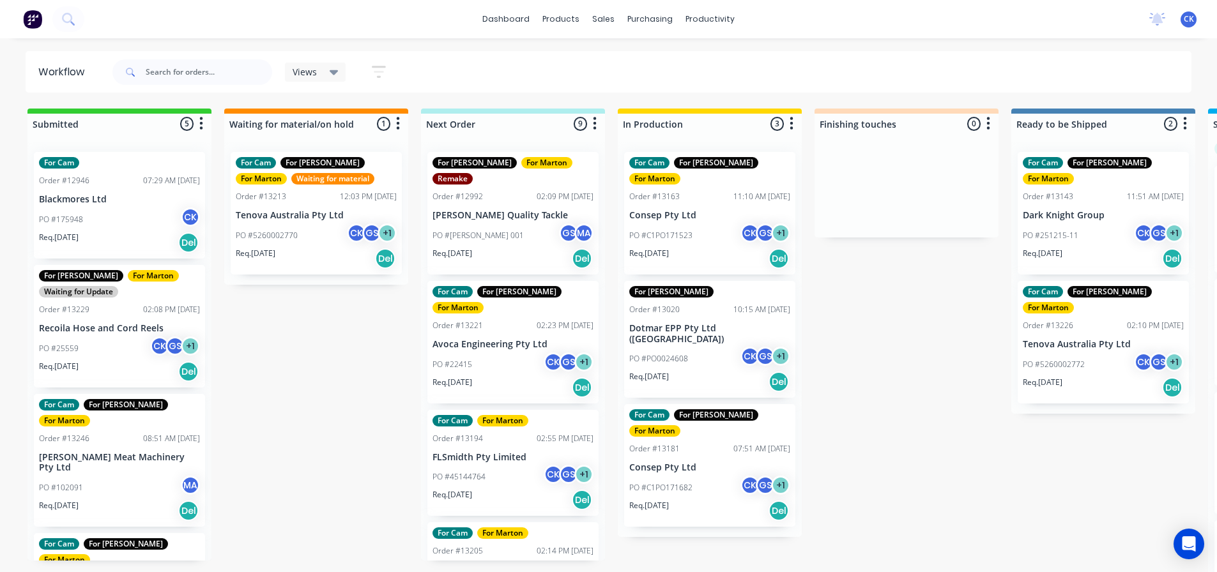
click at [510, 44] on div "dashboard products sales purchasing productivity dashboard products Product Cat…" at bounding box center [608, 248] width 1217 height 496
click at [504, 353] on div "PO #22415 CK GS + 1" at bounding box center [512, 365] width 161 height 24
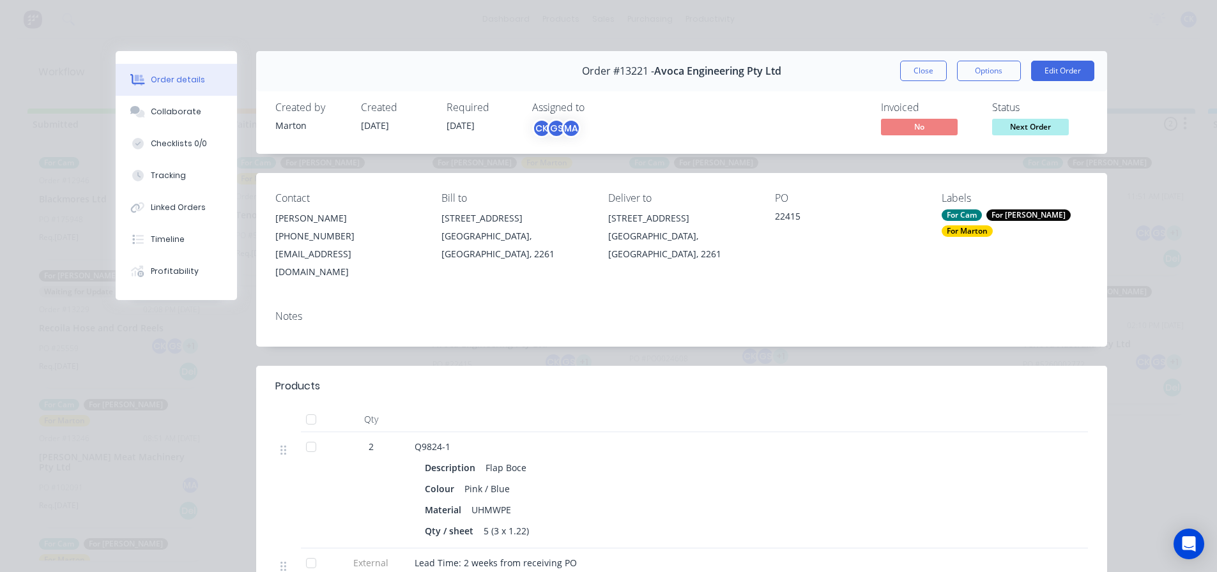
click at [928, 70] on button "Close" at bounding box center [923, 71] width 47 height 20
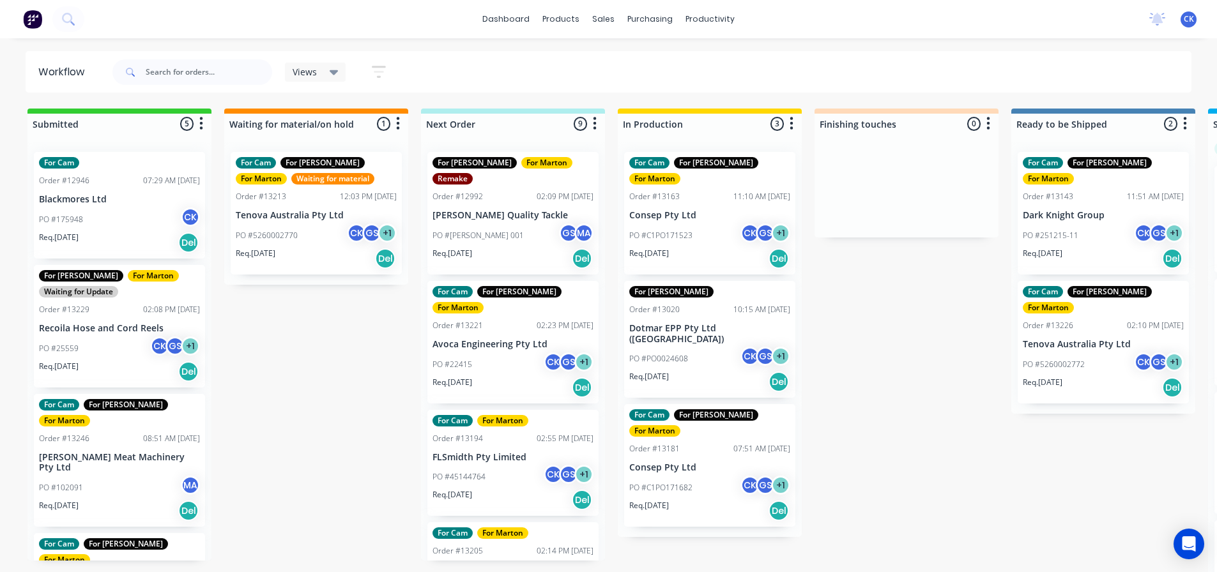
click at [514, 377] on div "Req. 20/08/25 Del" at bounding box center [512, 388] width 161 height 22
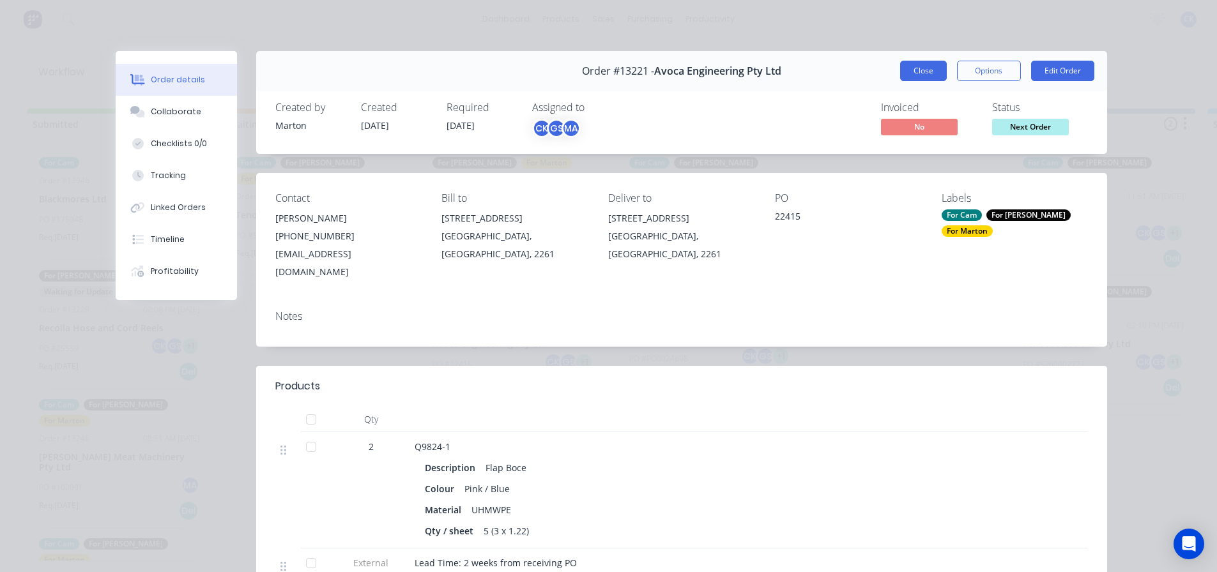
click at [900, 80] on button "Close" at bounding box center [923, 71] width 47 height 20
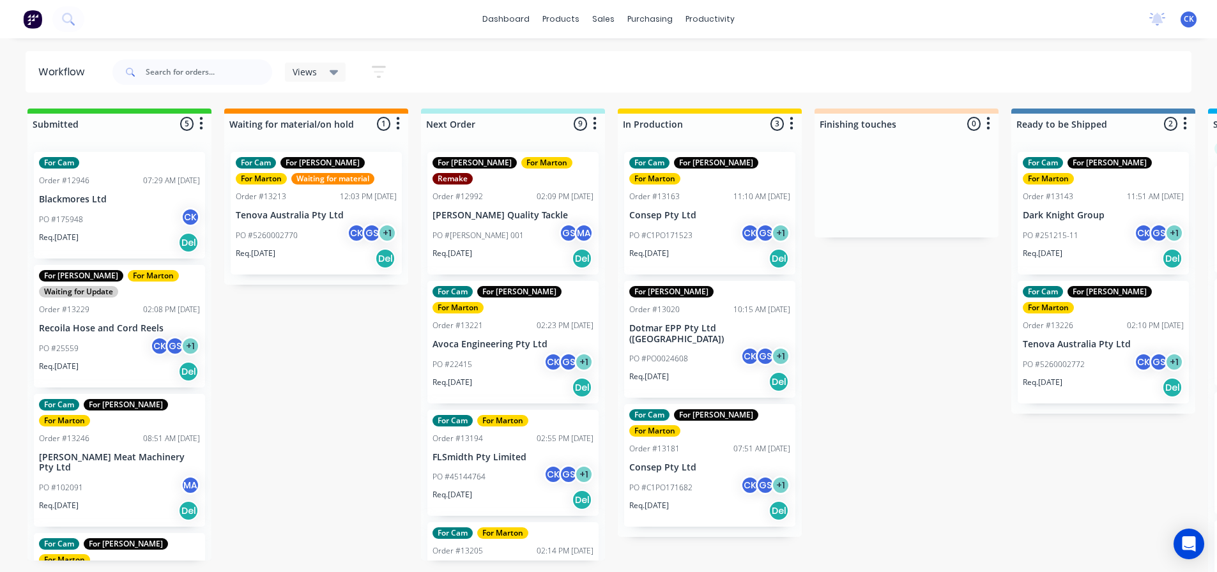
click at [500, 489] on div "Req. 21/08/25 Del" at bounding box center [512, 500] width 161 height 22
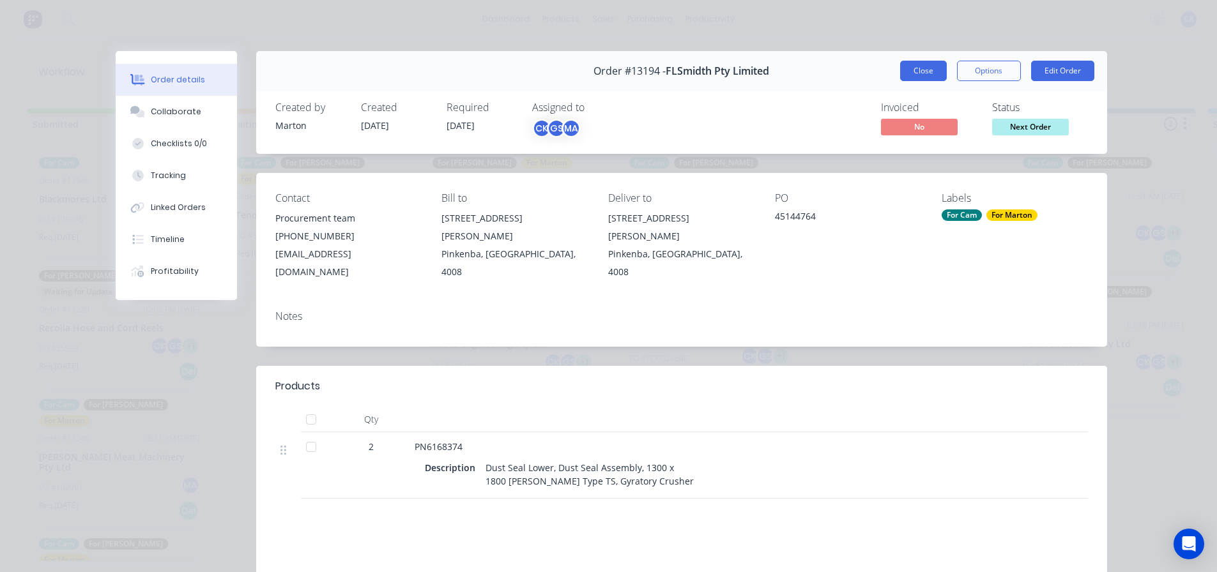
click at [935, 74] on button "Close" at bounding box center [923, 71] width 47 height 20
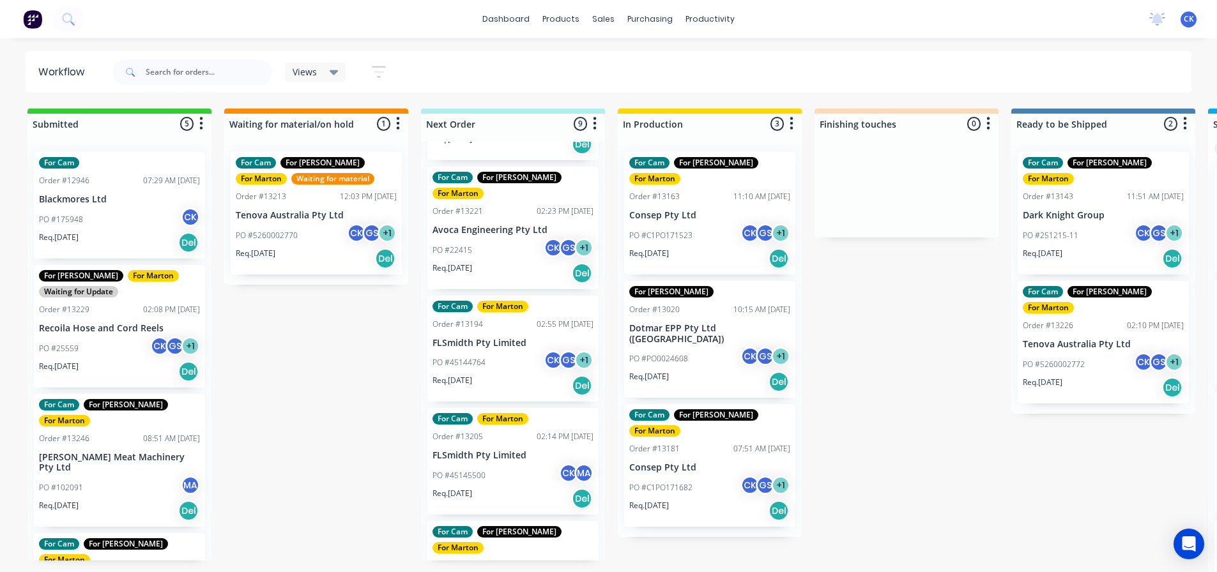
scroll to position [128, 0]
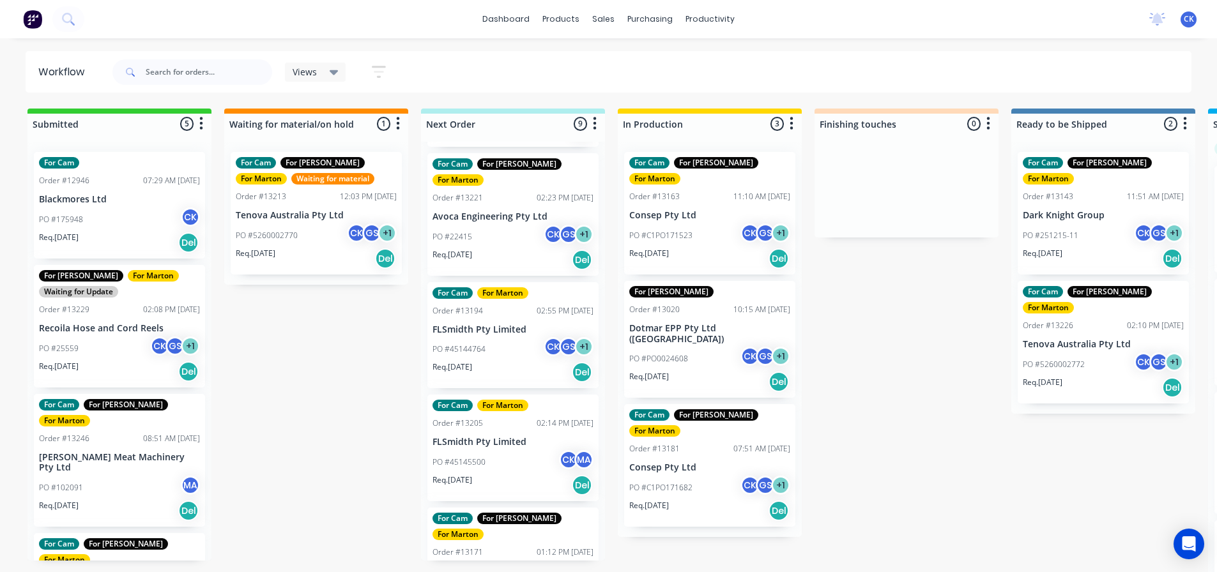
click at [510, 475] on div "Req. 30/08/25 Del" at bounding box center [512, 486] width 161 height 22
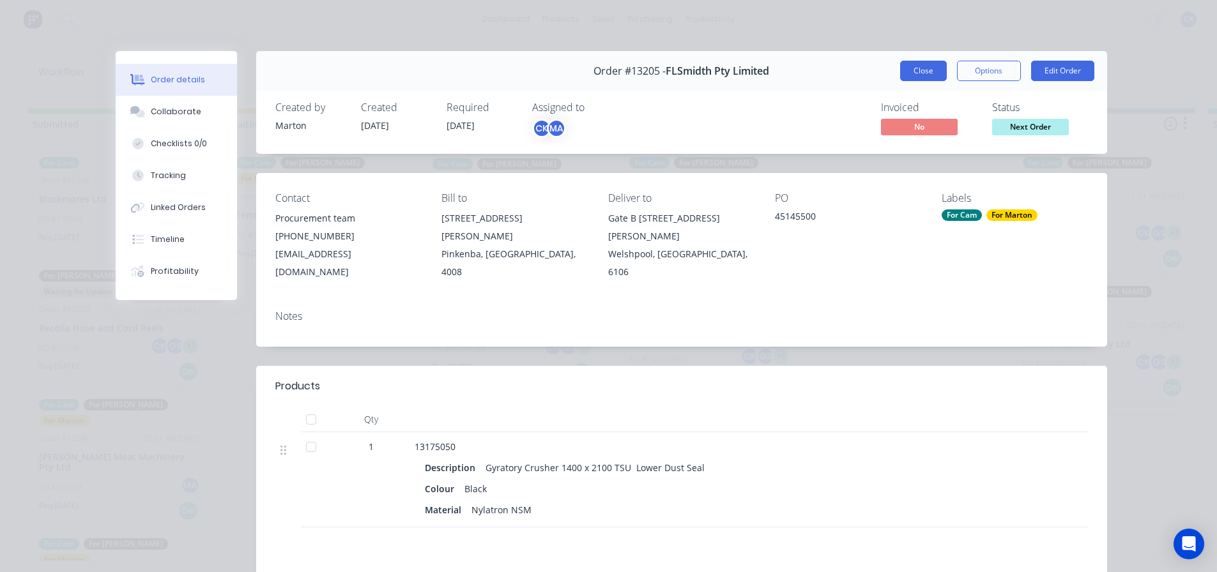
click at [915, 72] on button "Close" at bounding box center [923, 71] width 47 height 20
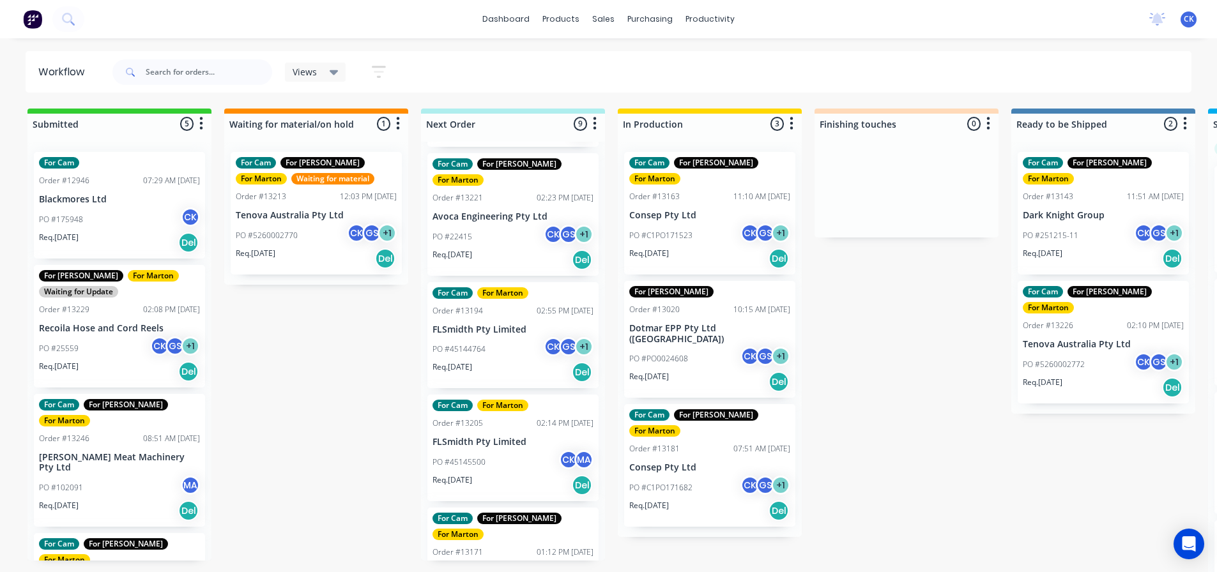
click at [703, 224] on div "PO #C1PO171523 CK GS + 1" at bounding box center [709, 236] width 161 height 24
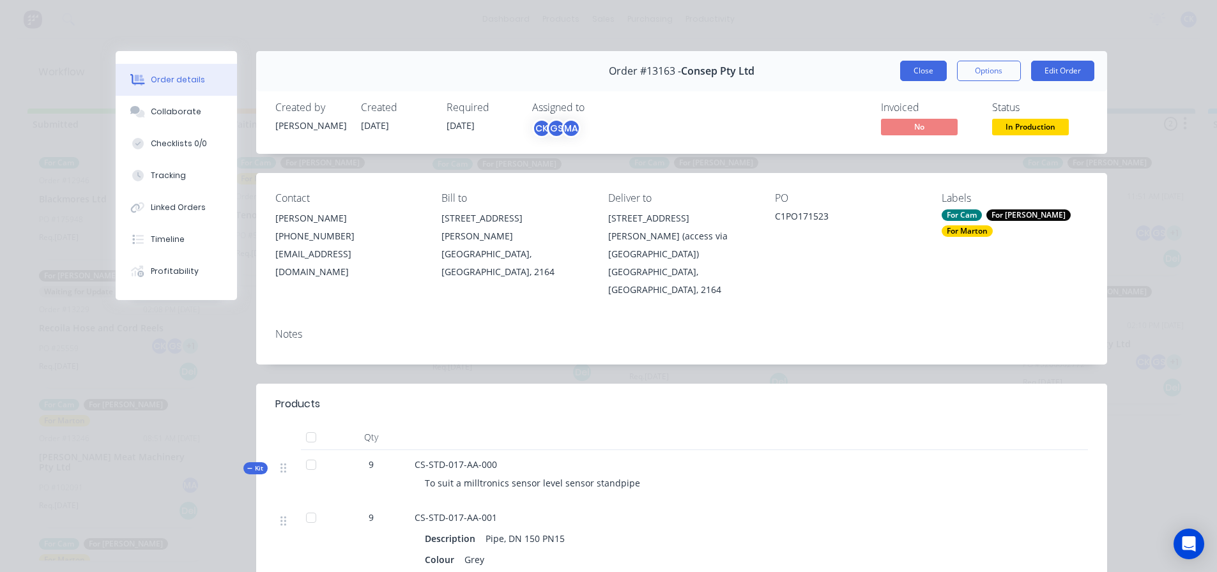
click at [912, 71] on button "Close" at bounding box center [923, 71] width 47 height 20
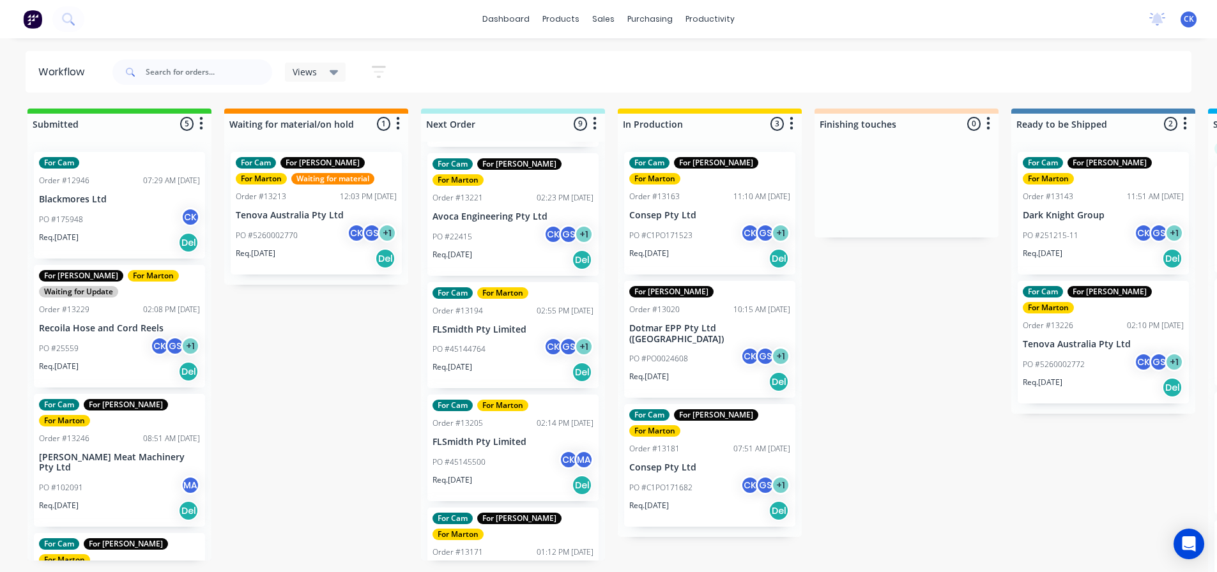
click at [688, 500] on div "Req. 04/09/25 Del" at bounding box center [709, 511] width 161 height 22
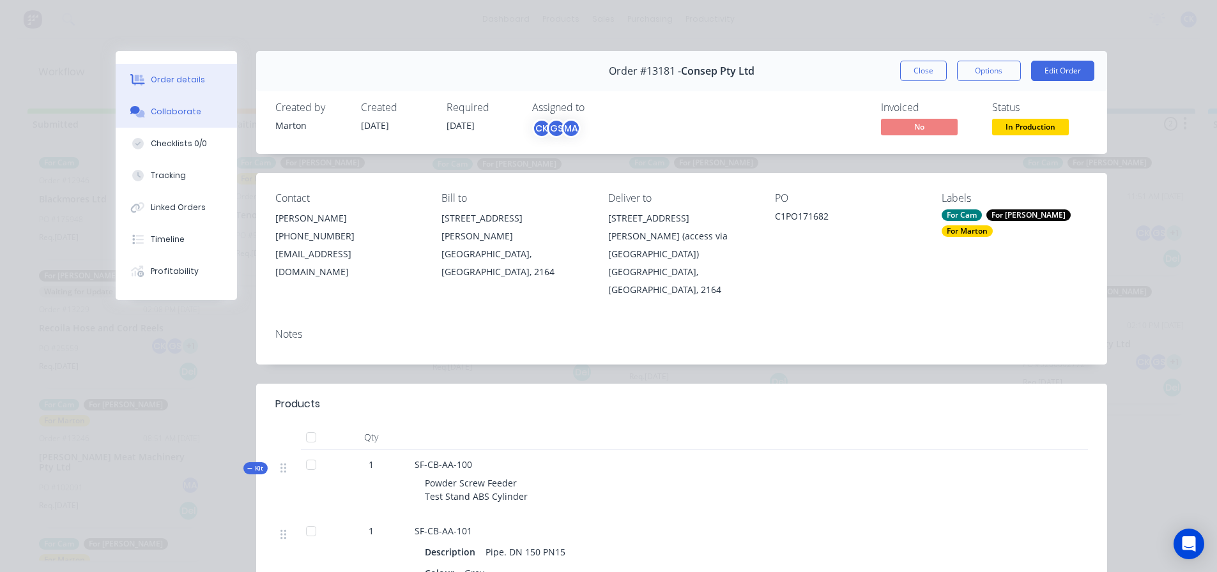
click at [159, 109] on div "Collaborate" at bounding box center [176, 111] width 50 height 11
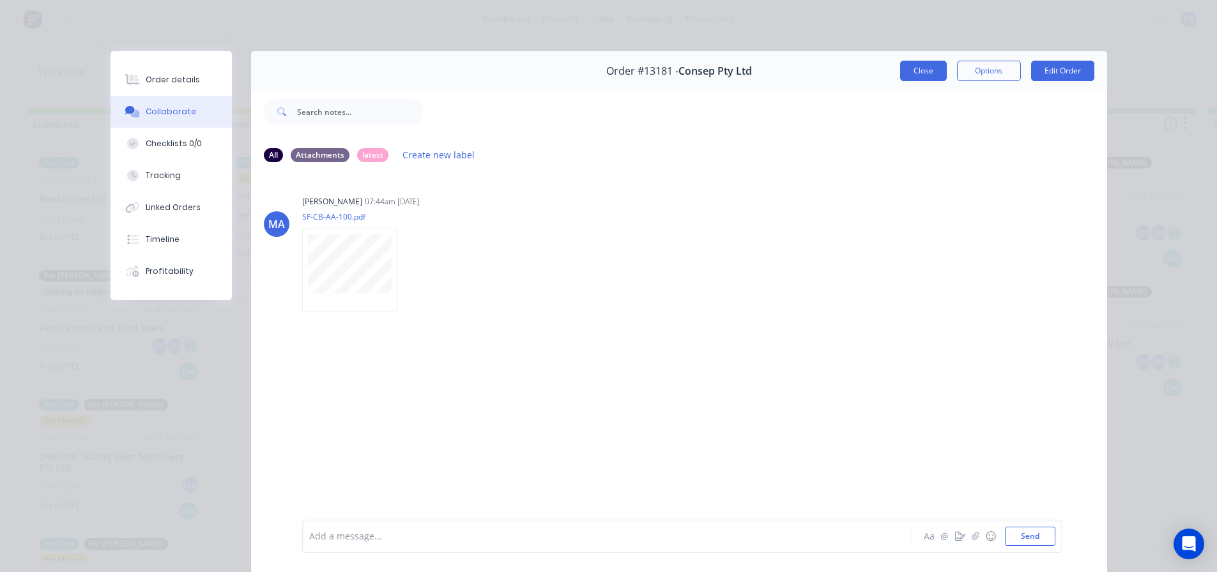
click at [907, 68] on button "Close" at bounding box center [923, 71] width 47 height 20
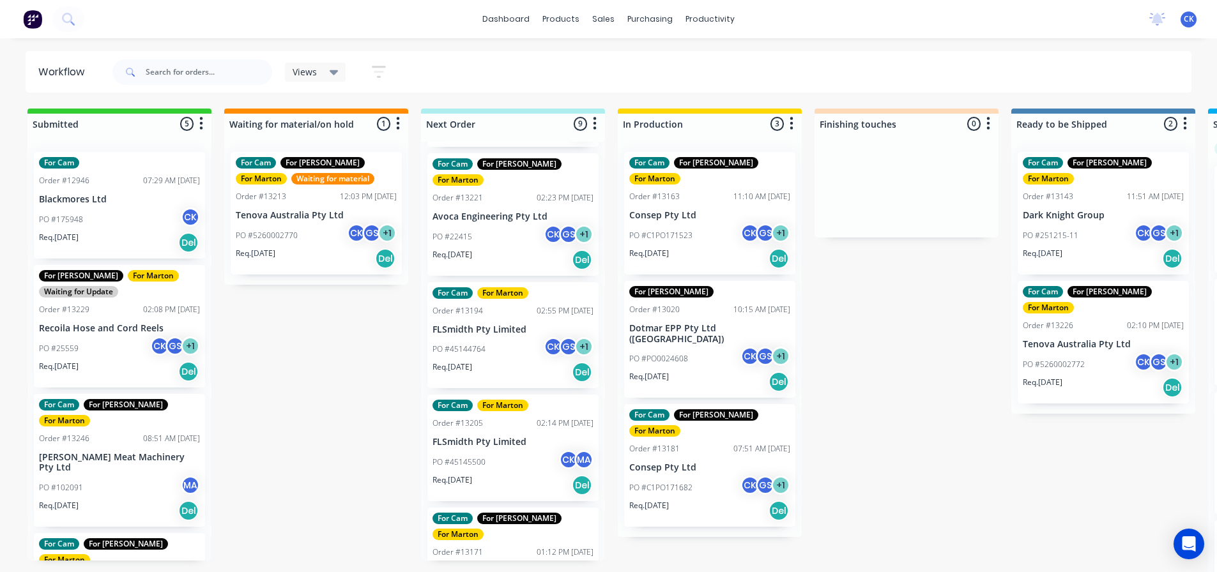
click at [655, 463] on p "Consep Pty Ltd" at bounding box center [709, 468] width 161 height 11
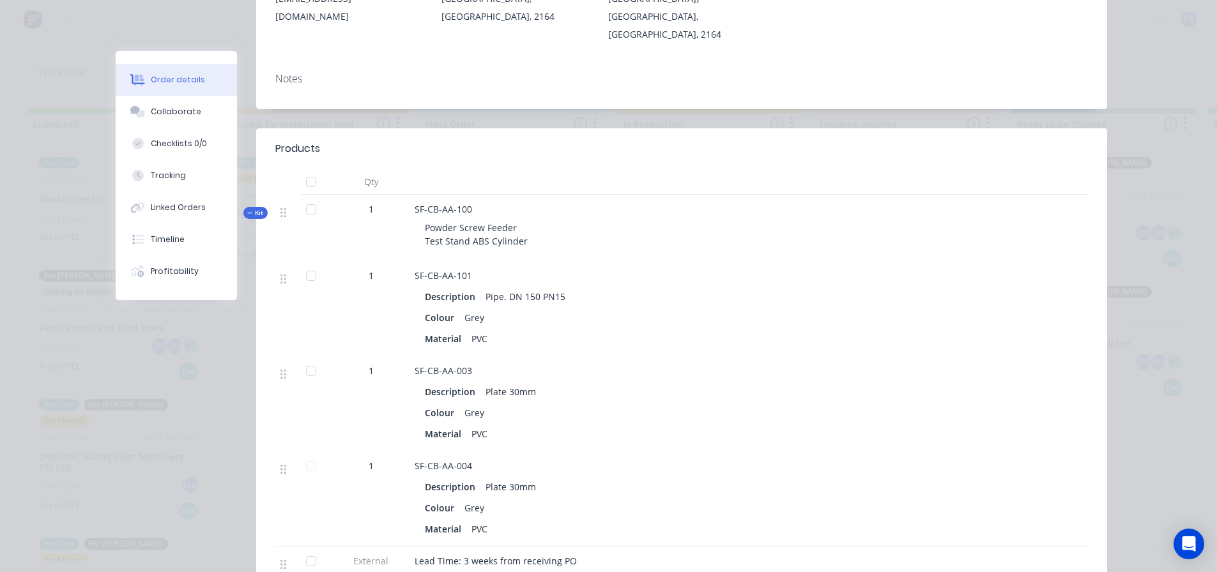
scroll to position [0, 0]
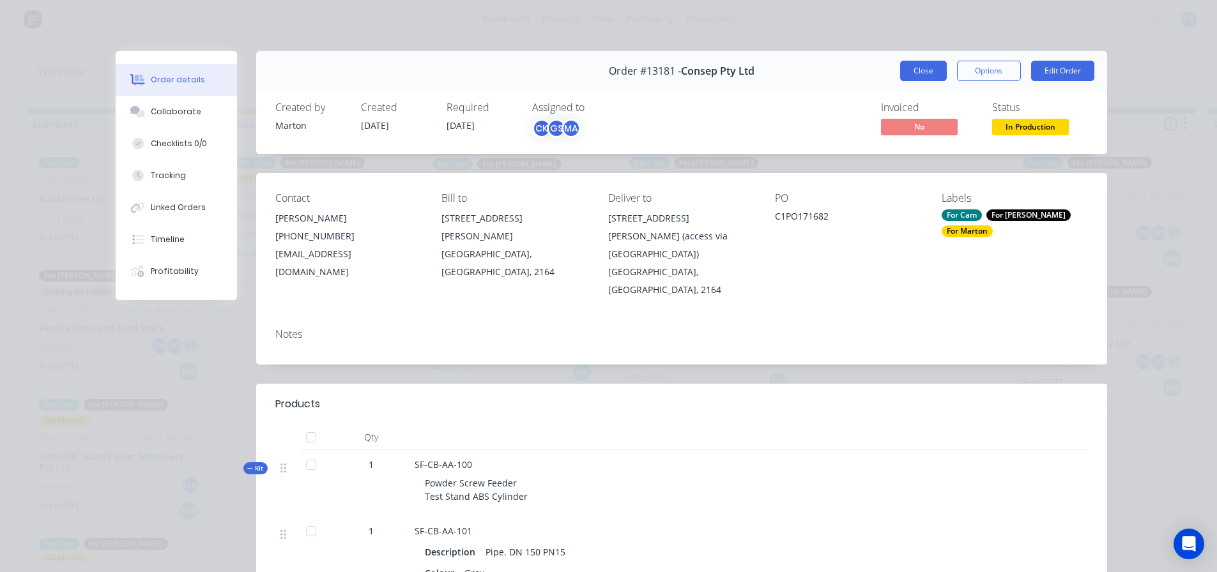
click at [908, 68] on button "Close" at bounding box center [923, 71] width 47 height 20
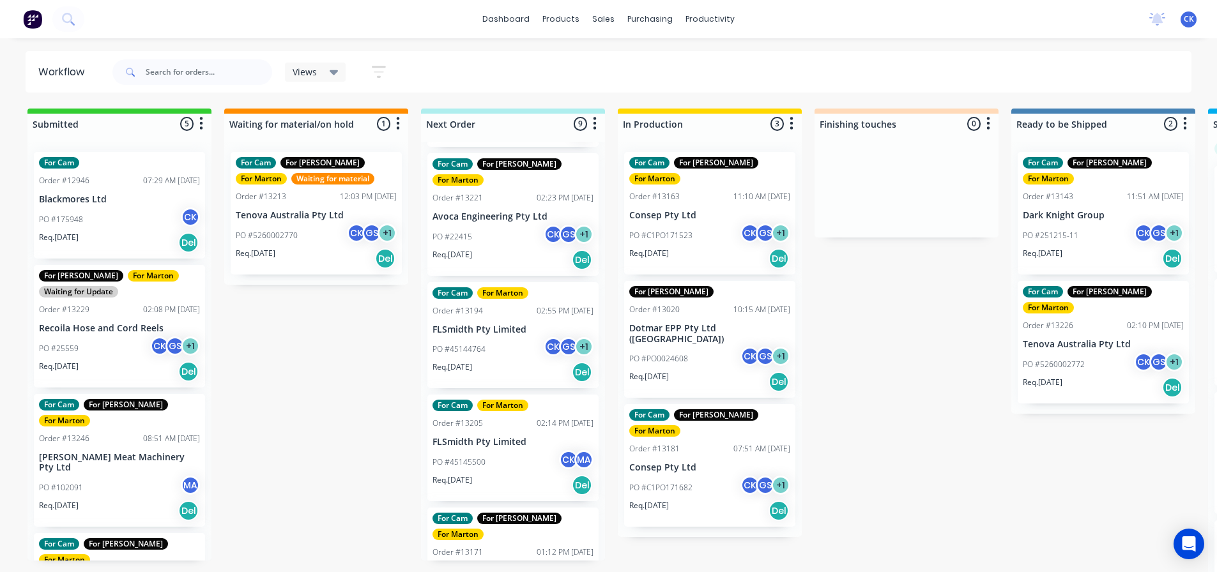
click at [511, 337] on div "PO #45144764 CK GS + 1" at bounding box center [512, 349] width 161 height 24
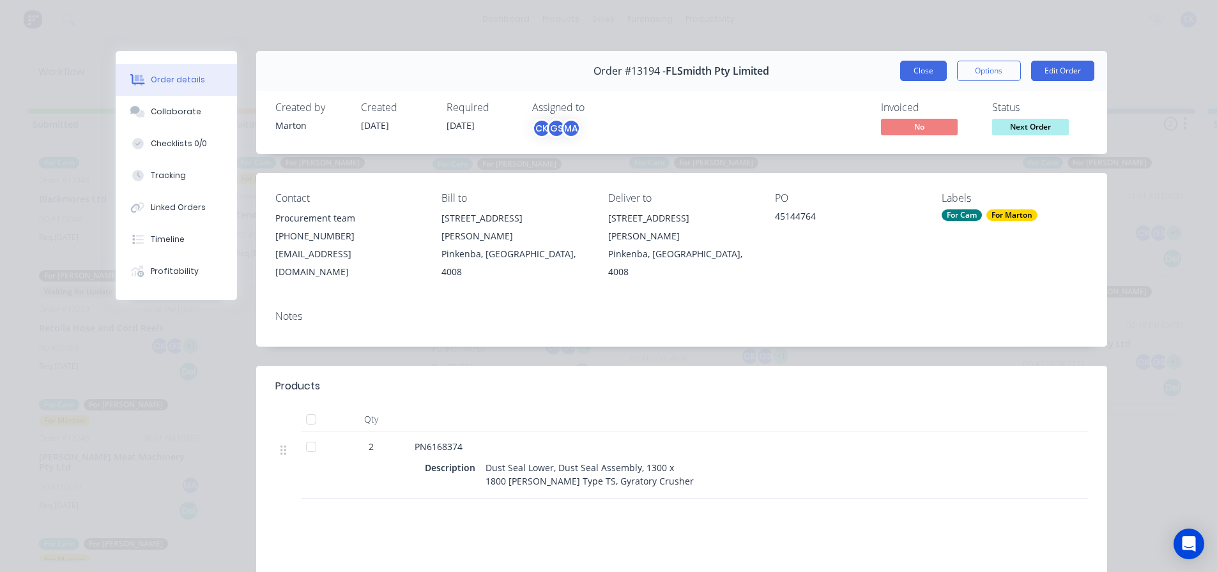
click at [928, 74] on button "Close" at bounding box center [923, 71] width 47 height 20
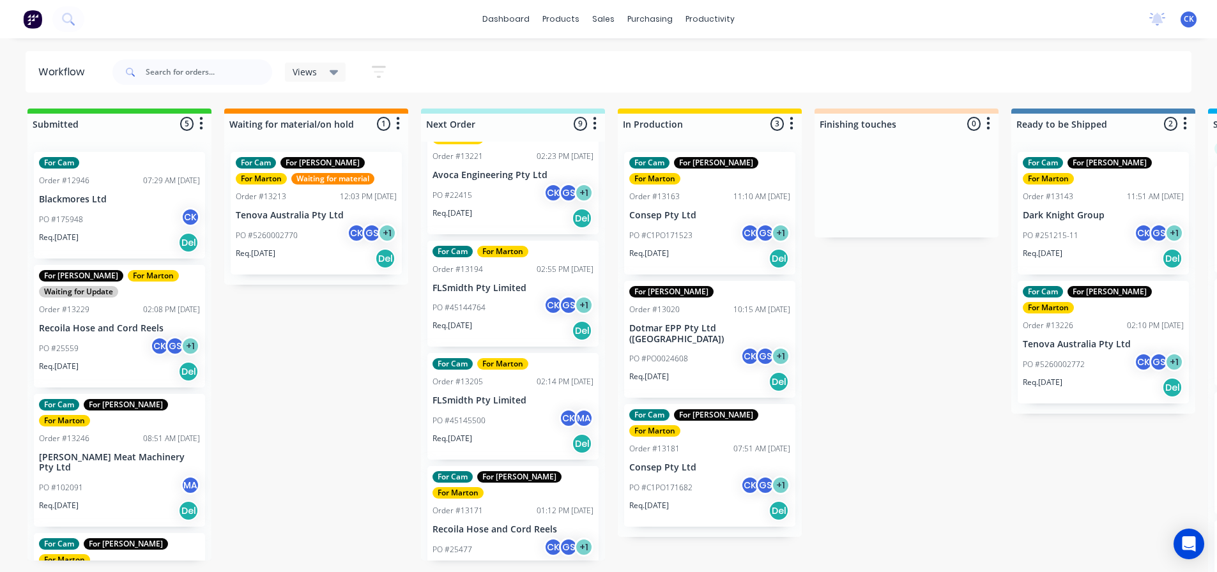
scroll to position [192, 0]
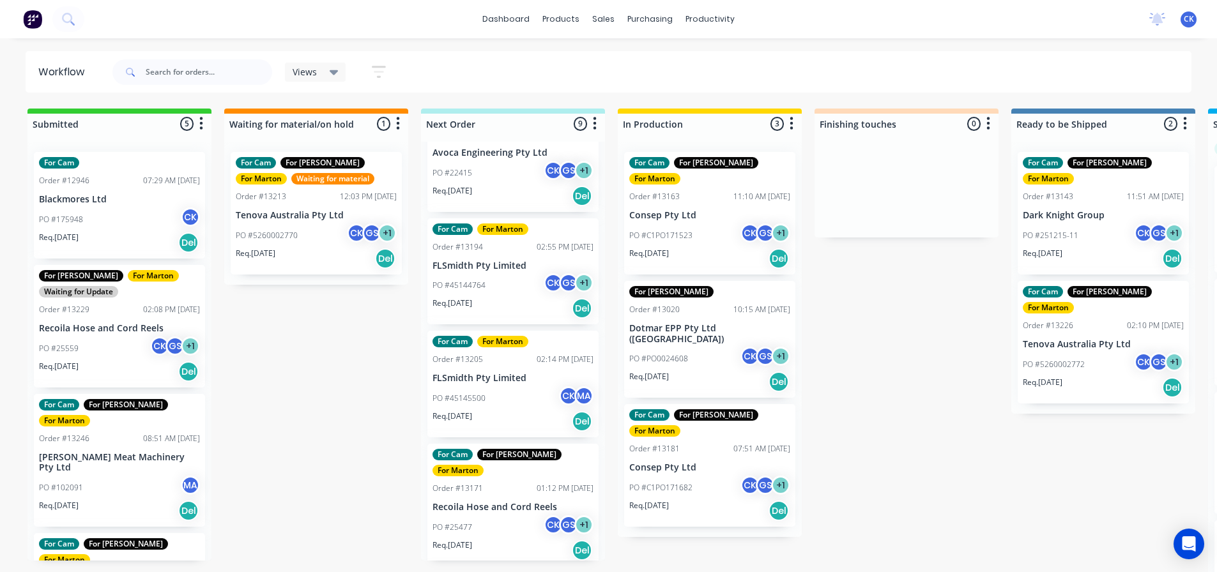
click at [519, 411] on div "Req. 30/08/25 Del" at bounding box center [512, 422] width 161 height 22
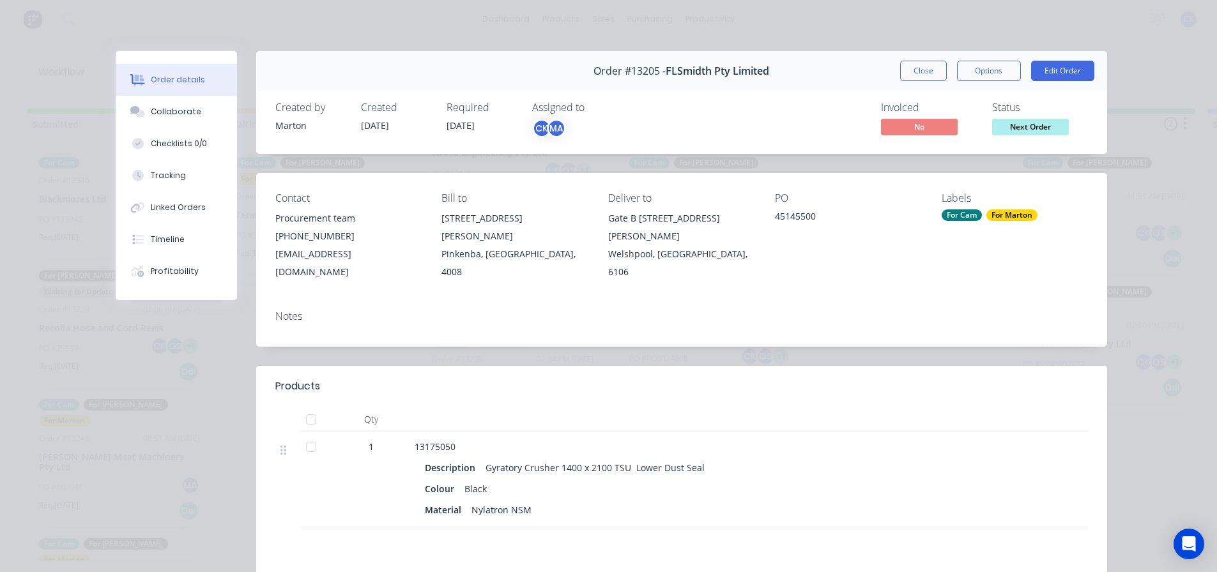
click at [935, 79] on button "Close" at bounding box center [923, 71] width 47 height 20
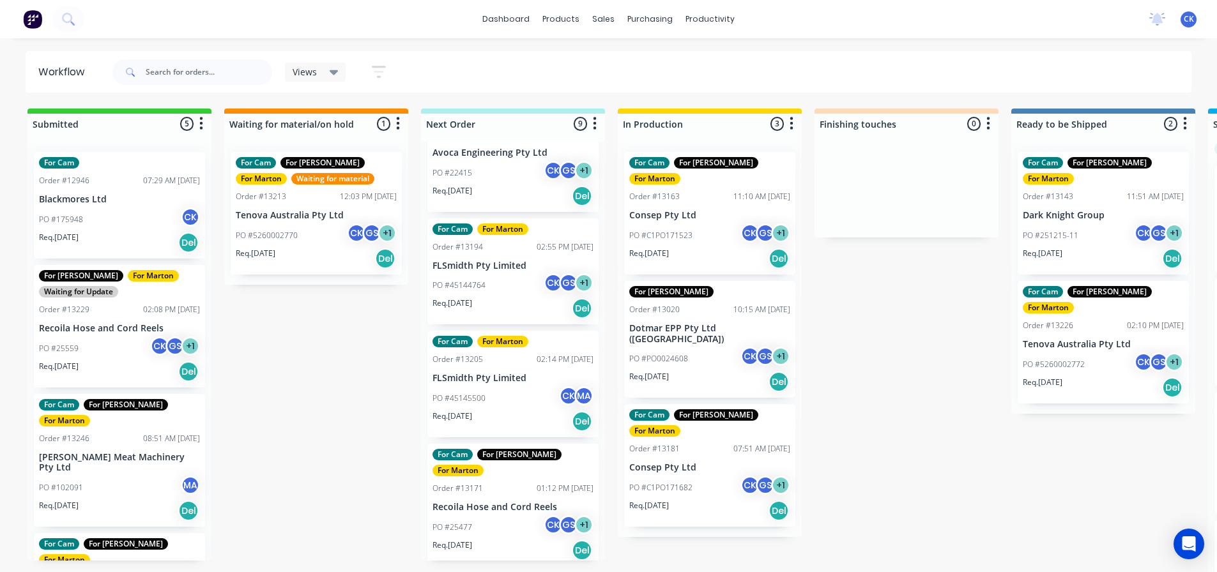
click at [501, 516] on div "PO #25477 CK GS + 1" at bounding box center [512, 528] width 161 height 24
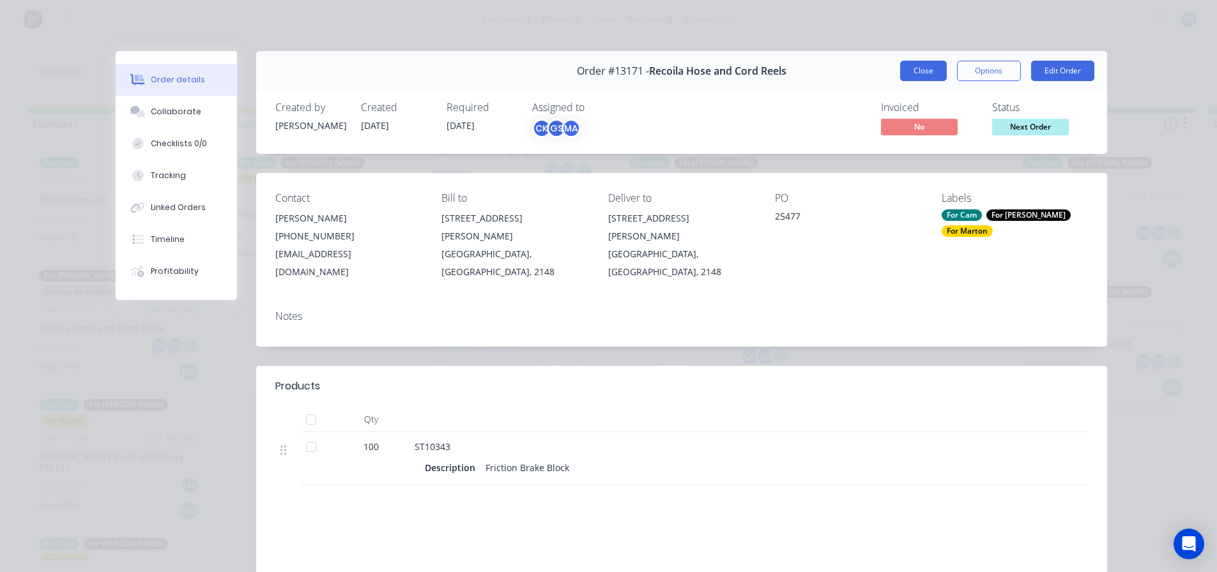
click at [931, 68] on button "Close" at bounding box center [923, 71] width 47 height 20
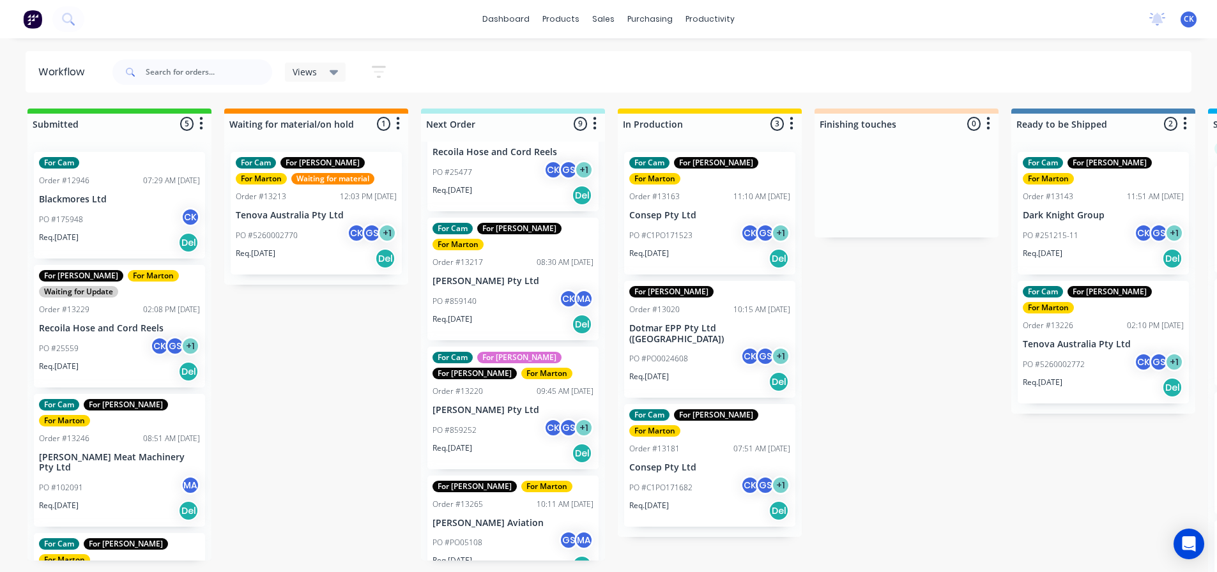
scroll to position [575, 0]
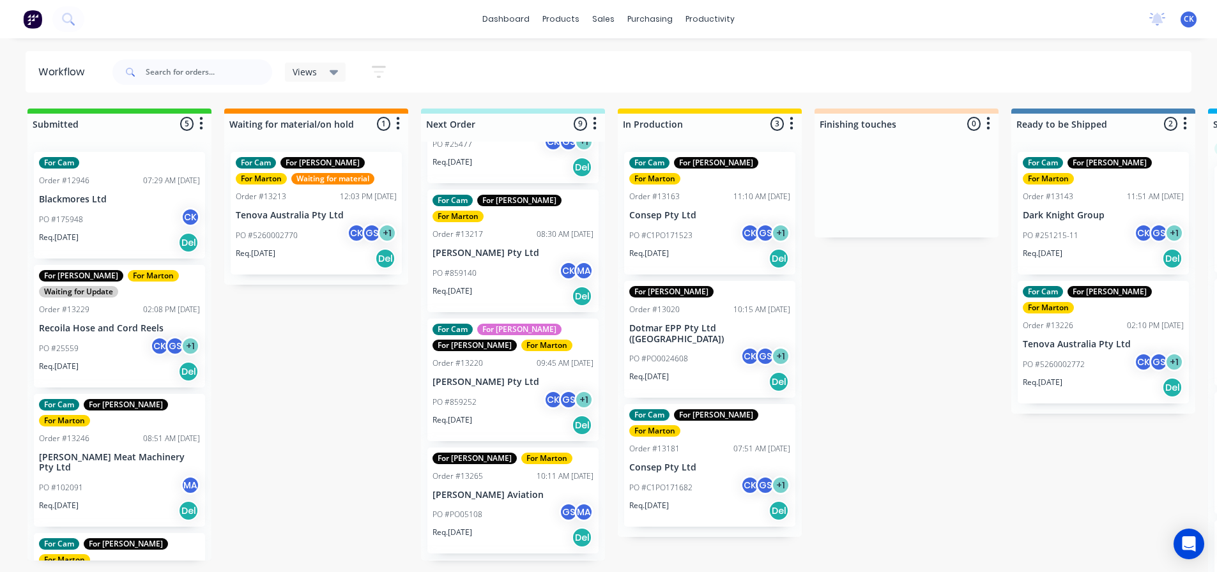
click at [1090, 377] on div "Req. 01/09/25 Del" at bounding box center [1103, 388] width 161 height 22
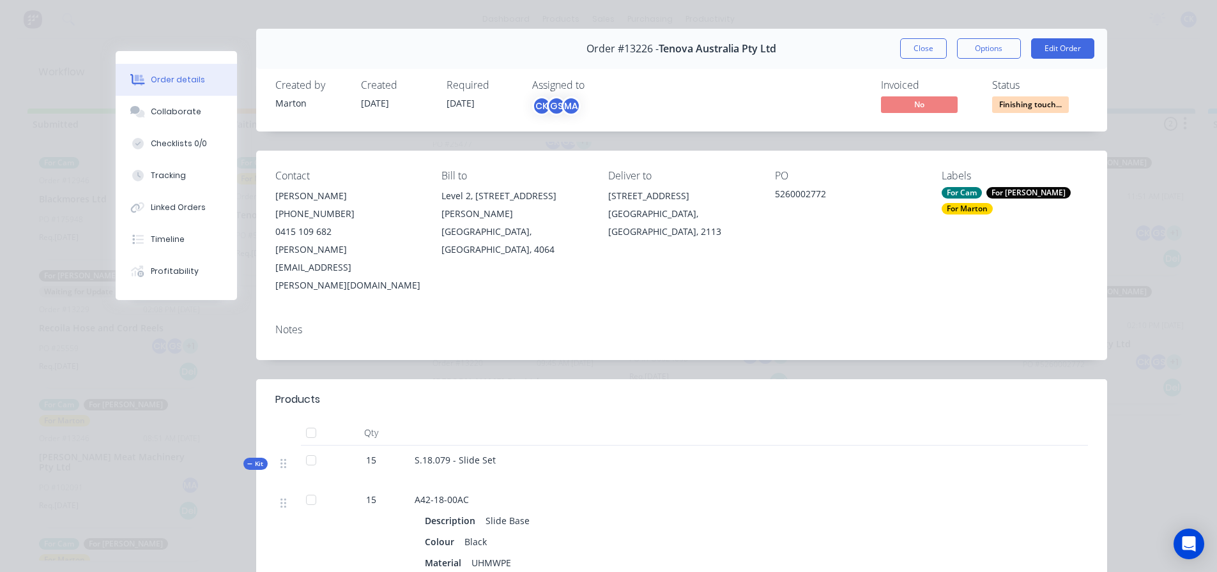
scroll to position [0, 0]
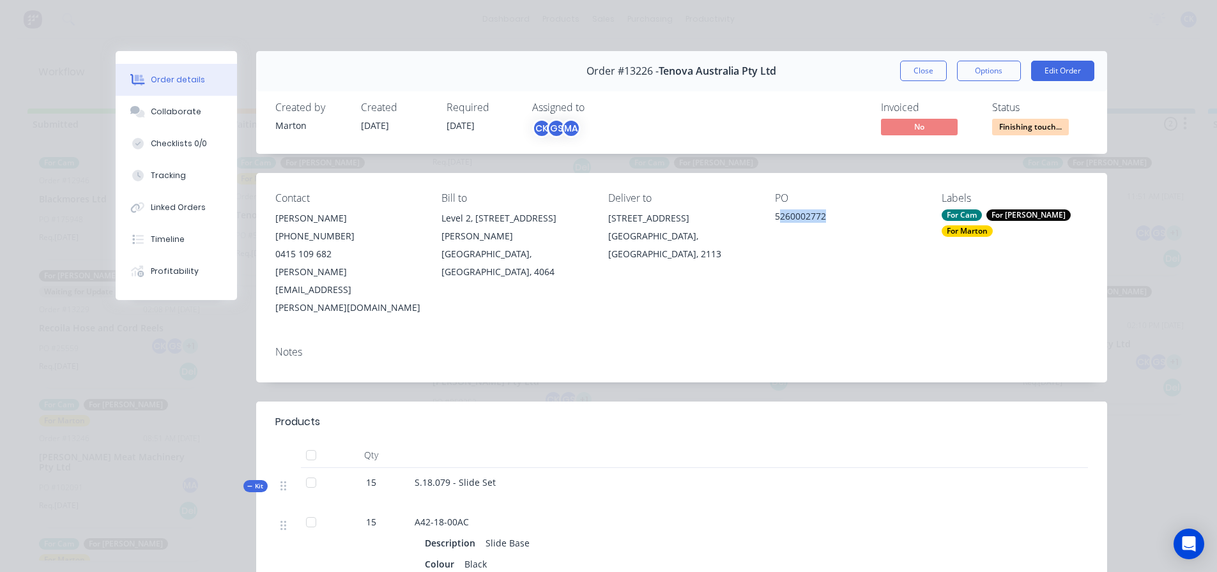
drag, startPoint x: 773, startPoint y: 218, endPoint x: 834, endPoint y: 218, distance: 60.7
click at [835, 221] on div "5260002772" at bounding box center [848, 219] width 146 height 18
click at [834, 218] on div "5260002772" at bounding box center [848, 219] width 146 height 18
drag, startPoint x: 831, startPoint y: 217, endPoint x: 778, endPoint y: 217, distance: 53.0
click at [778, 217] on div "5260002772" at bounding box center [848, 219] width 146 height 18
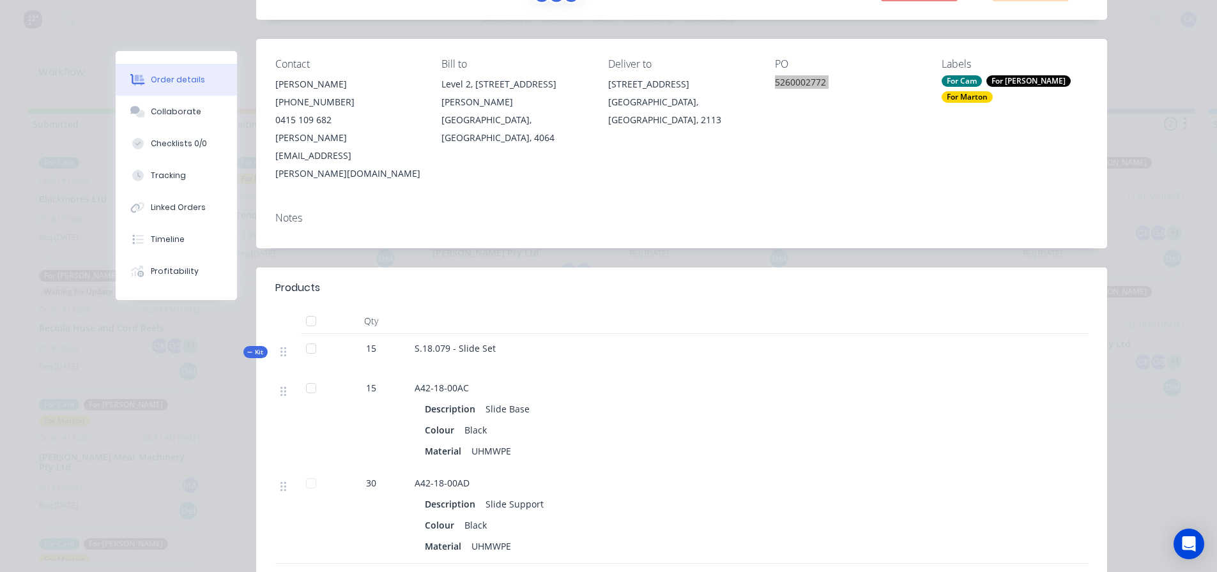
scroll to position [192, 0]
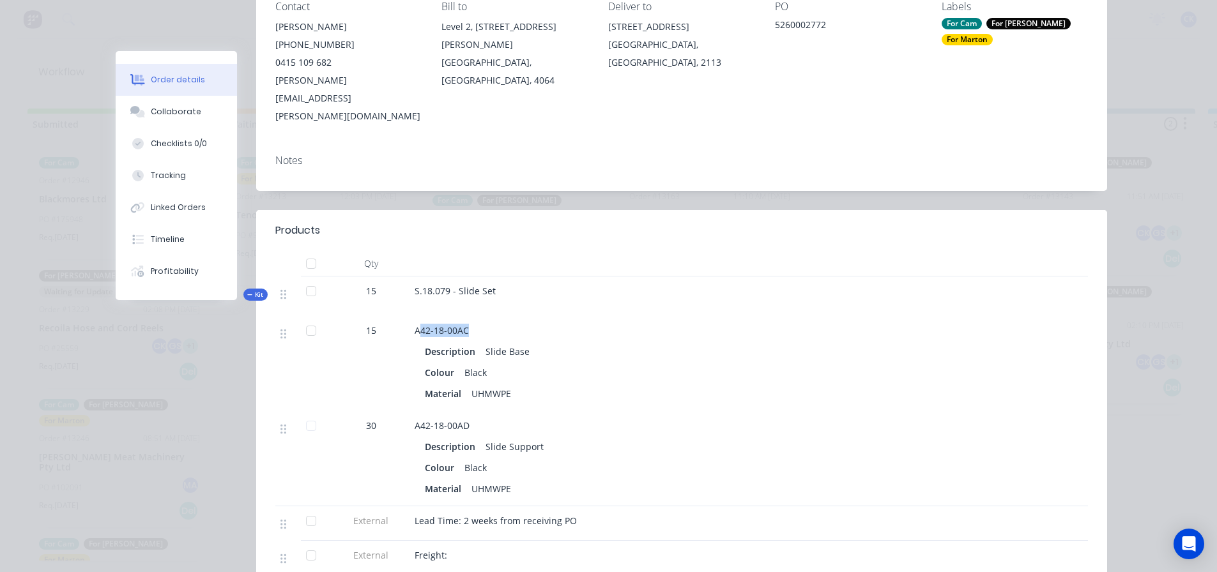
drag, startPoint x: 468, startPoint y: 296, endPoint x: 420, endPoint y: 328, distance: 57.6
click at [415, 324] on div "A42-18-00AC" at bounding box center [665, 330] width 501 height 13
drag, startPoint x: 466, startPoint y: 391, endPoint x: 408, endPoint y: 395, distance: 58.3
click at [409, 411] on div "A42-18-00AD Description Slide Support Colour Black Material UHMWPE" at bounding box center [664, 458] width 511 height 95
copy span "A42-18-00AD"
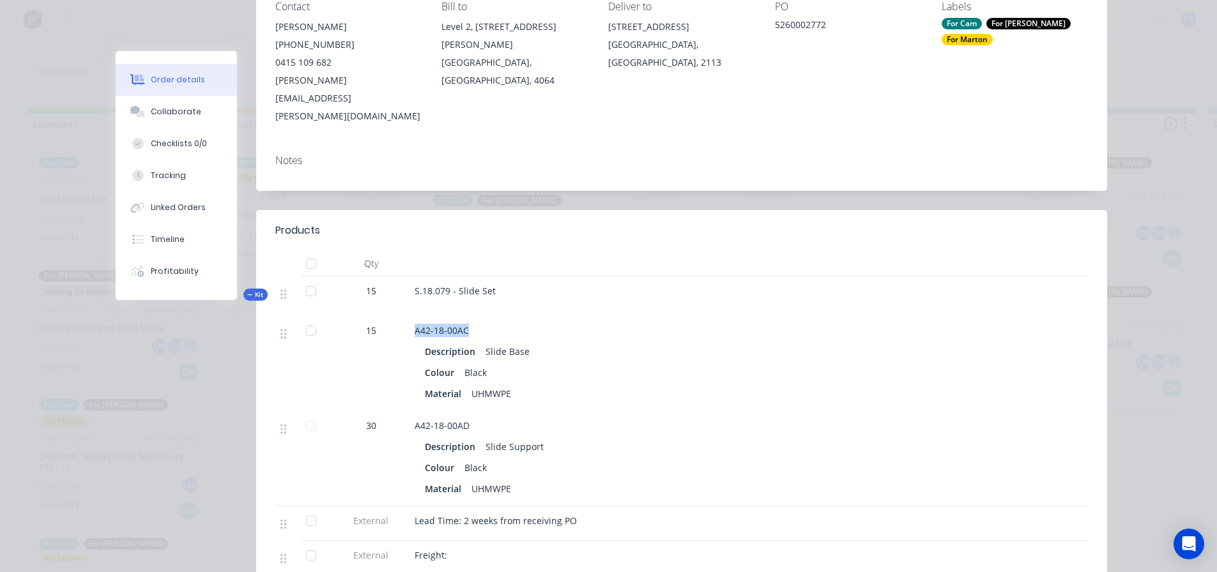
drag, startPoint x: 468, startPoint y: 294, endPoint x: 403, endPoint y: 291, distance: 64.6
click at [409, 316] on div "A42-18-00AC Description Slide Base Colour Black Material UHMWPE" at bounding box center [664, 363] width 511 height 95
copy span "A42-18-00AC"
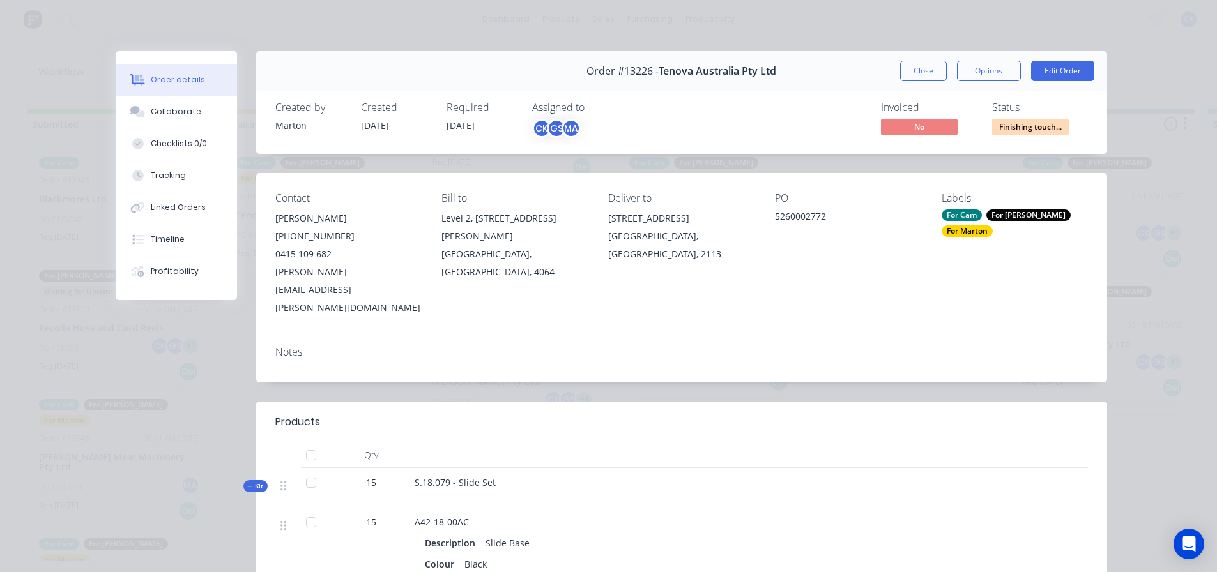
click at [1018, 75] on div "Close Options Edit Order" at bounding box center [997, 71] width 194 height 20
click at [999, 72] on button "Options" at bounding box center [989, 71] width 64 height 20
click at [960, 156] on div "Delivery Docket" at bounding box center [953, 155] width 111 height 19
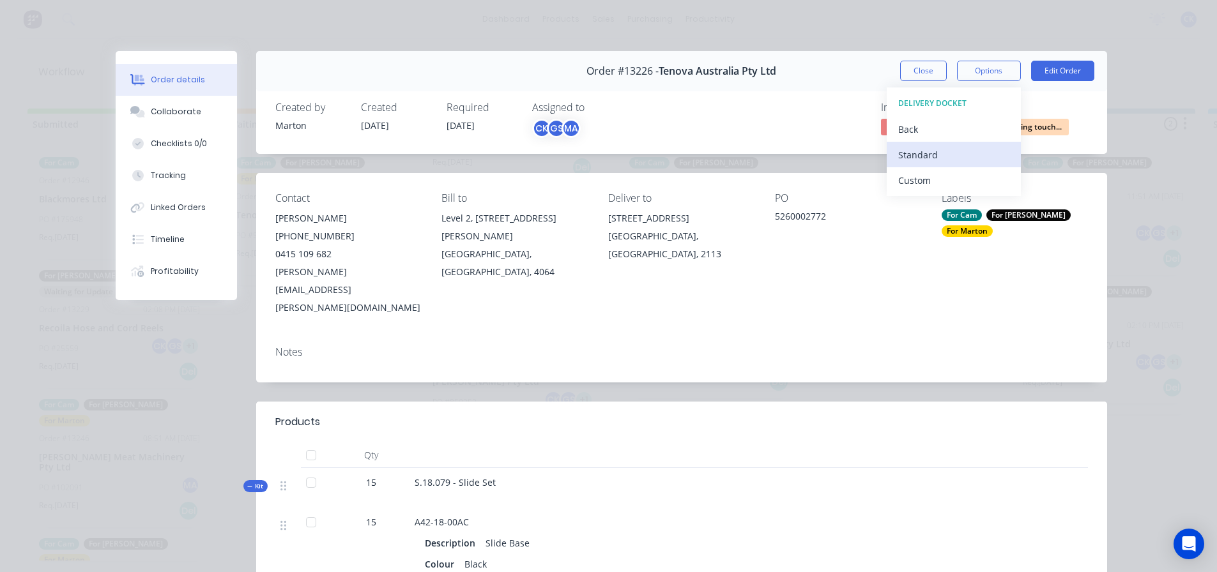
click at [942, 160] on div "Standard" at bounding box center [953, 155] width 111 height 19
click at [719, 80] on div "Order #13226 - Tenova Australia Pty Ltd" at bounding box center [681, 71] width 190 height 38
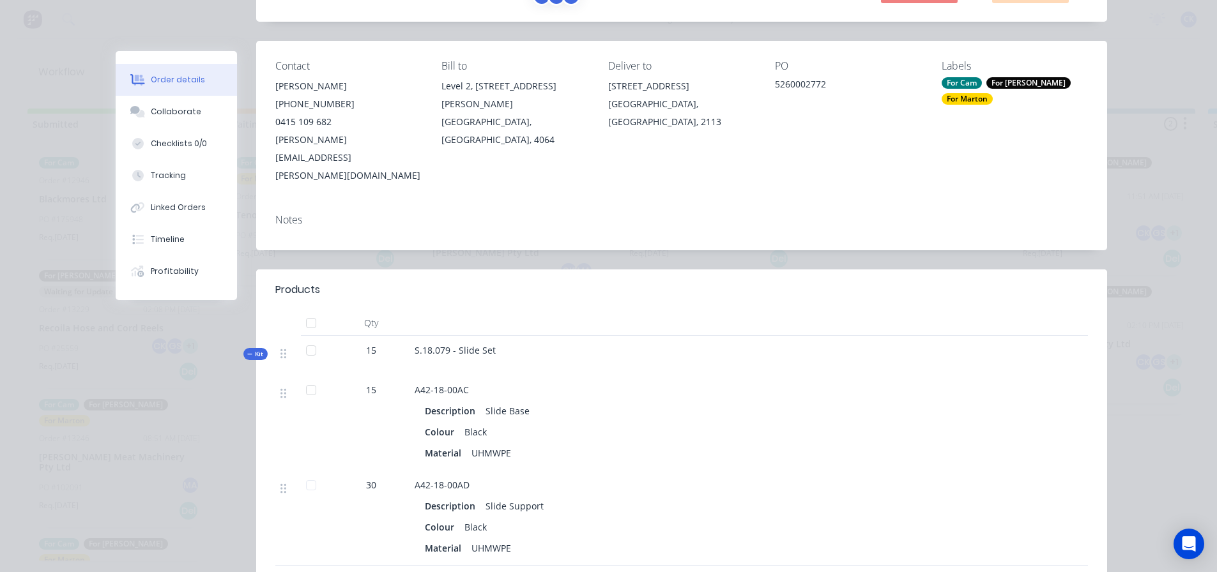
scroll to position [64, 0]
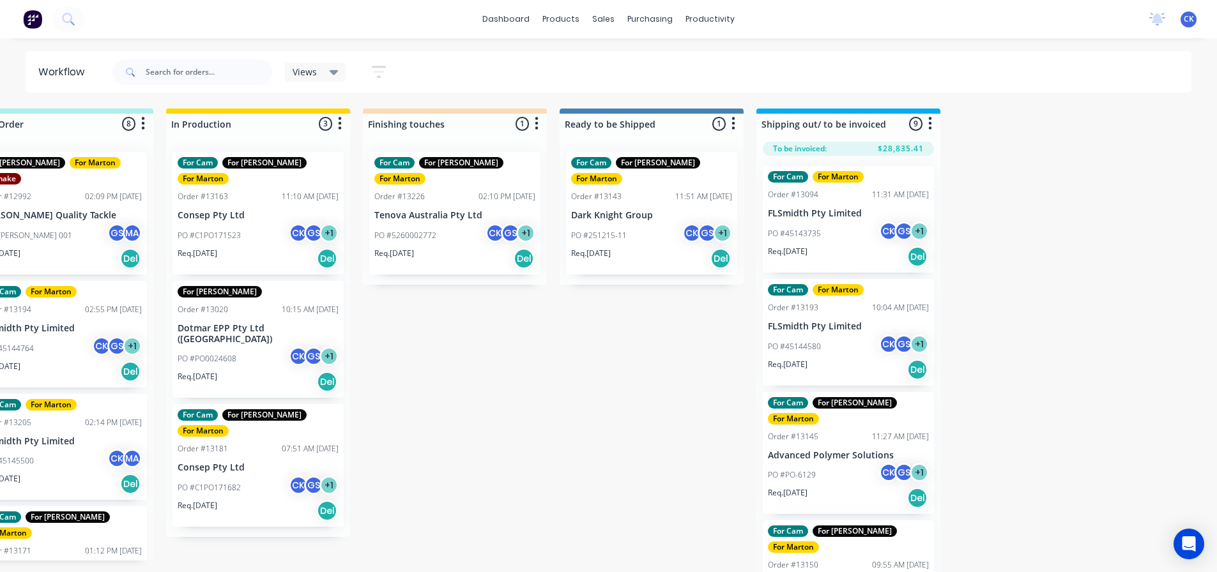
scroll to position [0, 543]
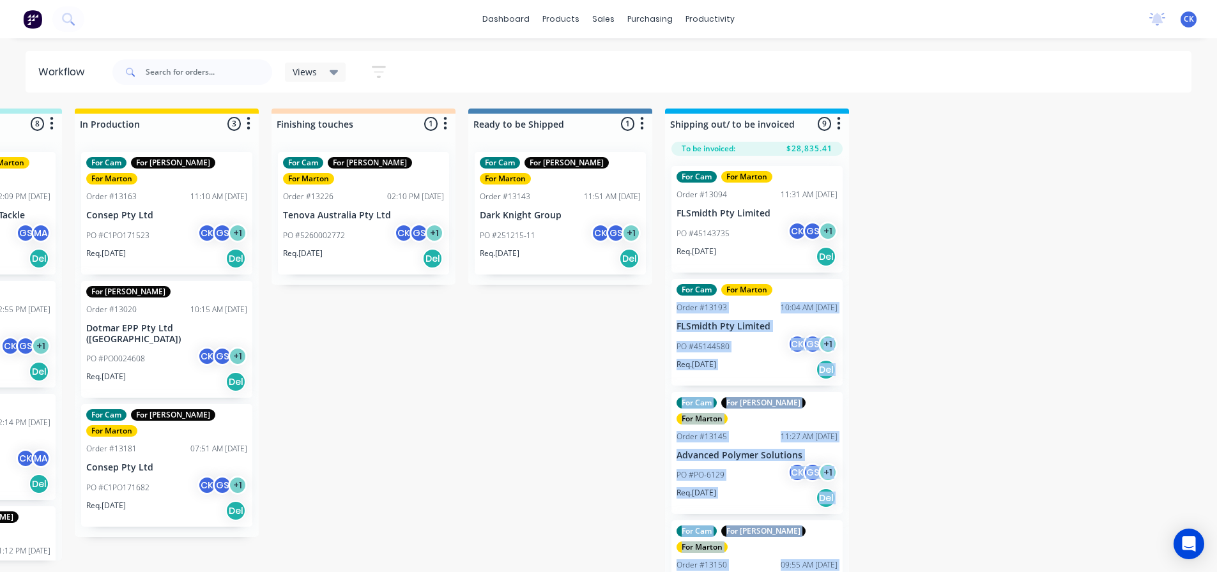
drag, startPoint x: 360, startPoint y: 211, endPoint x: 482, endPoint y: 381, distance: 209.3
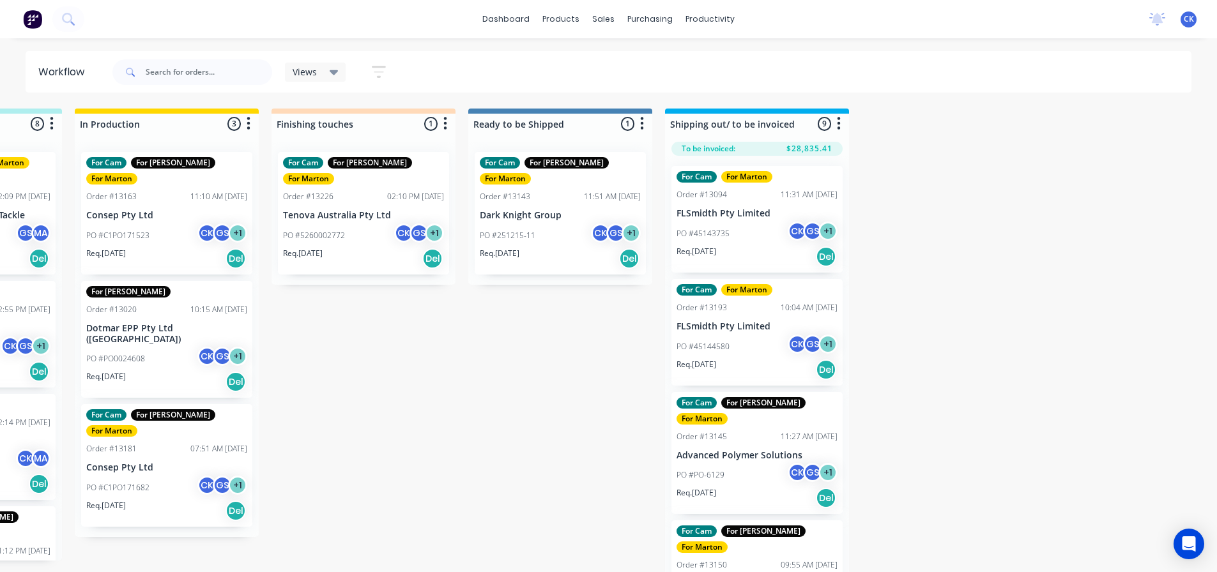
click at [446, 390] on div "Submitted 5 Sort By Created date Required date Order number Customer name Most …" at bounding box center [327, 342] width 1760 height 466
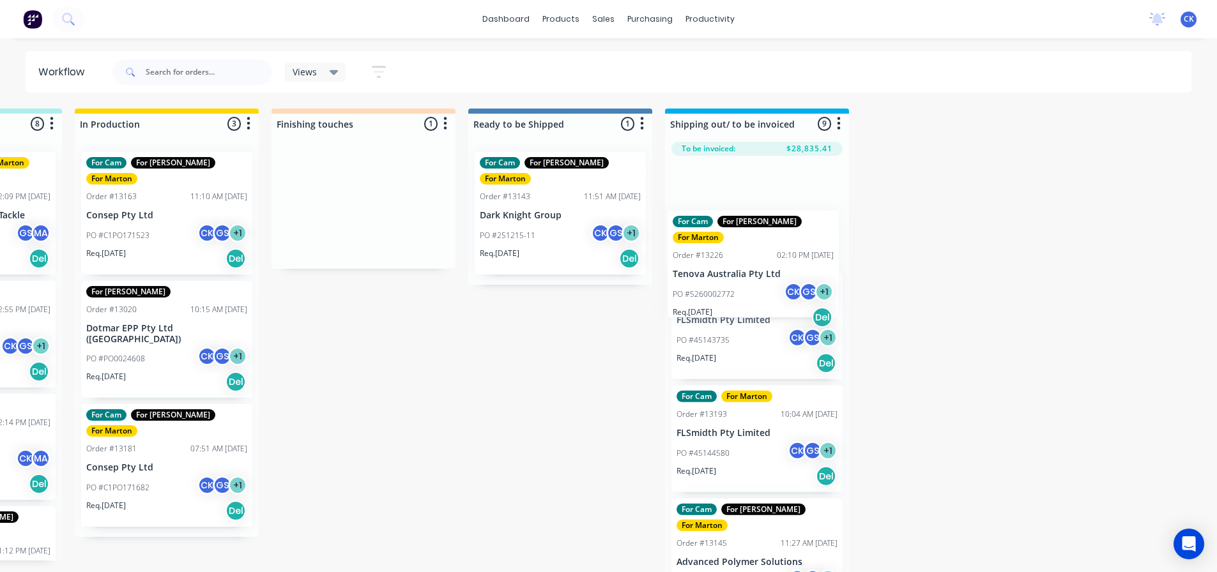
drag, startPoint x: 363, startPoint y: 217, endPoint x: 753, endPoint y: 279, distance: 394.6
click at [753, 279] on div "Submitted 5 Sort By Created date Required date Order number Customer name Most …" at bounding box center [327, 342] width 1760 height 466
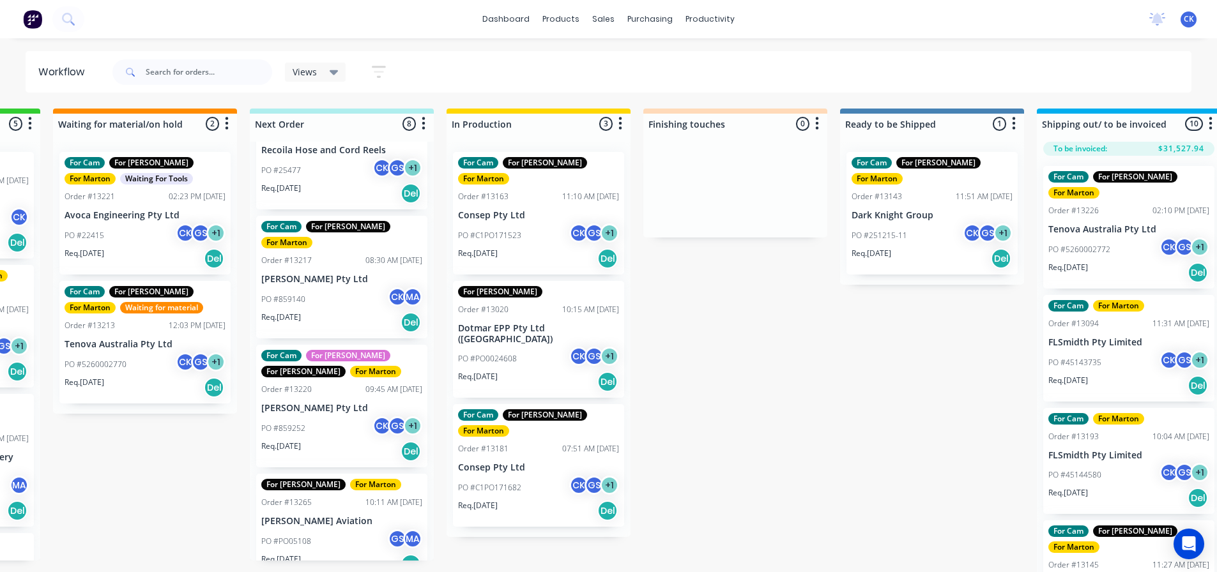
scroll to position [505, 0]
